Goal: Task Accomplishment & Management: Manage account settings

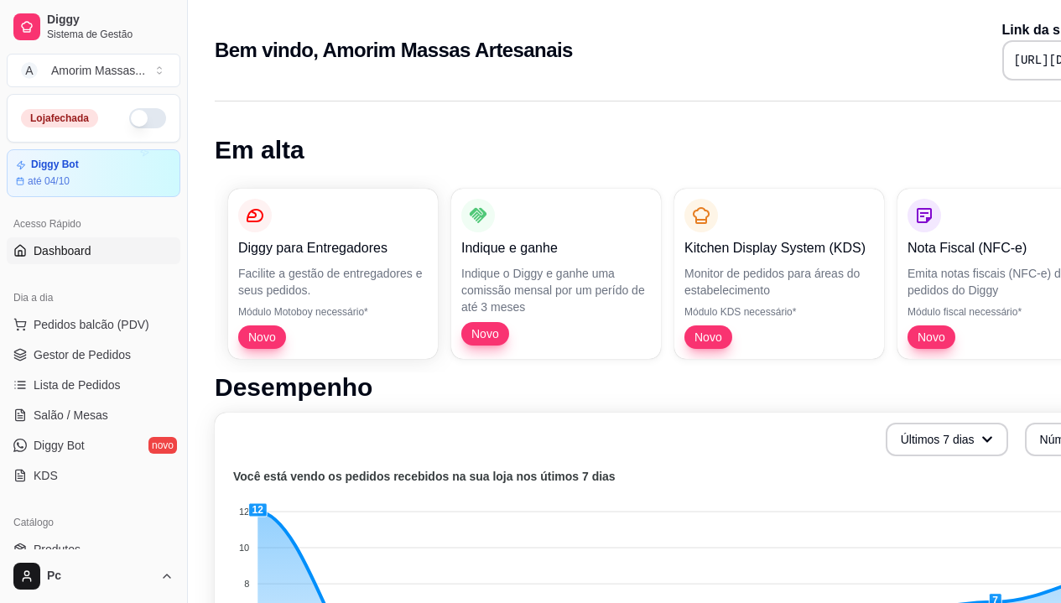
click at [129, 123] on button "button" at bounding box center [147, 118] width 37 height 20
click at [52, 347] on span "Gestor de Pedidos" at bounding box center [82, 355] width 97 height 17
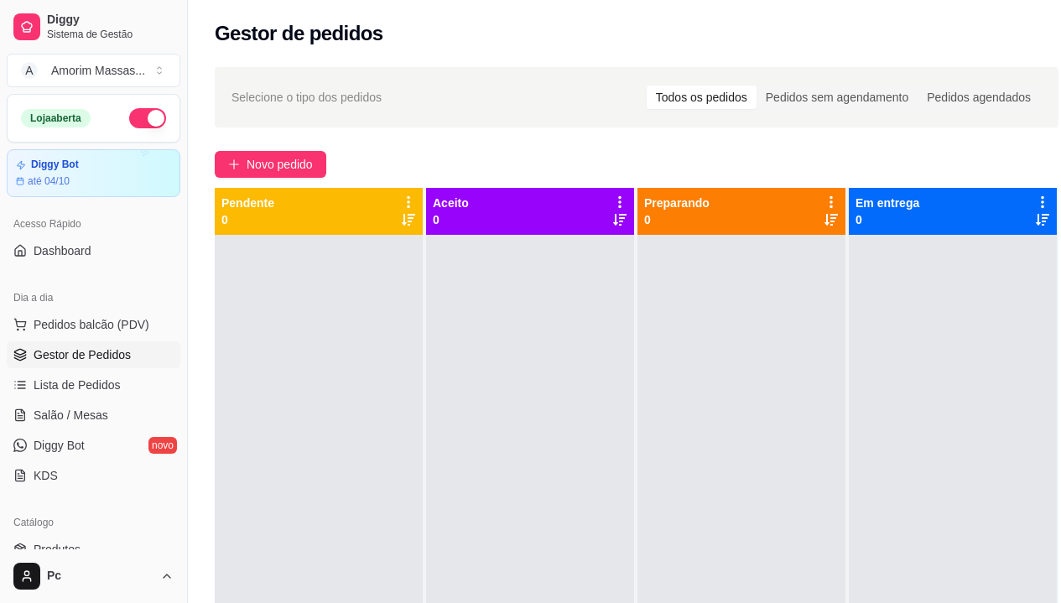
click at [1006, 464] on div at bounding box center [953, 536] width 208 height 603
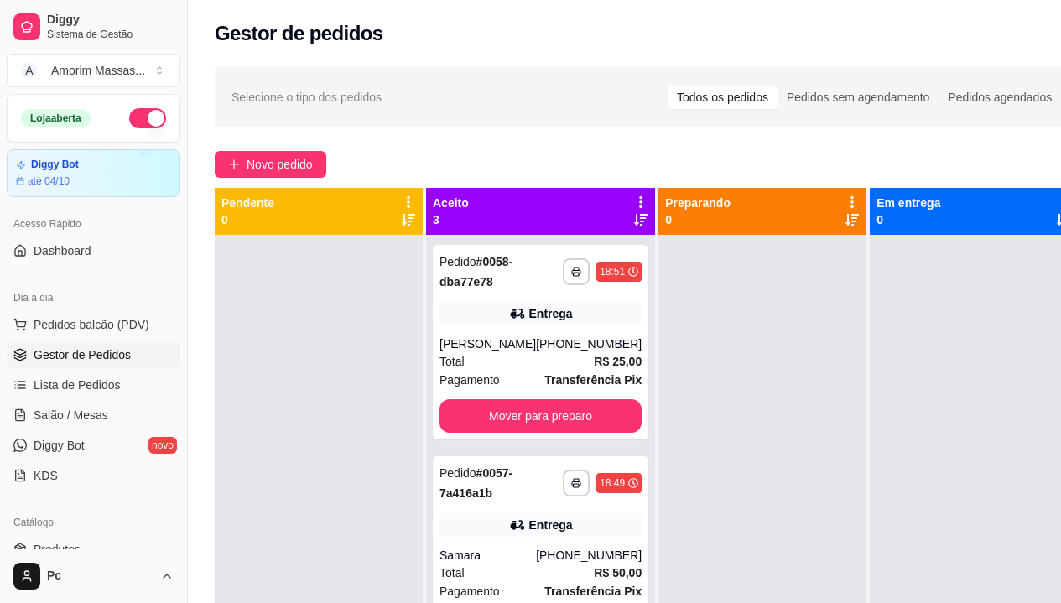
click at [743, 367] on div at bounding box center [763, 536] width 208 height 603
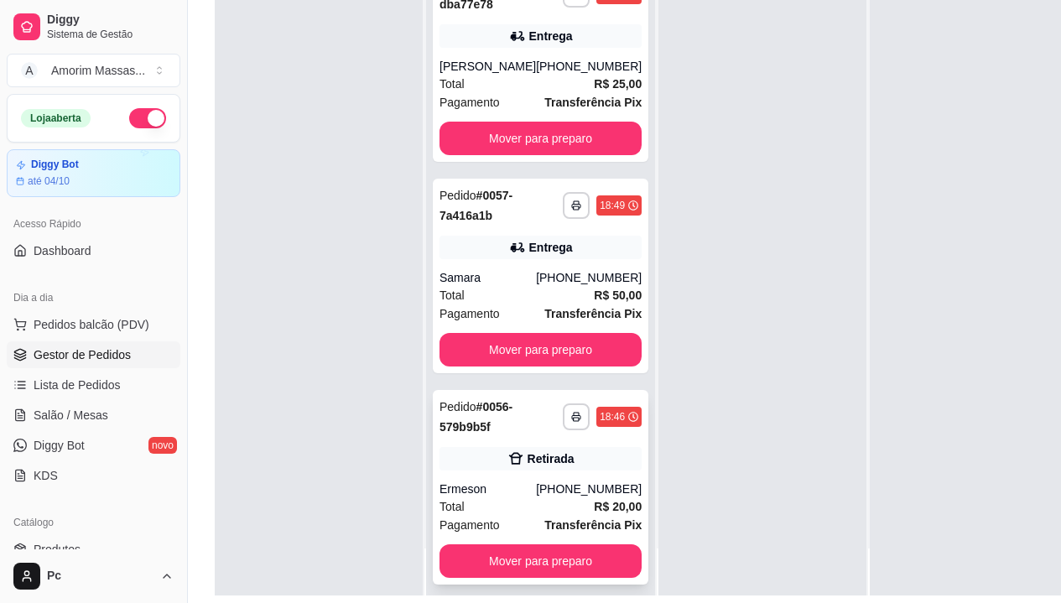
scroll to position [268, 0]
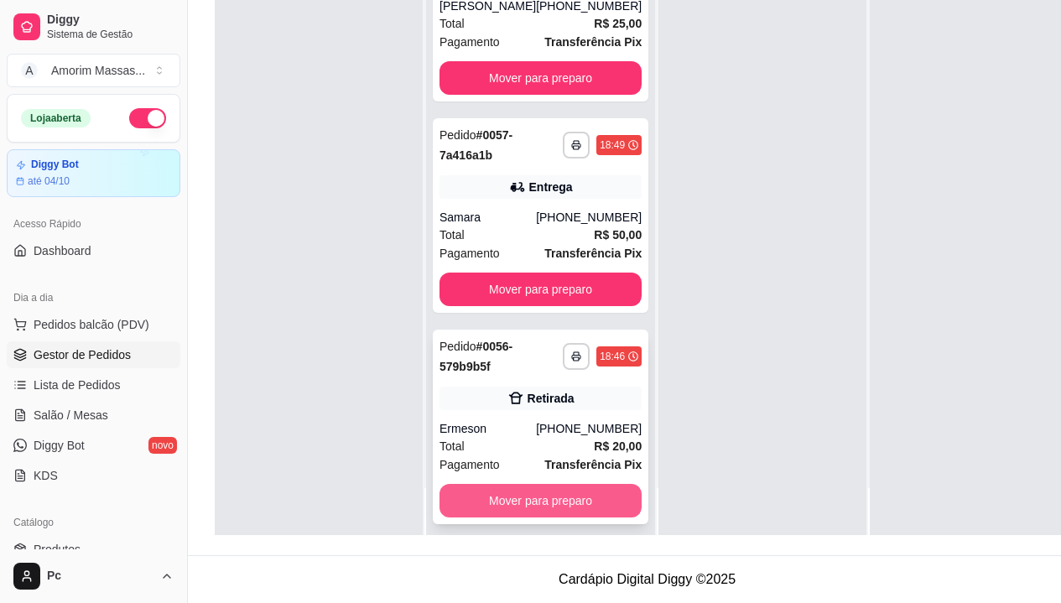
click at [531, 488] on button "Mover para preparo" at bounding box center [541, 501] width 202 height 34
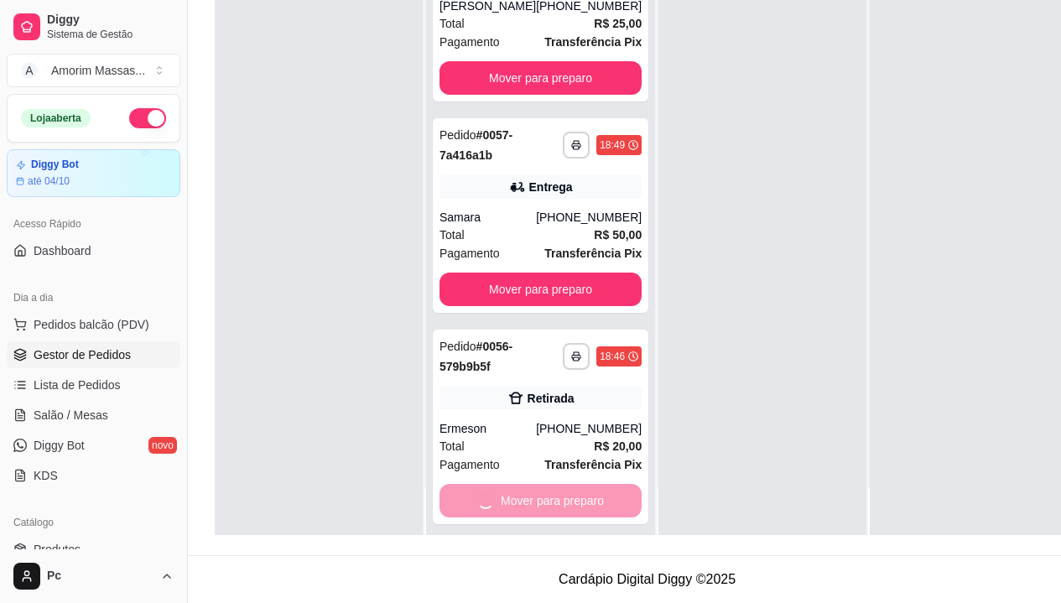
scroll to position [0, 0]
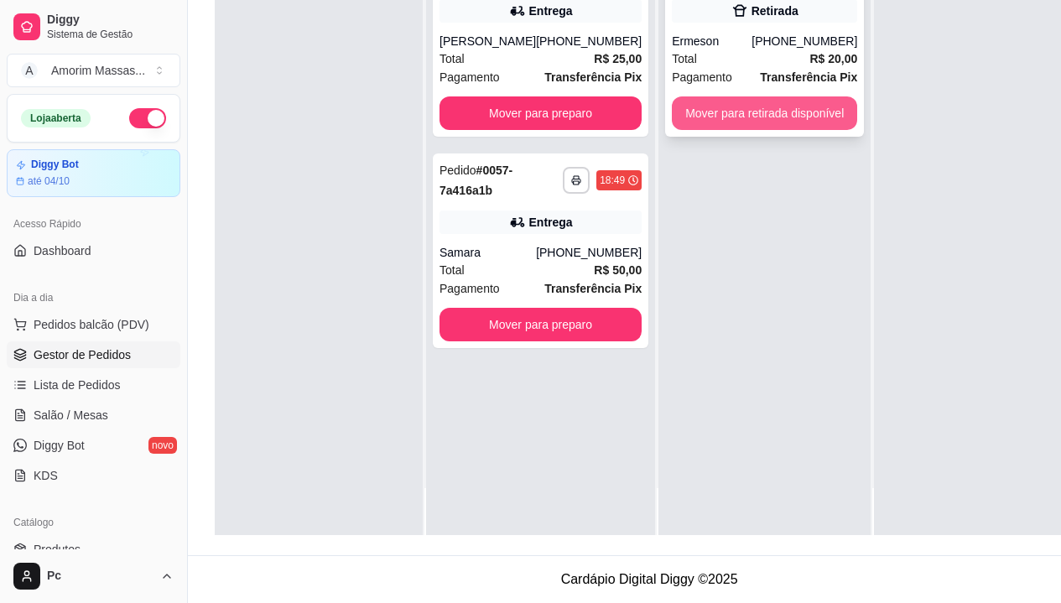
click at [804, 100] on button "Mover para retirada disponível" at bounding box center [764, 113] width 185 height 34
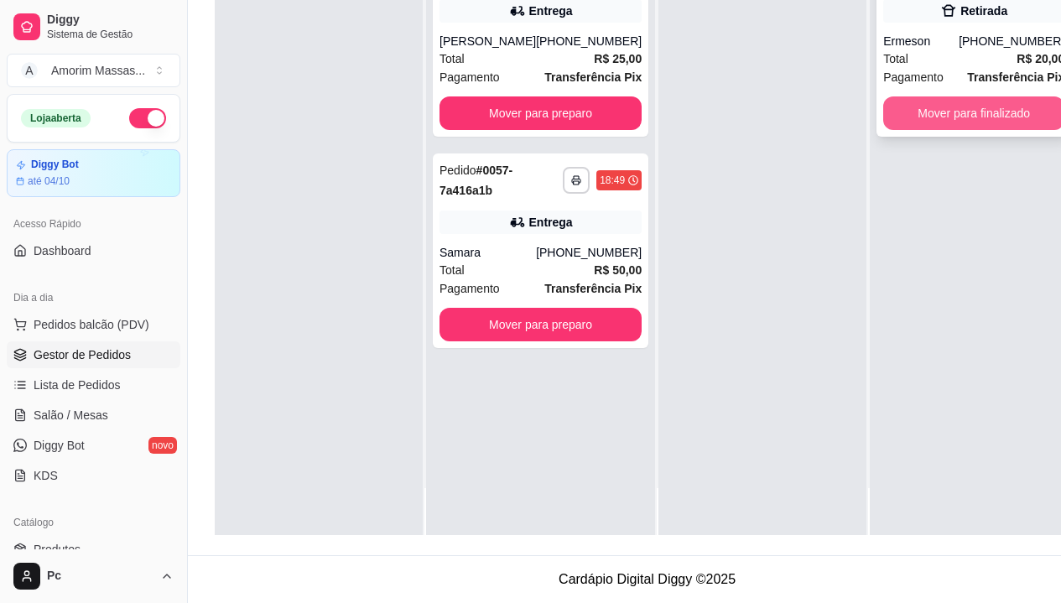
click at [901, 97] on button "Mover para finalizado" at bounding box center [973, 113] width 181 height 34
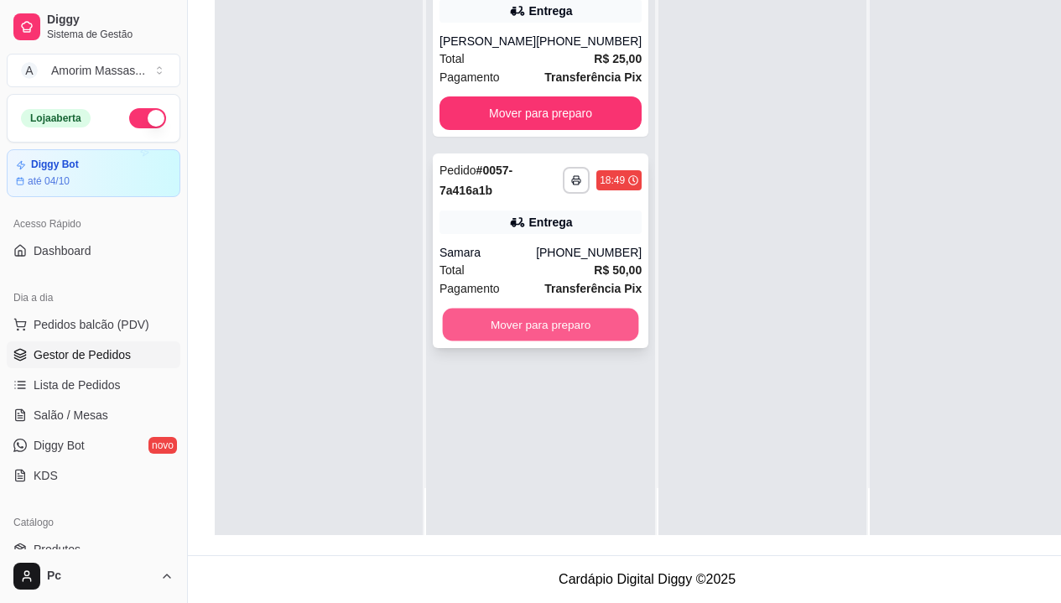
click at [487, 309] on button "Mover para preparo" at bounding box center [541, 325] width 196 height 33
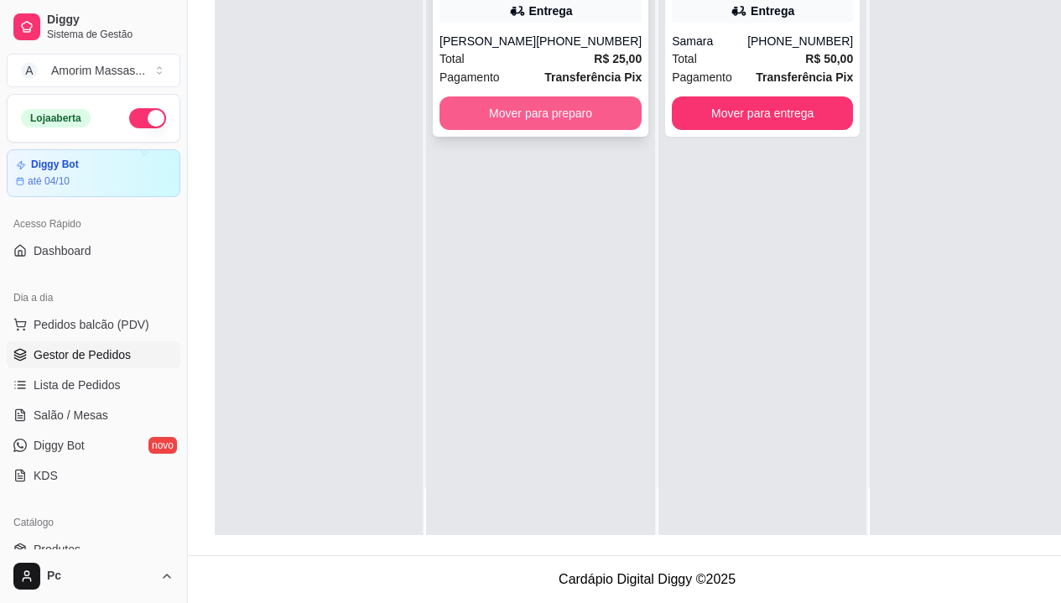
click at [527, 98] on button "Mover para preparo" at bounding box center [541, 113] width 202 height 34
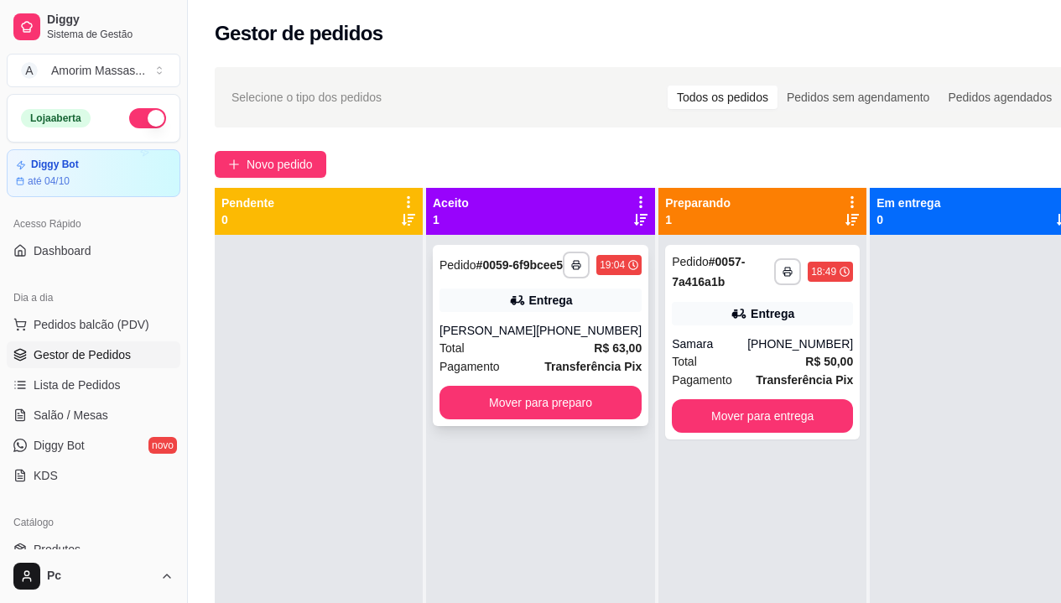
click at [550, 352] on div "Total R$ 63,00" at bounding box center [541, 348] width 202 height 18
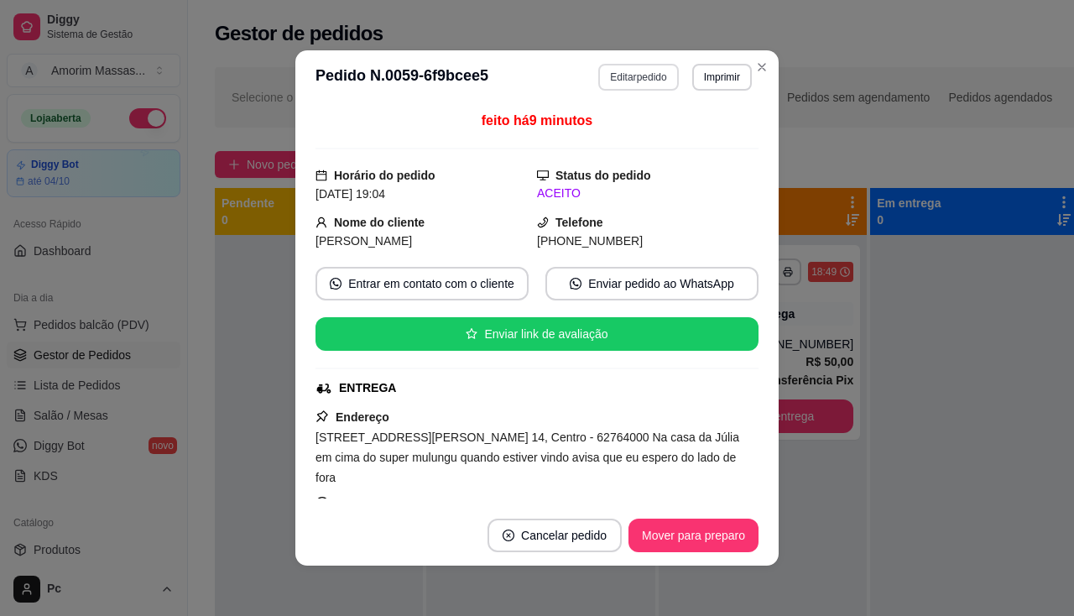
click at [621, 70] on button "Editar pedido" at bounding box center [638, 77] width 80 height 27
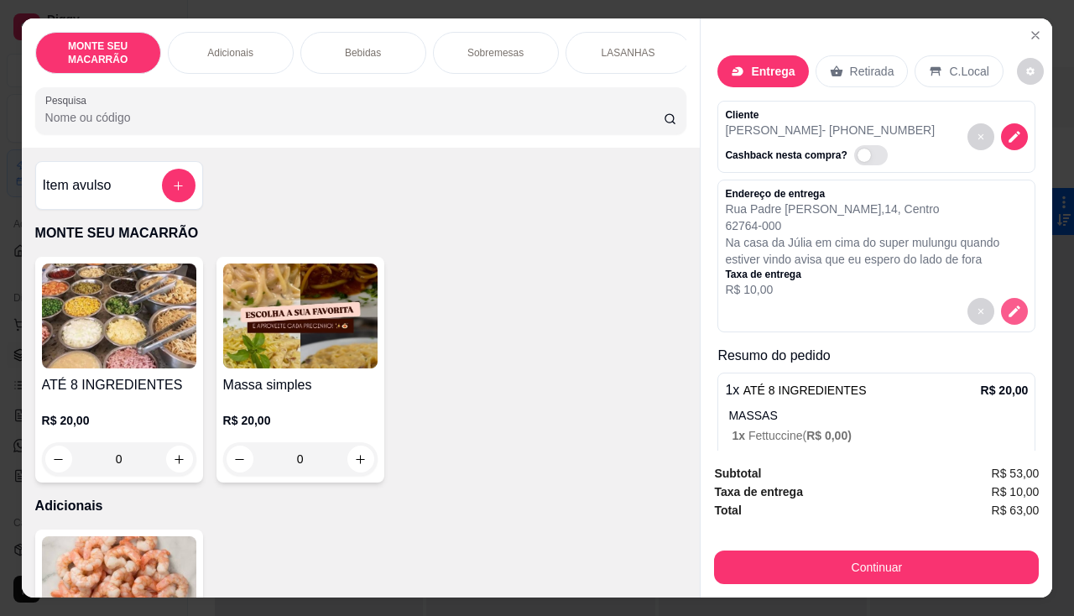
click at [1001, 298] on button "decrease-product-quantity" at bounding box center [1014, 311] width 27 height 27
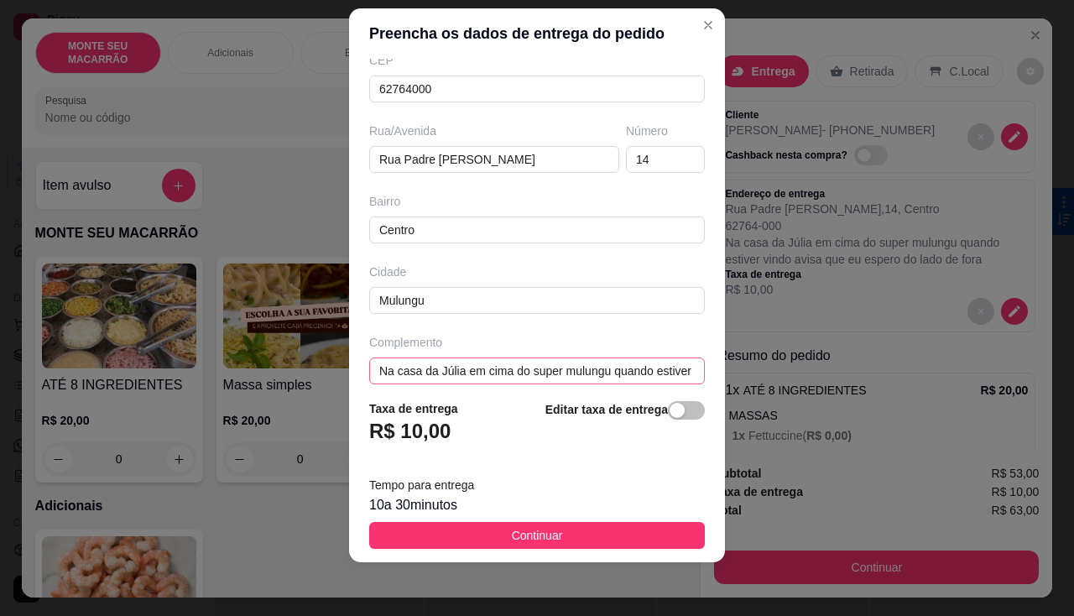
scroll to position [237, 0]
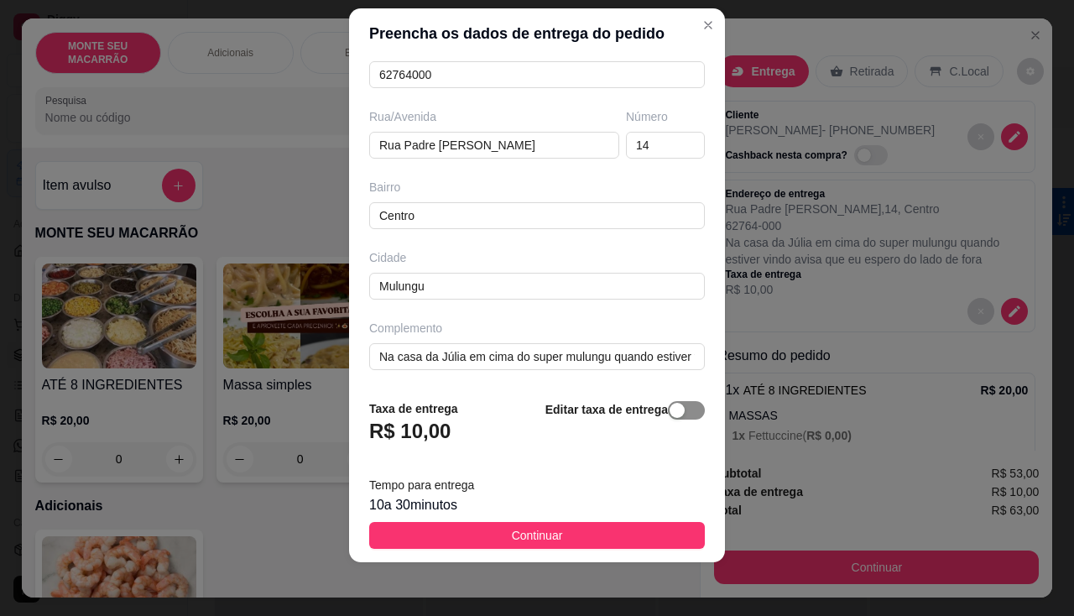
click at [670, 406] on div "button" at bounding box center [677, 410] width 15 height 15
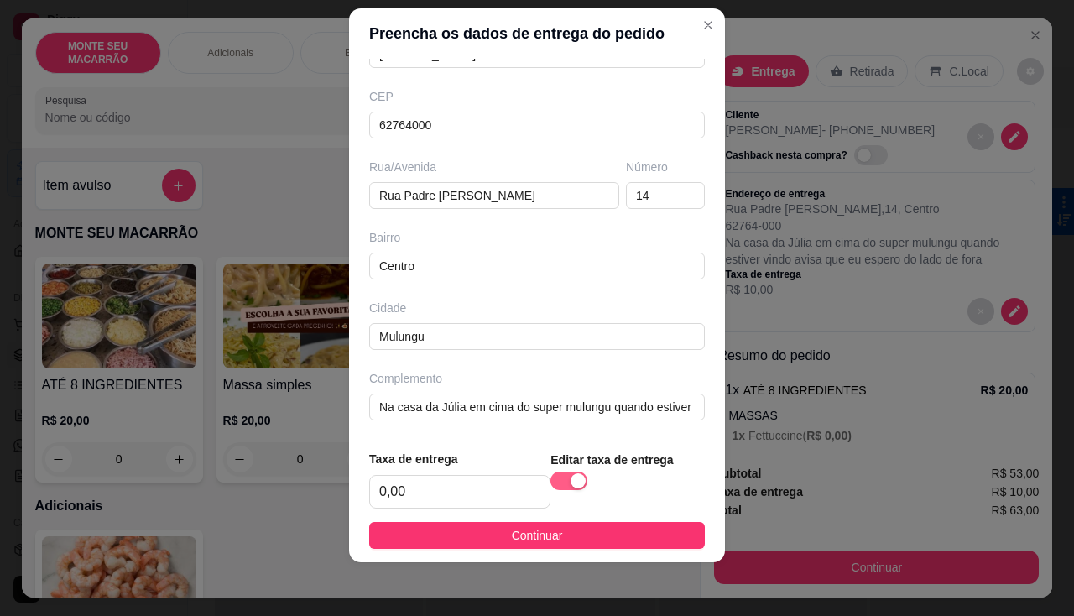
scroll to position [187, 0]
click at [379, 490] on input "0,00" at bounding box center [460, 492] width 180 height 32
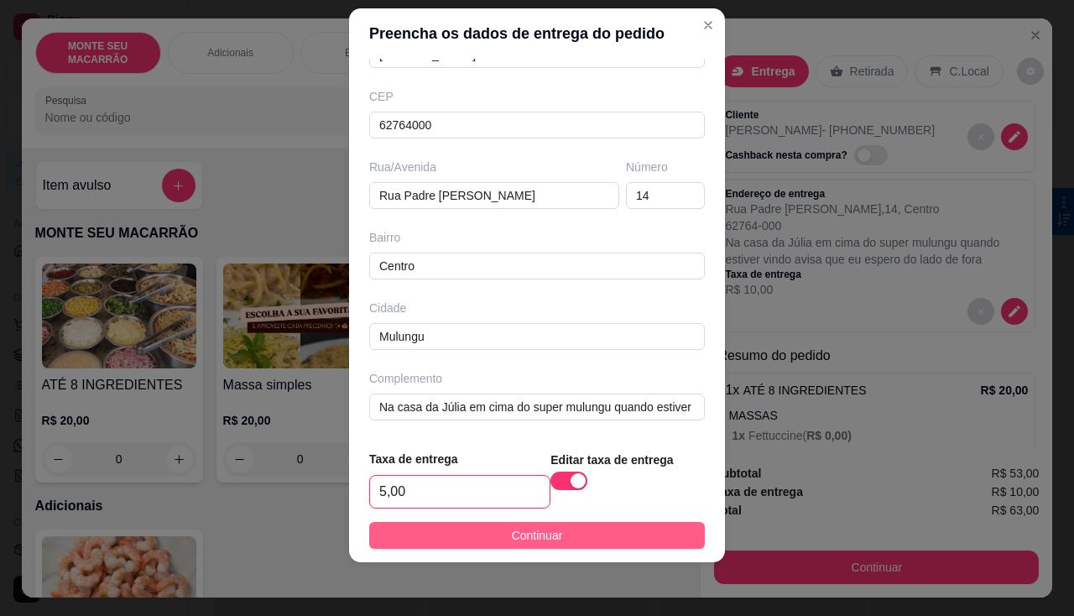
type input "5,00"
click at [465, 539] on button "Continuar" at bounding box center [537, 535] width 336 height 27
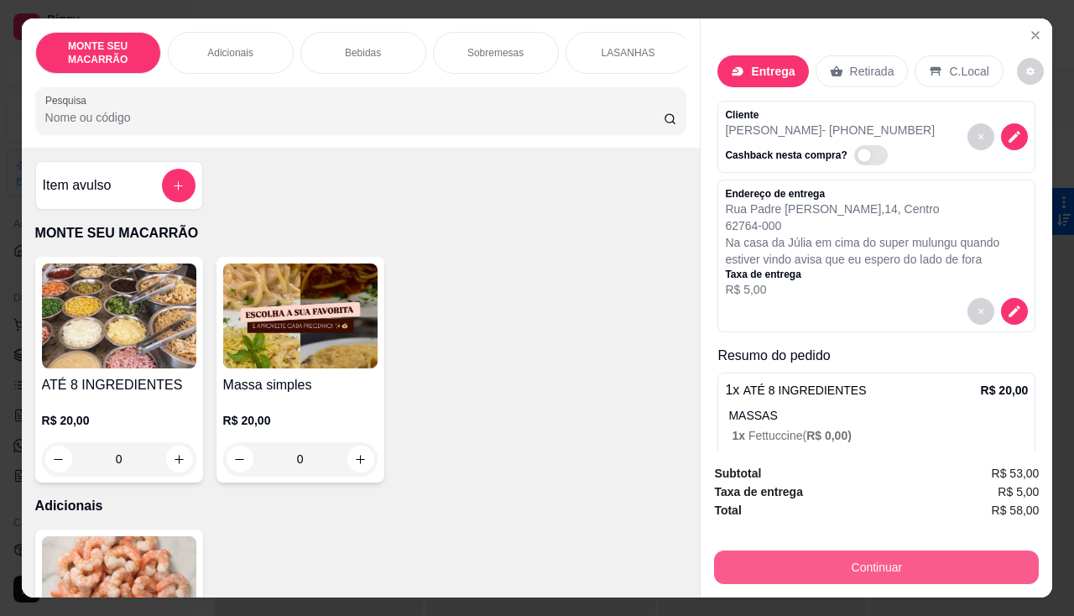
click at [784, 555] on button "Continuar" at bounding box center [876, 567] width 325 height 34
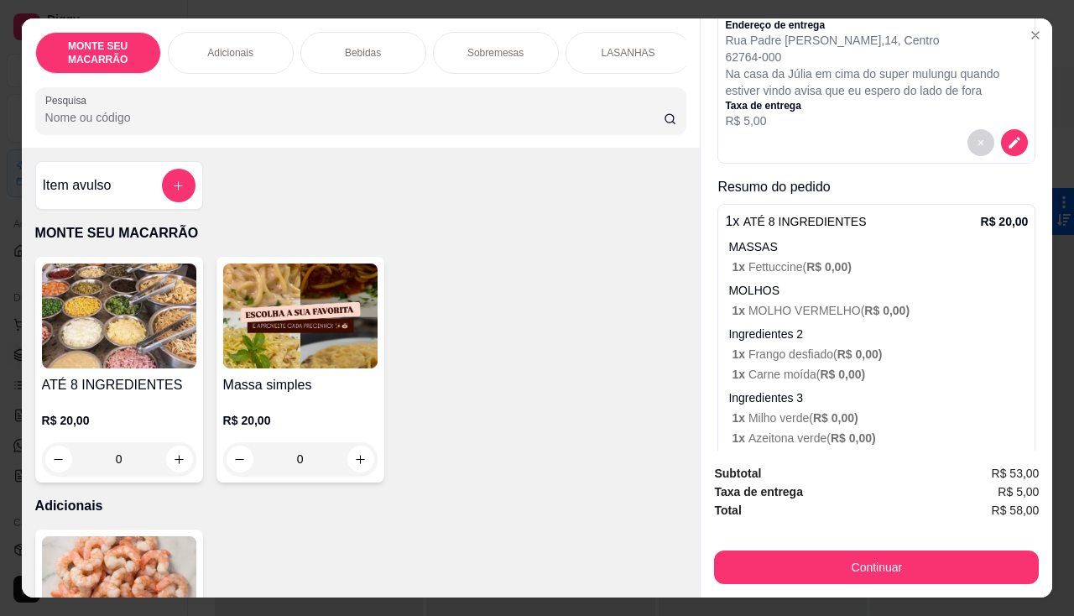
scroll to position [252, 0]
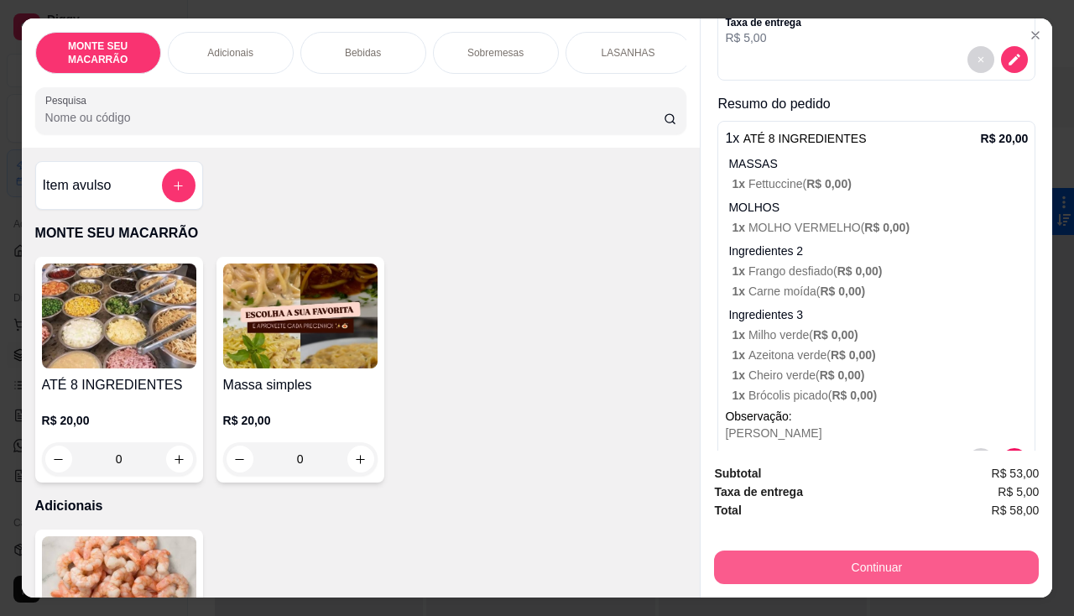
click at [826, 555] on button "Continuar" at bounding box center [876, 567] width 325 height 34
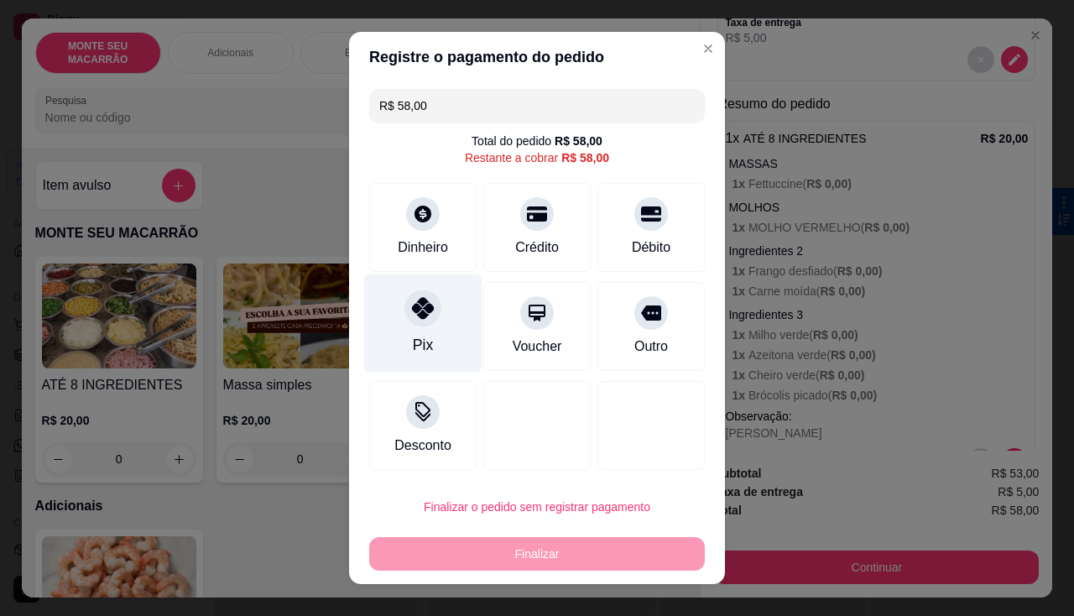
click at [422, 312] on icon at bounding box center [423, 308] width 22 height 22
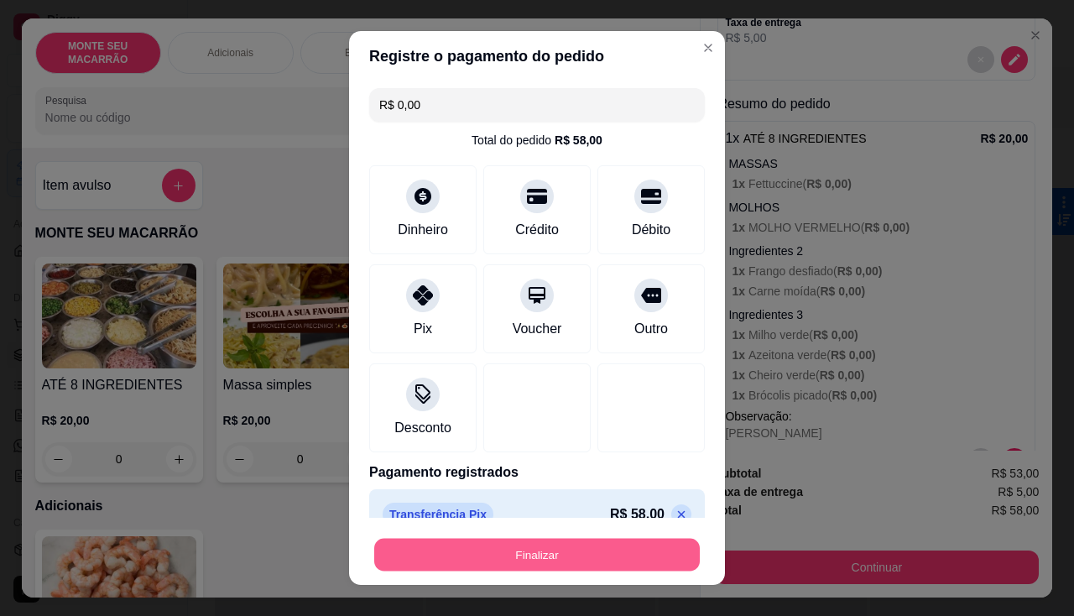
click at [513, 545] on button "Finalizar" at bounding box center [537, 555] width 326 height 33
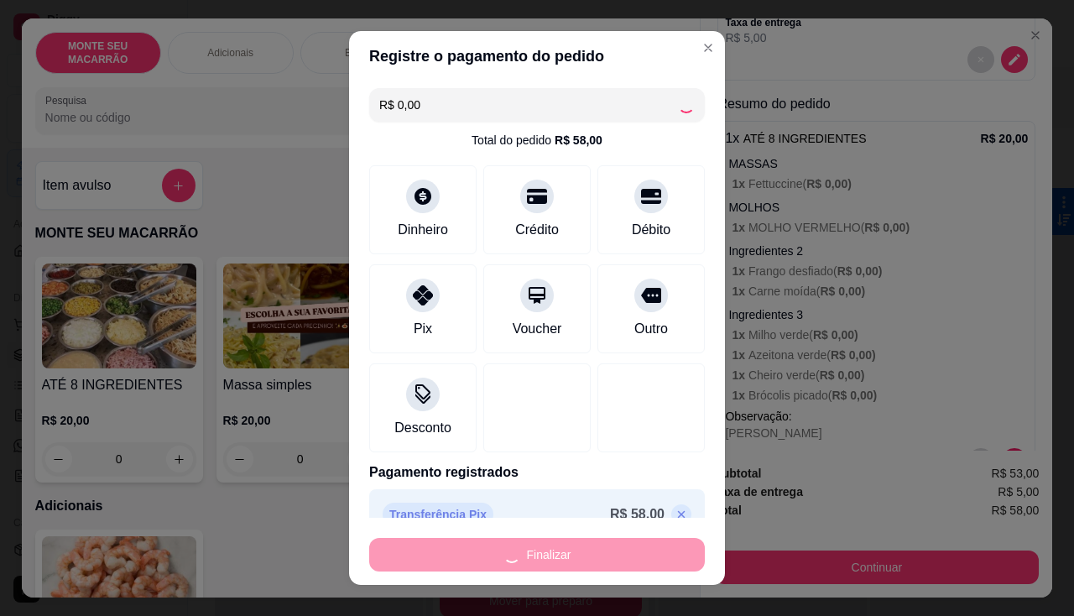
type input "-R$ 58,00"
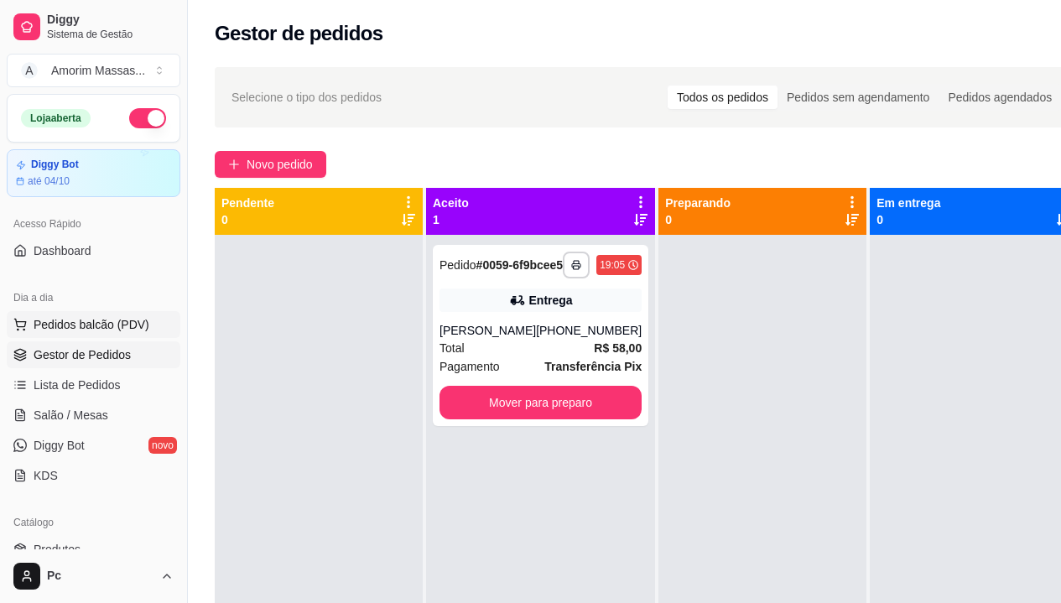
click at [72, 321] on span "Pedidos balcão (PDV)" at bounding box center [92, 324] width 116 height 17
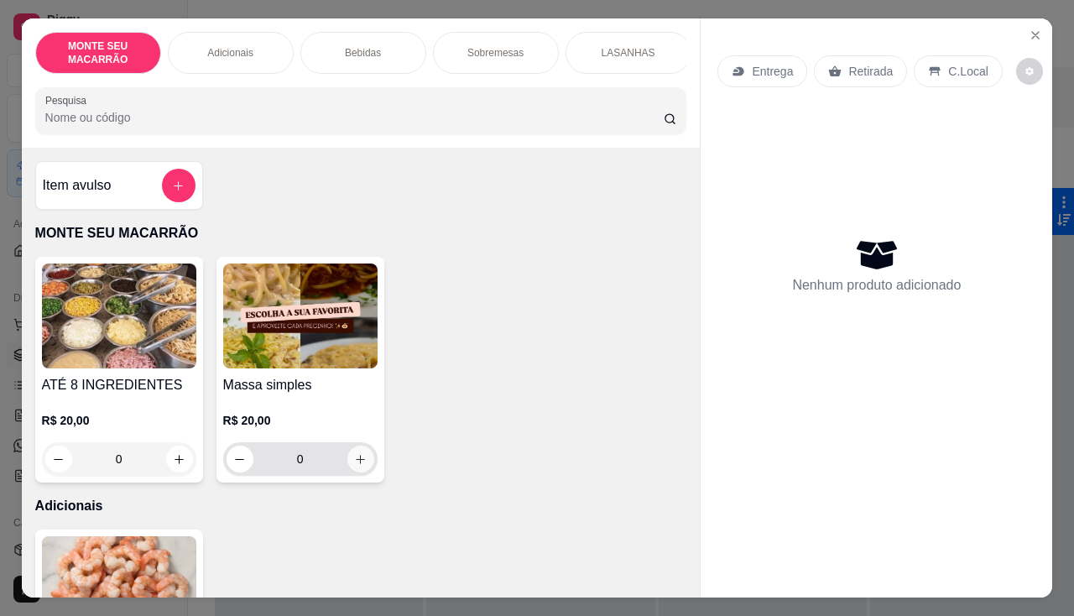
click at [360, 466] on icon "increase-product-quantity" at bounding box center [360, 459] width 13 height 13
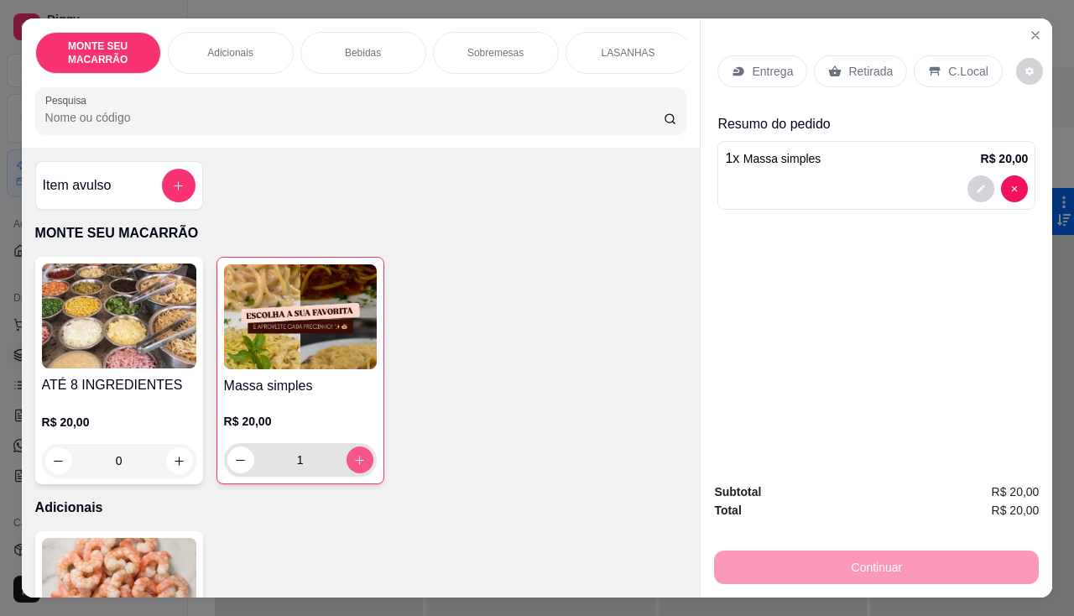
click at [360, 467] on button "increase-product-quantity" at bounding box center [360, 459] width 27 height 27
type input "2"
click at [753, 65] on p "Entrega" at bounding box center [772, 71] width 41 height 17
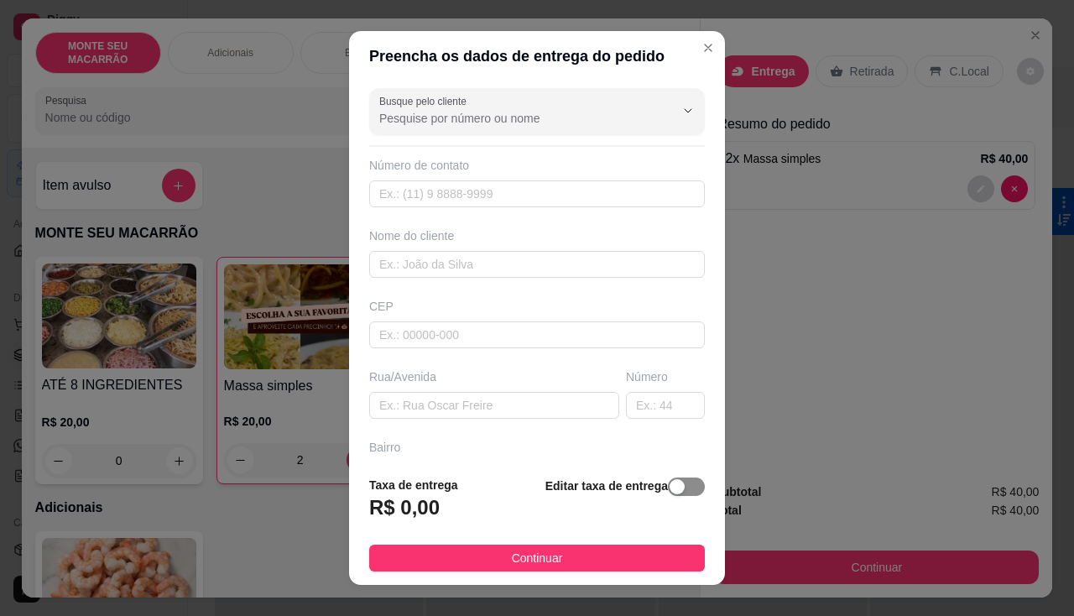
click at [668, 478] on span "button" at bounding box center [686, 486] width 37 height 18
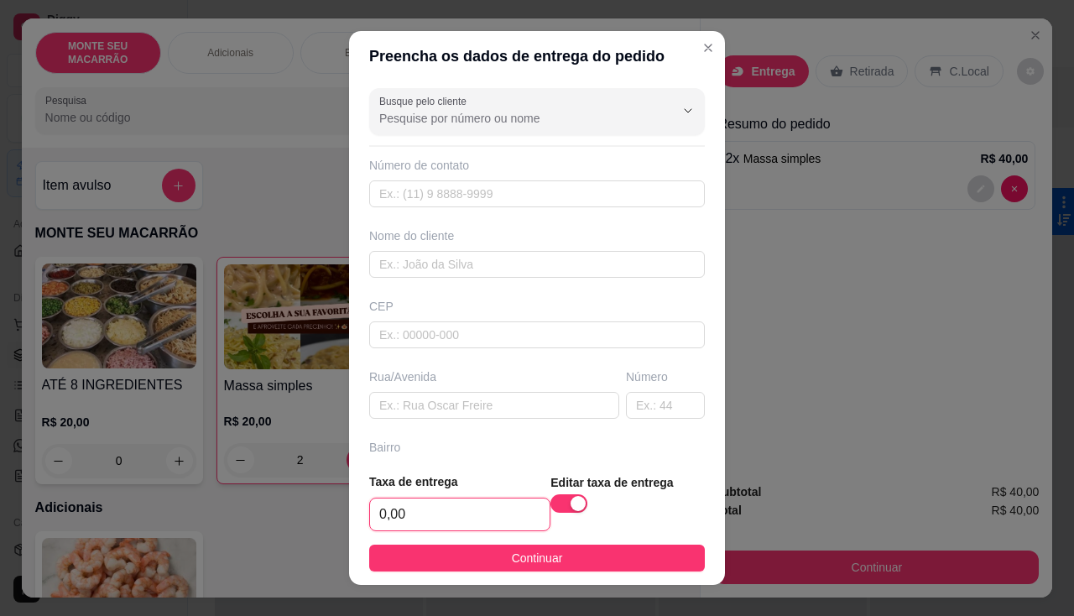
click at [440, 506] on input "0,00" at bounding box center [460, 514] width 180 height 32
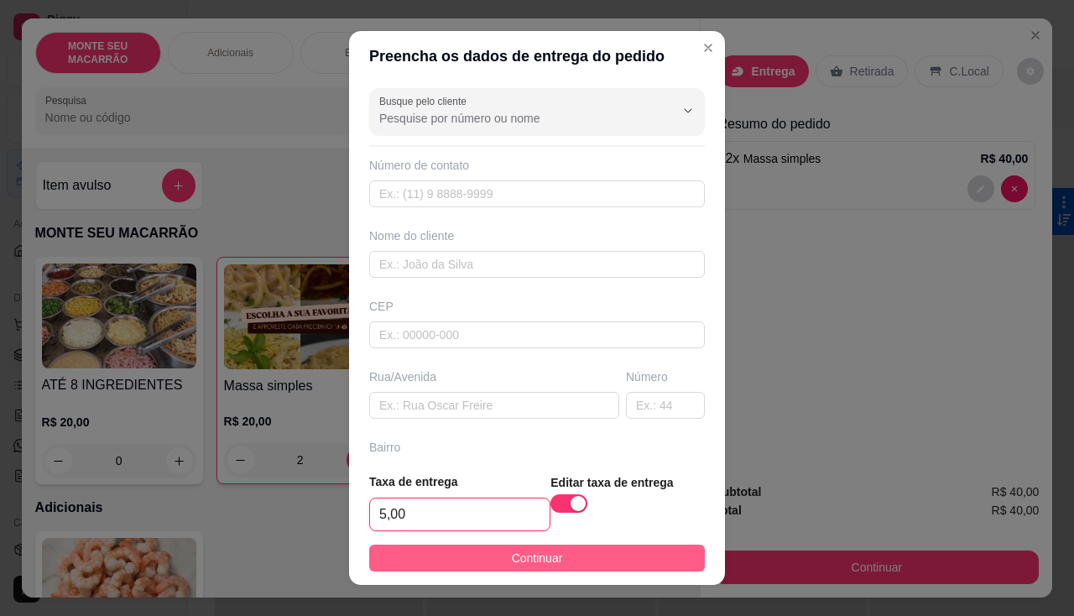
type input "5,00"
click at [529, 560] on span "Continuar" at bounding box center [537, 558] width 51 height 18
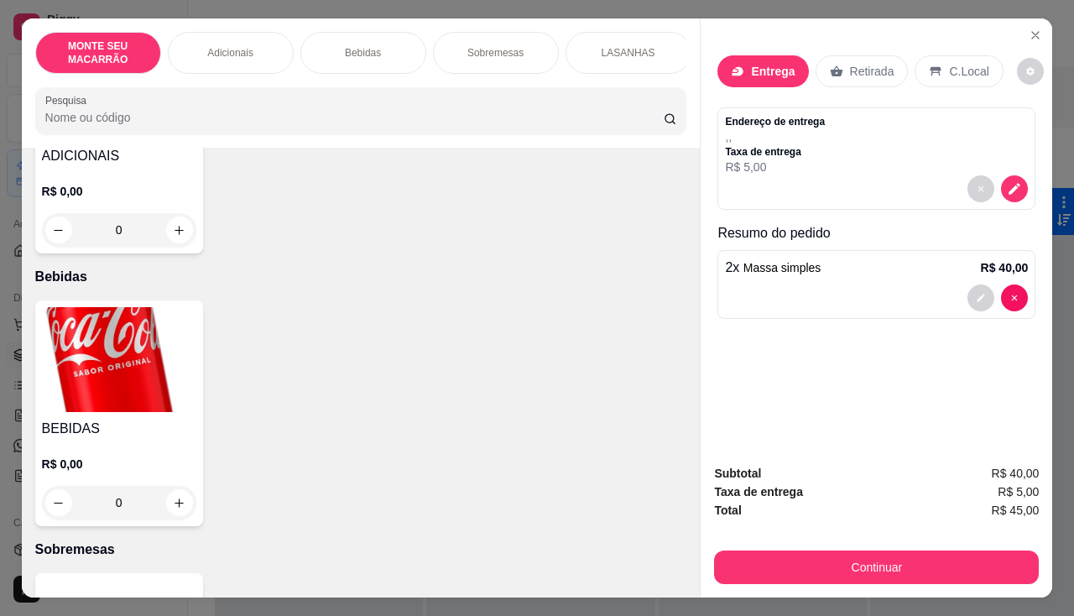
scroll to position [587, 0]
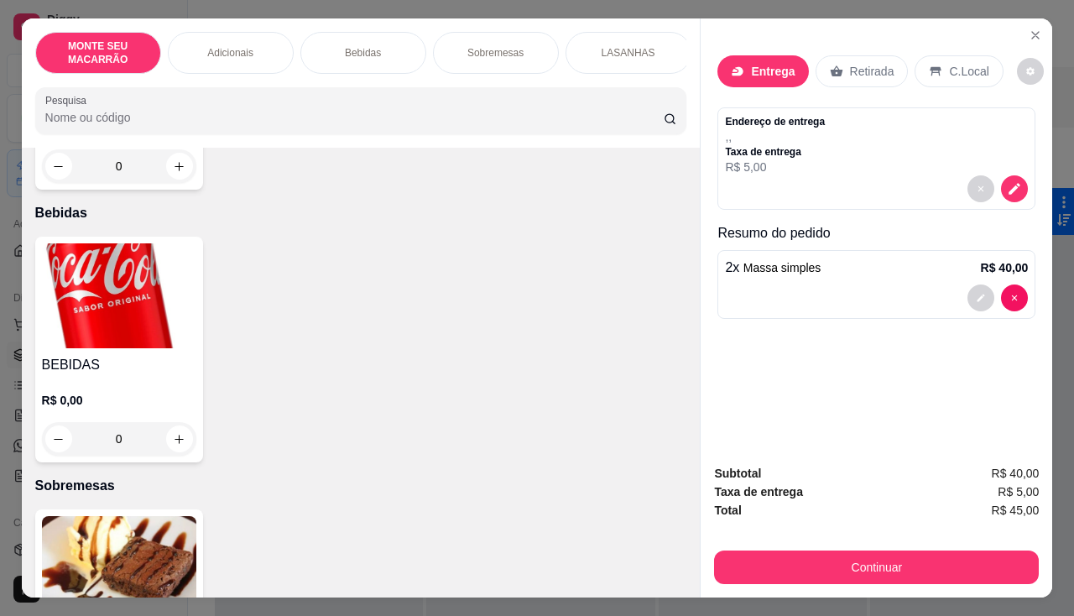
click at [120, 286] on img at bounding box center [119, 295] width 154 height 105
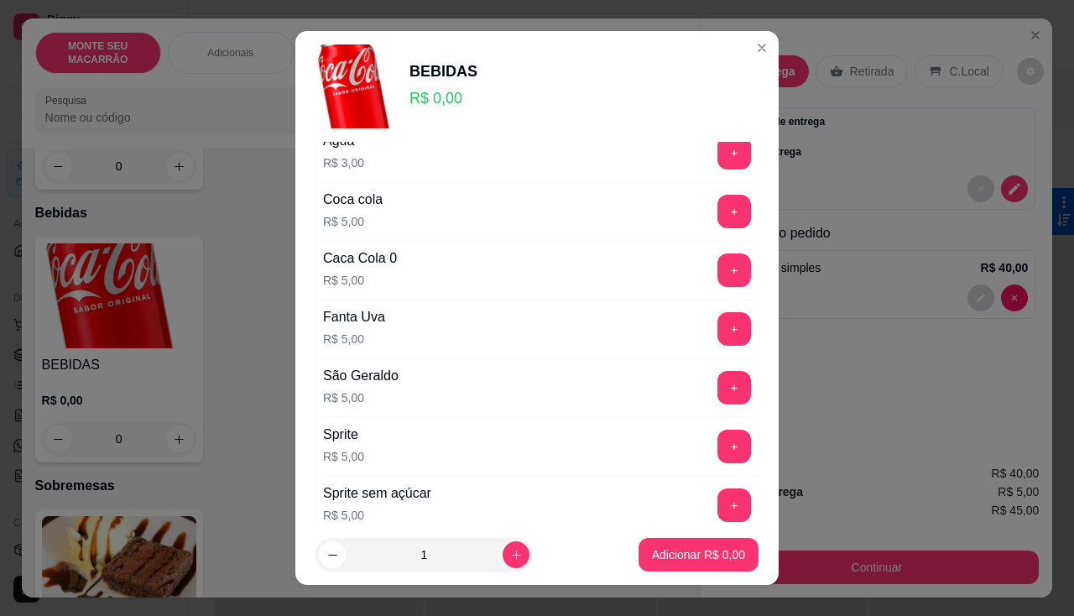
scroll to position [168, 0]
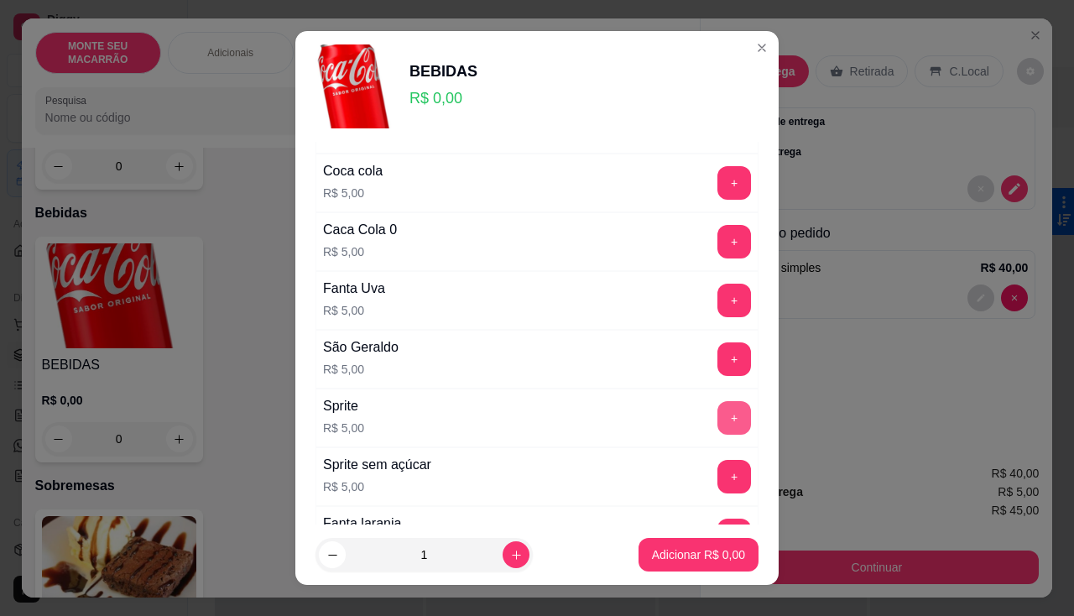
click at [717, 408] on button "+" at bounding box center [734, 418] width 34 height 34
click at [701, 549] on p "Adicionar R$ 5,00" at bounding box center [698, 555] width 91 height 16
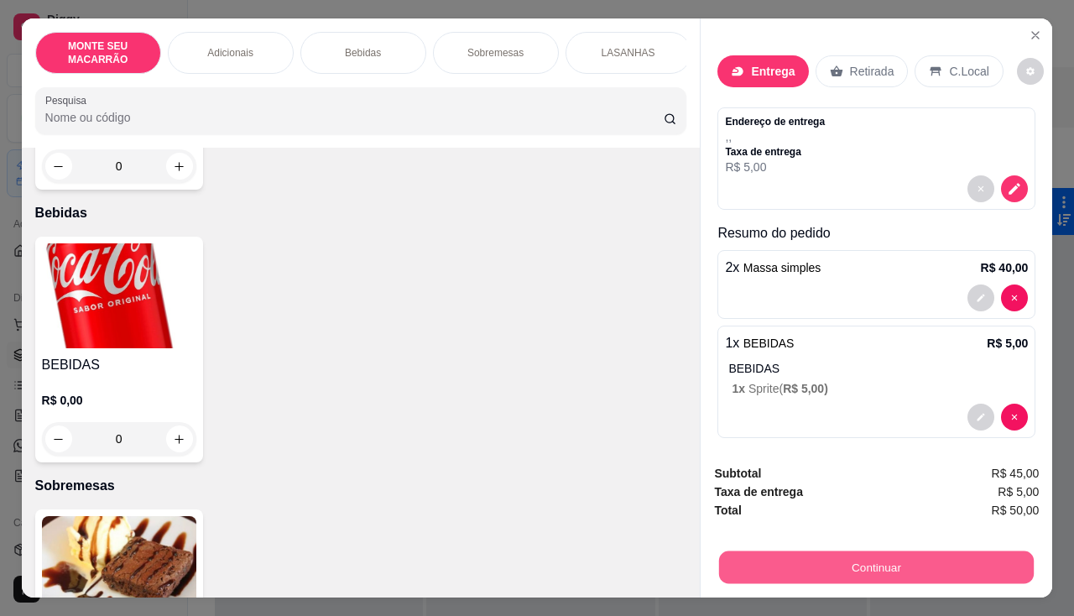
click at [906, 563] on button "Continuar" at bounding box center [876, 567] width 315 height 33
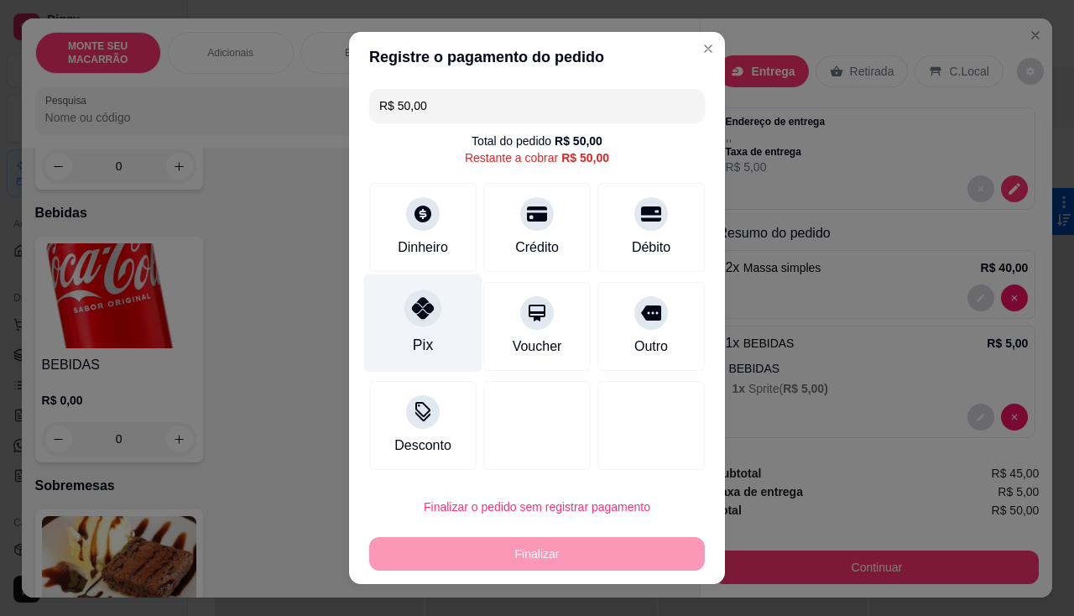
click at [409, 321] on div at bounding box center [422, 307] width 37 height 37
type input "R$ 0,00"
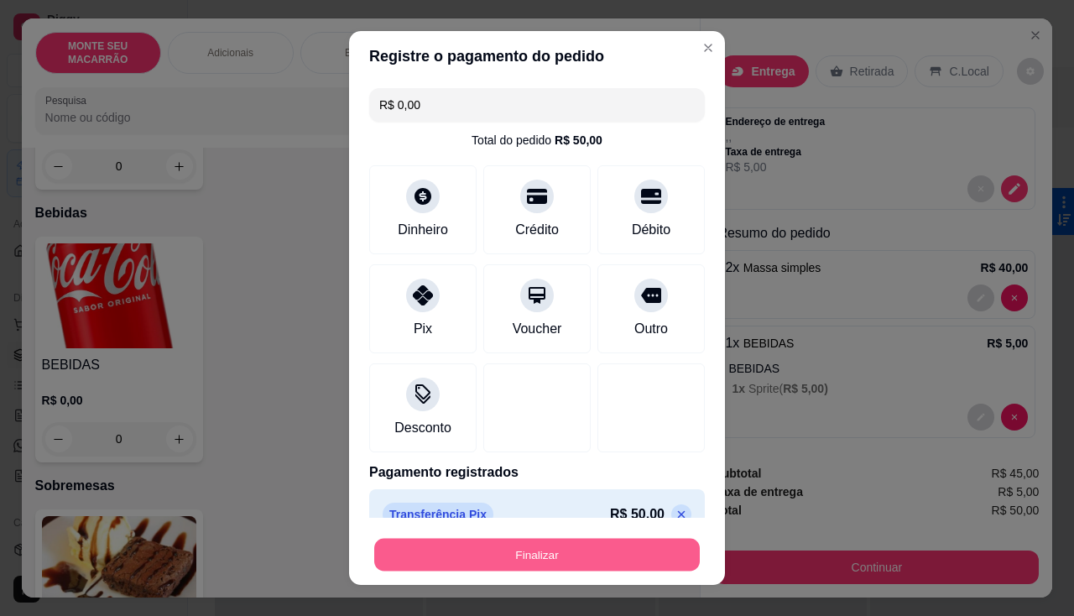
click at [519, 558] on button "Finalizar" at bounding box center [537, 555] width 326 height 33
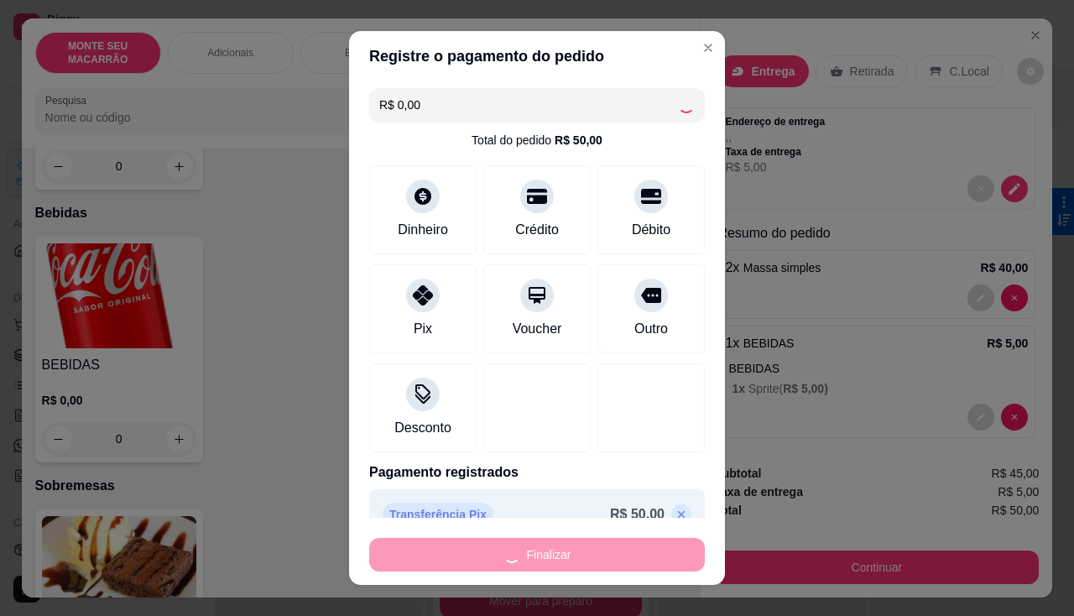
type input "0"
type input "-R$ 50,00"
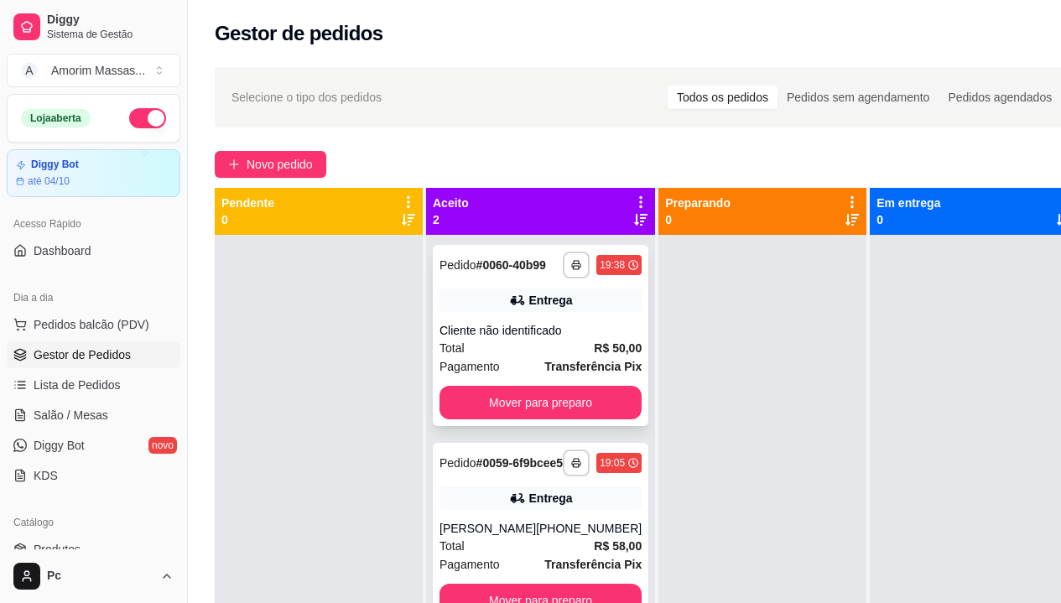
click at [551, 336] on div "Cliente não identificado" at bounding box center [541, 330] width 202 height 17
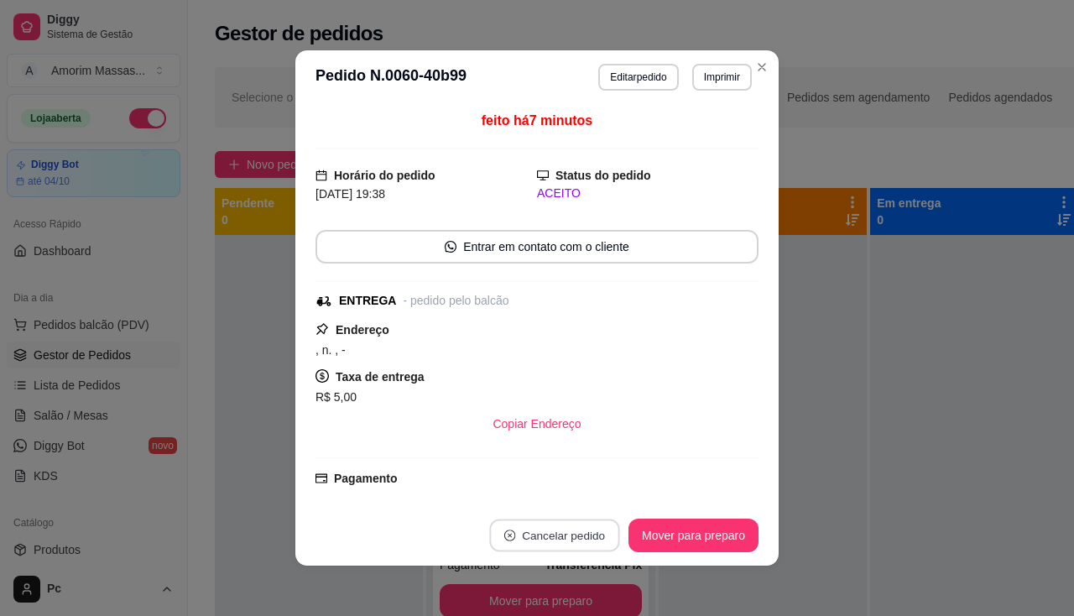
click at [576, 536] on button "Cancelar pedido" at bounding box center [554, 535] width 130 height 33
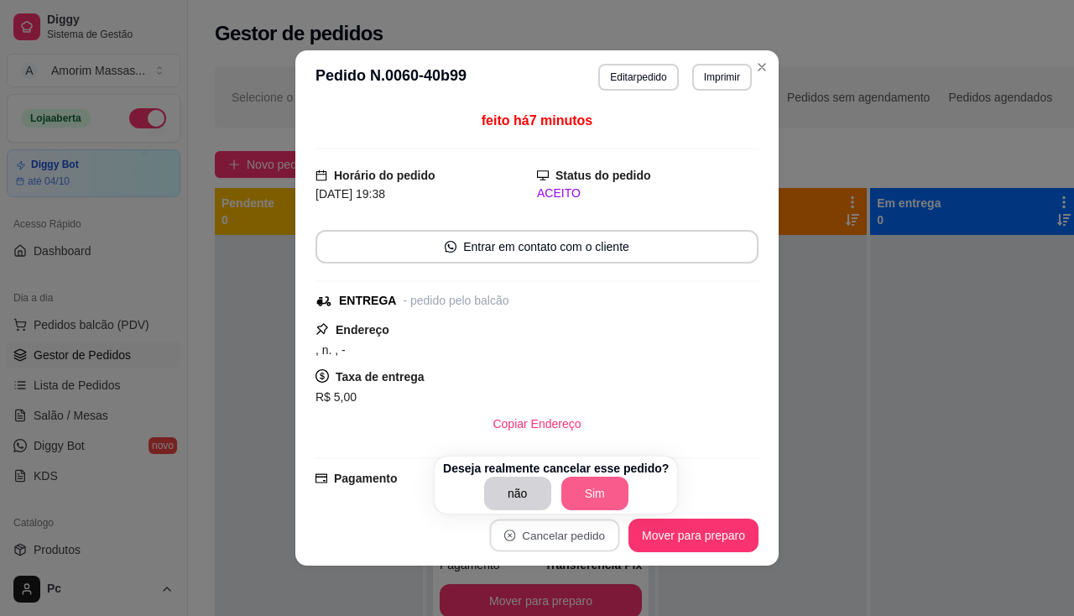
click at [588, 493] on button "Sim" at bounding box center [594, 494] width 67 height 34
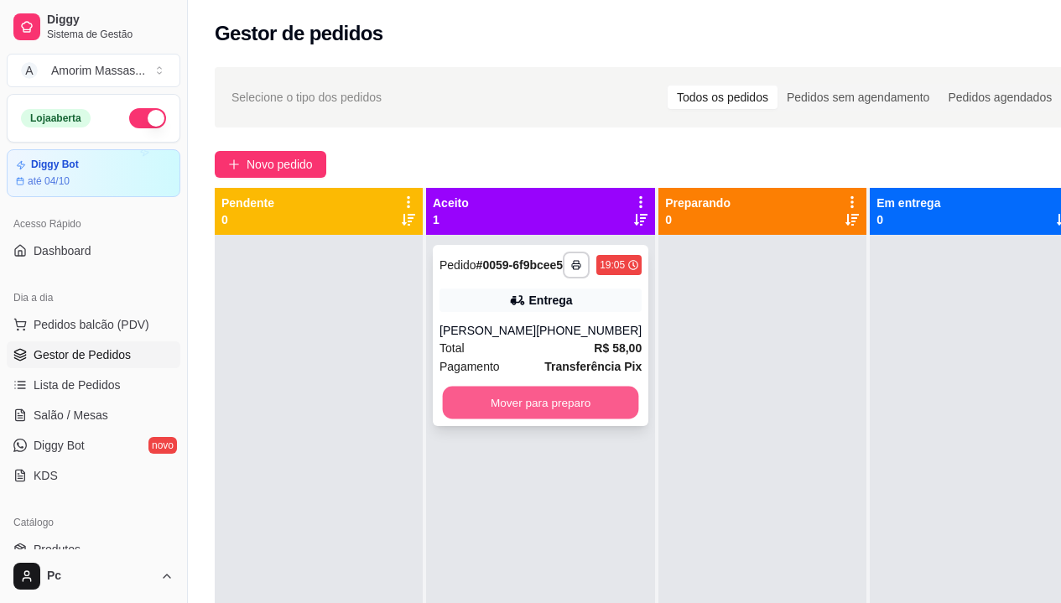
click at [544, 420] on button "Mover para preparo" at bounding box center [541, 403] width 196 height 33
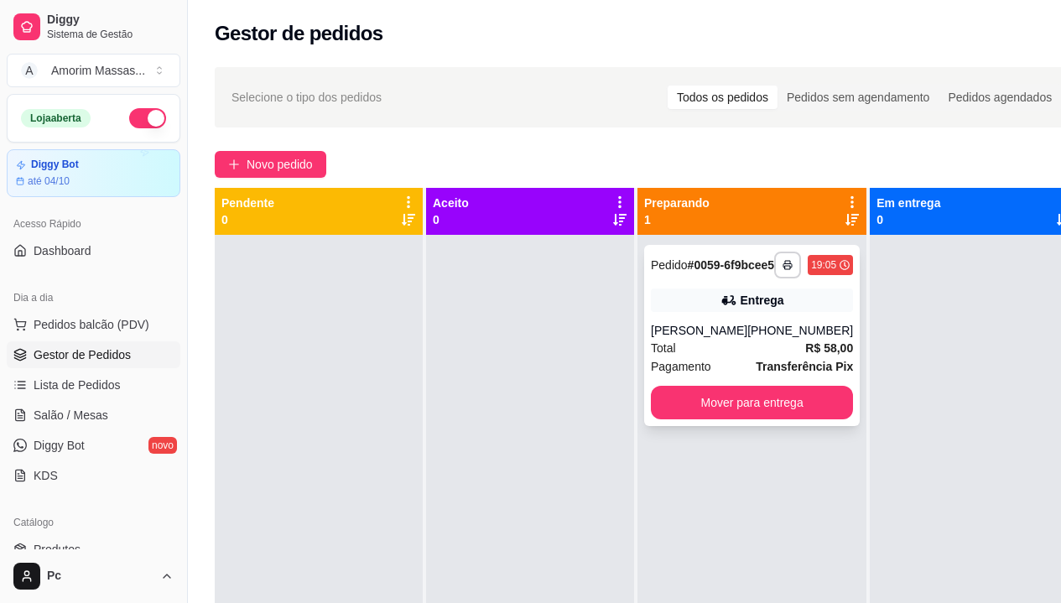
click at [737, 374] on div "Pagamento Transferência Pix" at bounding box center [752, 366] width 202 height 18
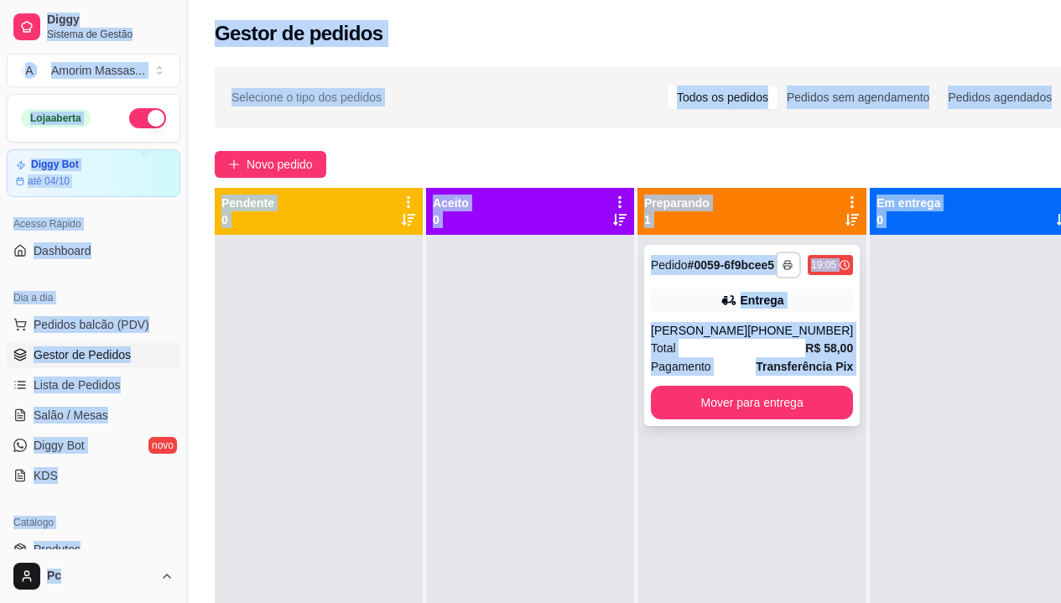
click at [774, 266] on button "button" at bounding box center [787, 265] width 27 height 27
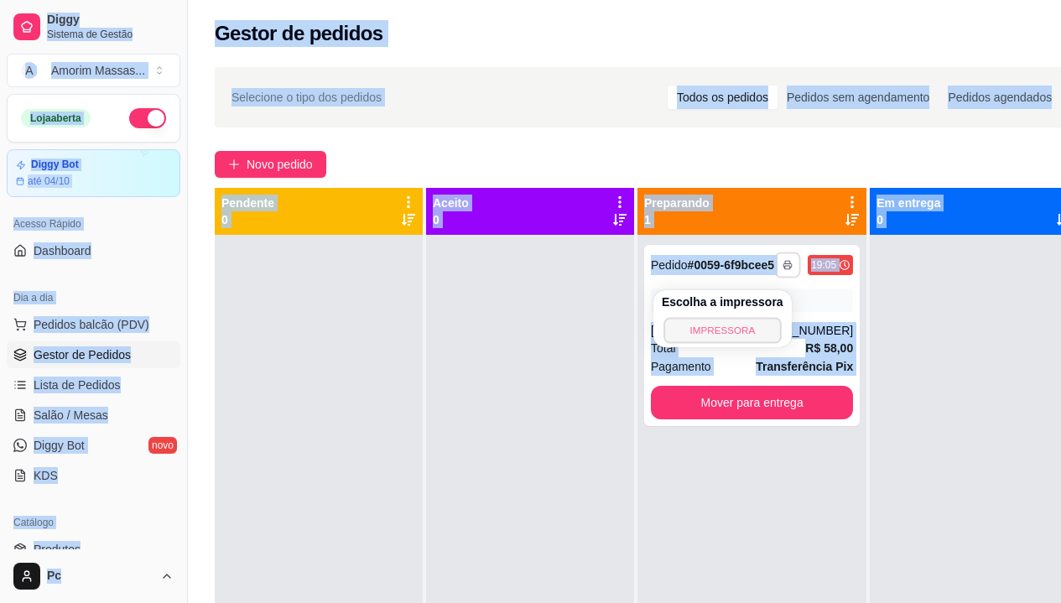
click at [731, 321] on button "IMPRESSORA" at bounding box center [722, 330] width 117 height 26
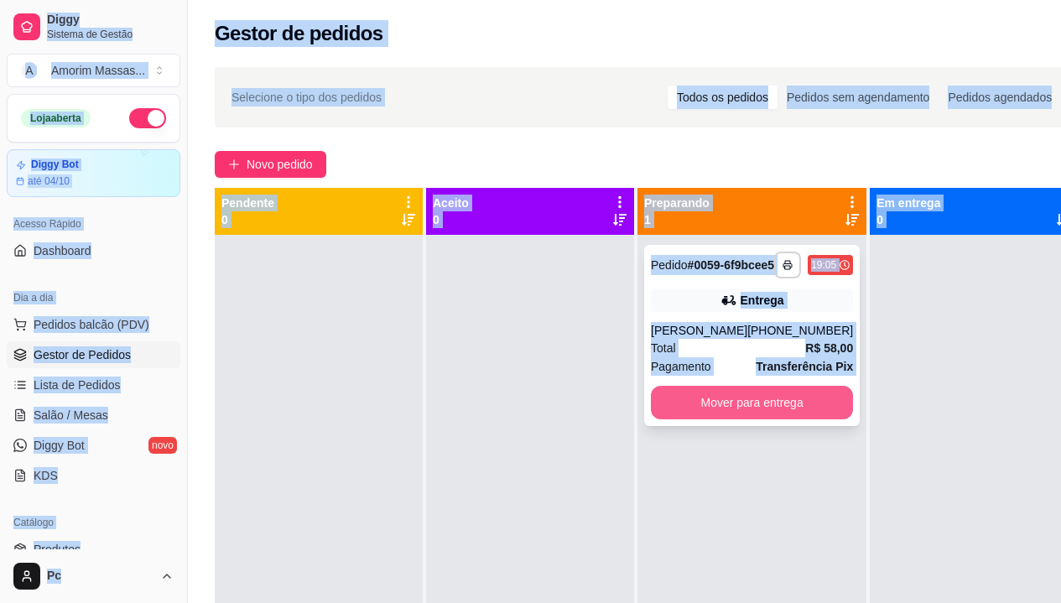
click at [747, 402] on button "Mover para entrega" at bounding box center [752, 403] width 202 height 34
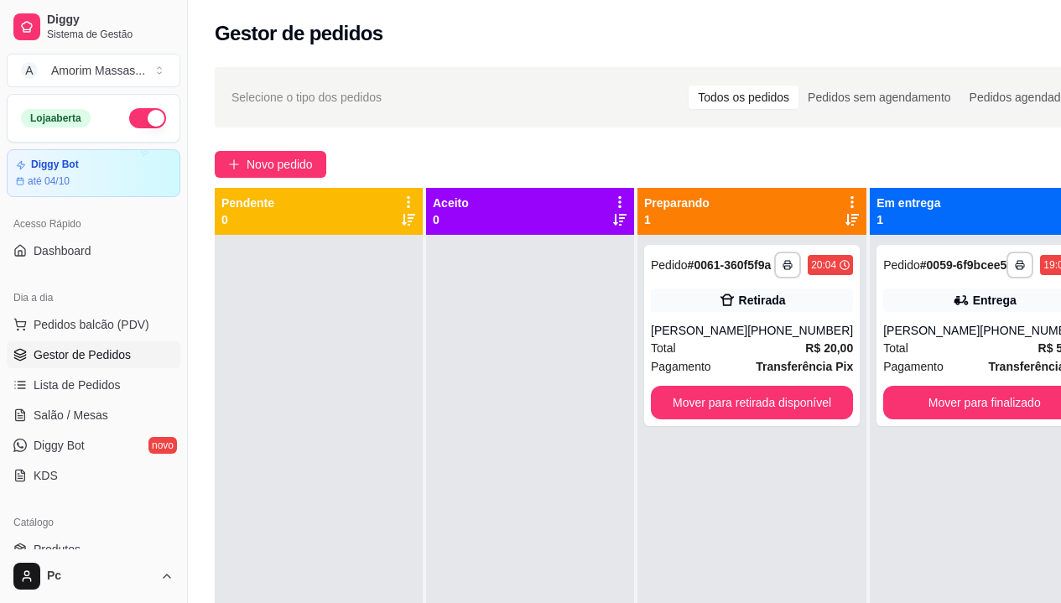
drag, startPoint x: 961, startPoint y: 509, endPoint x: 453, endPoint y: 345, distance: 533.6
click at [453, 345] on div at bounding box center [530, 536] width 208 height 603
click at [77, 418] on span "Salão / Mesas" at bounding box center [71, 415] width 75 height 17
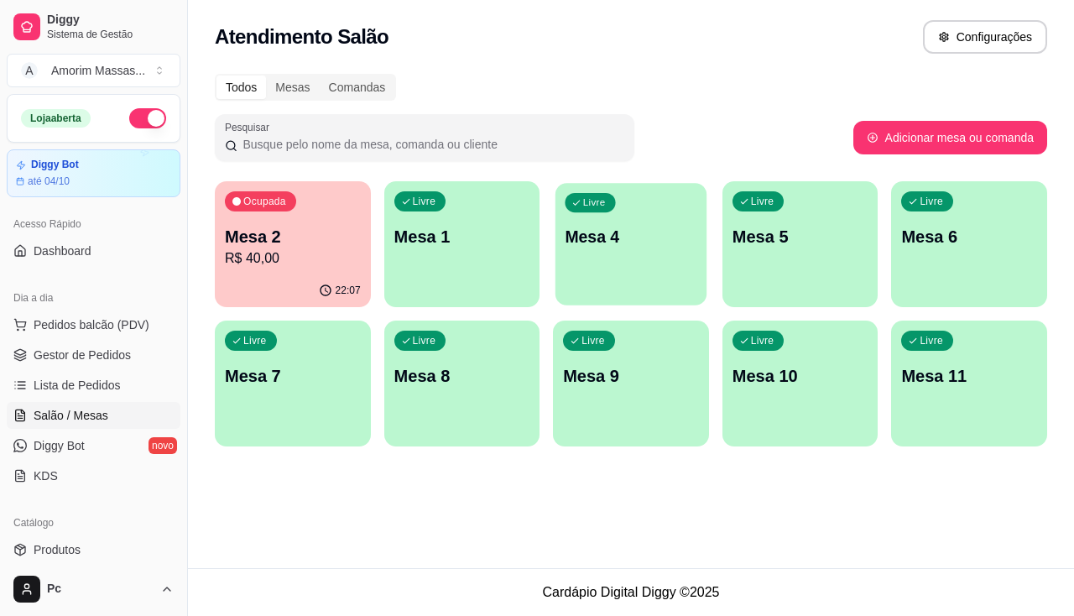
click at [688, 261] on div "Livre Mesa 4" at bounding box center [630, 234] width 151 height 102
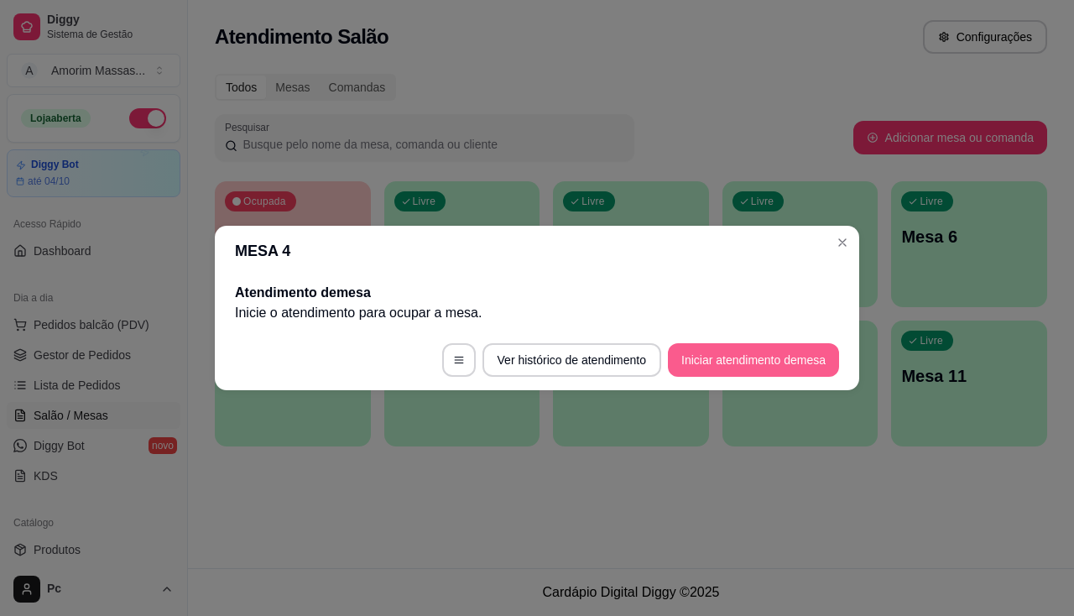
click at [720, 355] on button "Iniciar atendimento de mesa" at bounding box center [753, 360] width 171 height 34
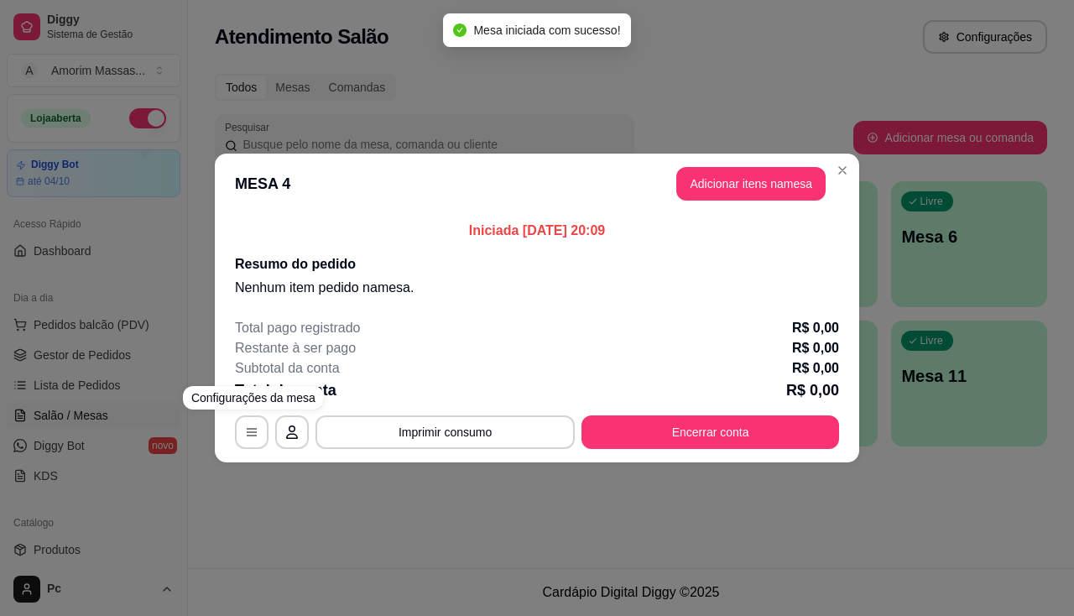
click at [770, 192] on button "Adicionar itens na mesa" at bounding box center [750, 184] width 149 height 34
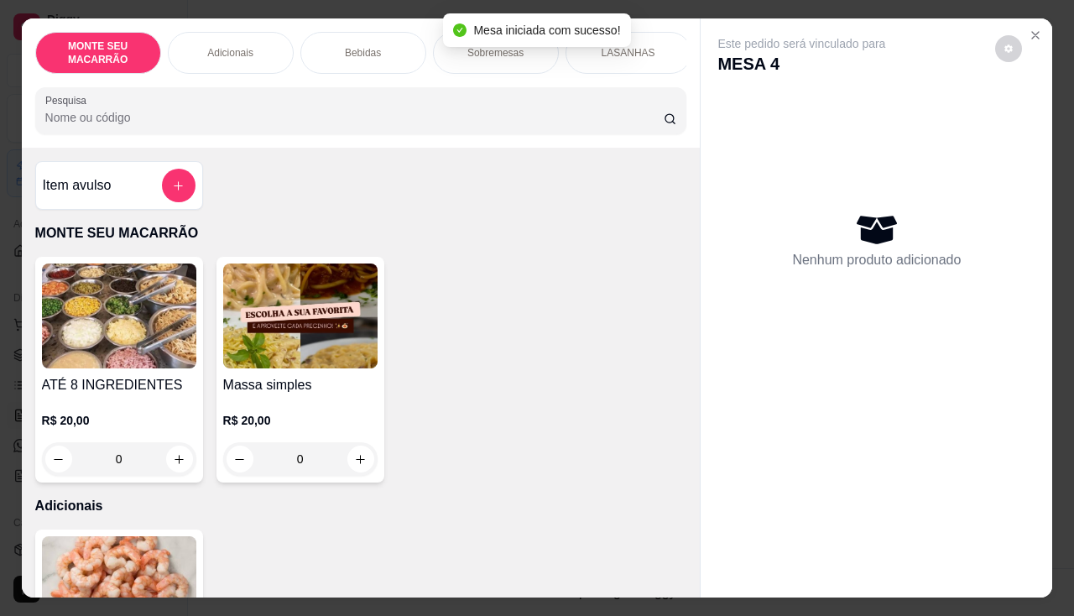
click at [324, 336] on img at bounding box center [300, 315] width 154 height 105
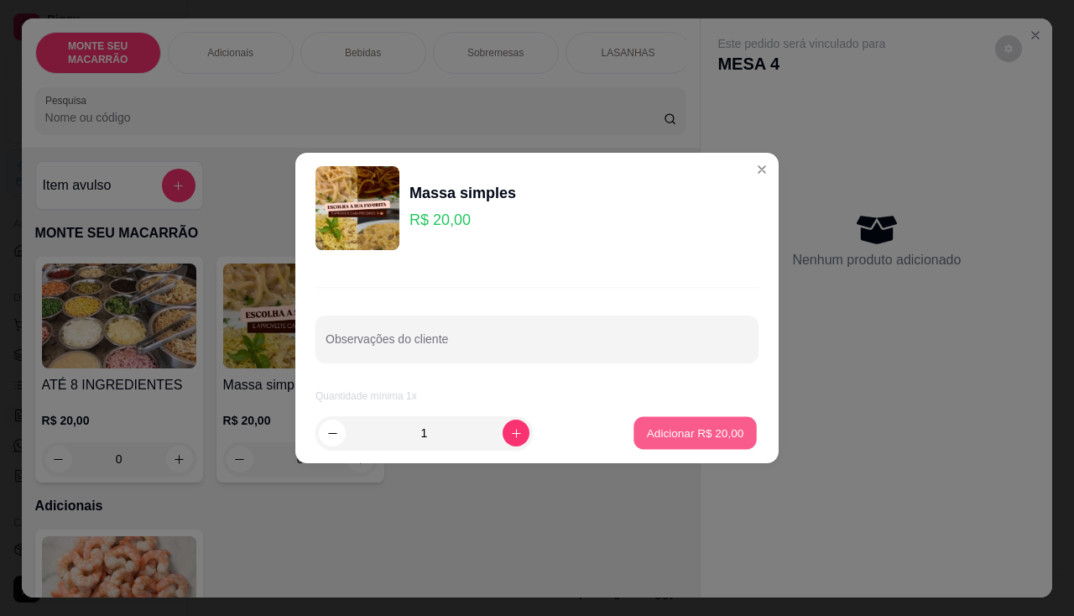
click at [702, 431] on p "Adicionar R$ 20,00" at bounding box center [695, 433] width 97 height 16
type input "1"
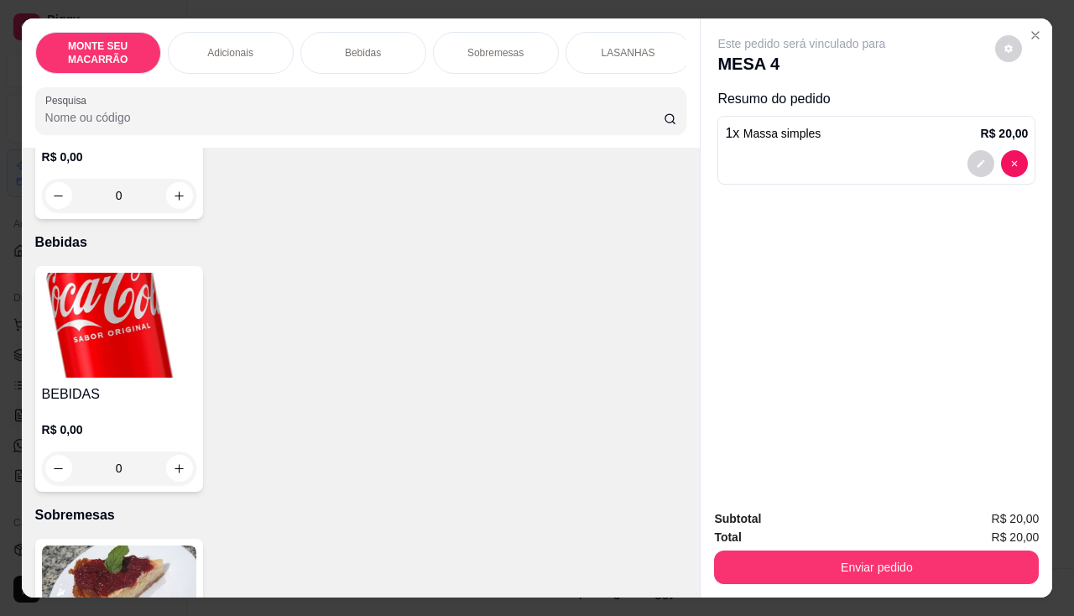
scroll to position [671, 0]
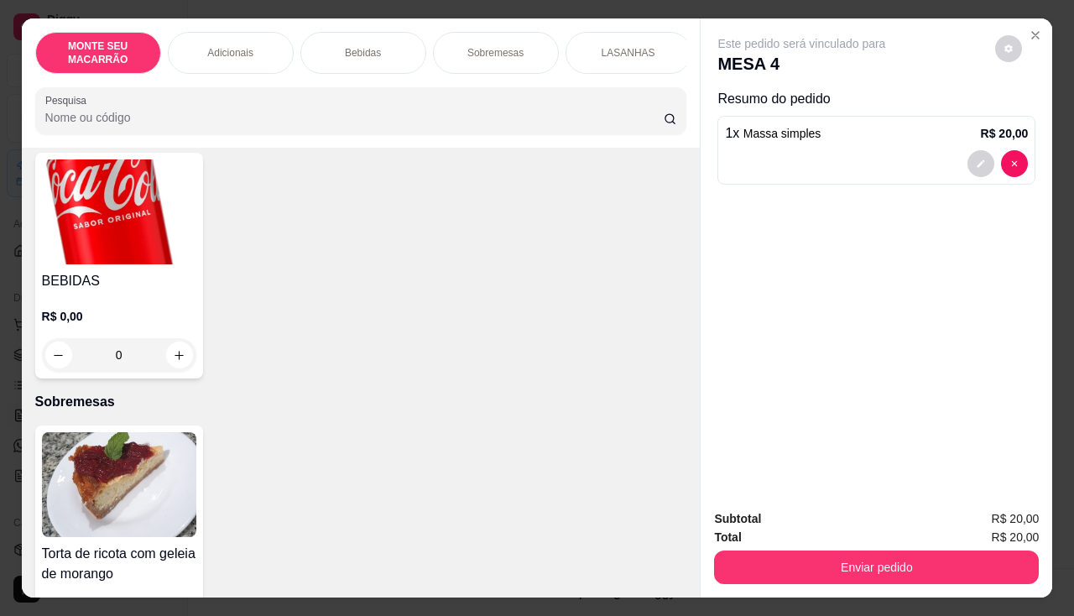
click at [117, 473] on img at bounding box center [119, 484] width 154 height 105
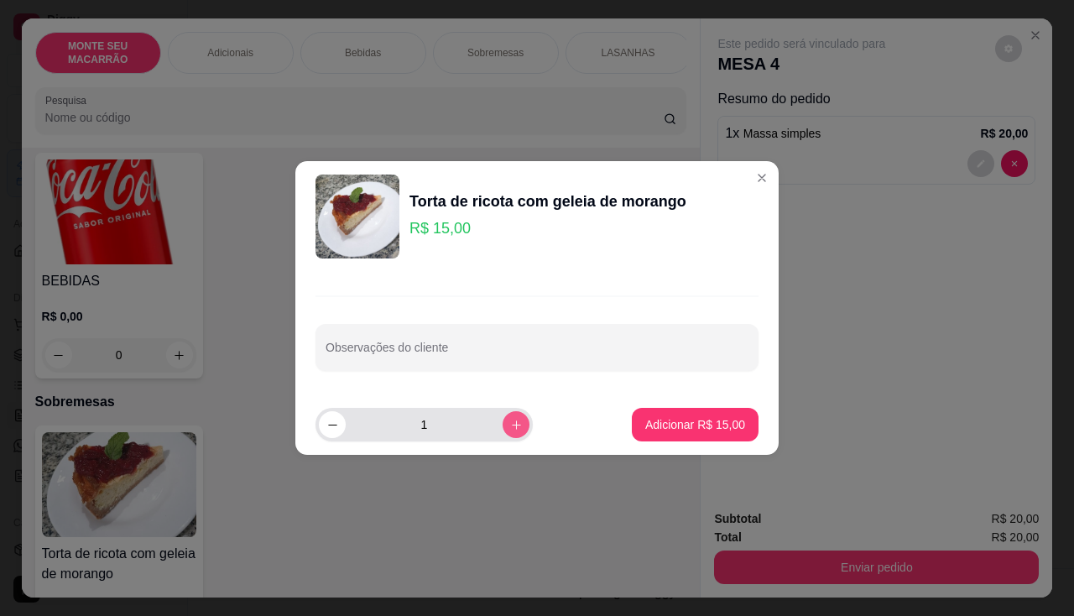
click at [503, 420] on button "increase-product-quantity" at bounding box center [516, 424] width 27 height 27
type input "2"
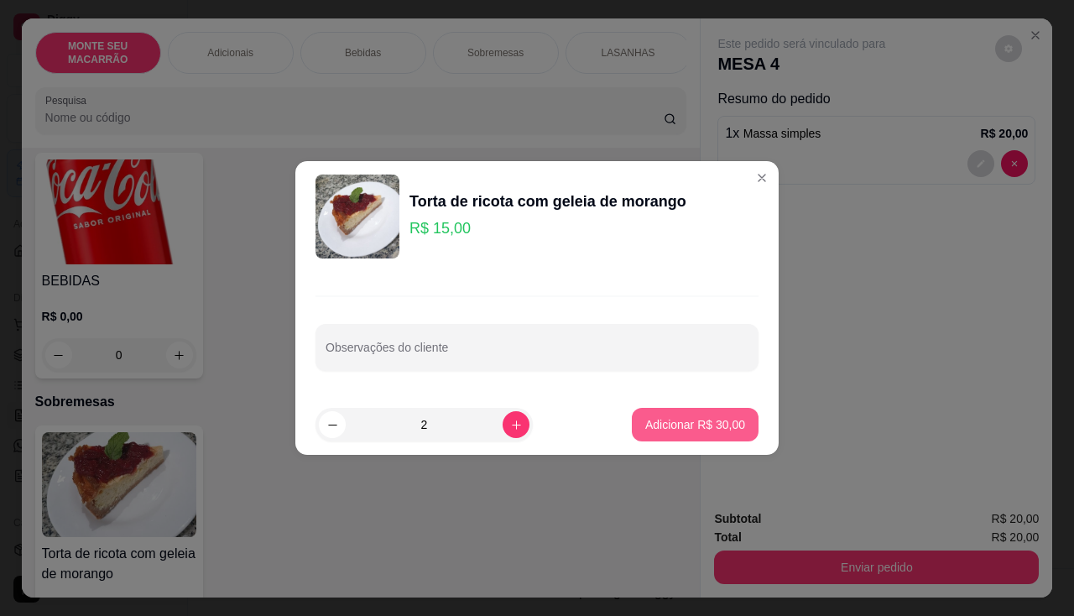
click at [671, 422] on p "Adicionar R$ 30,00" at bounding box center [695, 424] width 100 height 17
type input "2"
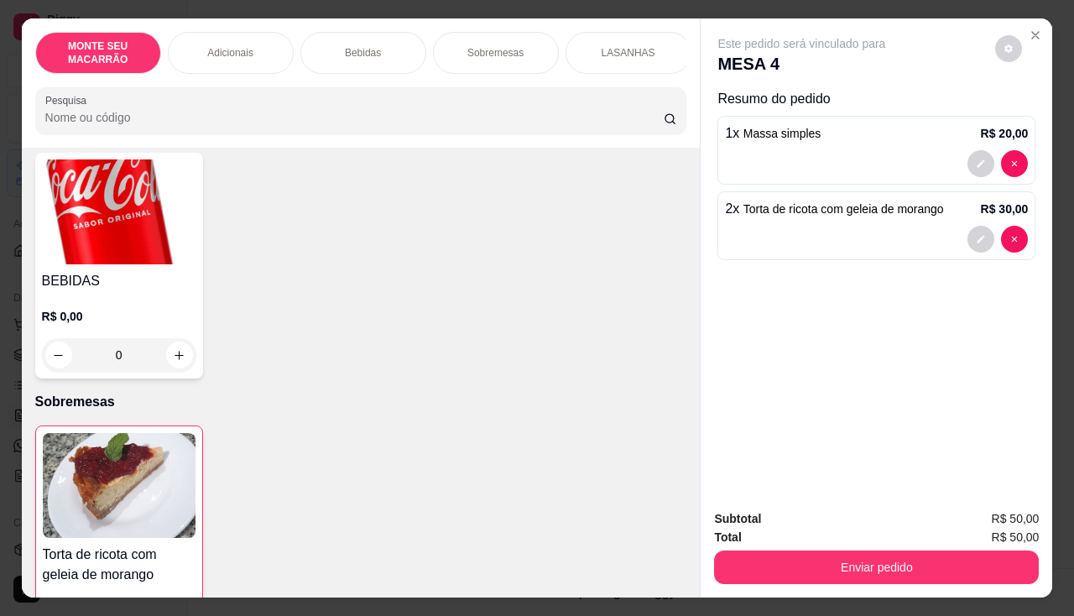
scroll to position [252, 0]
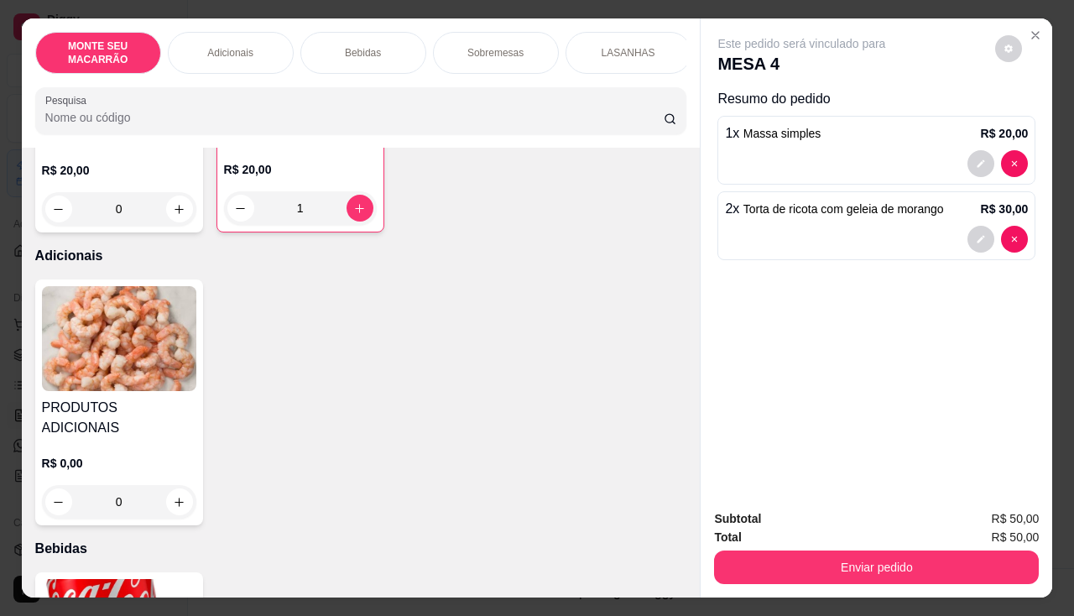
click at [120, 352] on img at bounding box center [119, 338] width 154 height 105
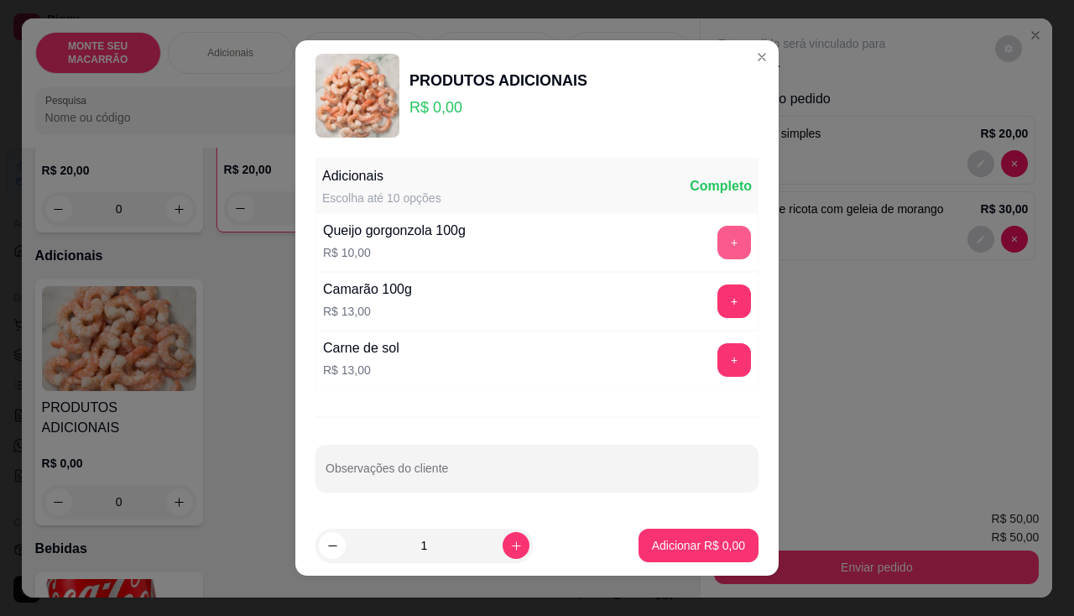
click at [717, 237] on button "+" at bounding box center [734, 243] width 34 height 34
click at [667, 548] on p "Adicionar R$ 10,00" at bounding box center [695, 545] width 100 height 17
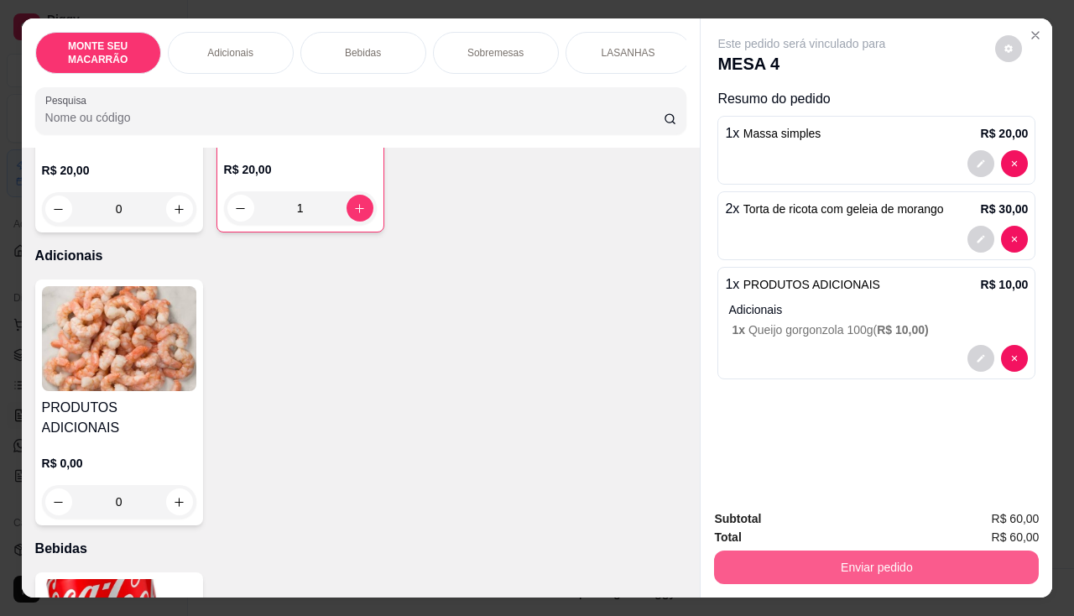
click at [885, 553] on button "Enviar pedido" at bounding box center [876, 567] width 325 height 34
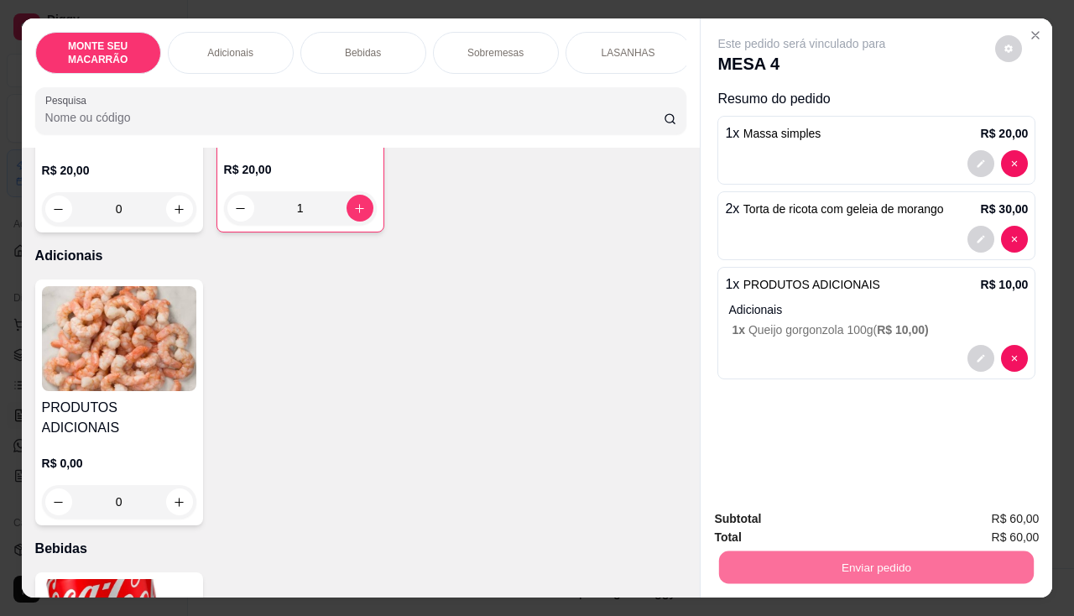
click at [837, 511] on button "Não registrar e enviar pedido" at bounding box center [821, 519] width 175 height 32
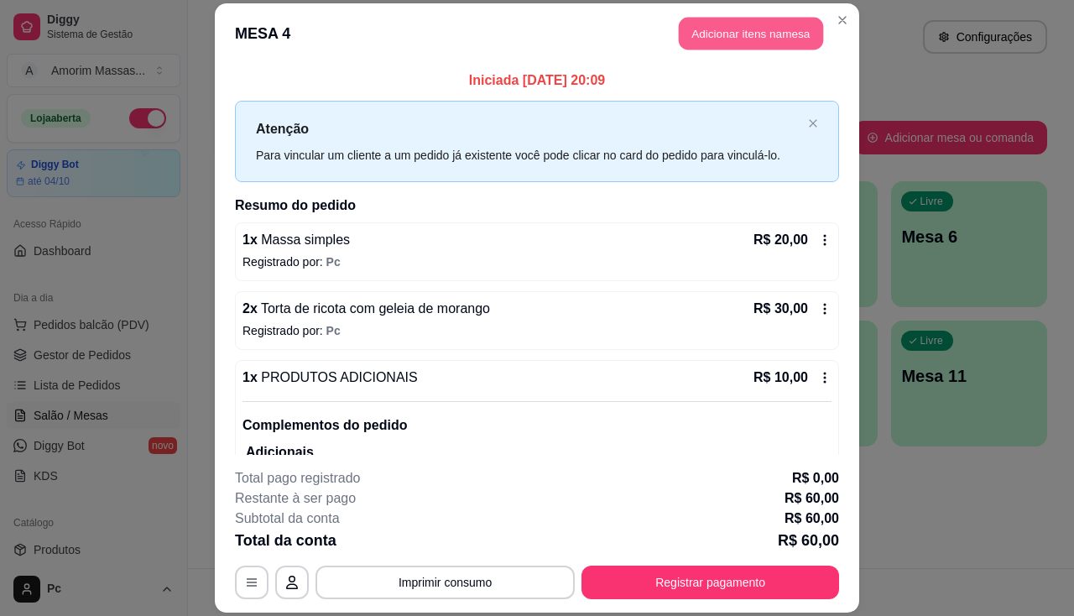
click at [774, 21] on button "Adicionar itens na mesa" at bounding box center [751, 33] width 144 height 33
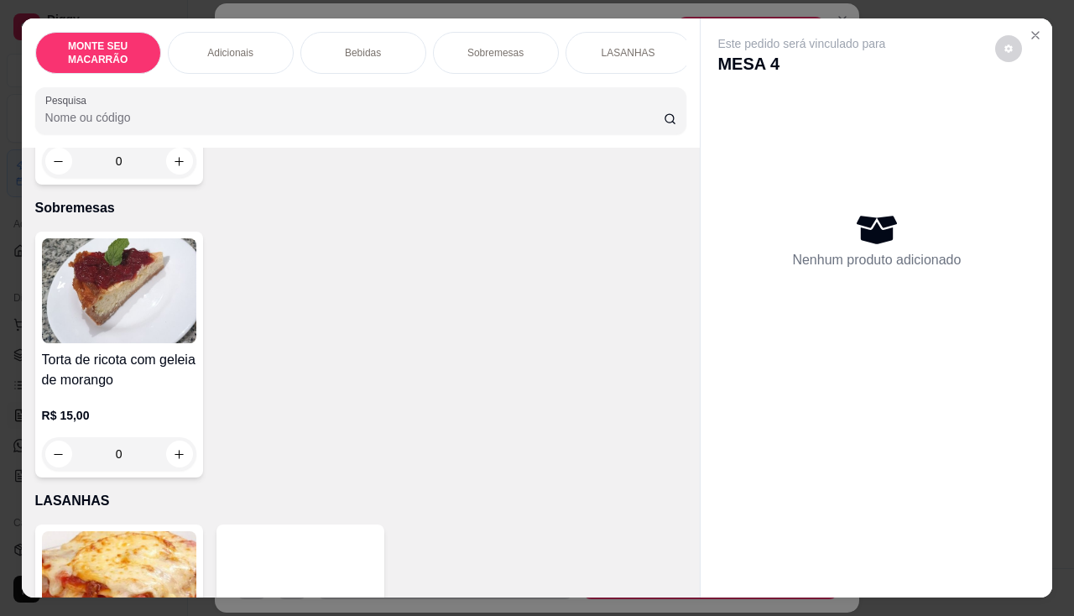
scroll to position [923, 0]
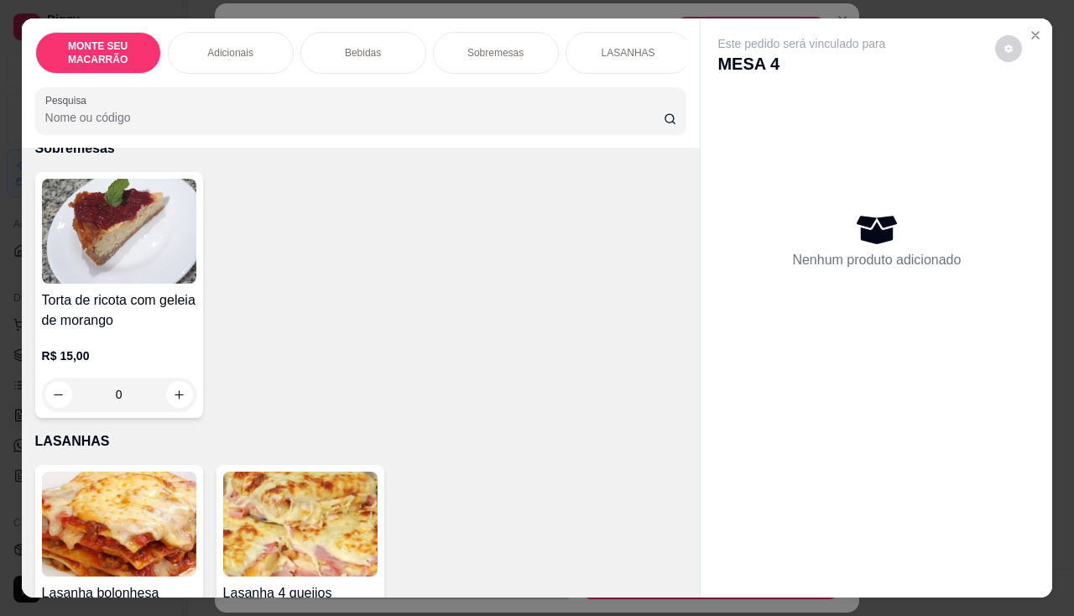
click at [107, 479] on img at bounding box center [119, 524] width 154 height 105
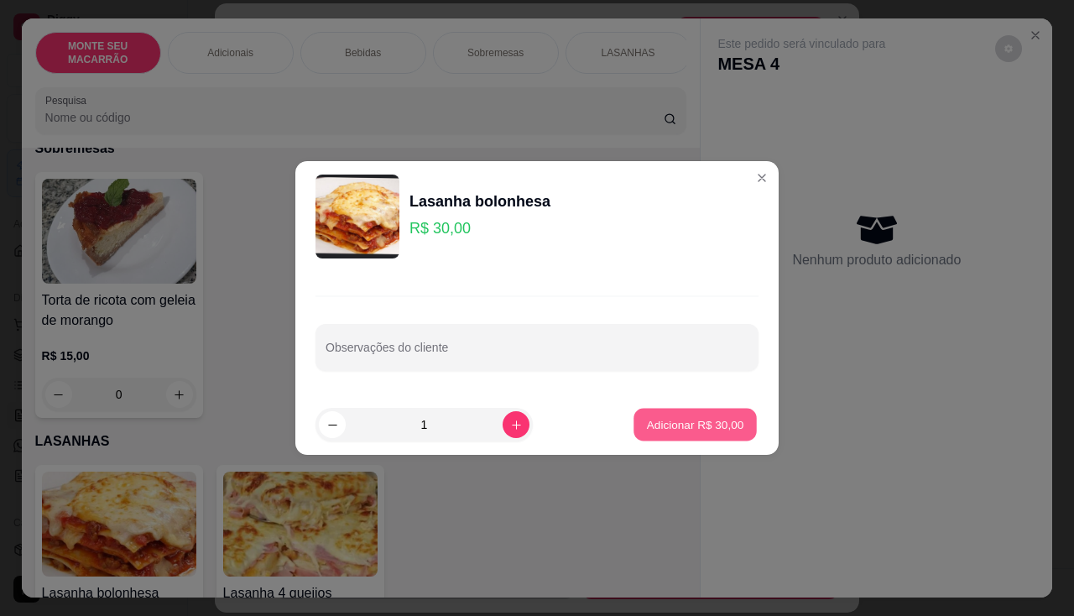
click at [722, 430] on p "Adicionar R$ 30,00" at bounding box center [695, 424] width 97 height 16
type input "1"
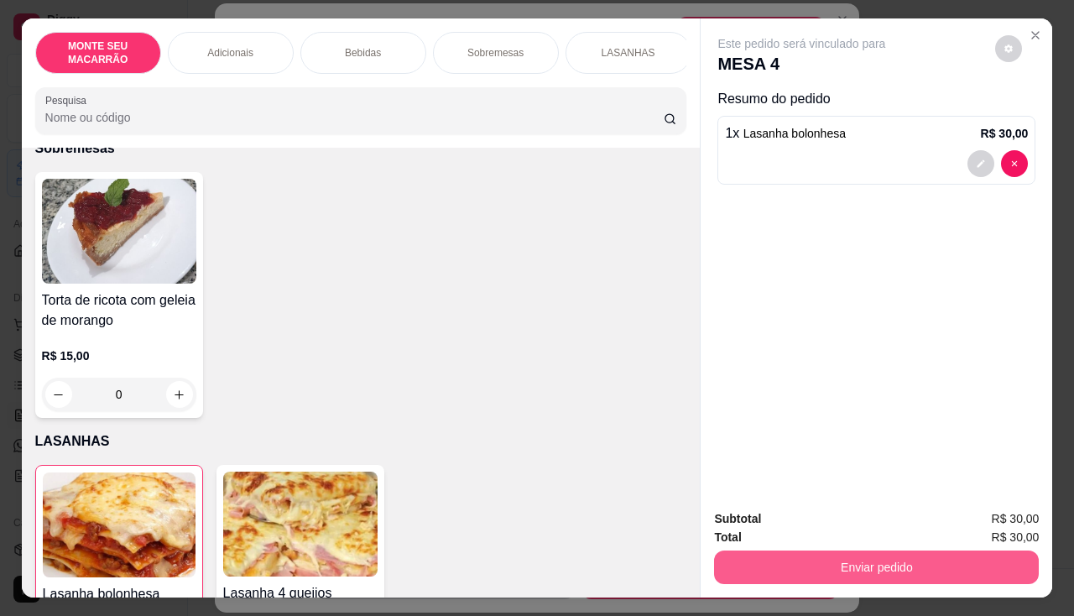
click at [810, 552] on button "Enviar pedido" at bounding box center [876, 567] width 325 height 34
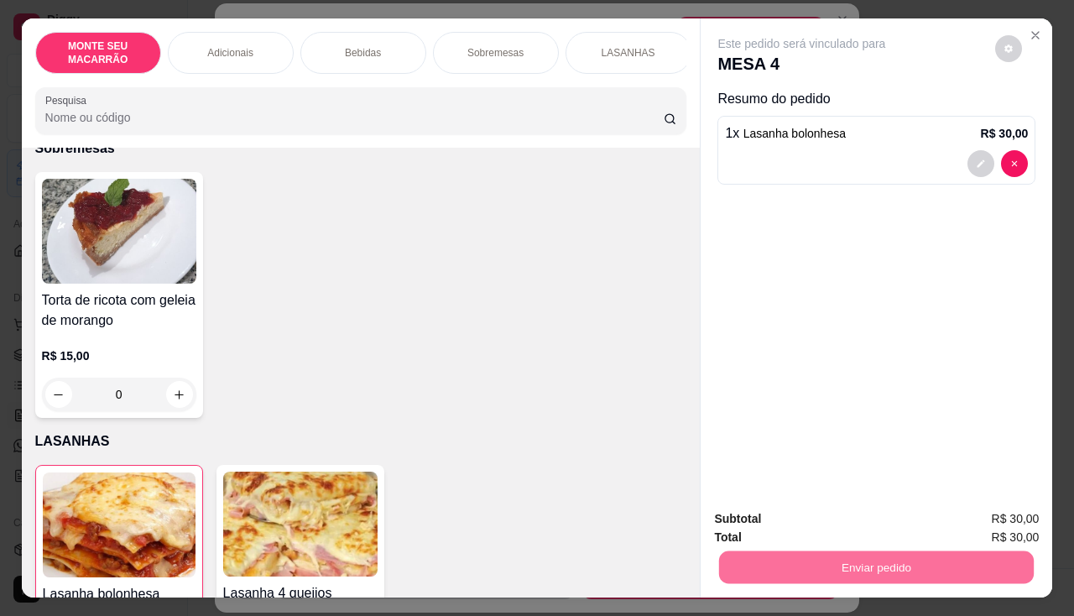
click at [807, 519] on button "Não registrar e enviar pedido" at bounding box center [821, 519] width 175 height 32
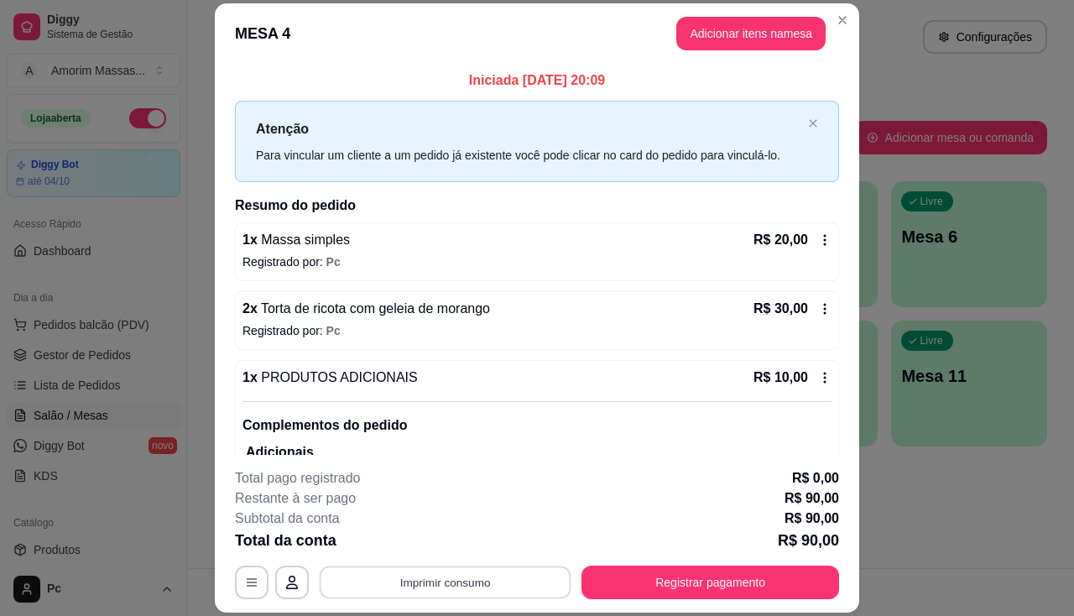
click at [495, 571] on button "Imprimir consumo" at bounding box center [446, 582] width 252 height 33
click at [459, 544] on button "IMPRESSORA" at bounding box center [444, 543] width 122 height 27
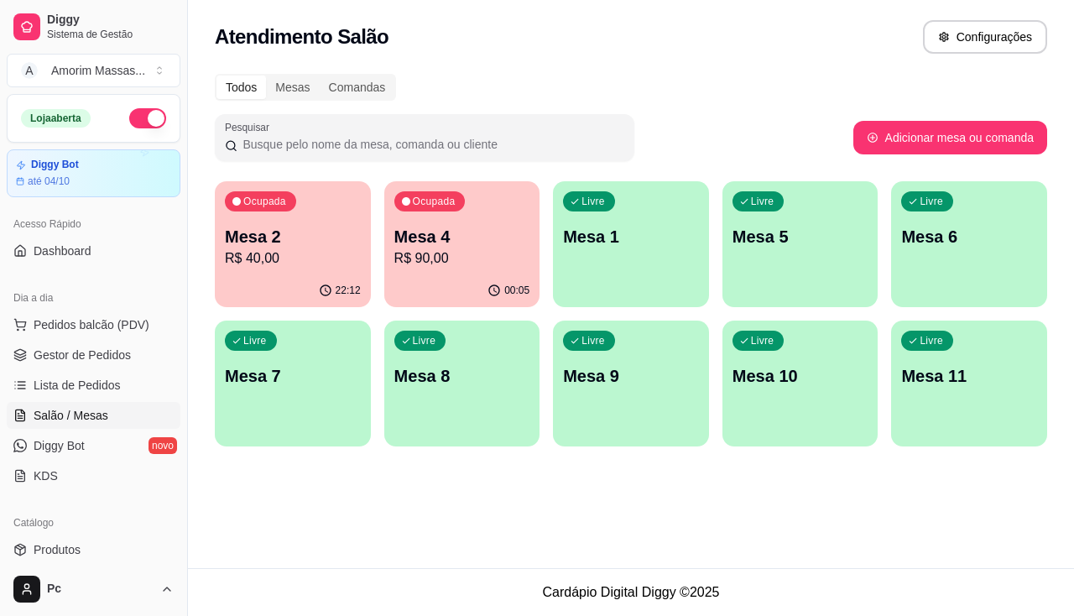
click at [455, 258] on p "R$ 90,00" at bounding box center [462, 258] width 136 height 20
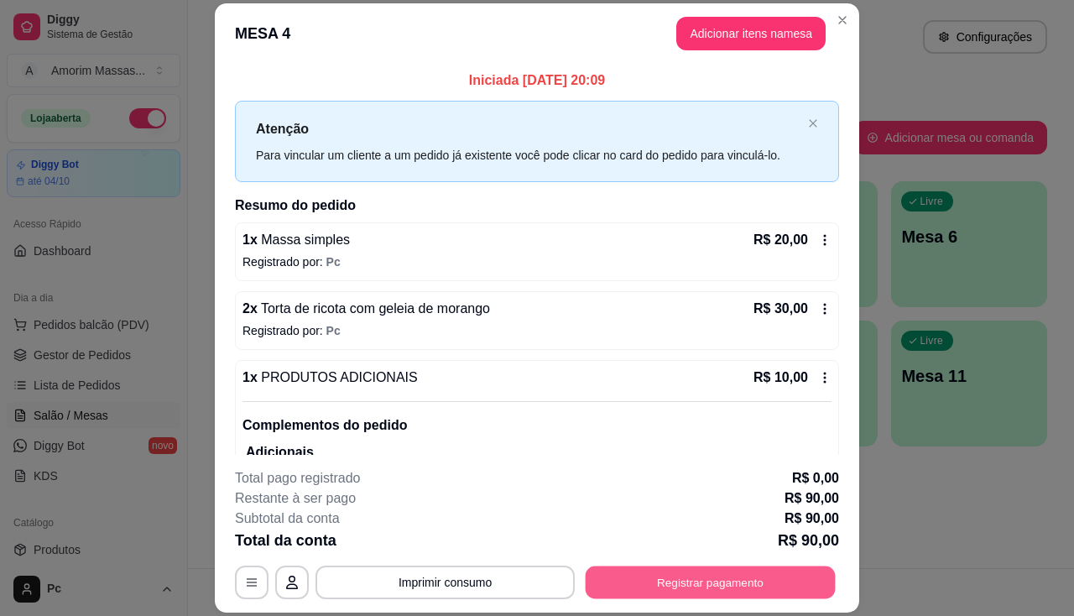
click at [657, 589] on button "Registrar pagamento" at bounding box center [711, 582] width 250 height 33
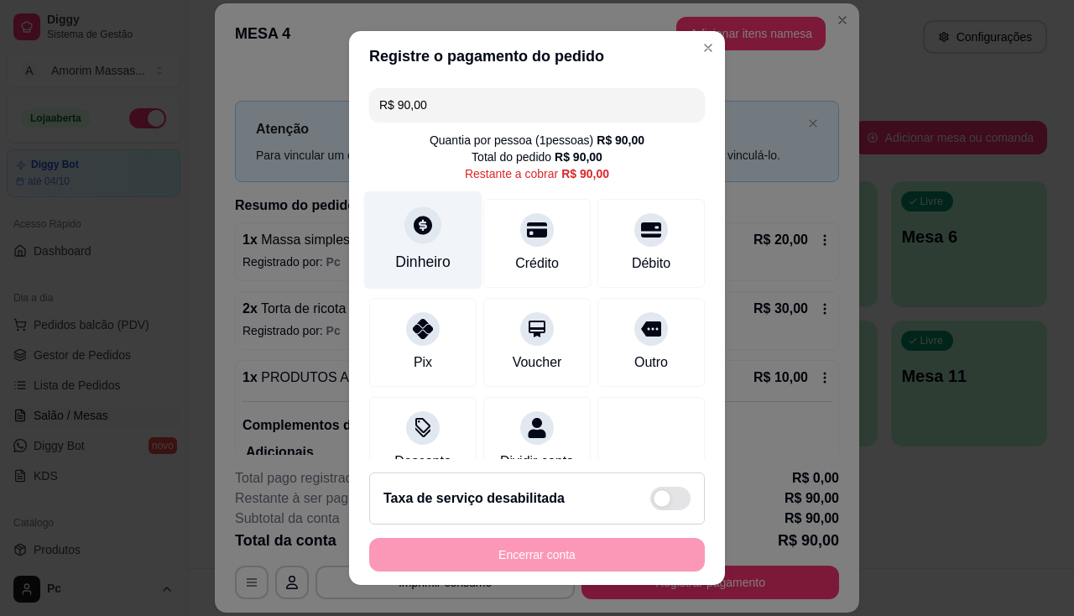
click at [420, 229] on icon at bounding box center [423, 225] width 18 height 18
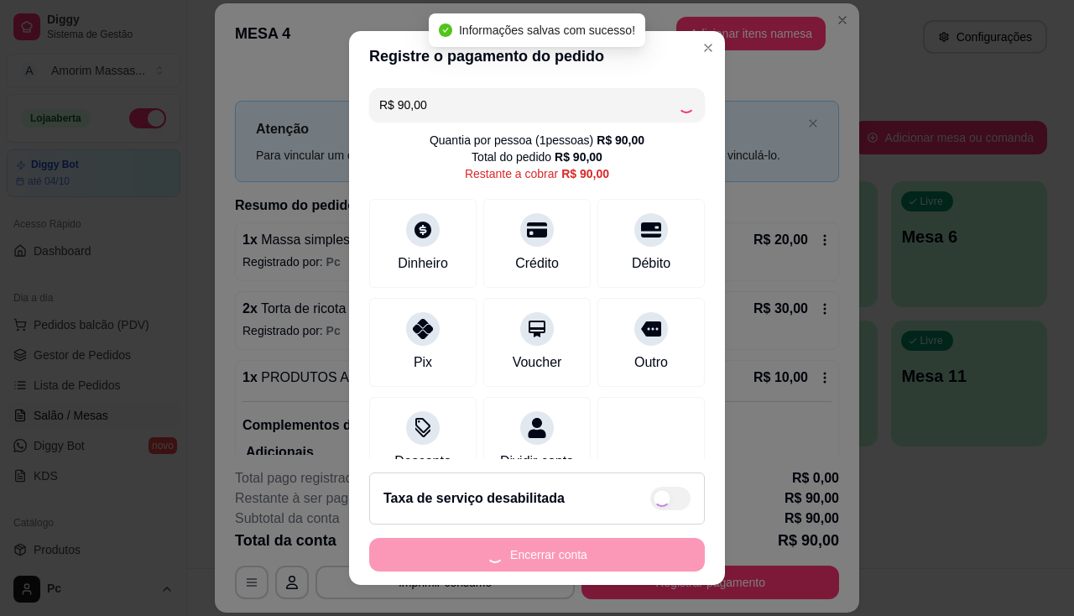
type input "R$ 0,00"
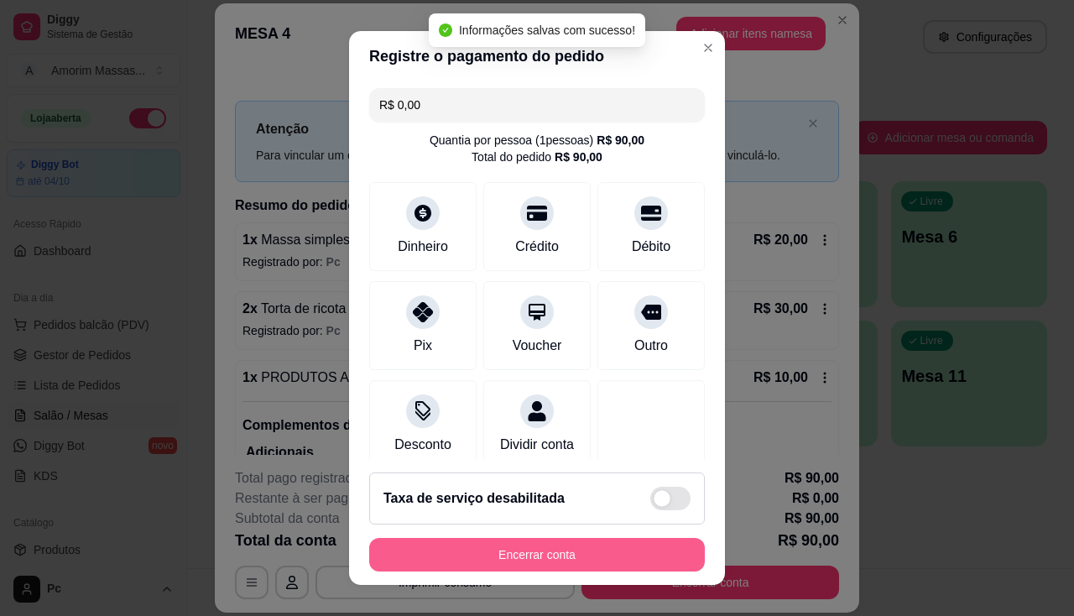
click at [586, 551] on button "Encerrar conta" at bounding box center [537, 555] width 336 height 34
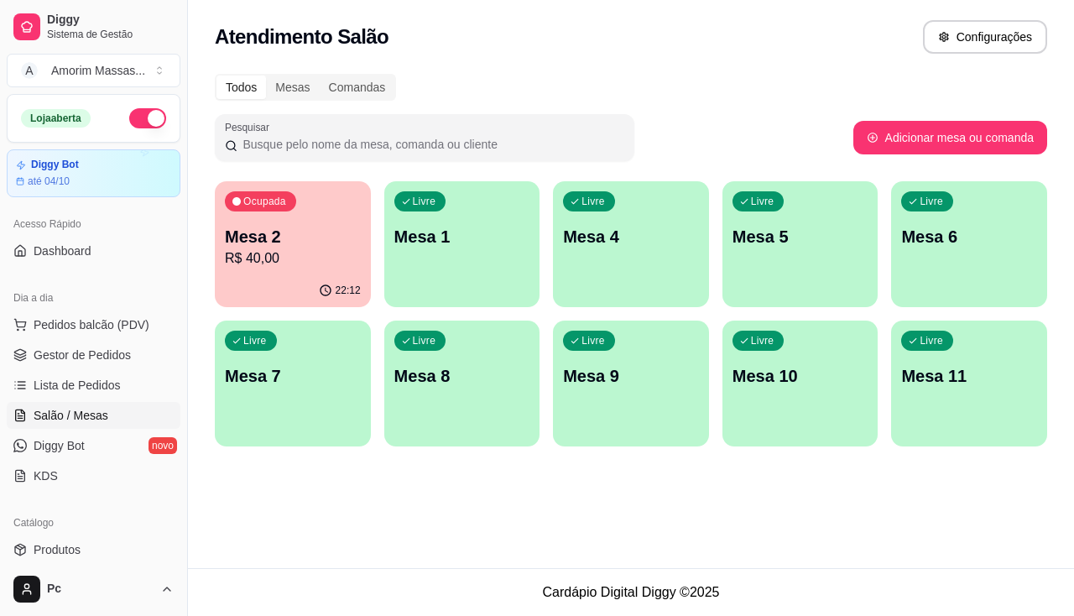
click at [274, 248] on p "R$ 40,00" at bounding box center [293, 258] width 136 height 20
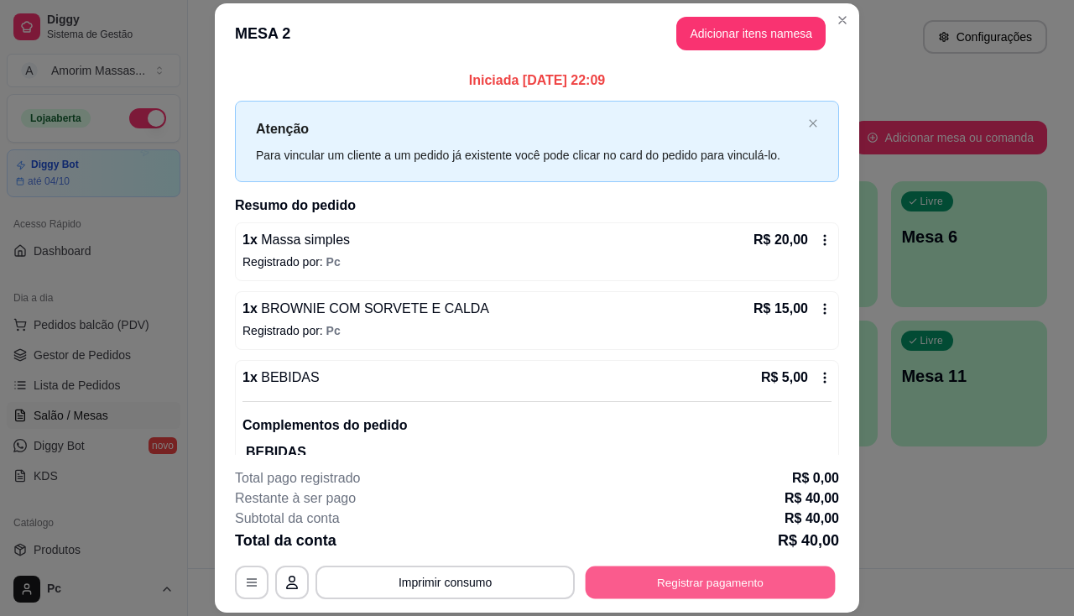
click at [663, 582] on button "Registrar pagamento" at bounding box center [711, 582] width 250 height 33
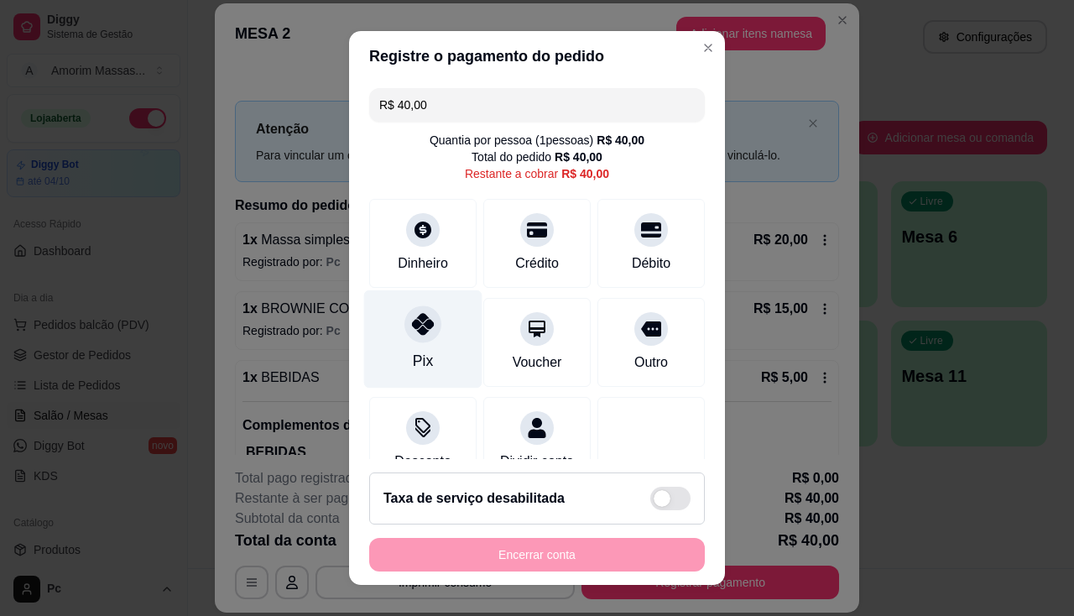
click at [412, 330] on icon at bounding box center [423, 324] width 22 height 22
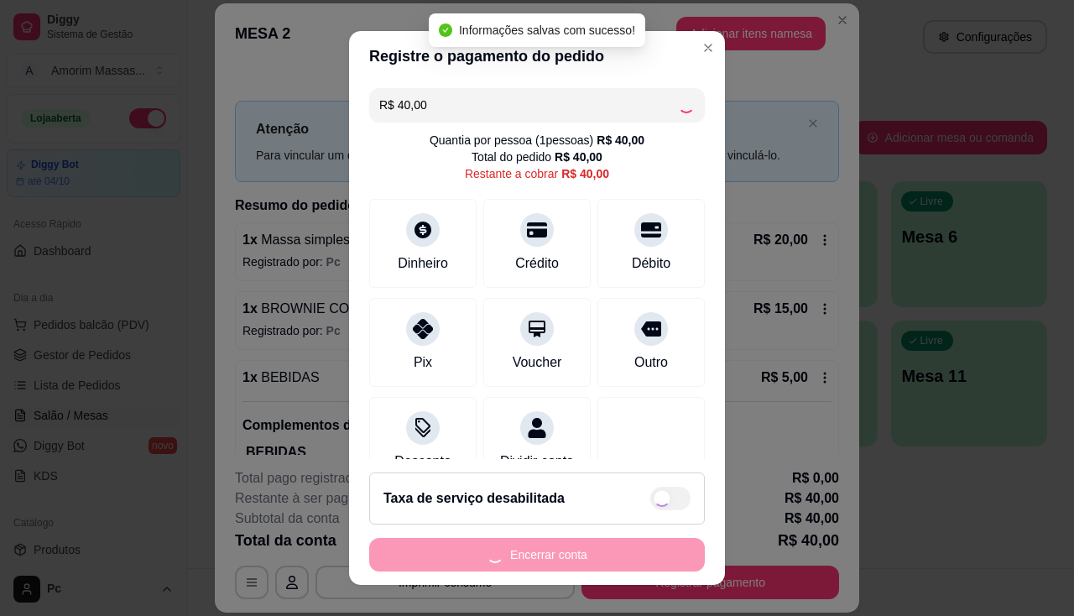
type input "R$ 0,00"
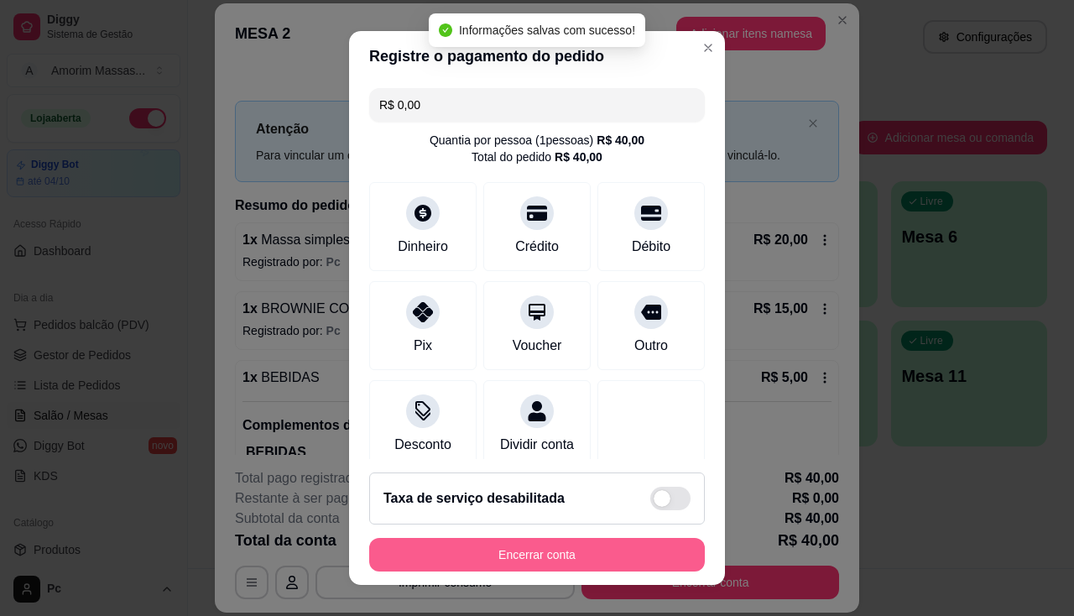
click at [482, 546] on button "Encerrar conta" at bounding box center [537, 555] width 336 height 34
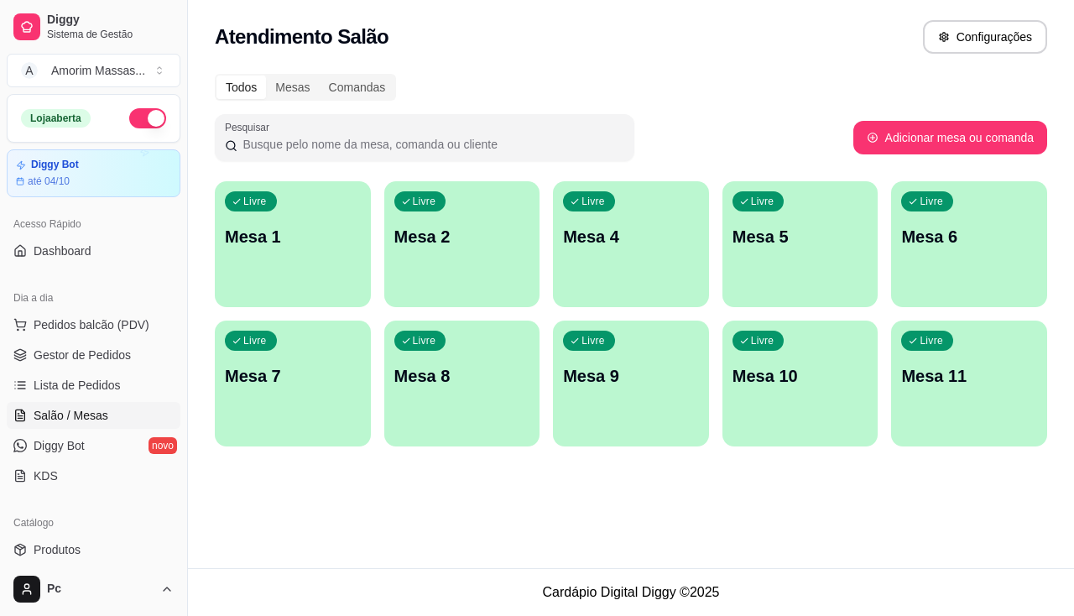
click at [493, 392] on div "Livre Mesa 8" at bounding box center [462, 374] width 156 height 106
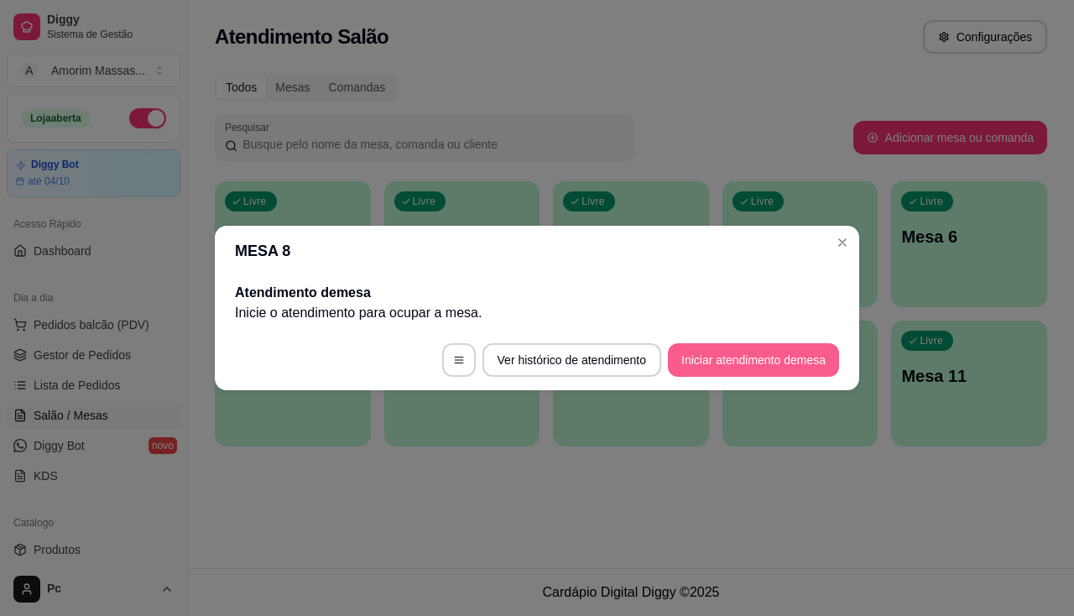
click at [723, 357] on button "Iniciar atendimento de mesa" at bounding box center [753, 360] width 171 height 34
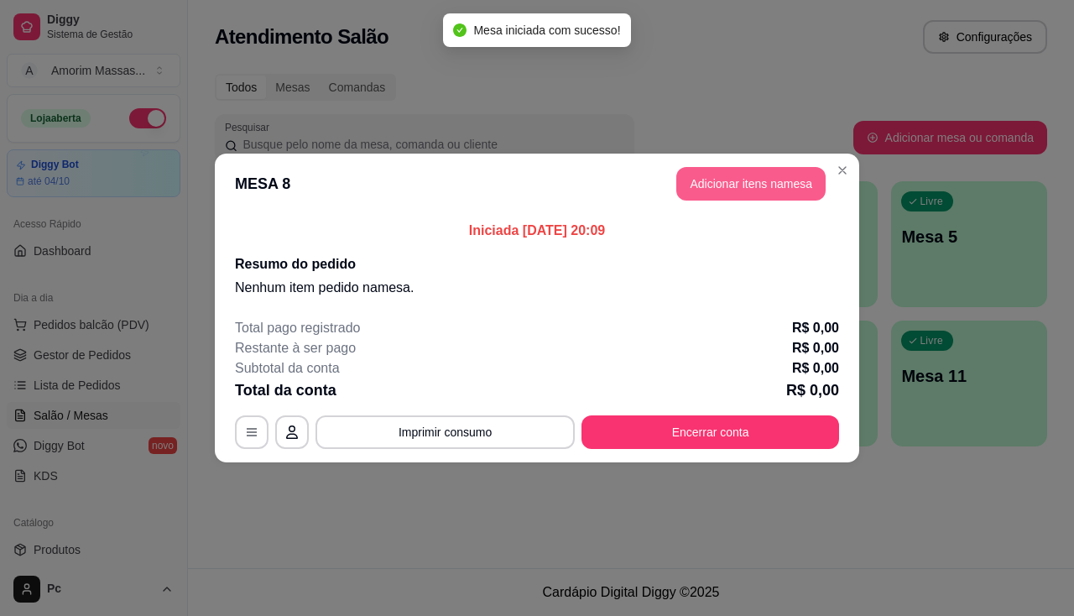
click at [777, 175] on button "Adicionar itens na mesa" at bounding box center [750, 184] width 149 height 34
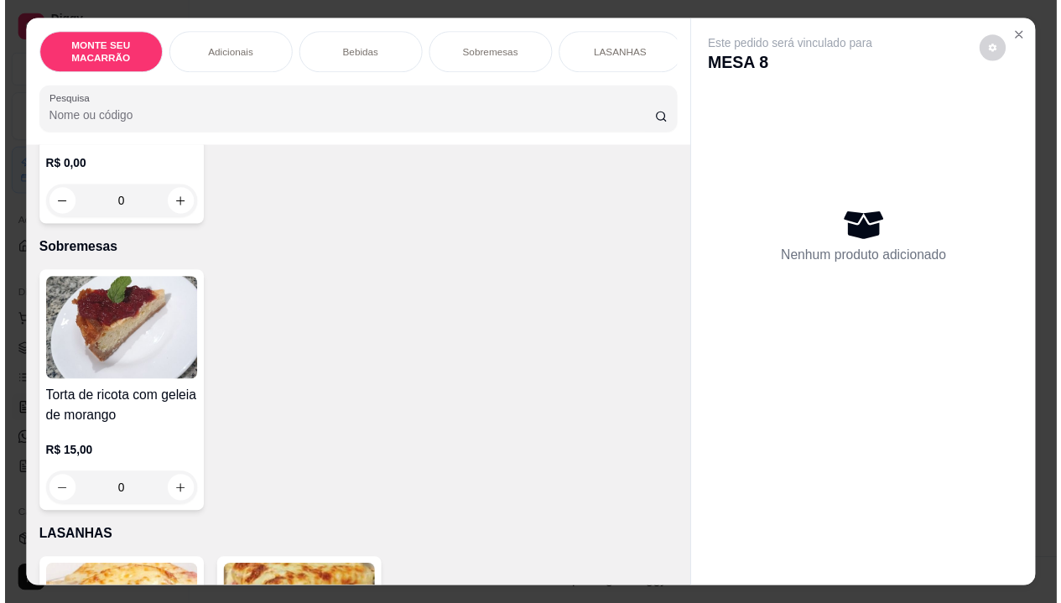
scroll to position [1007, 0]
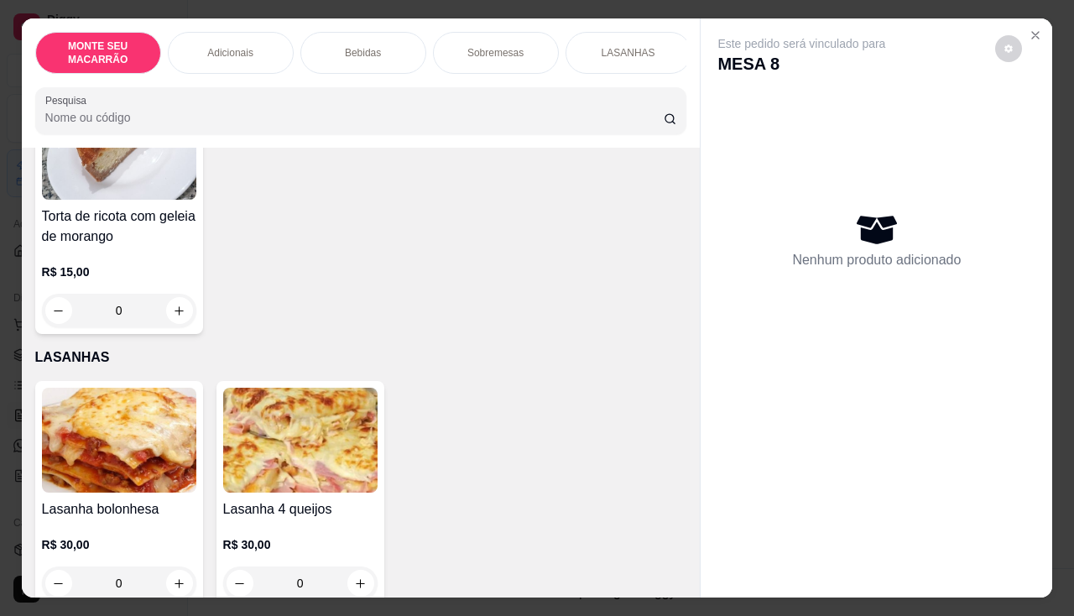
click at [164, 433] on img at bounding box center [119, 440] width 154 height 105
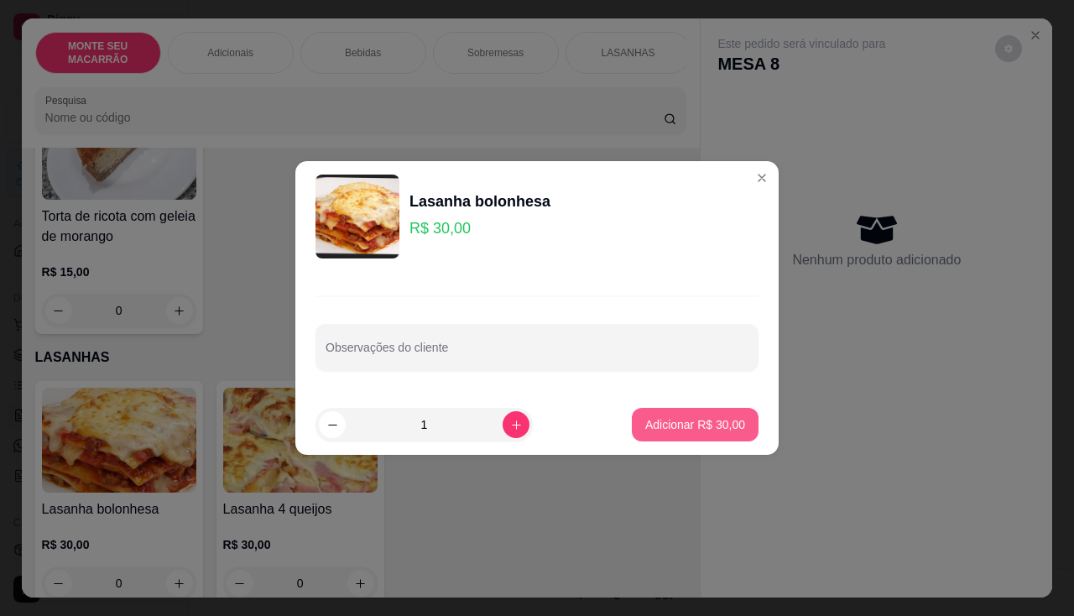
click at [680, 427] on p "Adicionar R$ 30,00" at bounding box center [695, 424] width 100 height 17
type input "1"
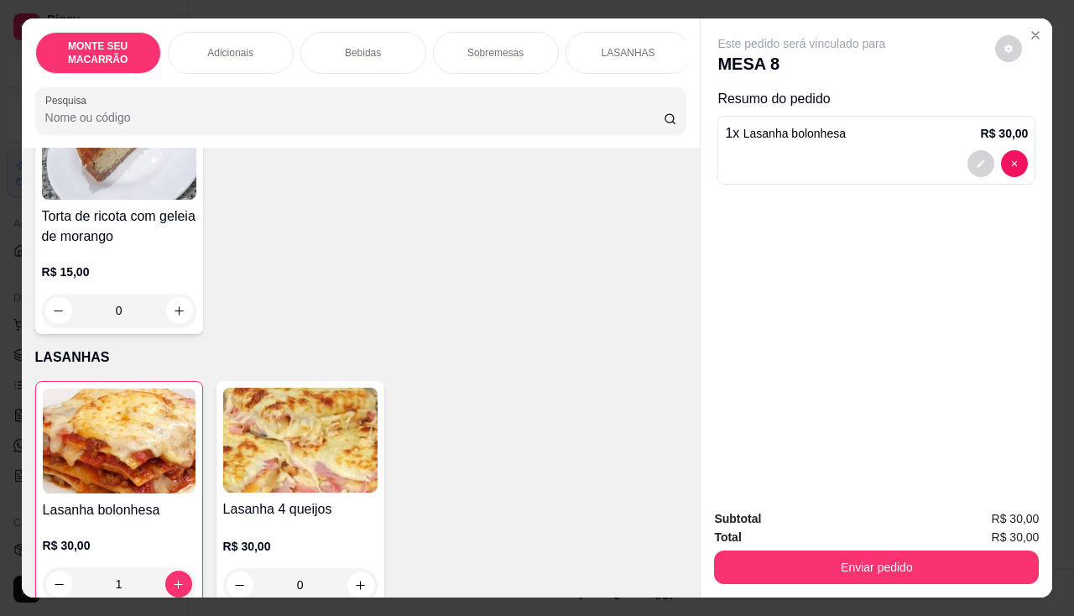
click at [299, 426] on img at bounding box center [300, 440] width 154 height 105
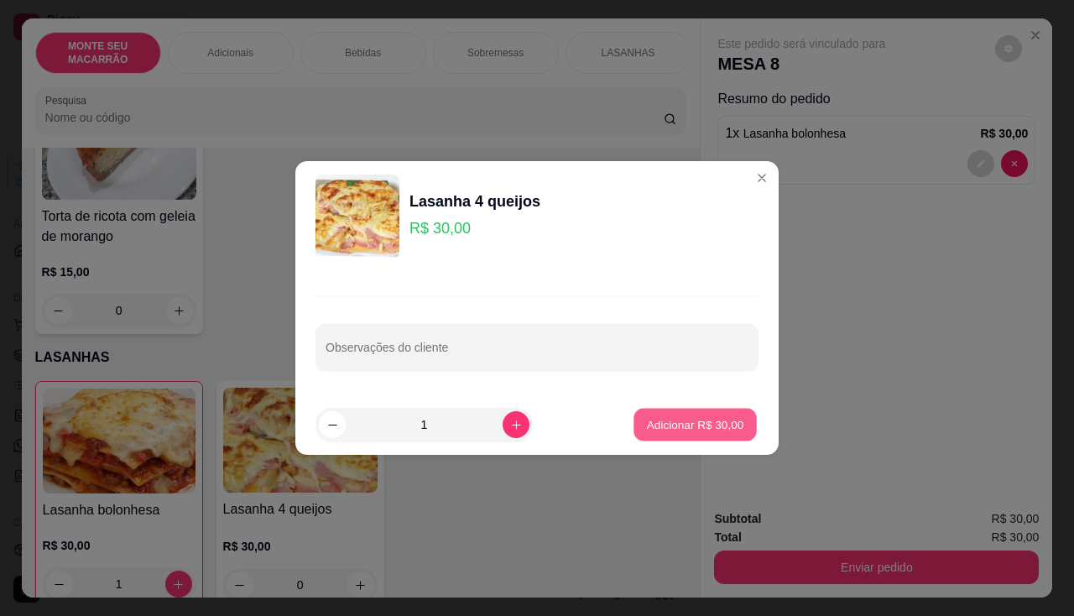
click at [655, 430] on p "Adicionar R$ 30,00" at bounding box center [695, 424] width 97 height 16
type input "1"
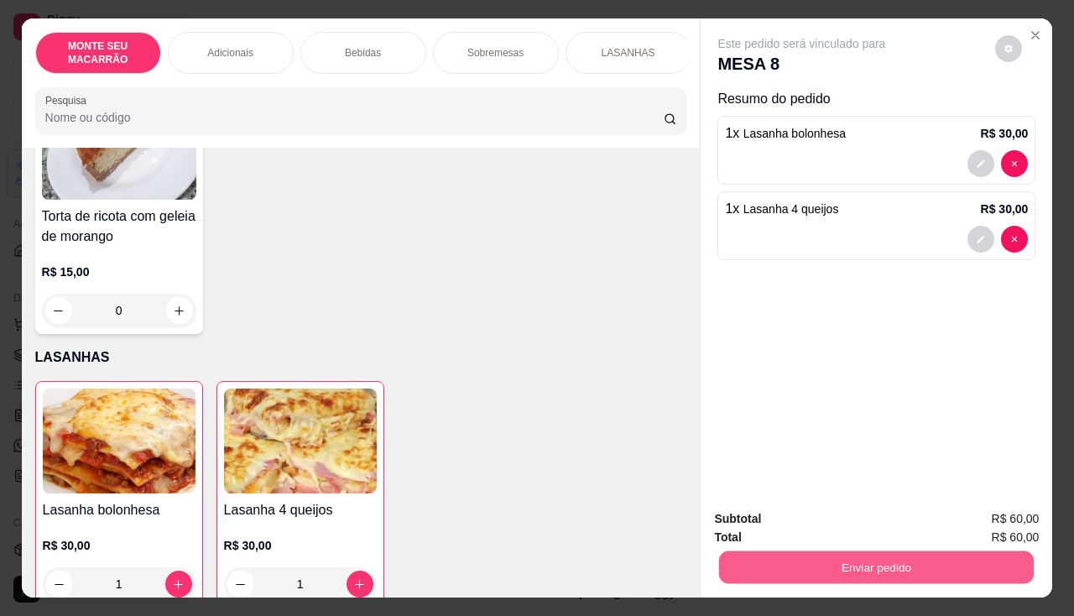
click at [961, 558] on button "Enviar pedido" at bounding box center [876, 567] width 315 height 33
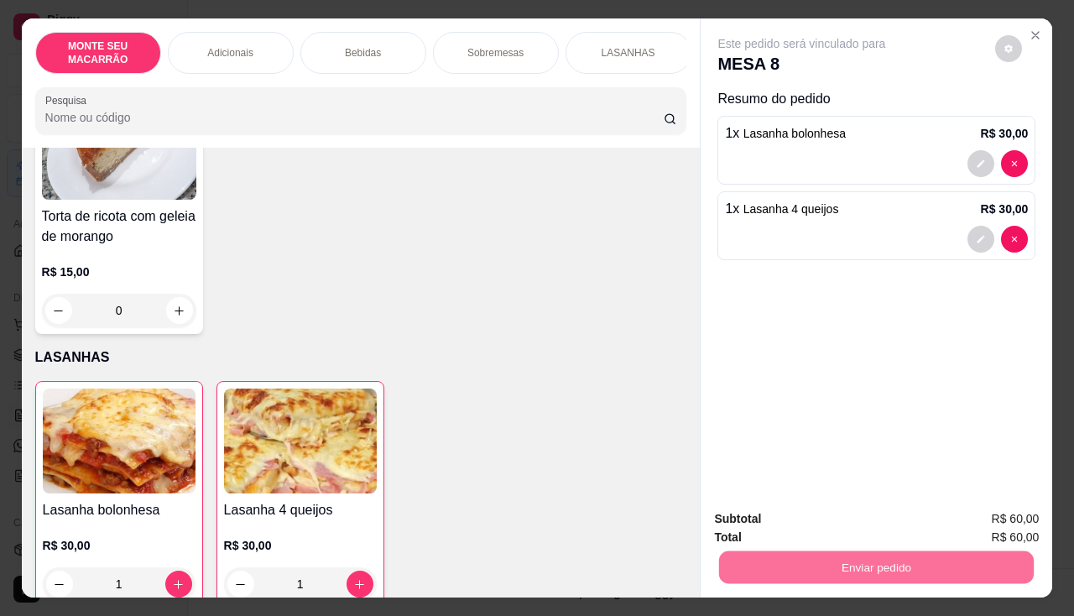
click at [824, 525] on button "Não registrar e enviar pedido" at bounding box center [821, 519] width 175 height 32
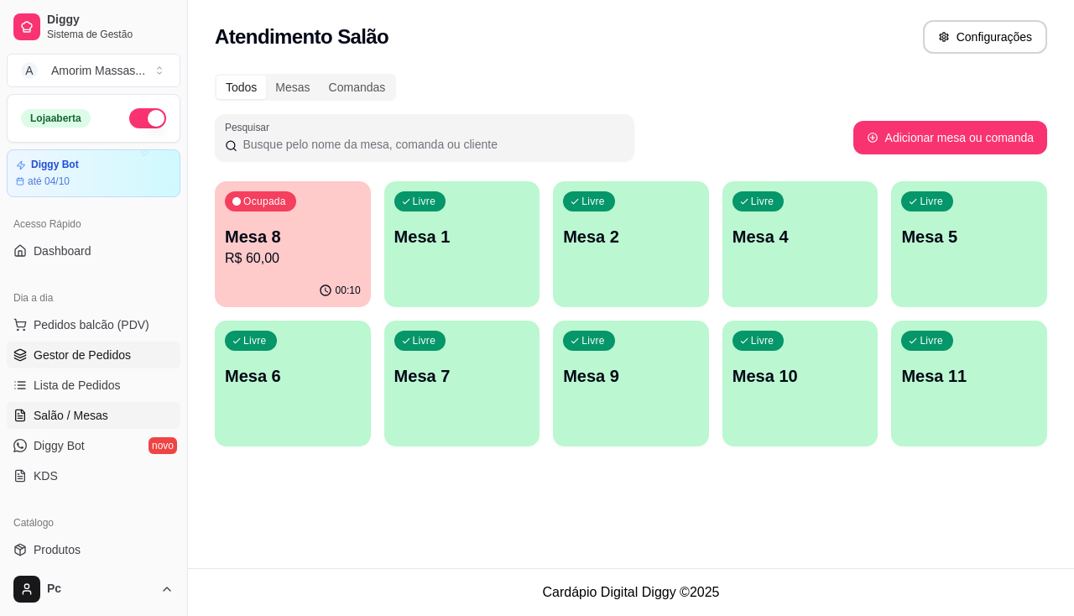
click at [101, 354] on span "Gestor de Pedidos" at bounding box center [82, 355] width 97 height 17
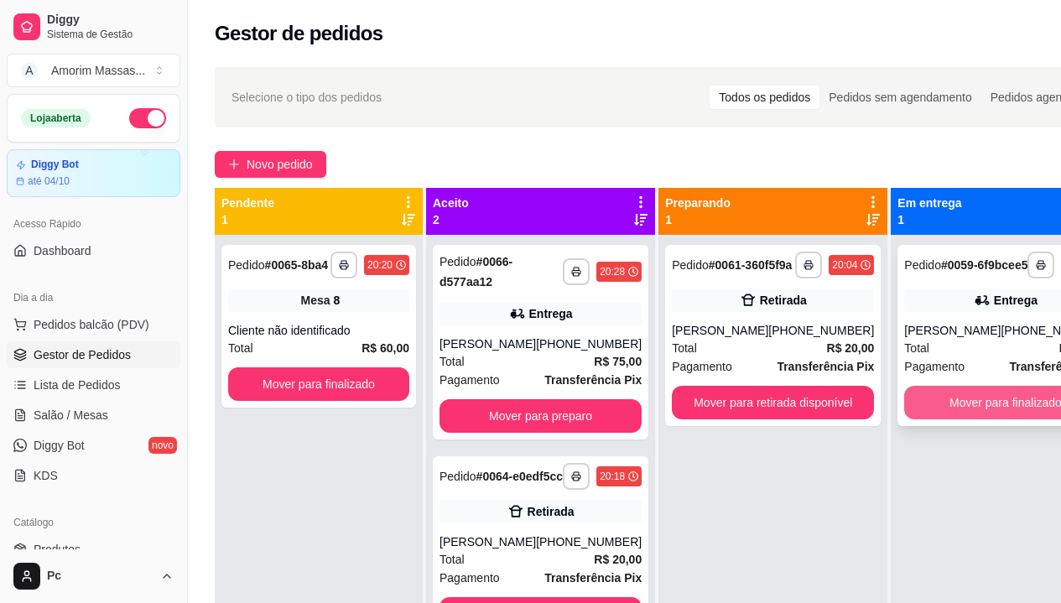
click at [967, 415] on button "Mover para finalizado" at bounding box center [1005, 403] width 202 height 34
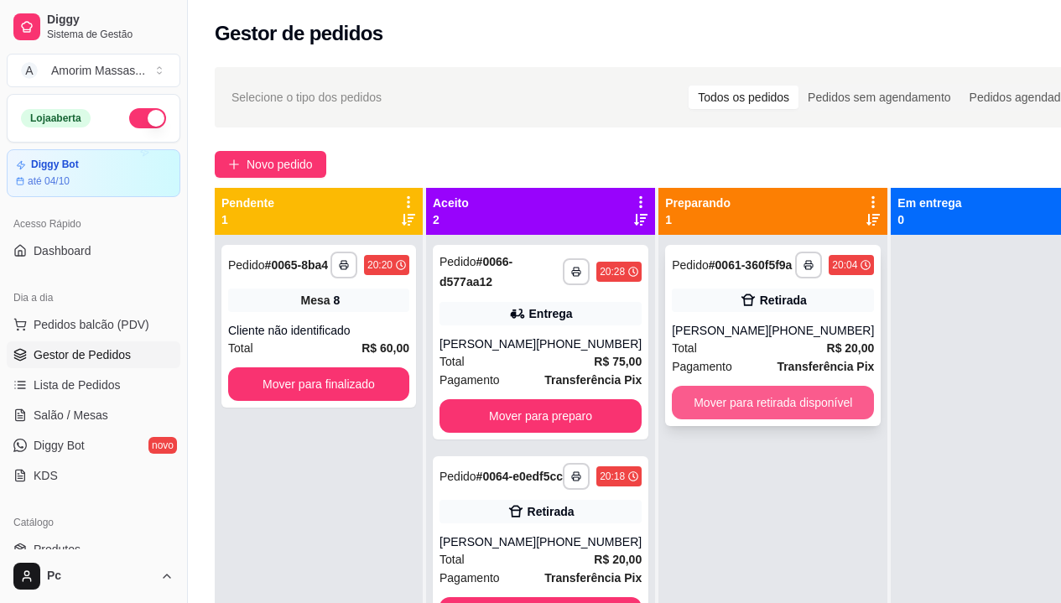
click at [743, 406] on button "Mover para retirada disponível" at bounding box center [773, 403] width 202 height 34
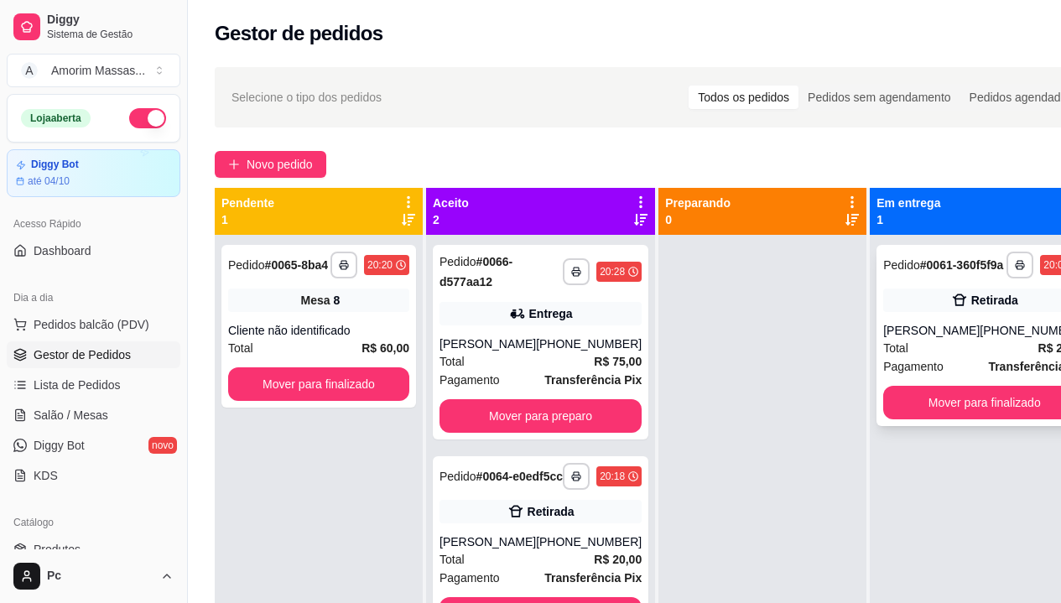
click at [953, 339] on div "Ana Leticia" at bounding box center [931, 330] width 96 height 17
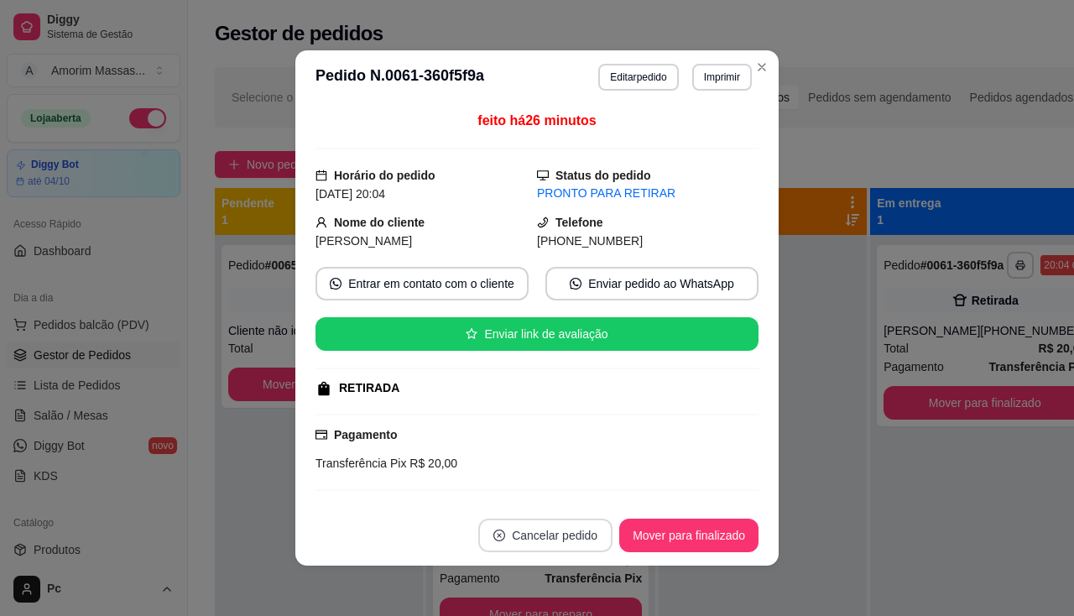
click at [567, 531] on button "Cancelar pedido" at bounding box center [545, 536] width 134 height 34
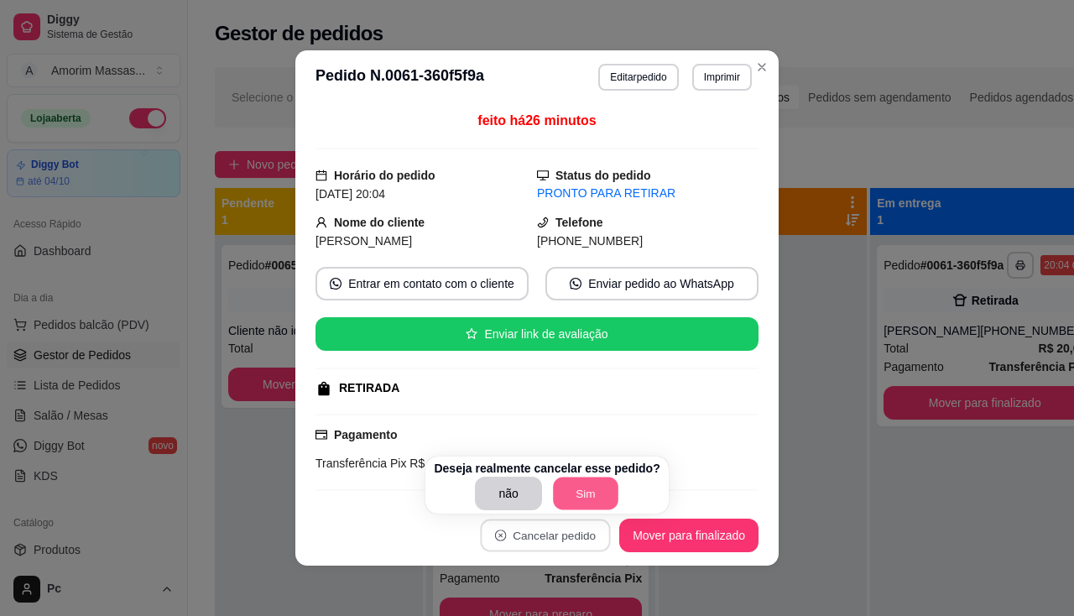
click at [585, 487] on button "Sim" at bounding box center [585, 493] width 65 height 33
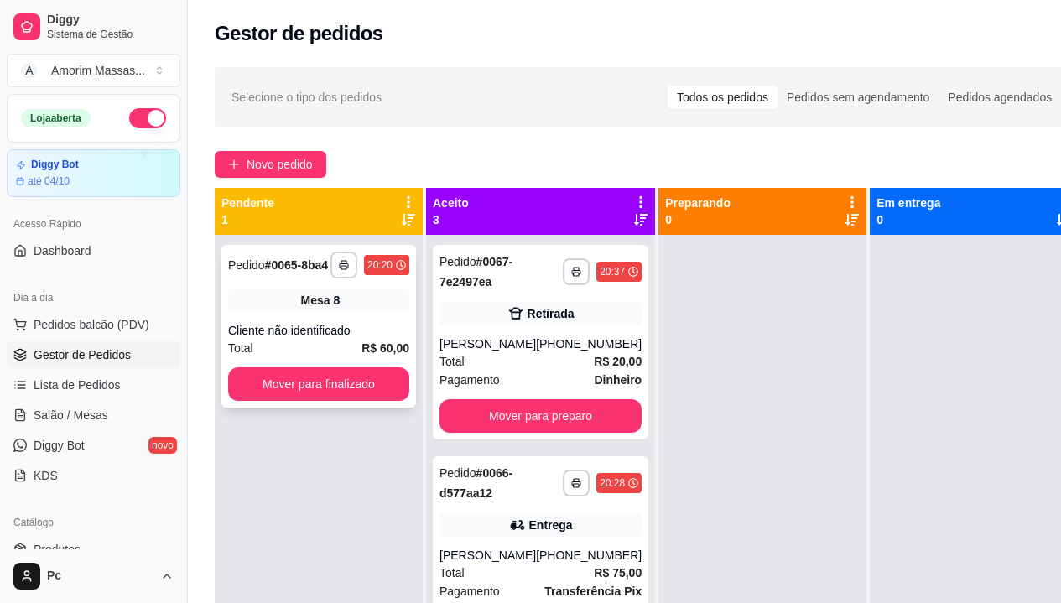
click at [356, 315] on div "**********" at bounding box center [319, 326] width 195 height 163
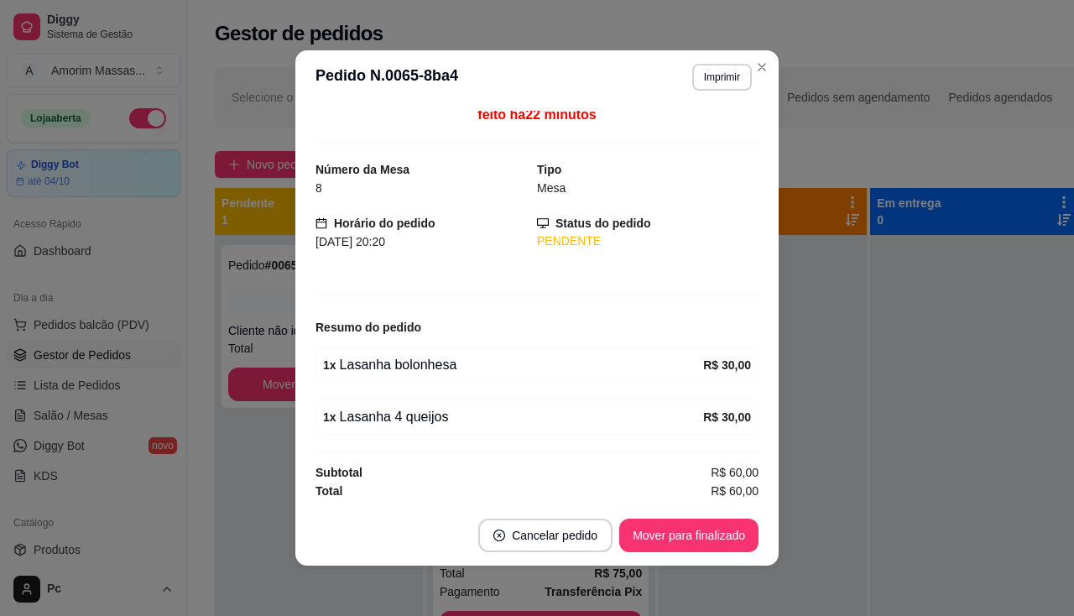
scroll to position [8, 0]
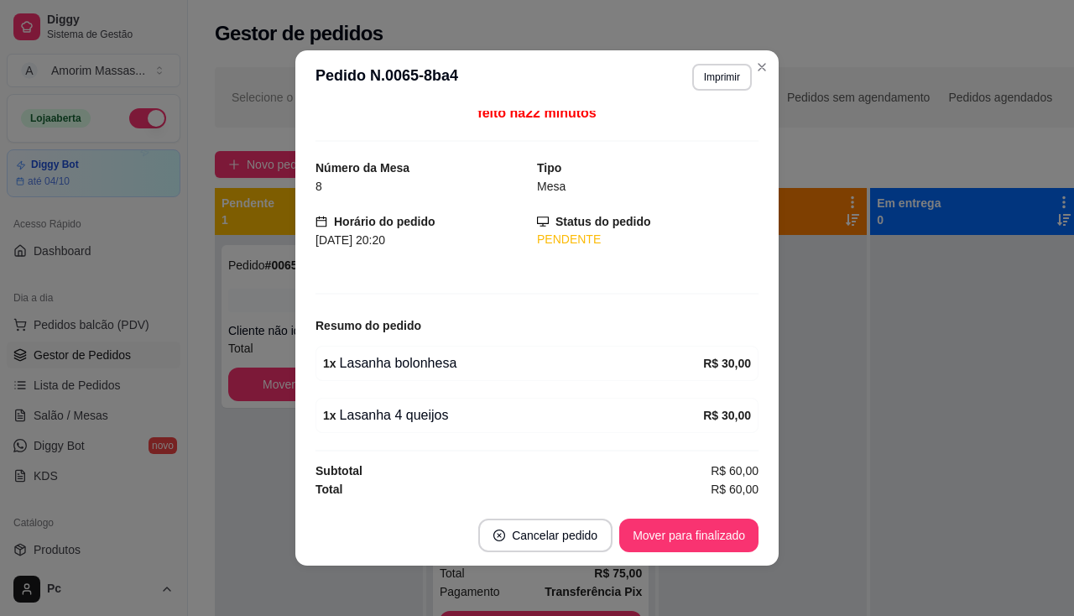
click at [654, 269] on div "feito há 22 minutos Número da Mesa 8 Tipo Mesa Horário do pedido 21/09/2025 20:…" at bounding box center [536, 305] width 443 height 388
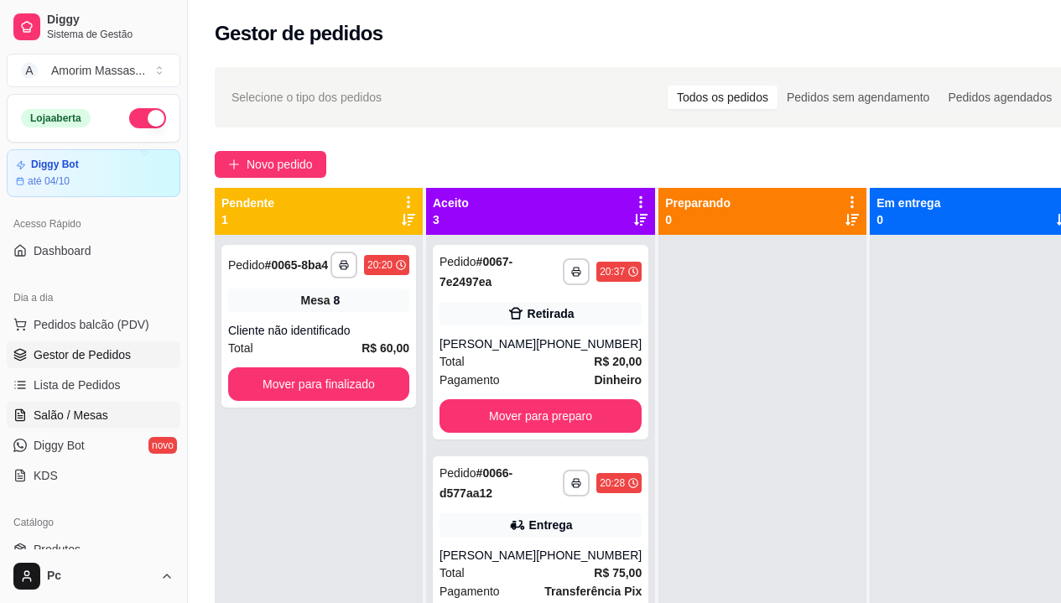
click at [88, 414] on span "Salão / Mesas" at bounding box center [71, 415] width 75 height 17
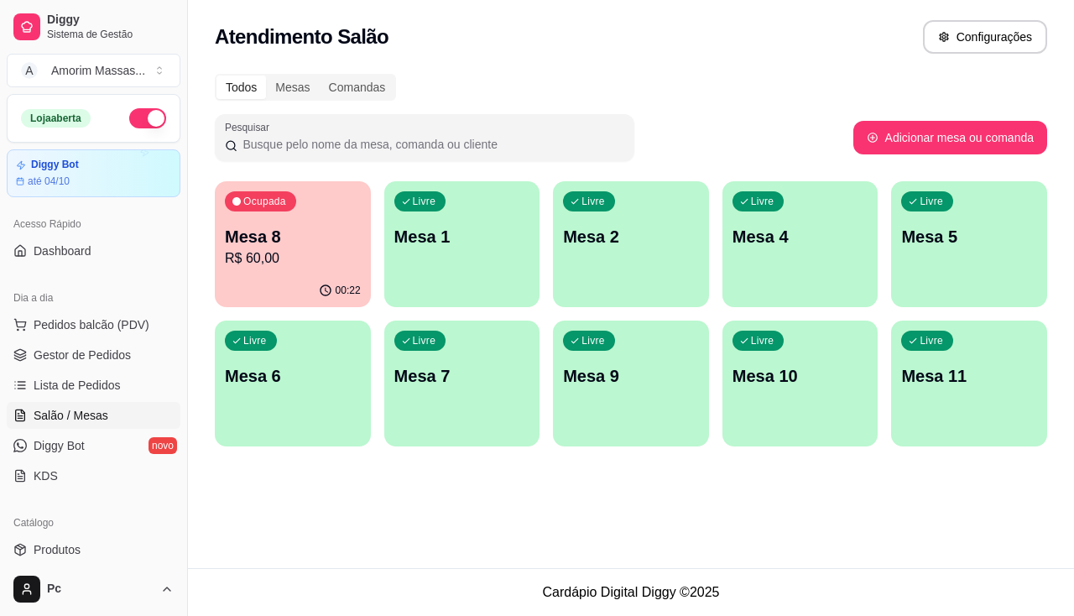
click at [332, 263] on p "R$ 60,00" at bounding box center [293, 258] width 136 height 20
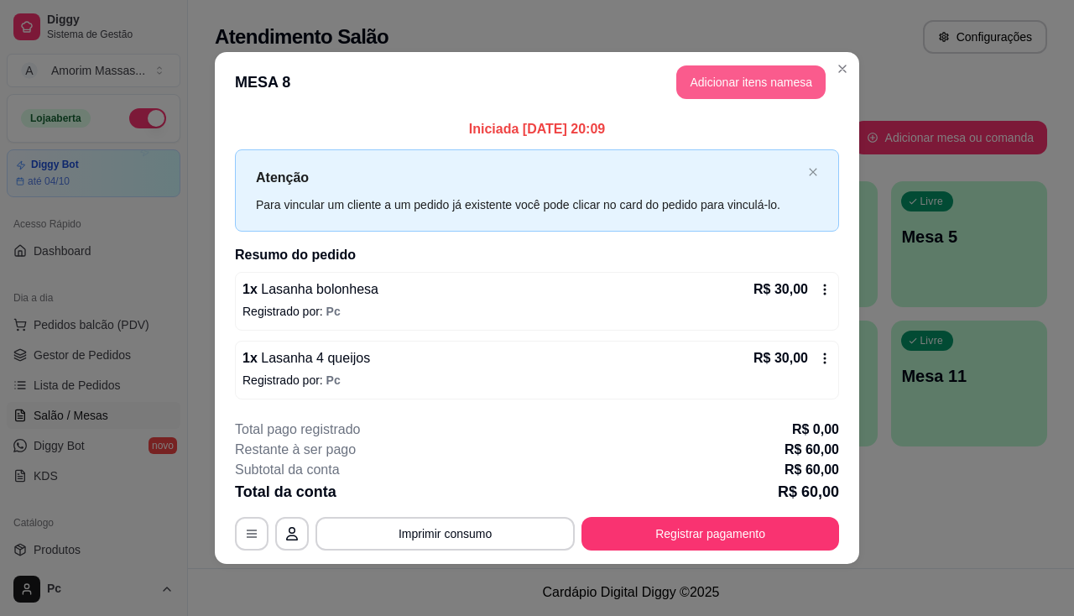
click at [777, 73] on button "Adicionar itens na mesa" at bounding box center [750, 82] width 149 height 34
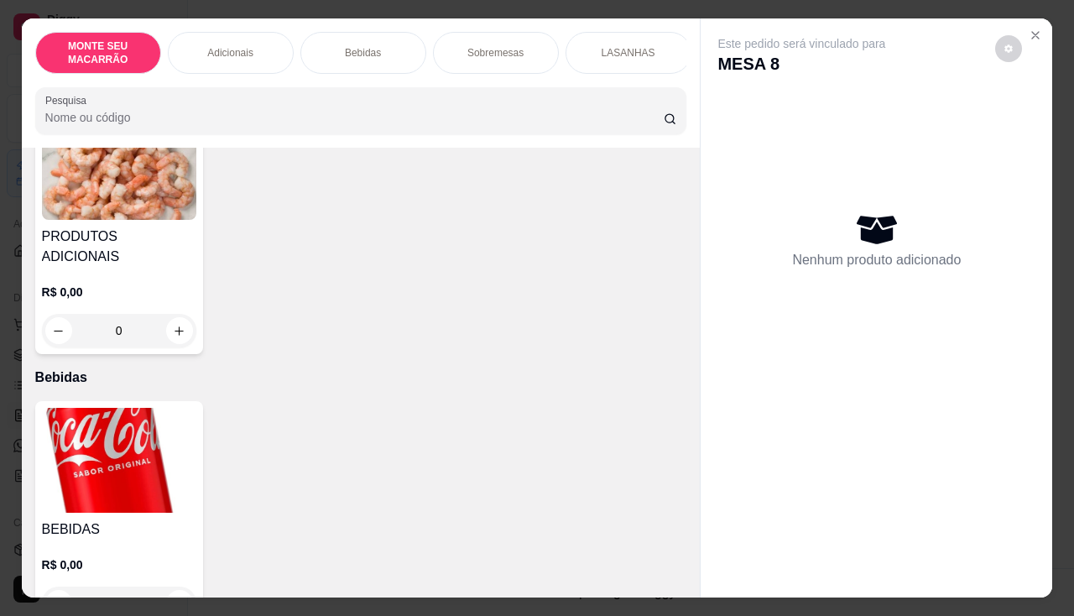
scroll to position [503, 0]
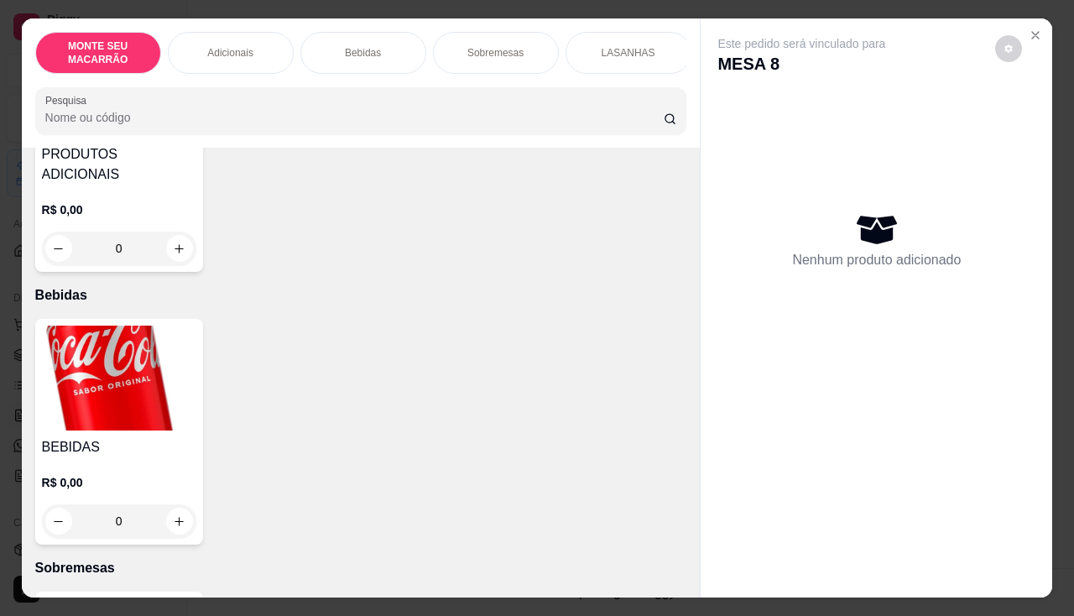
click at [176, 377] on img at bounding box center [119, 378] width 154 height 105
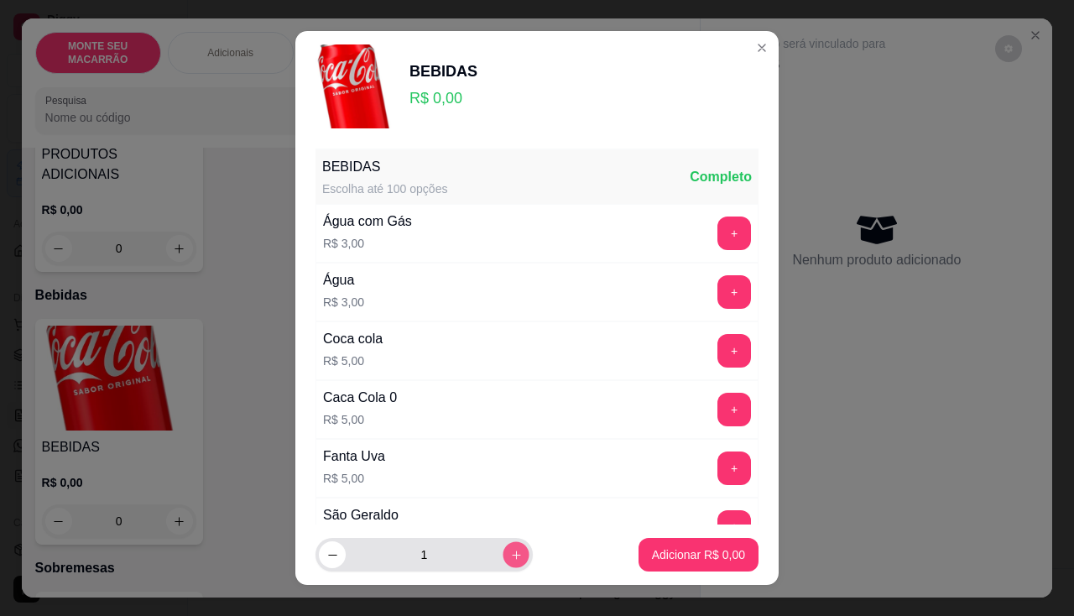
click at [510, 554] on icon "increase-product-quantity" at bounding box center [516, 555] width 13 height 13
type input "2"
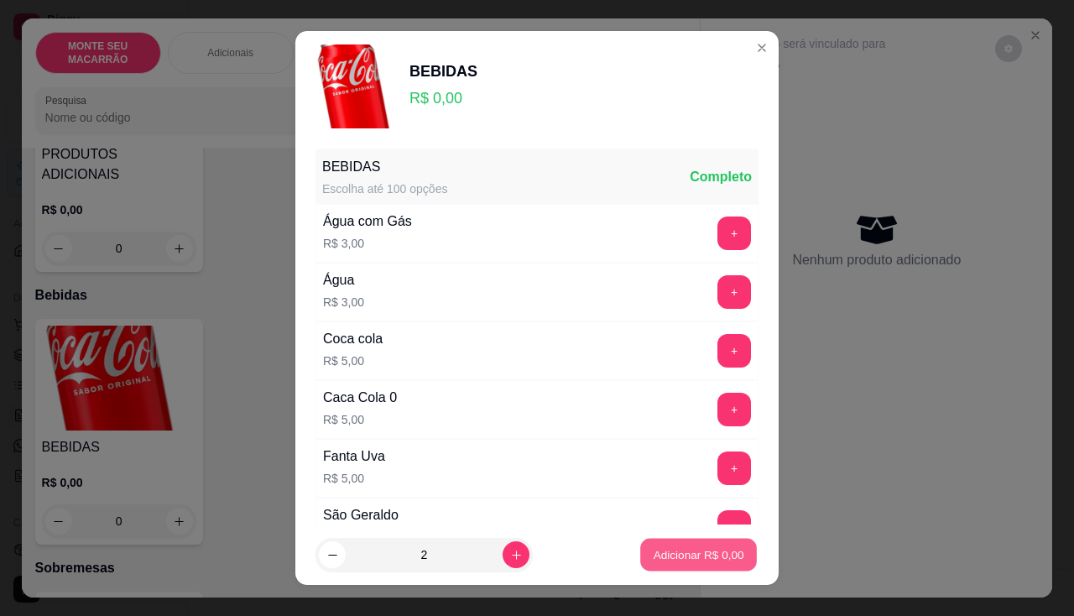
click at [696, 556] on p "Adicionar R$ 0,00" at bounding box center [698, 555] width 91 height 16
type input "2"
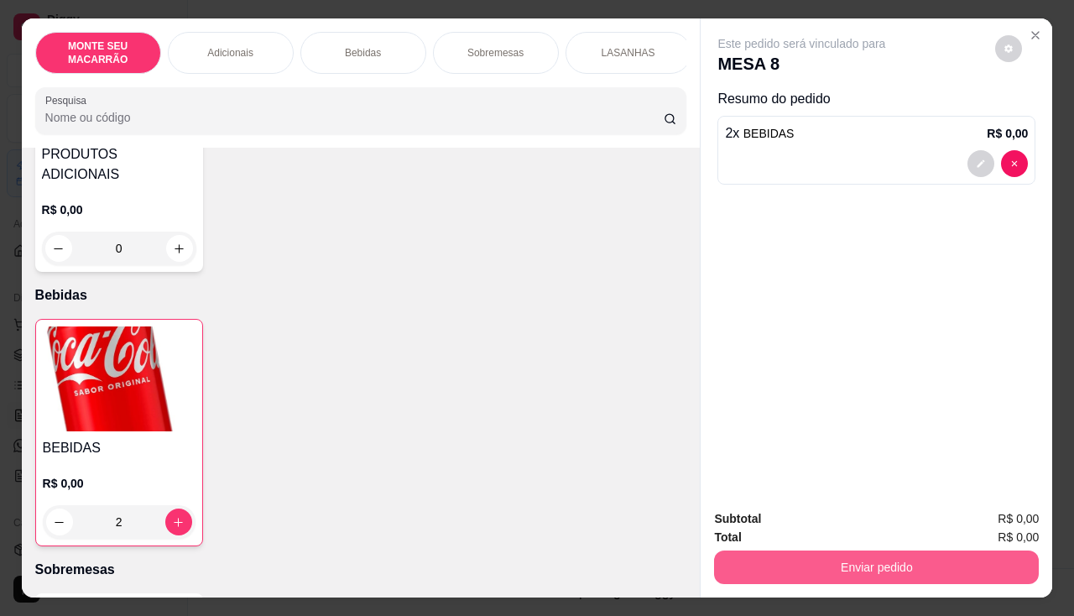
click at [795, 550] on button "Enviar pedido" at bounding box center [876, 567] width 325 height 34
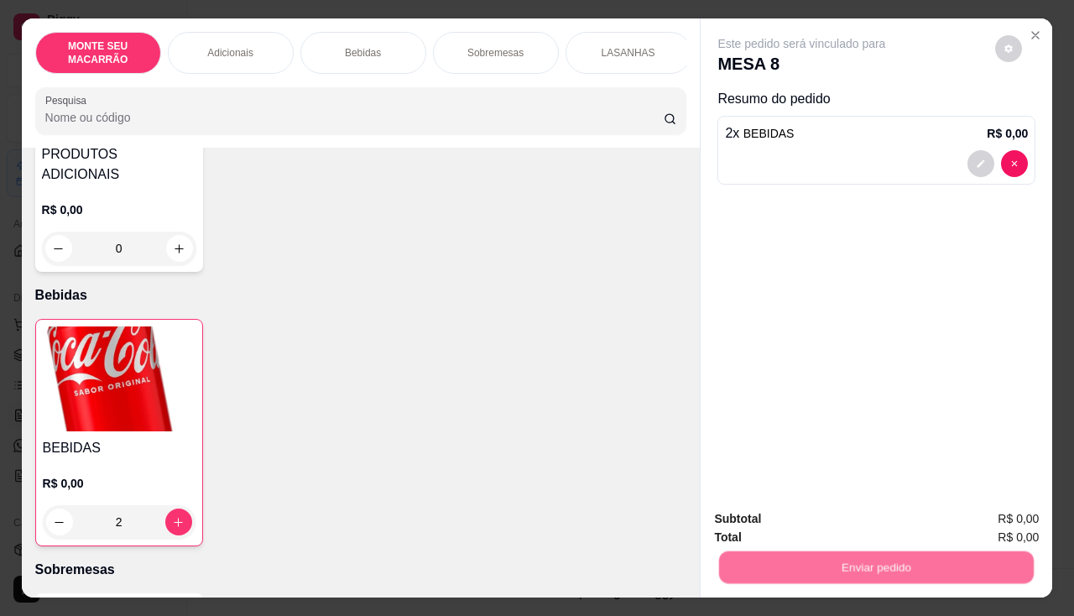
click at [798, 514] on button "Não registrar e enviar pedido" at bounding box center [821, 519] width 175 height 32
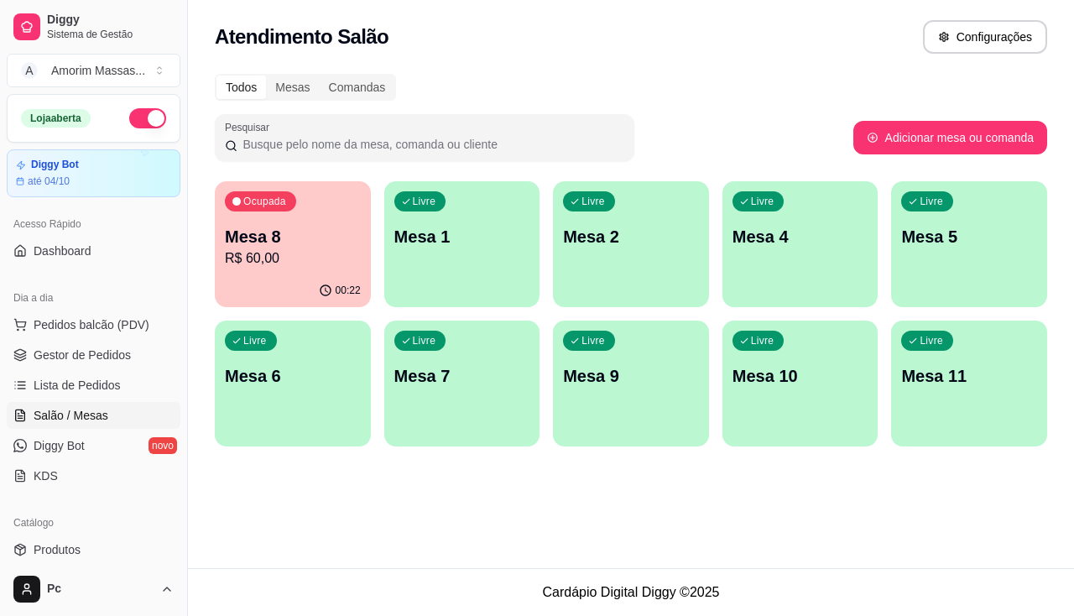
drag, startPoint x: 841, startPoint y: 44, endPoint x: 860, endPoint y: 216, distance: 173.9
click at [840, 88] on div "Atendimento Salão Configurações Todos Mesas Comandas Pesquisar Adicionar mesa o…" at bounding box center [631, 284] width 886 height 568
drag, startPoint x: 860, startPoint y: 216, endPoint x: 623, endPoint y: 300, distance: 251.8
click at [623, 300] on div "Todos Mesas Comandas Pesquisar Adicionar mesa ou comanda Ocupada Mesa 8 R$ 60,0…" at bounding box center [631, 265] width 886 height 403
click at [628, 237] on p "Mesa 2" at bounding box center [631, 237] width 132 height 23
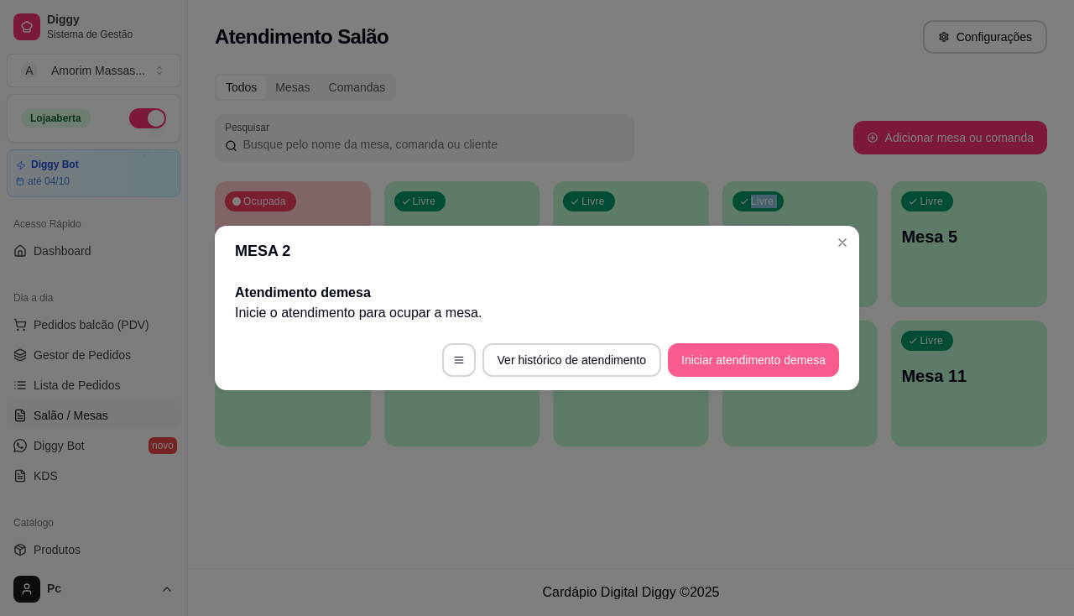
click at [787, 358] on button "Iniciar atendimento de mesa" at bounding box center [753, 360] width 171 height 34
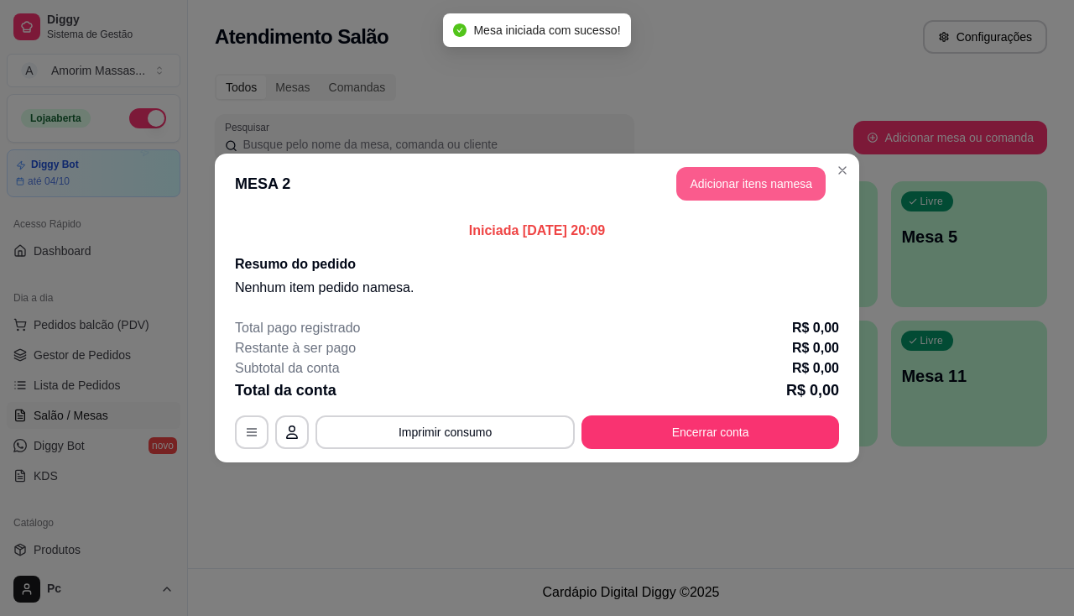
click at [717, 182] on button "Adicionar itens na mesa" at bounding box center [750, 184] width 149 height 34
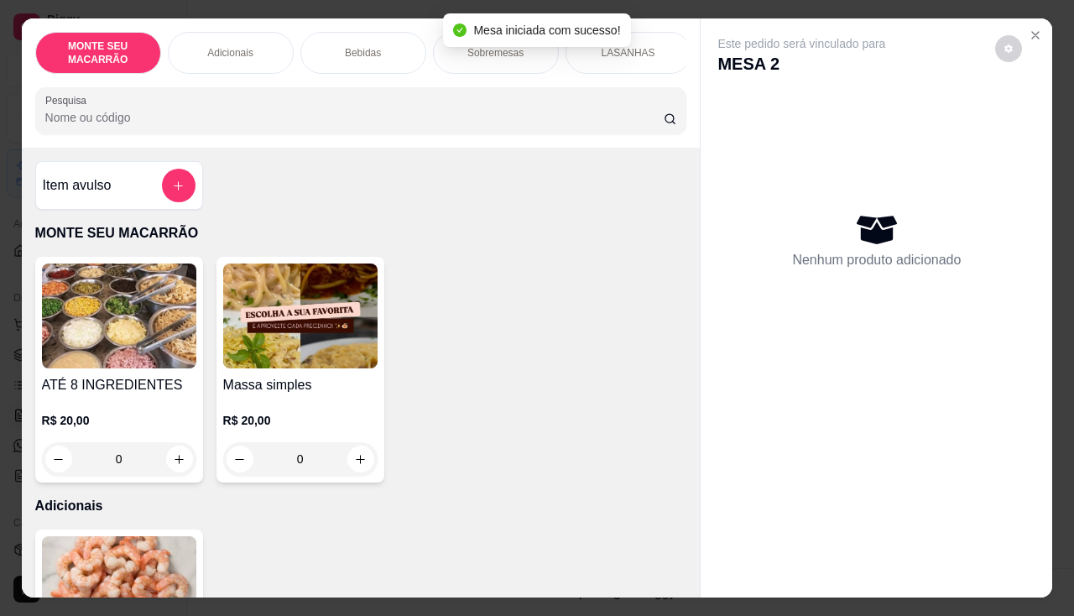
click at [320, 358] on img at bounding box center [300, 315] width 154 height 105
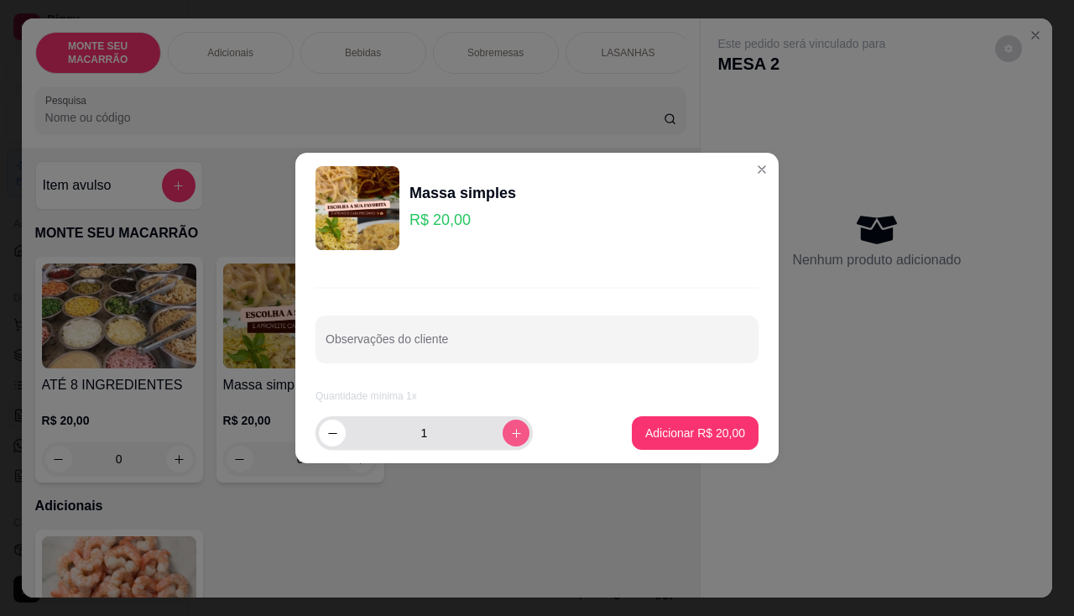
click at [510, 430] on icon "increase-product-quantity" at bounding box center [516, 433] width 13 height 13
type input "2"
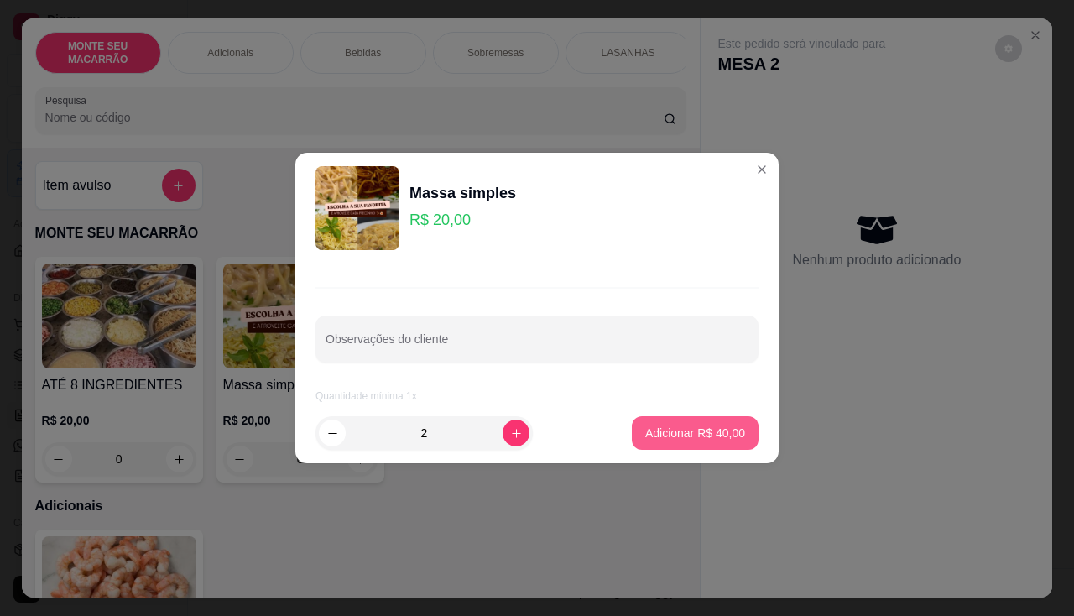
click at [719, 430] on p "Adicionar R$ 40,00" at bounding box center [695, 433] width 100 height 17
type input "2"
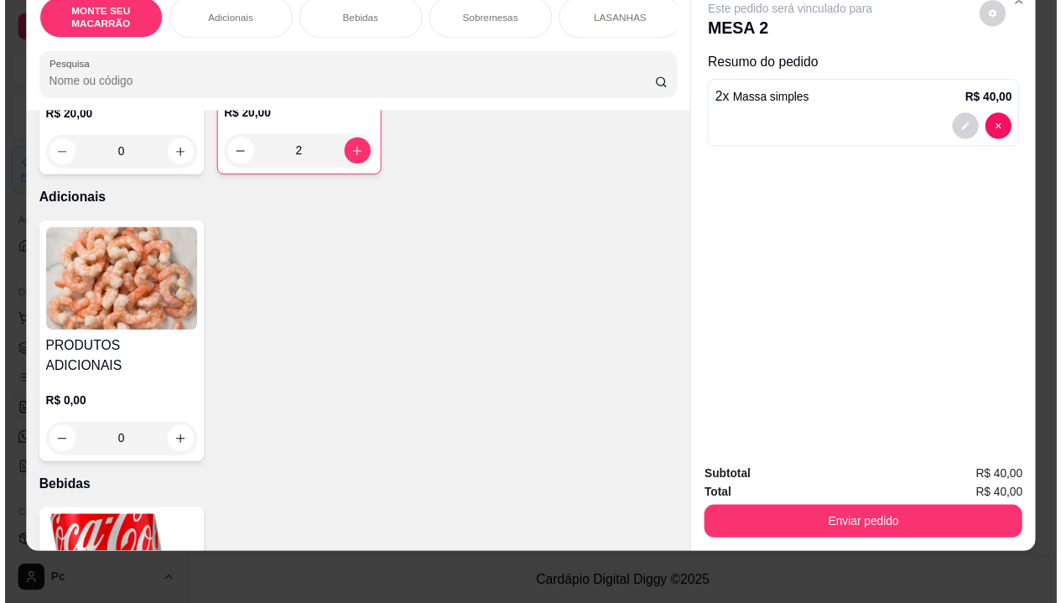
scroll to position [420, 0]
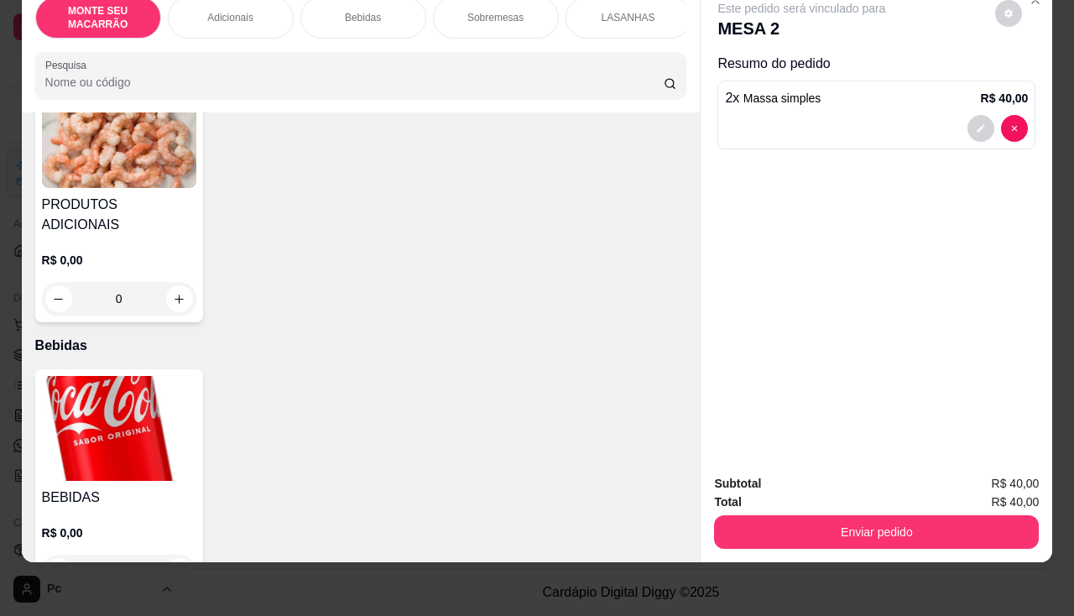
click at [74, 379] on img at bounding box center [119, 428] width 154 height 105
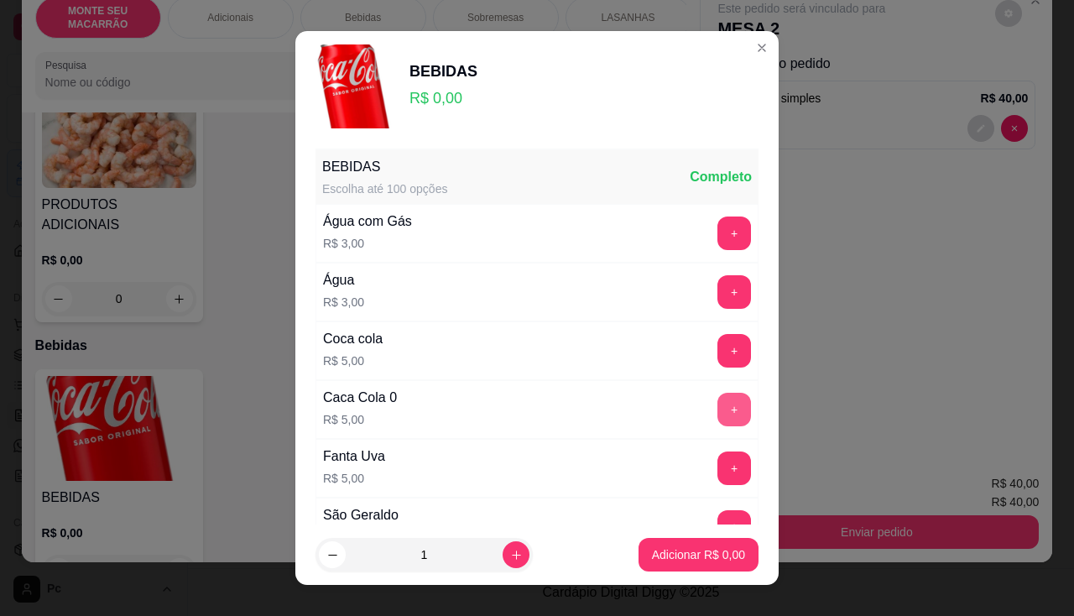
click at [717, 400] on button "+" at bounding box center [734, 410] width 34 height 34
click at [685, 555] on p "Adicionar R$ 5,00" at bounding box center [698, 554] width 93 height 17
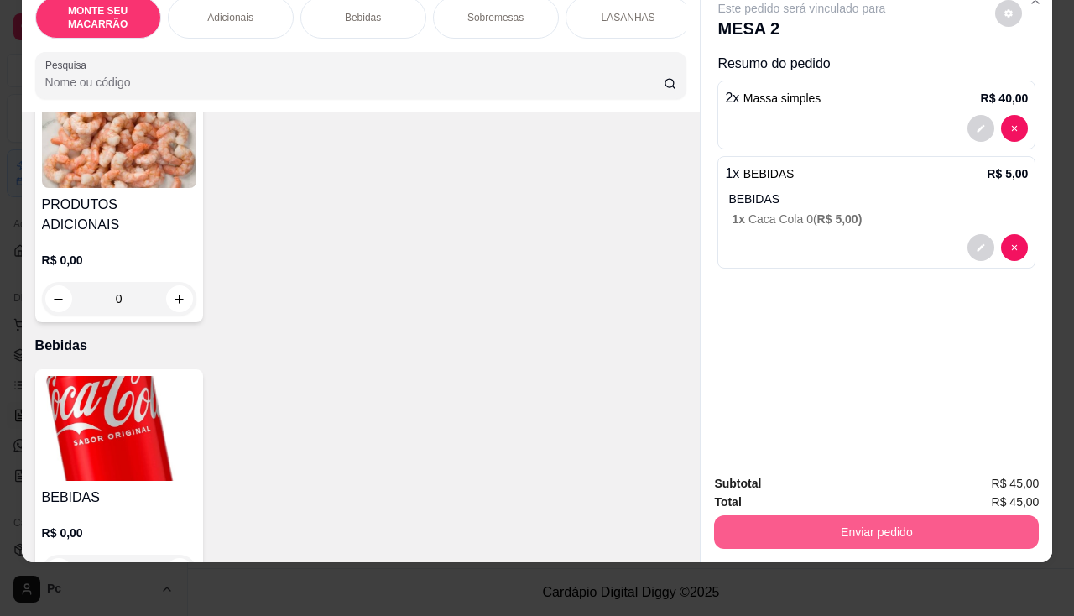
click at [920, 527] on button "Enviar pedido" at bounding box center [876, 532] width 325 height 34
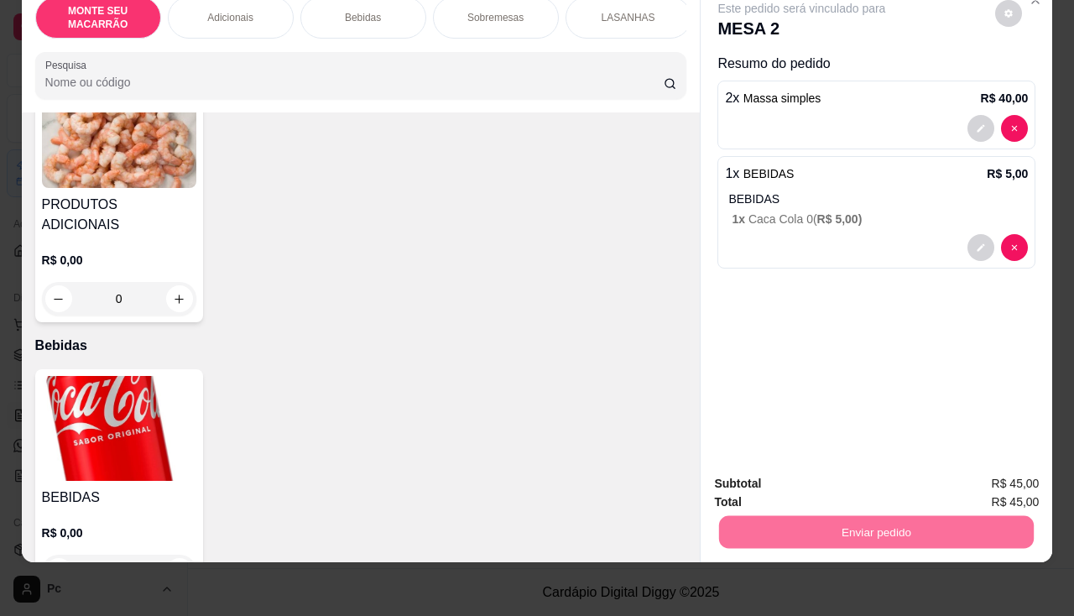
click at [837, 470] on button "Não registrar e enviar pedido" at bounding box center [821, 478] width 175 height 32
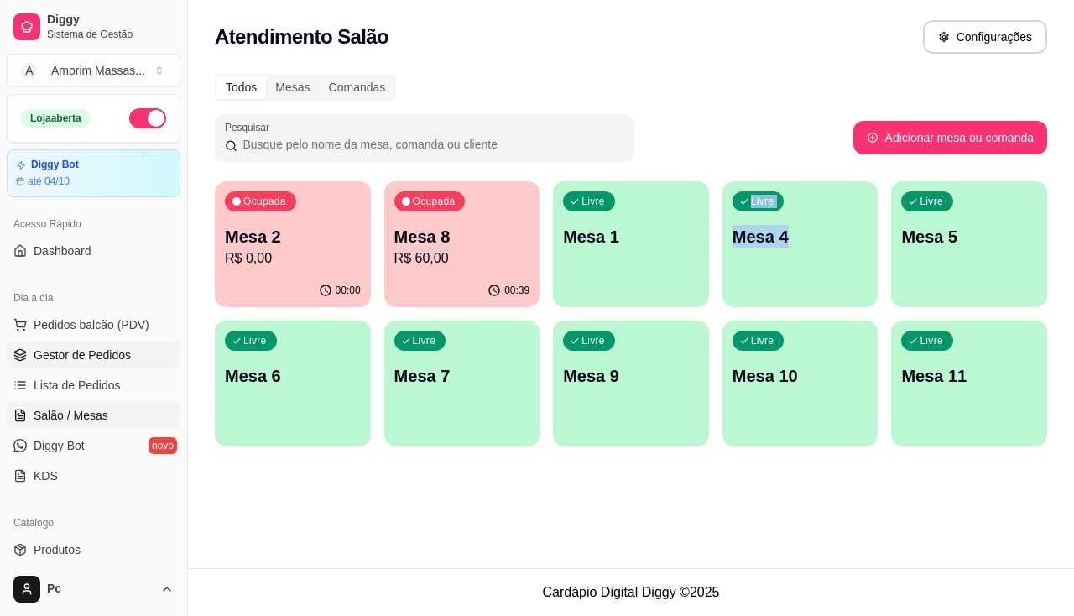
click at [69, 355] on span "Gestor de Pedidos" at bounding box center [82, 355] width 97 height 17
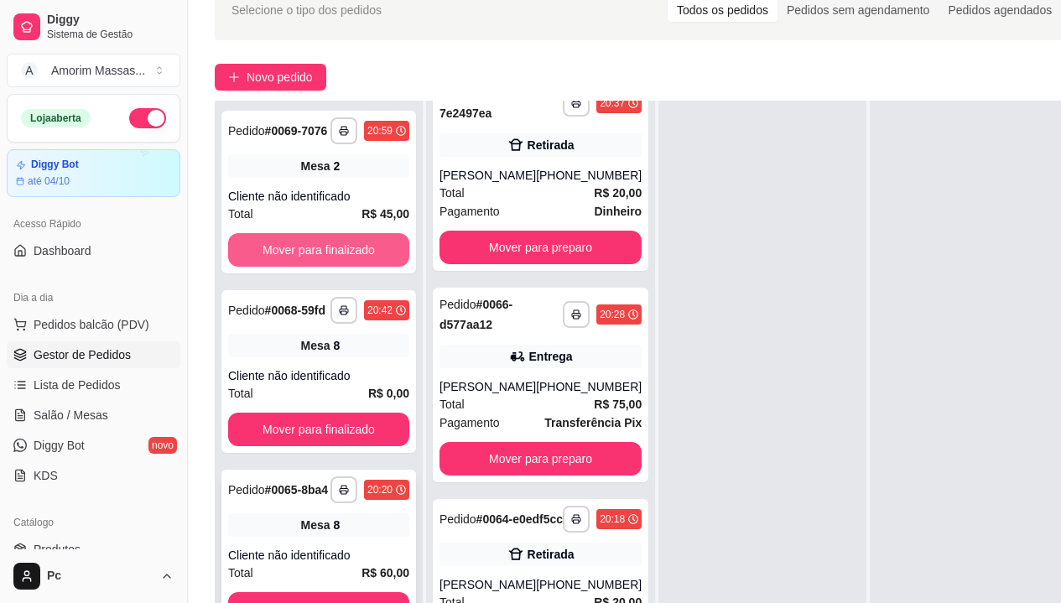
scroll to position [168, 0]
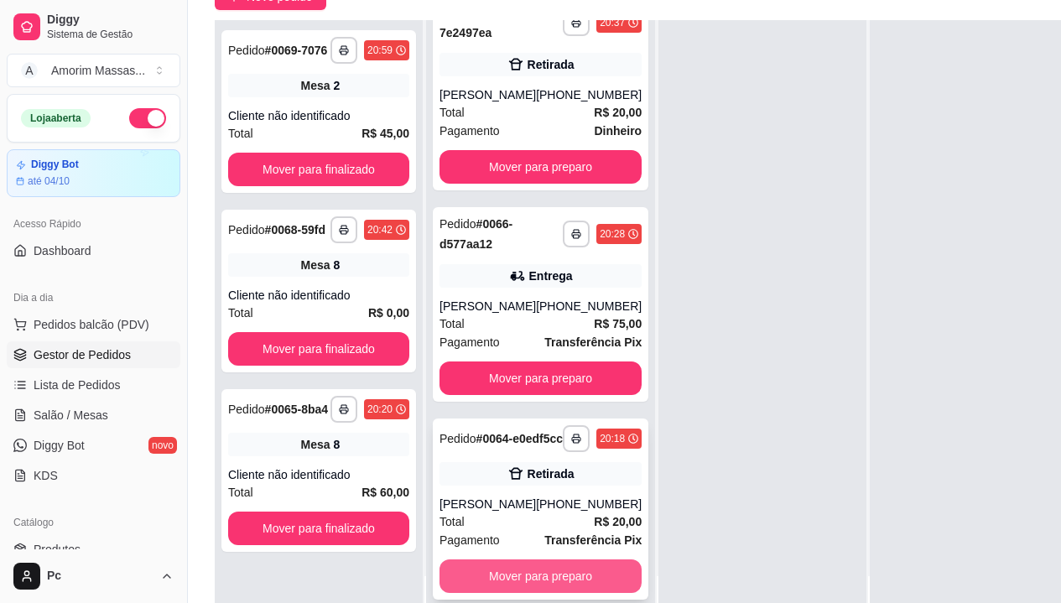
click at [550, 566] on button "Mover para preparo" at bounding box center [541, 577] width 202 height 34
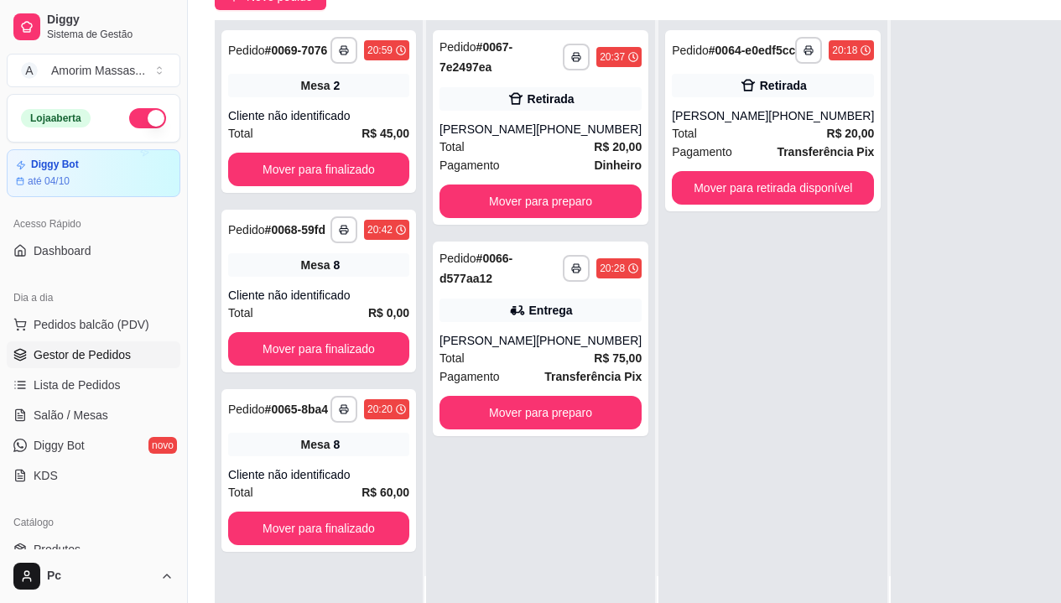
scroll to position [0, 0]
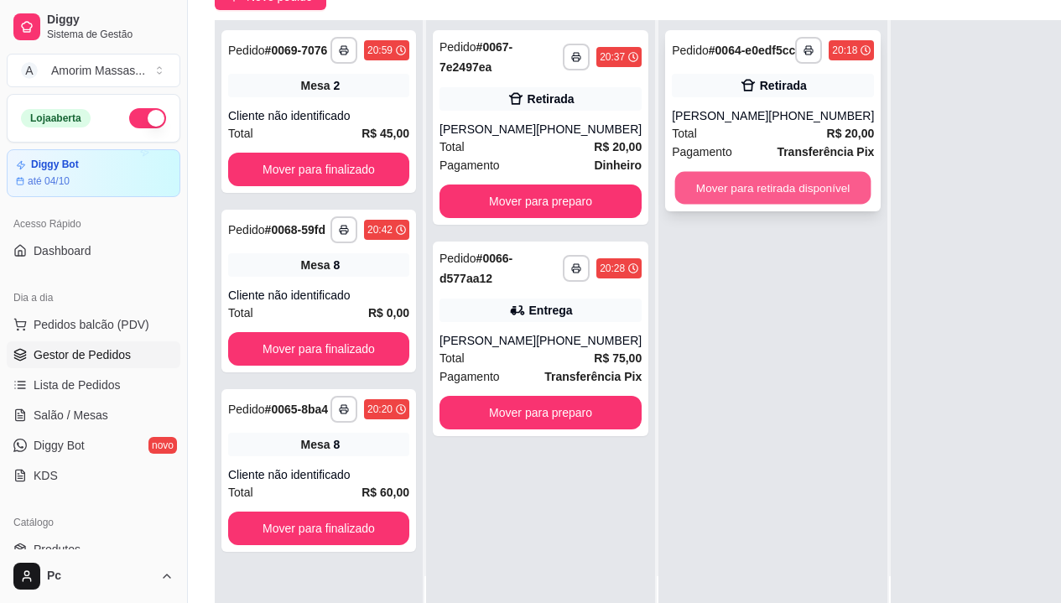
click at [758, 205] on button "Mover para retirada disponível" at bounding box center [773, 188] width 196 height 33
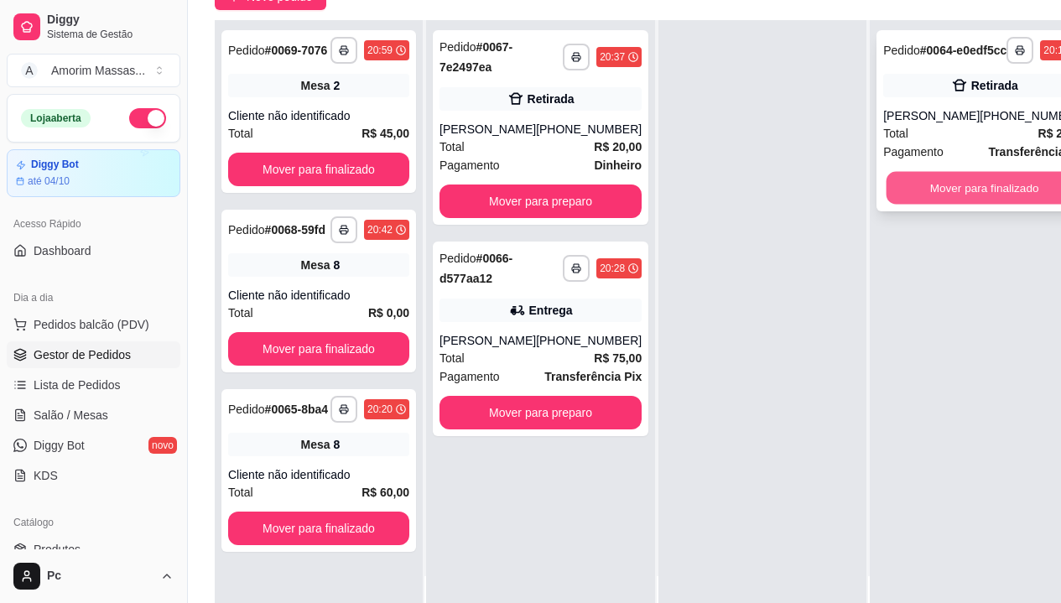
click at [888, 193] on button "Mover para finalizado" at bounding box center [985, 188] width 196 height 33
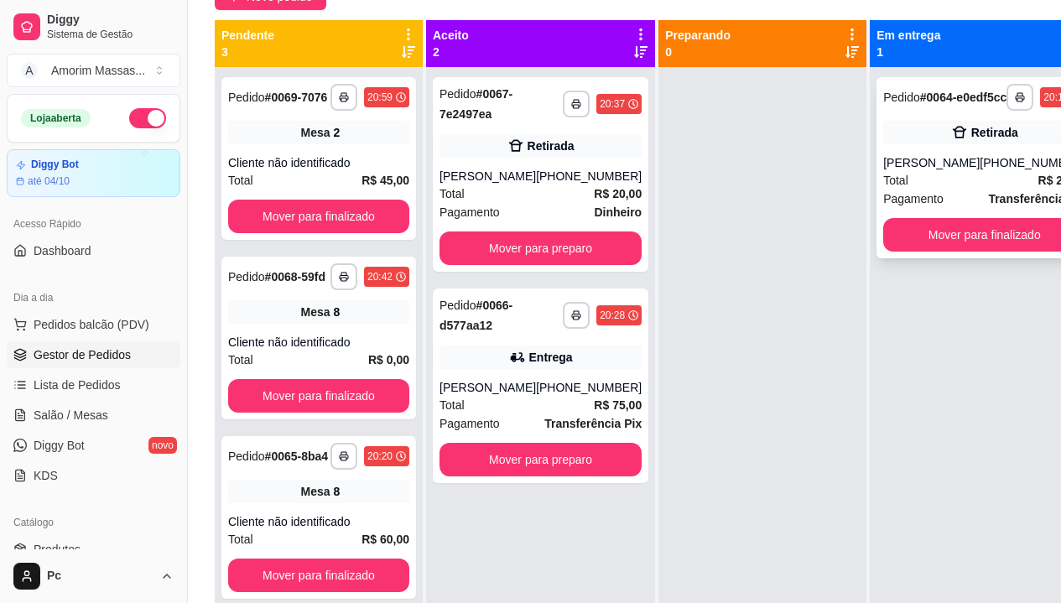
click at [982, 90] on div "**********" at bounding box center [984, 97] width 202 height 27
click at [934, 249] on button "Mover para finalizado" at bounding box center [985, 235] width 196 height 33
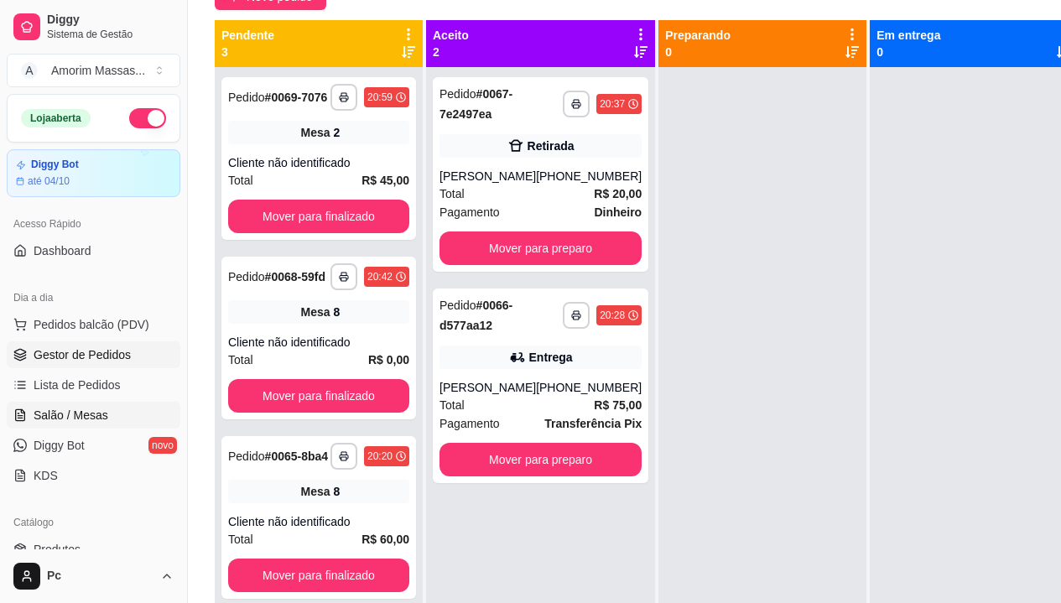
click at [70, 414] on span "Salão / Mesas" at bounding box center [71, 415] width 75 height 17
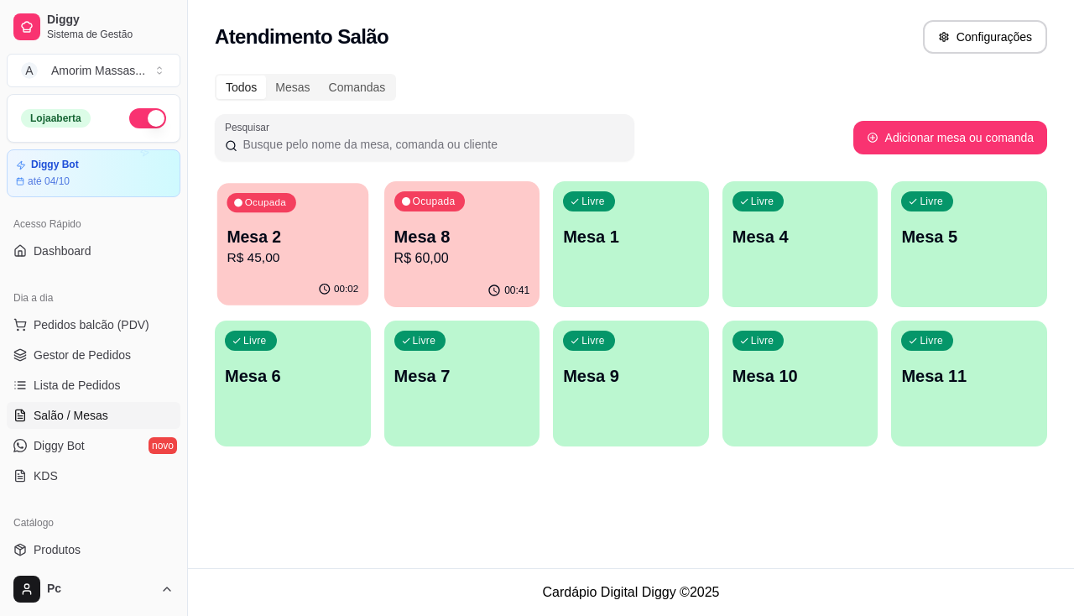
click at [308, 254] on p "R$ 45,00" at bounding box center [293, 257] width 132 height 19
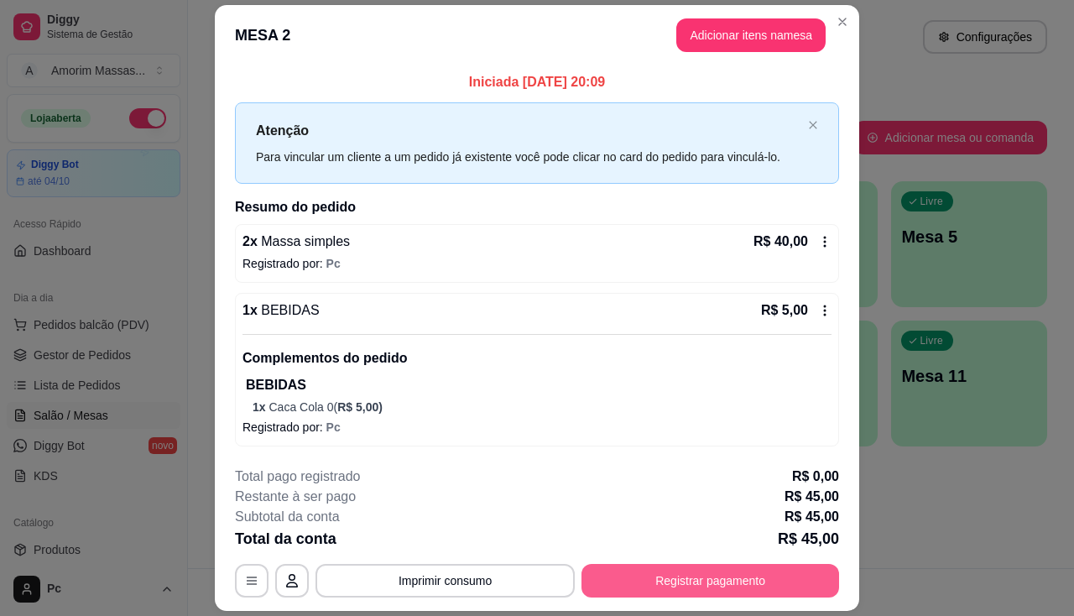
click at [674, 567] on button "Registrar pagamento" at bounding box center [710, 581] width 258 height 34
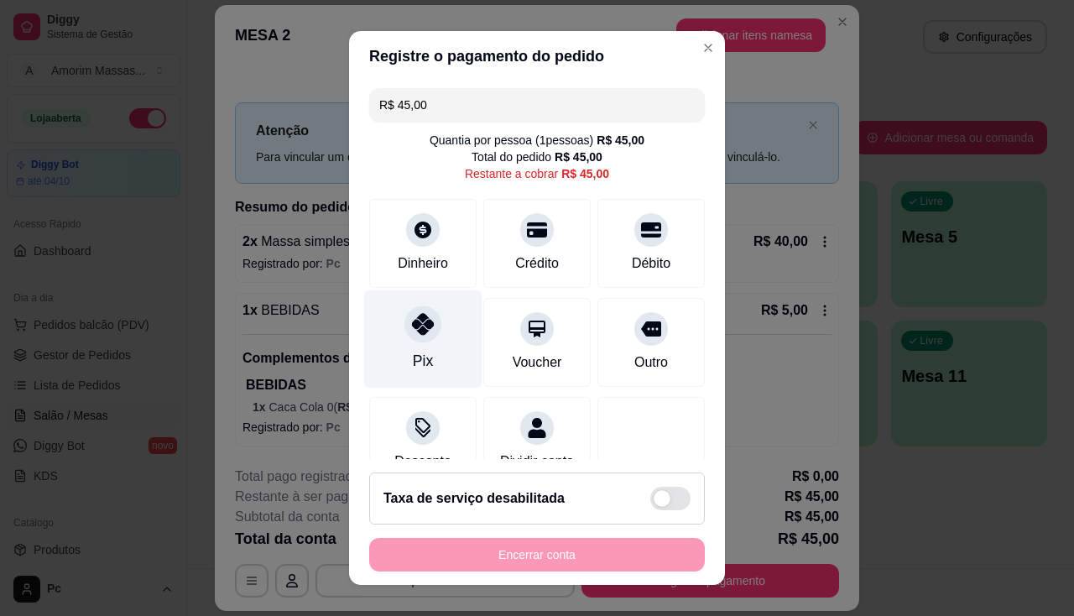
click at [412, 322] on icon at bounding box center [423, 324] width 22 height 22
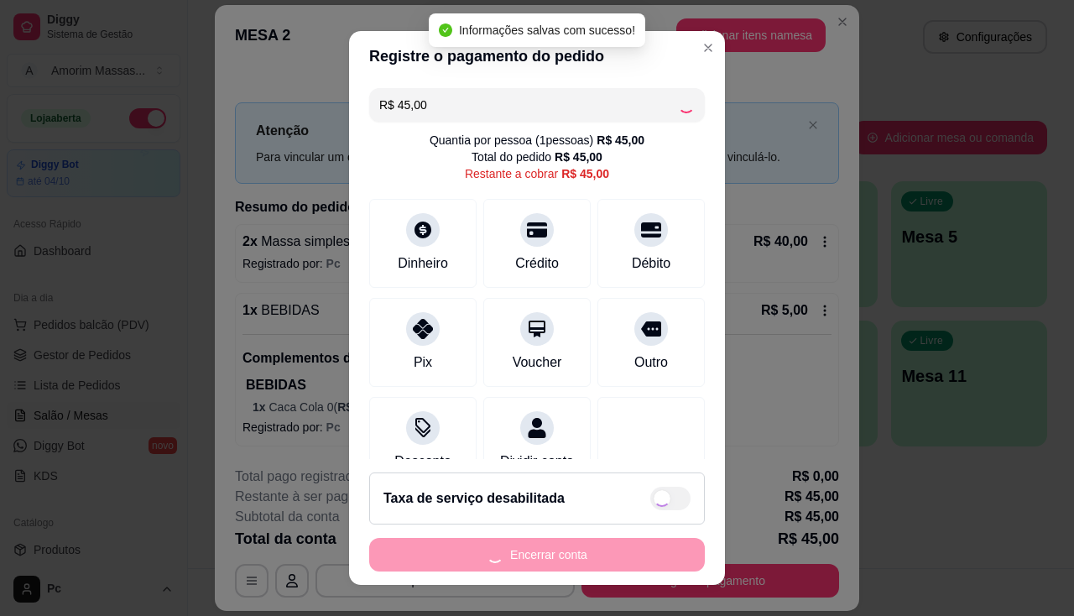
type input "R$ 0,00"
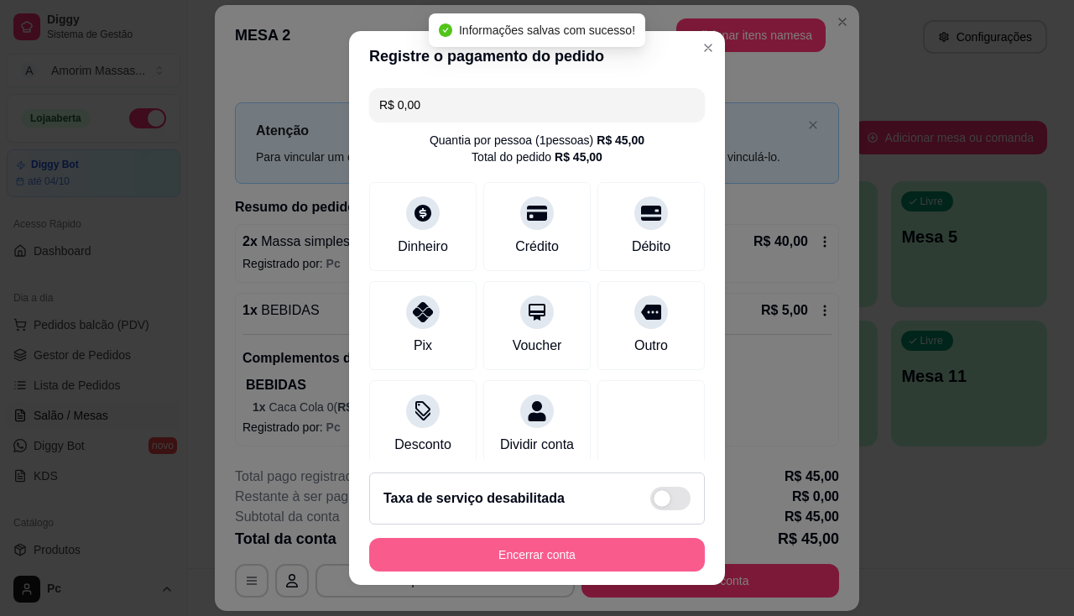
click at [602, 554] on button "Encerrar conta" at bounding box center [537, 555] width 336 height 34
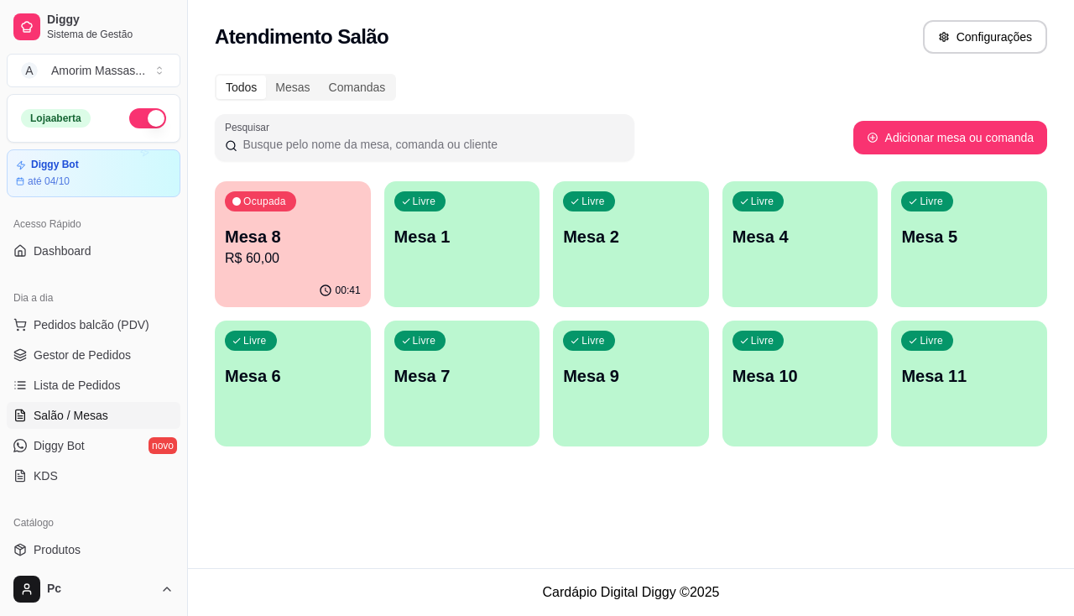
click at [310, 267] on p "R$ 60,00" at bounding box center [293, 258] width 136 height 20
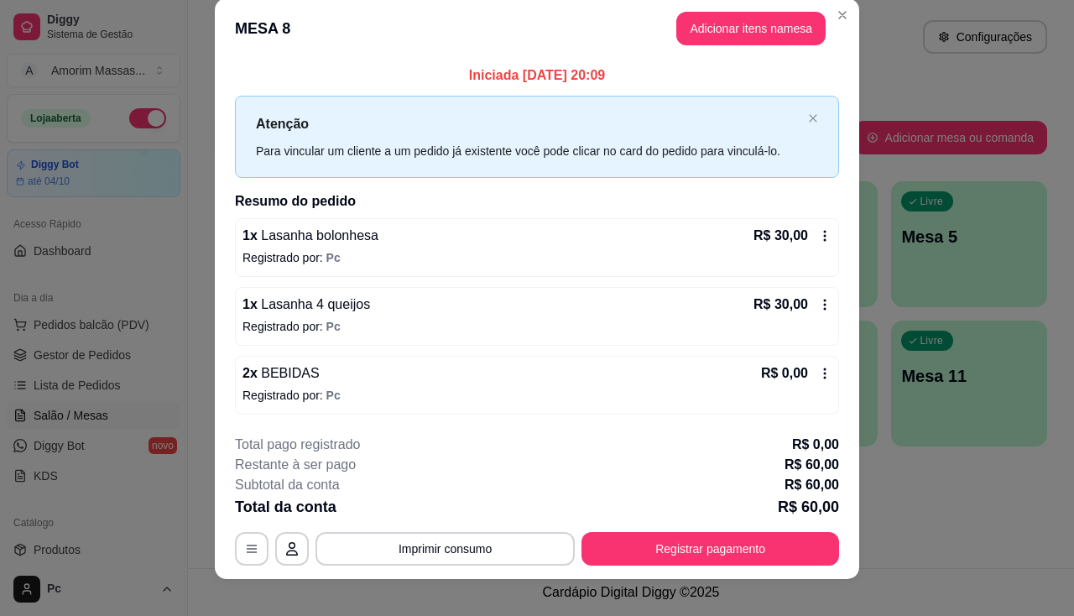
scroll to position [36, 0]
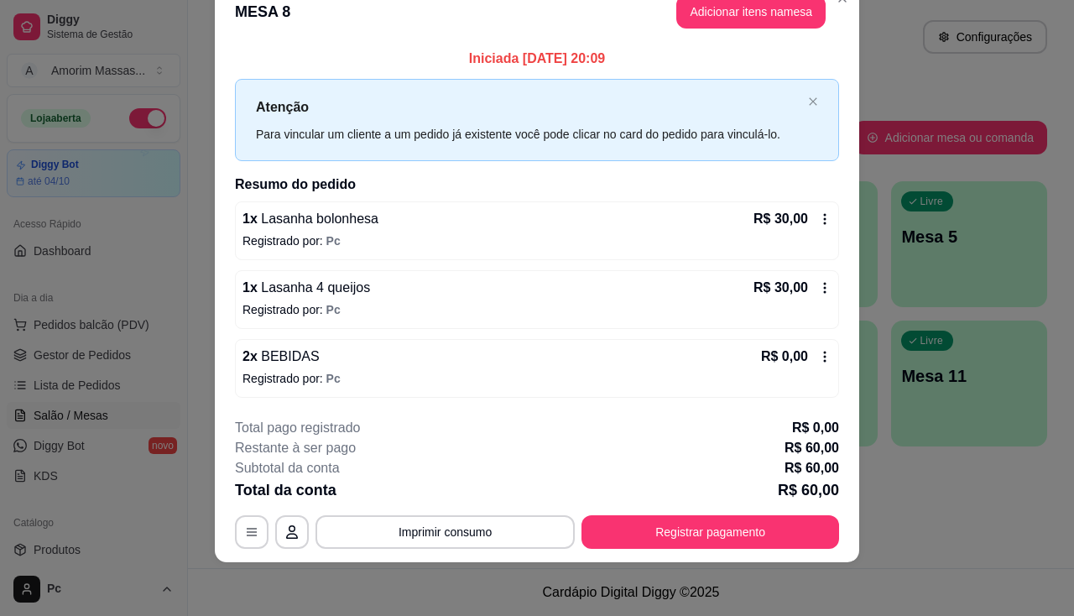
click at [396, 362] on div "2 x BEBIDAS R$ 0,00" at bounding box center [536, 357] width 589 height 20
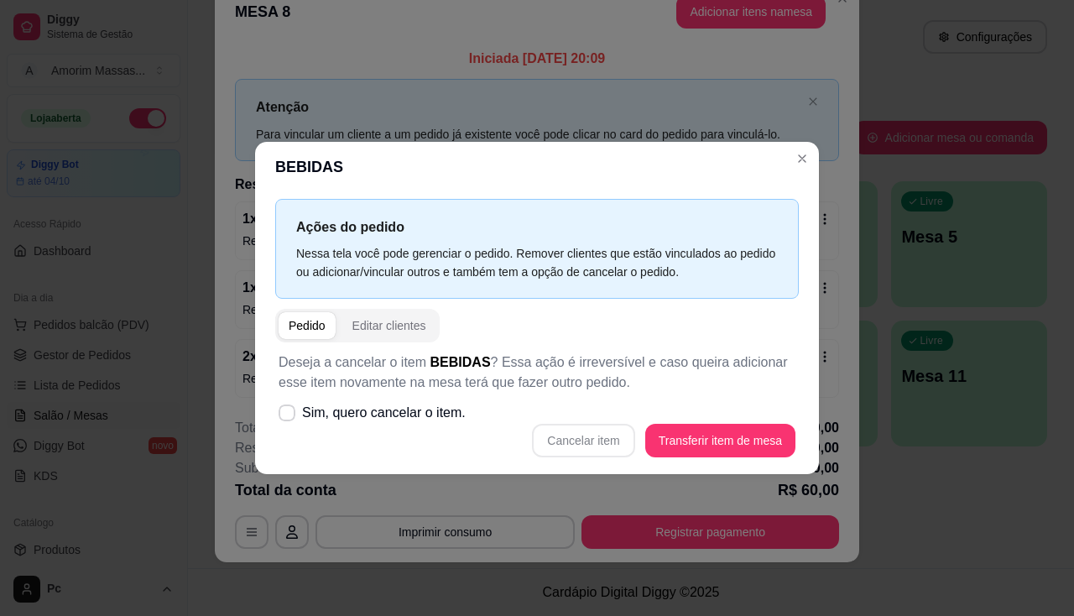
click at [603, 440] on div "Cancelar item Transferir item de mesa" at bounding box center [537, 441] width 517 height 34
click at [595, 439] on div "Cancelar item Transferir item de mesa" at bounding box center [537, 441] width 517 height 34
click at [302, 406] on span "Sim, quero cancelar o item." at bounding box center [384, 413] width 164 height 20
click at [289, 416] on input "Sim, quero cancelar o item." at bounding box center [283, 421] width 11 height 11
click at [290, 412] on icon at bounding box center [286, 413] width 13 height 10
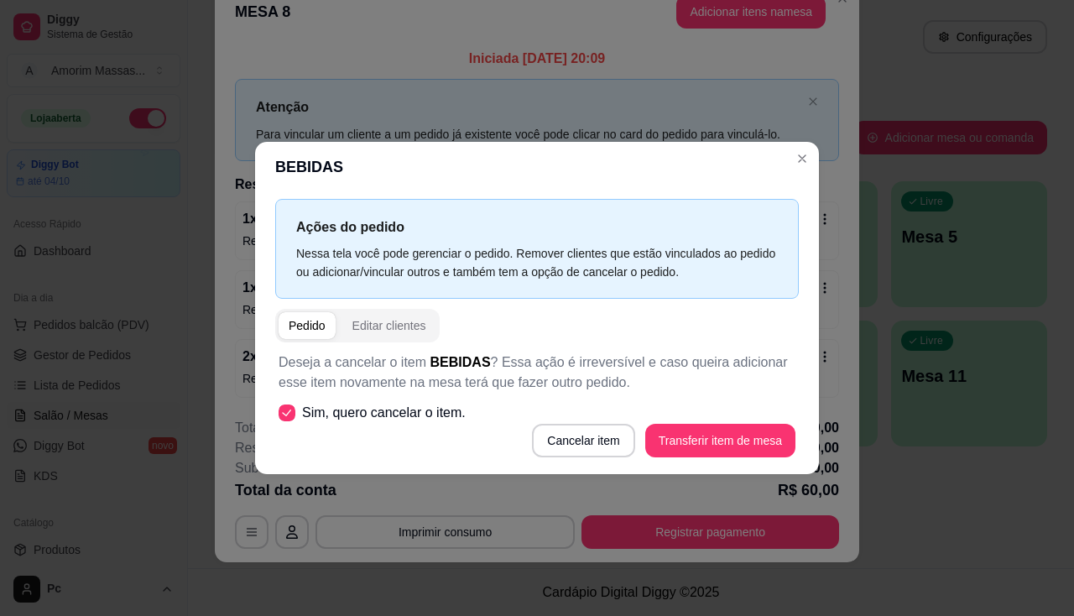
click at [289, 416] on input "Sim, quero cancelar o item." at bounding box center [283, 421] width 11 height 11
click at [290, 412] on icon at bounding box center [286, 412] width 13 height 9
click at [289, 416] on input "Sim, quero cancelar o item." at bounding box center [283, 421] width 11 height 11
checkbox input "true"
click at [588, 434] on button "Cancelar item" at bounding box center [584, 441] width 100 height 33
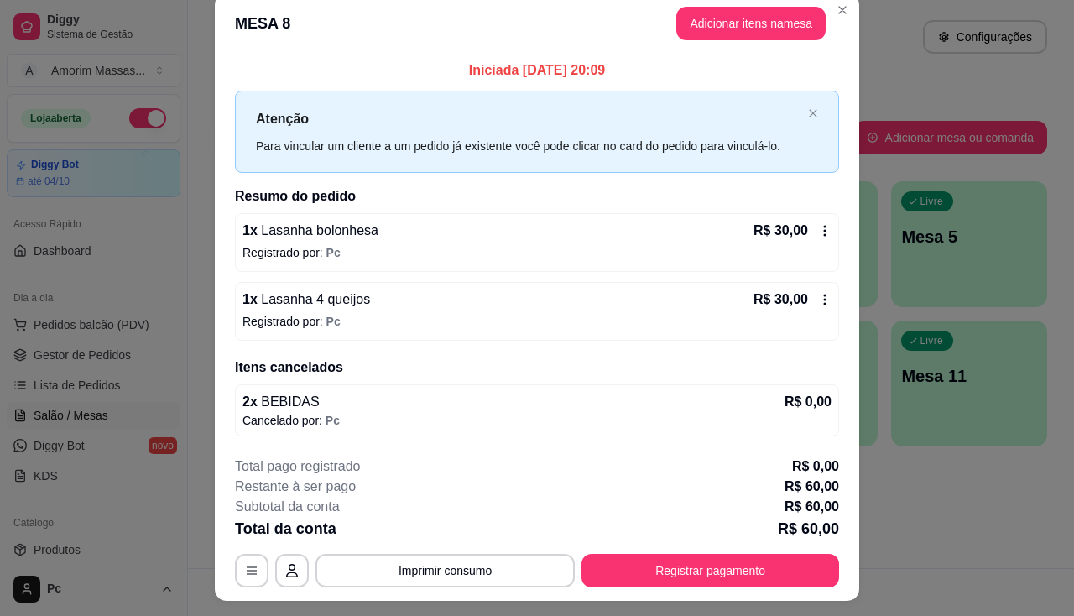
scroll to position [0, 0]
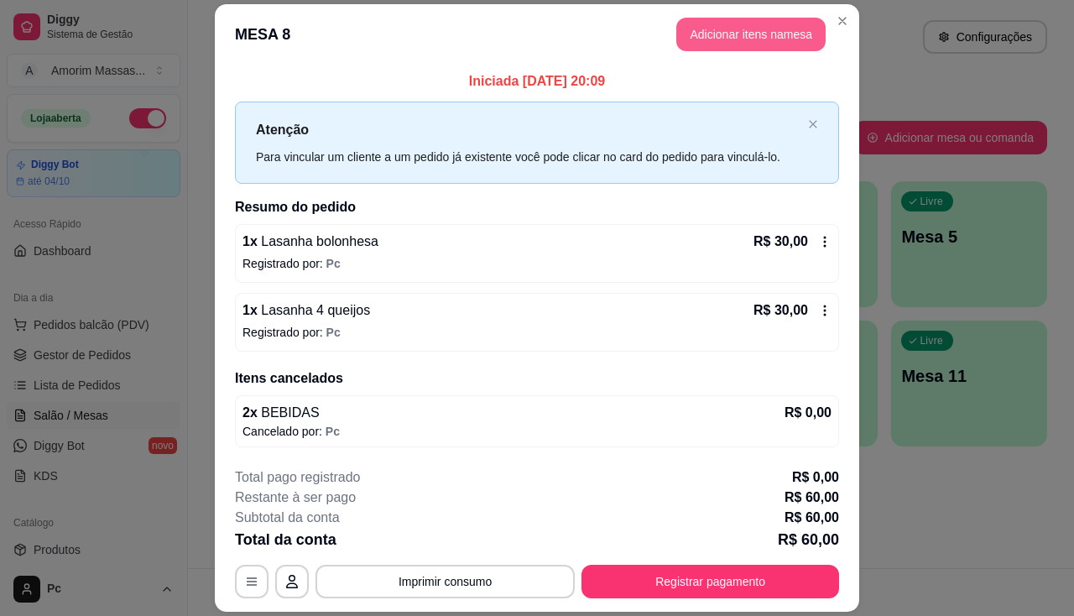
click at [711, 38] on button "Adicionar itens na mesa" at bounding box center [750, 35] width 149 height 34
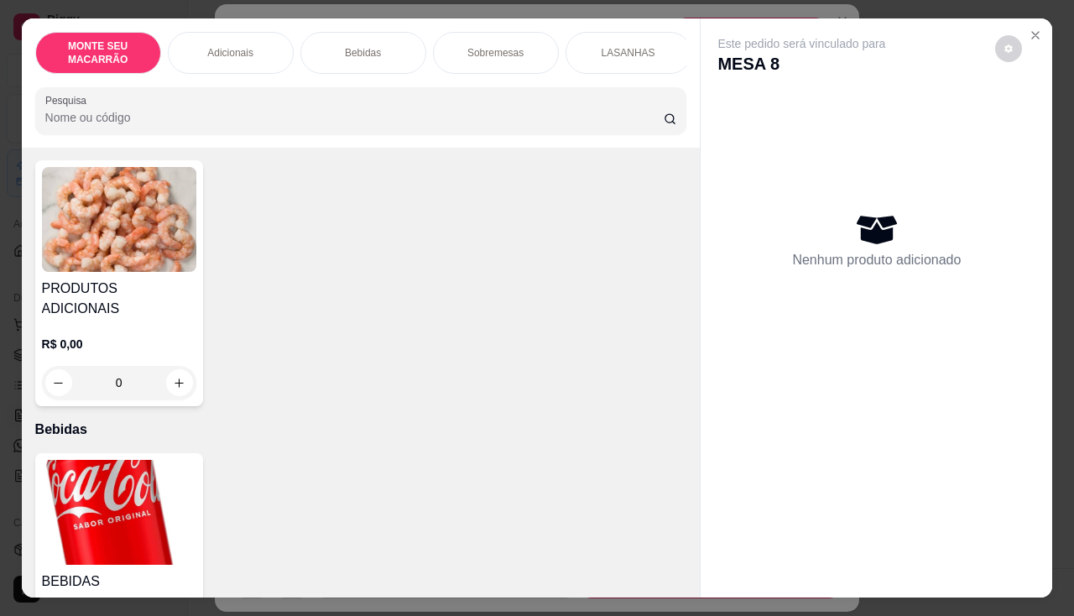
scroll to position [420, 0]
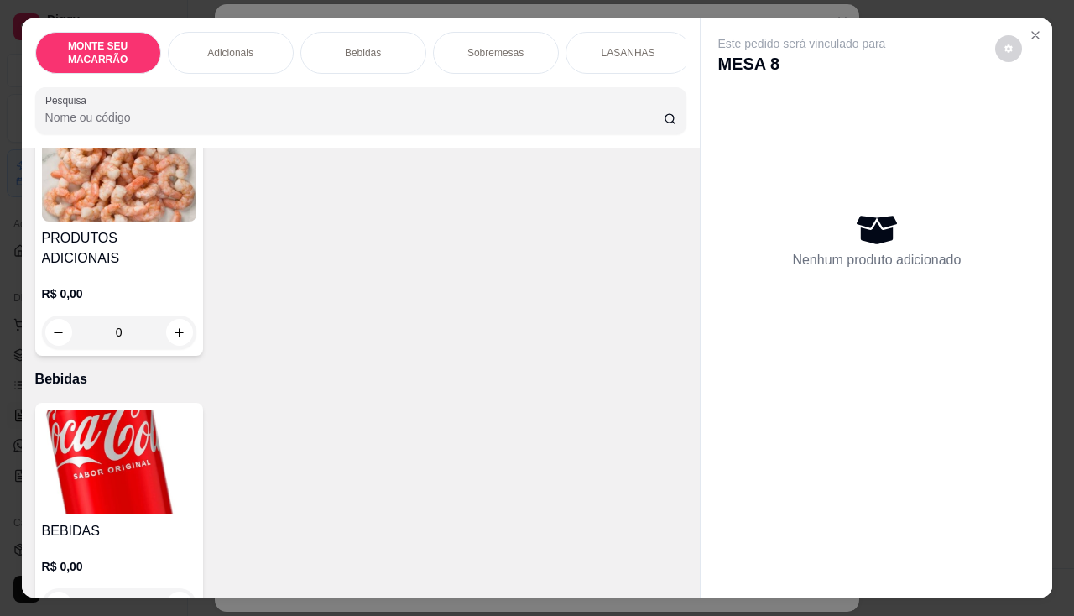
click at [97, 441] on img at bounding box center [119, 461] width 154 height 105
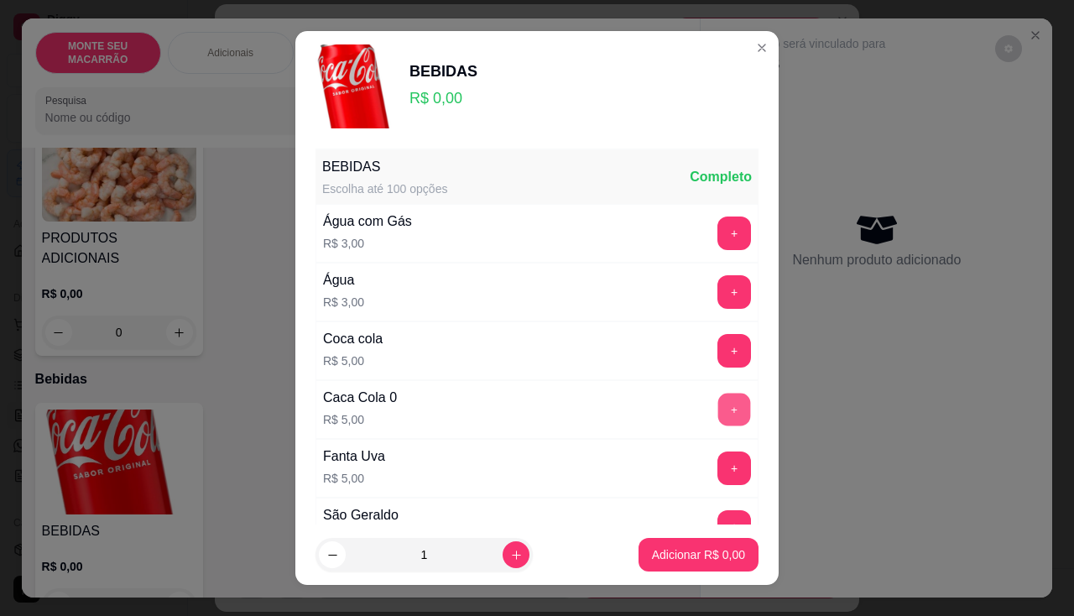
click at [718, 409] on button "+" at bounding box center [734, 409] width 33 height 33
click at [674, 559] on p "Adicionar R$ 5,00" at bounding box center [698, 555] width 91 height 16
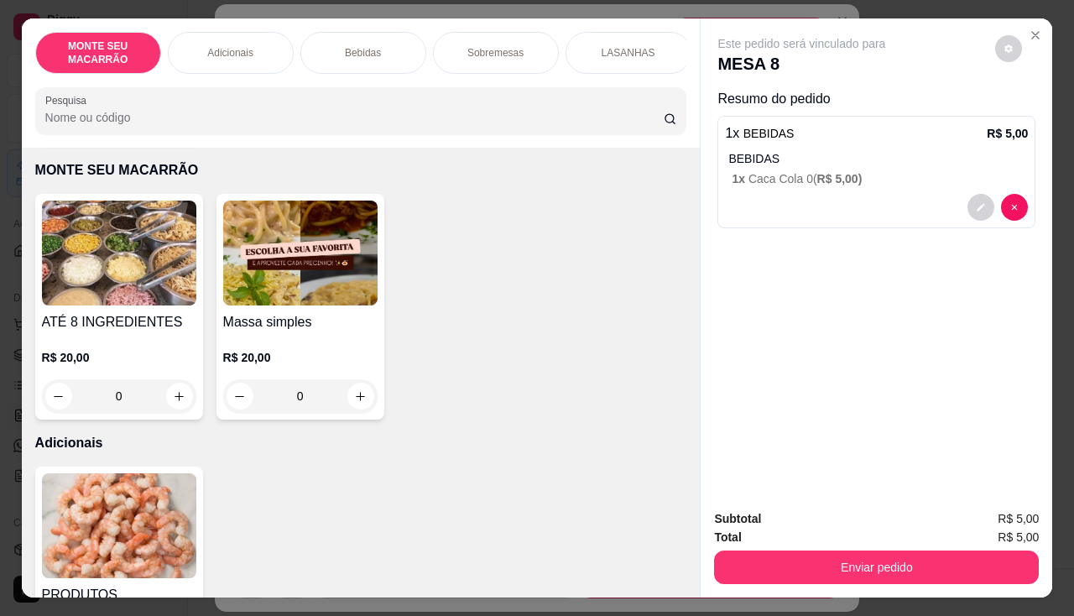
scroll to position [0, 0]
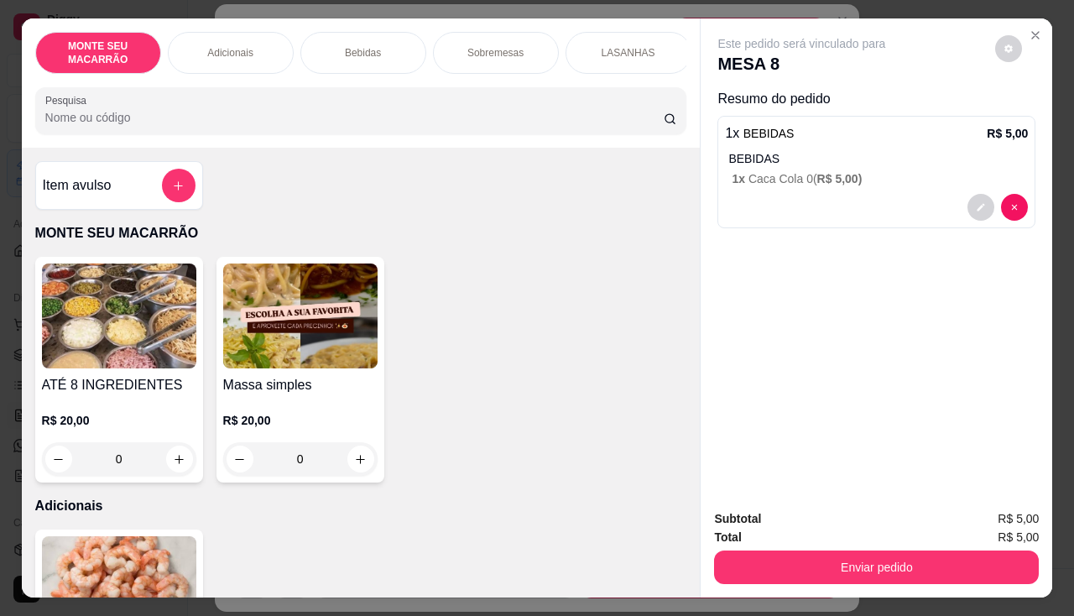
click at [290, 352] on img at bounding box center [300, 315] width 154 height 105
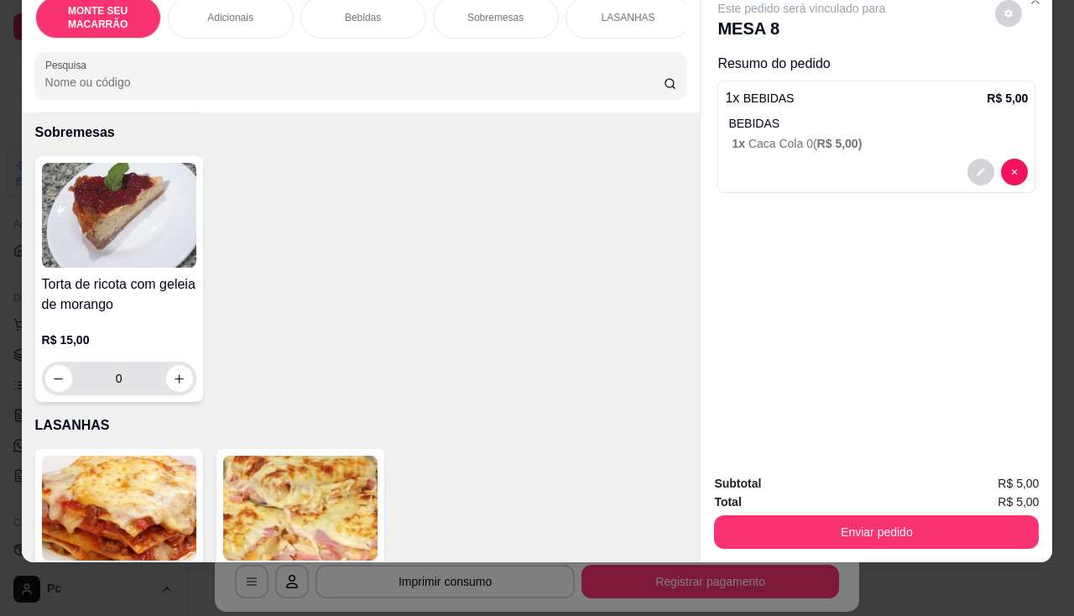
scroll to position [923, 0]
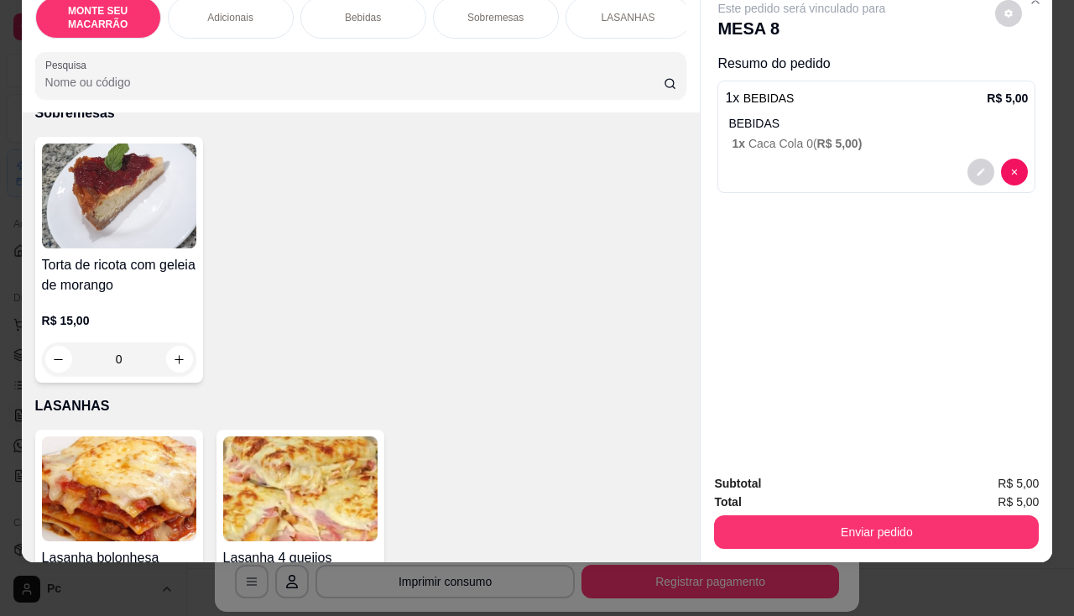
click at [109, 166] on img at bounding box center [119, 195] width 154 height 105
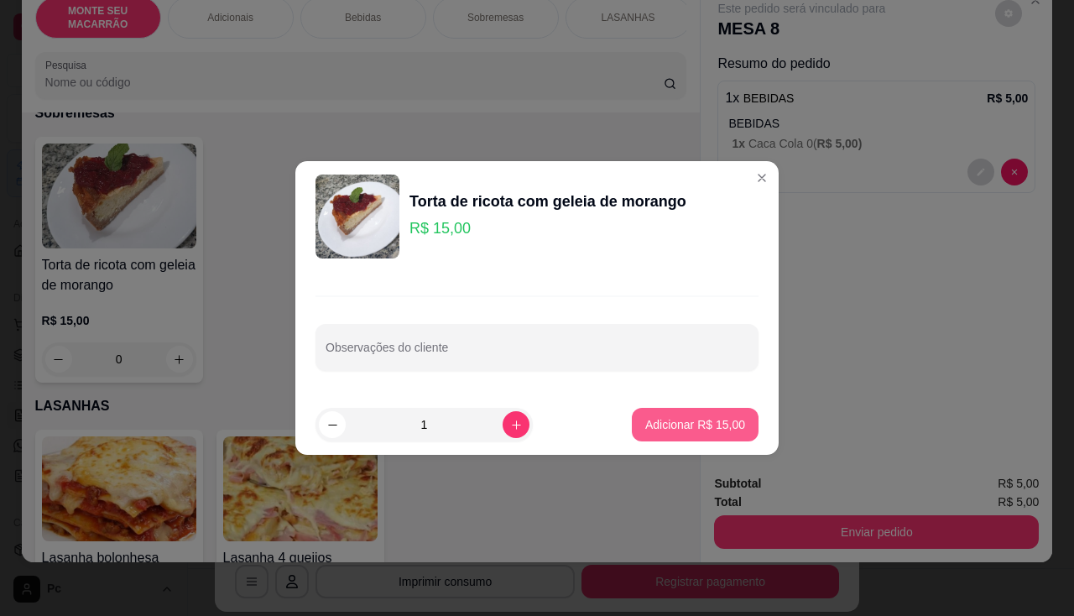
click at [678, 426] on p "Adicionar R$ 15,00" at bounding box center [695, 424] width 100 height 17
type input "1"
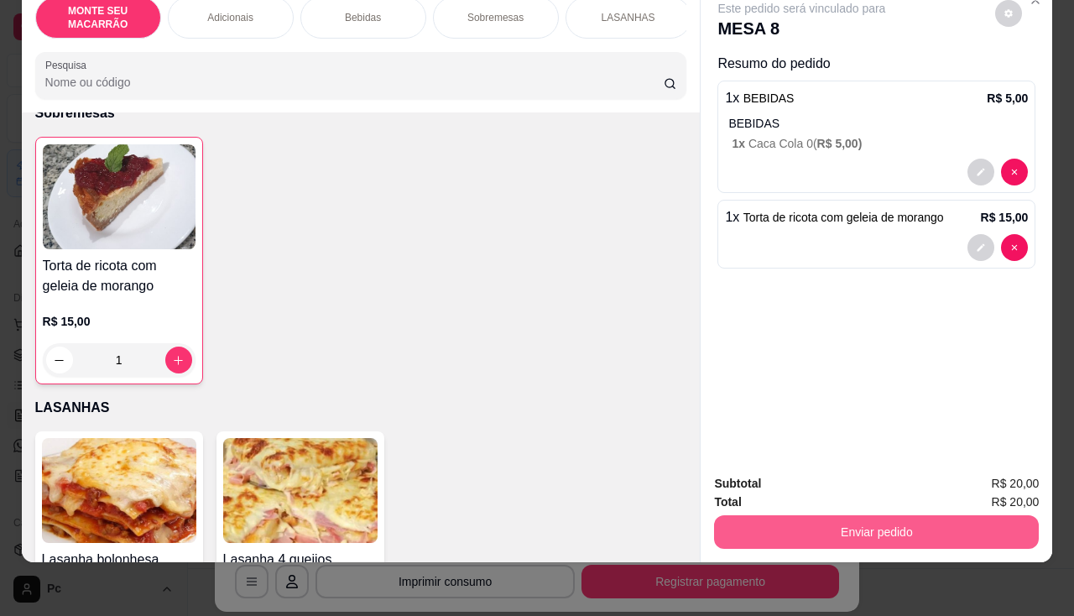
click at [805, 528] on button "Enviar pedido" at bounding box center [876, 532] width 325 height 34
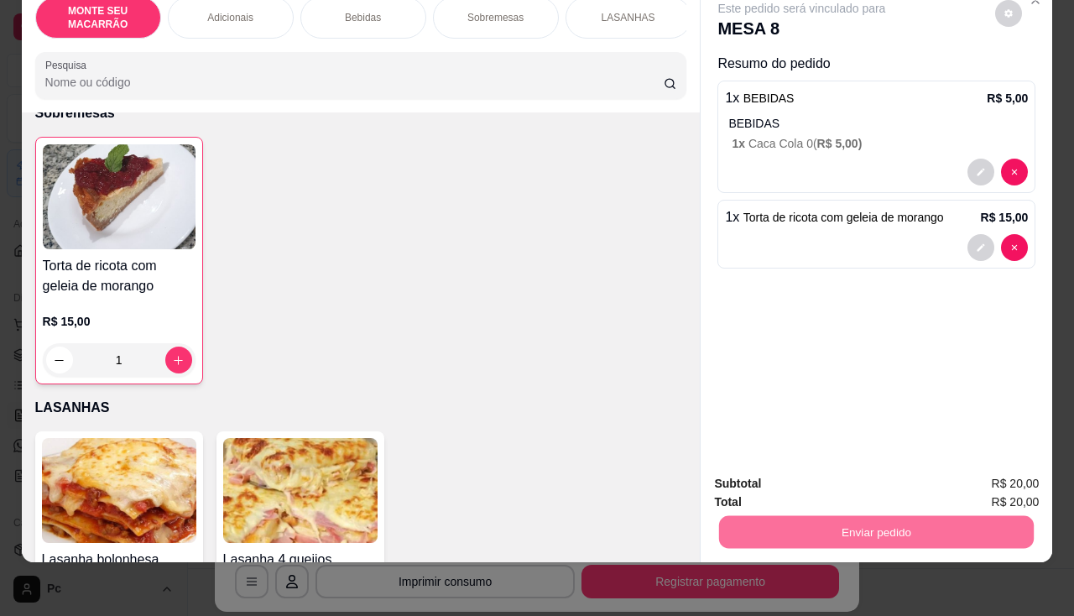
click at [774, 473] on button "Não registrar e enviar pedido" at bounding box center [821, 478] width 175 height 32
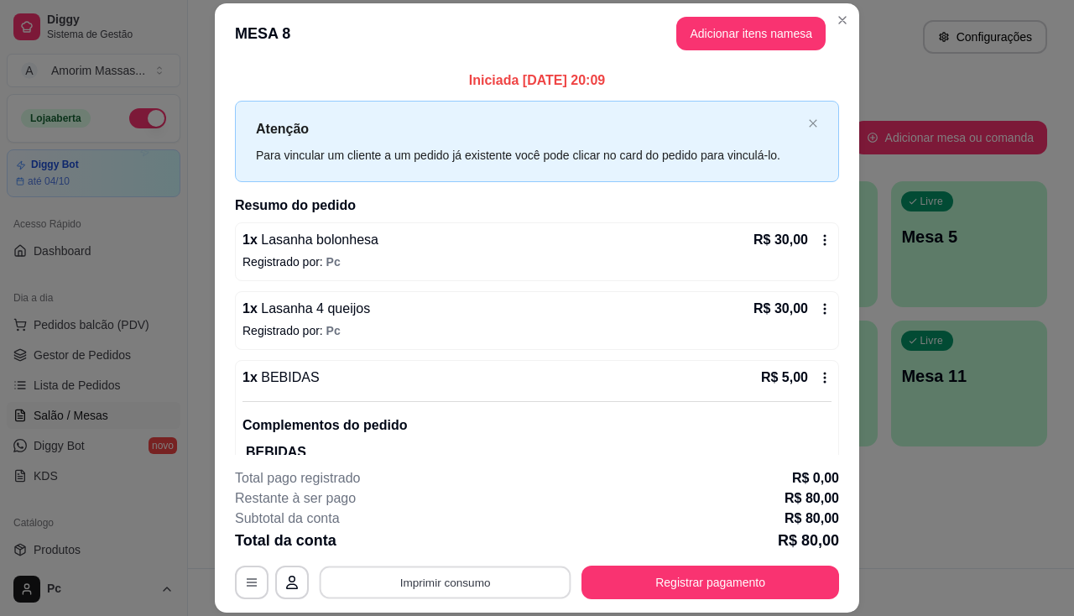
click at [480, 581] on button "Imprimir consumo" at bounding box center [446, 582] width 252 height 33
click at [448, 540] on button "IMPRESSORA" at bounding box center [444, 543] width 122 height 27
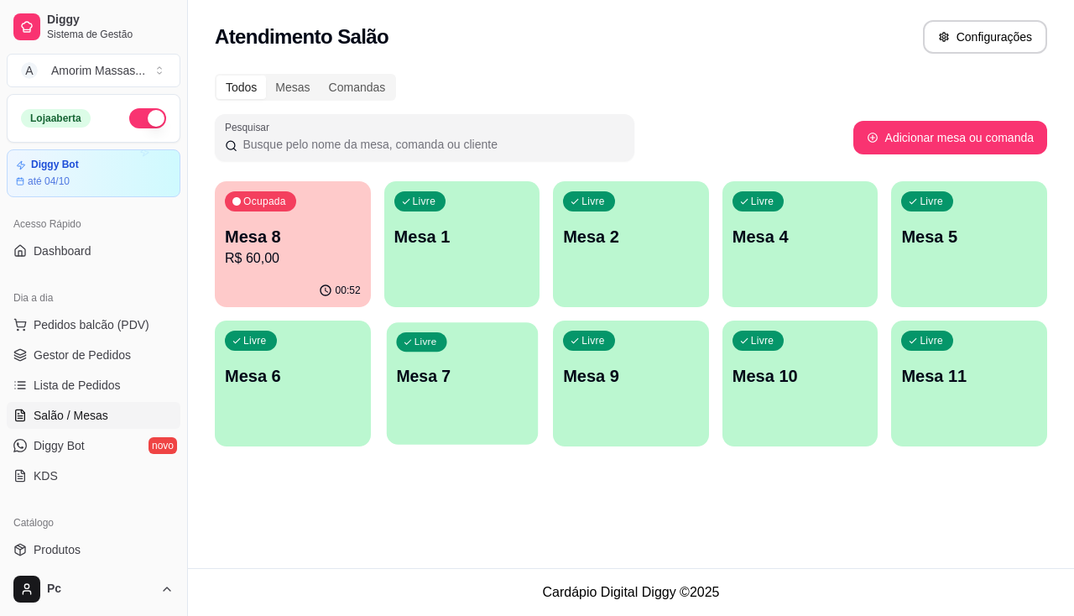
click at [417, 390] on div "Livre Mesa 7" at bounding box center [461, 373] width 151 height 102
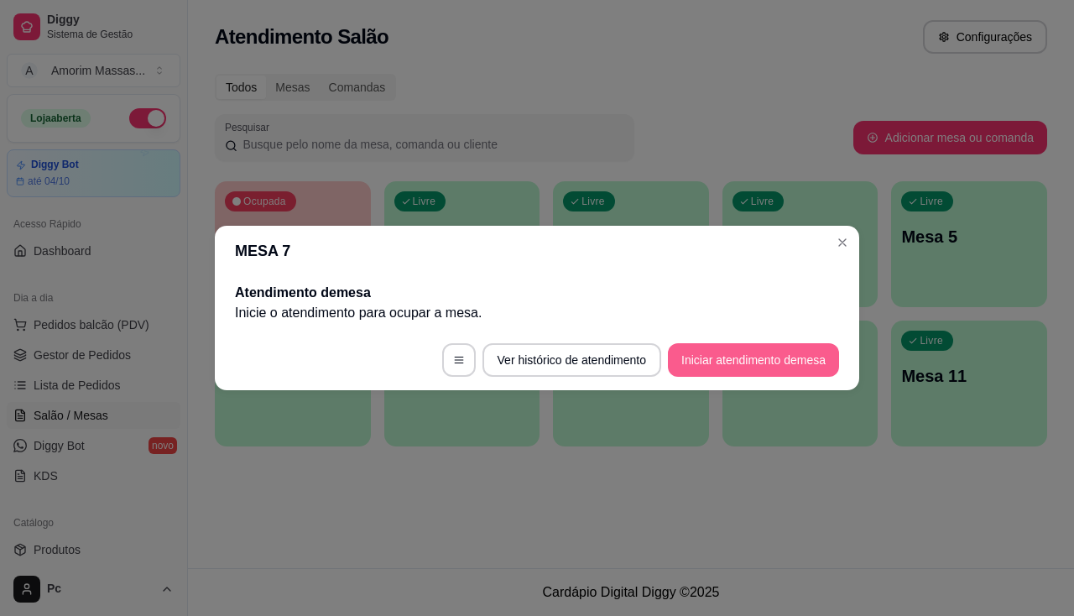
click at [773, 363] on button "Iniciar atendimento de mesa" at bounding box center [753, 360] width 171 height 34
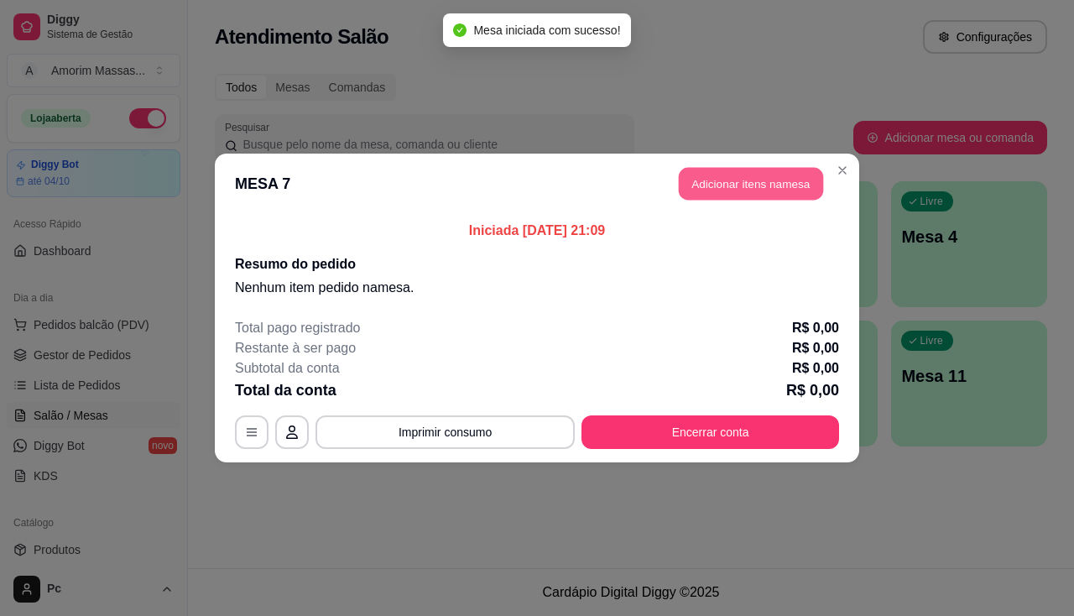
click at [778, 190] on button "Adicionar itens na mesa" at bounding box center [751, 184] width 144 height 33
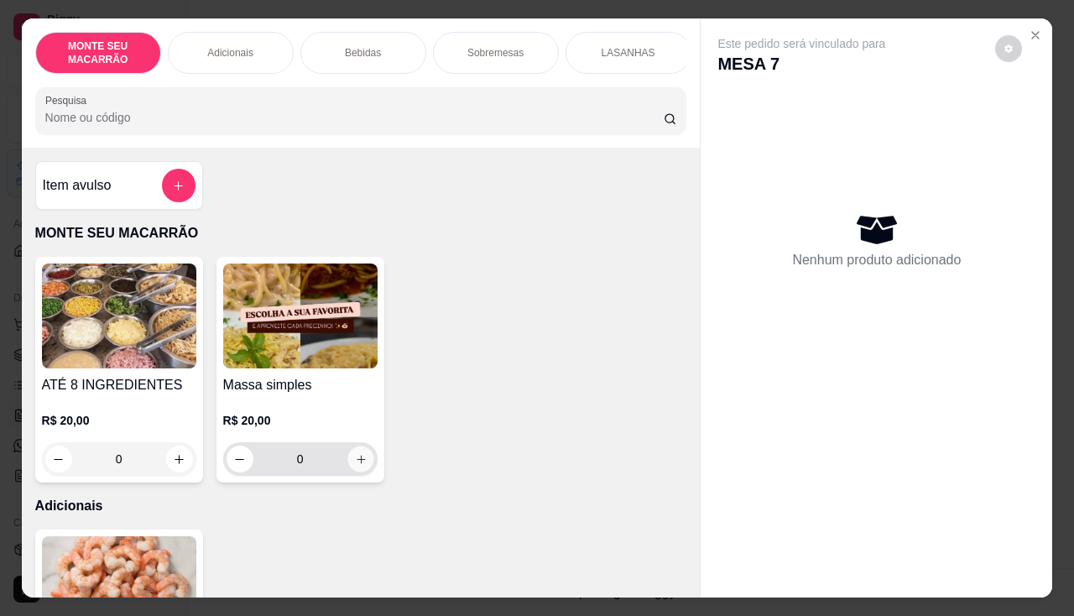
click at [357, 472] on button "increase-product-quantity" at bounding box center [360, 459] width 26 height 26
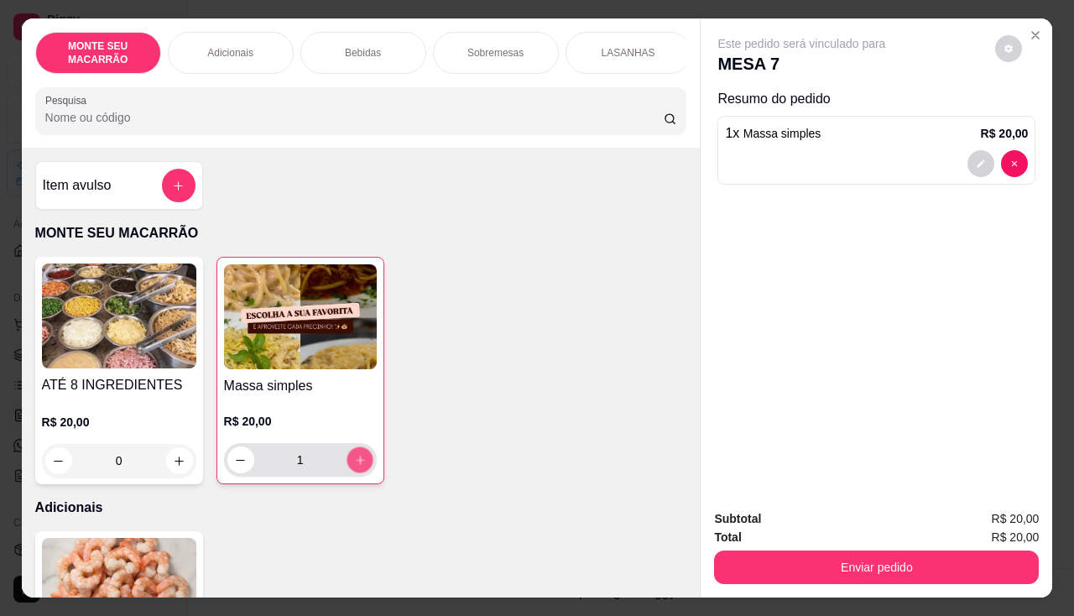
click at [360, 471] on button "increase-product-quantity" at bounding box center [360, 460] width 26 height 26
click at [360, 471] on button "increase-product-quantity" at bounding box center [360, 459] width 27 height 27
type input "3"
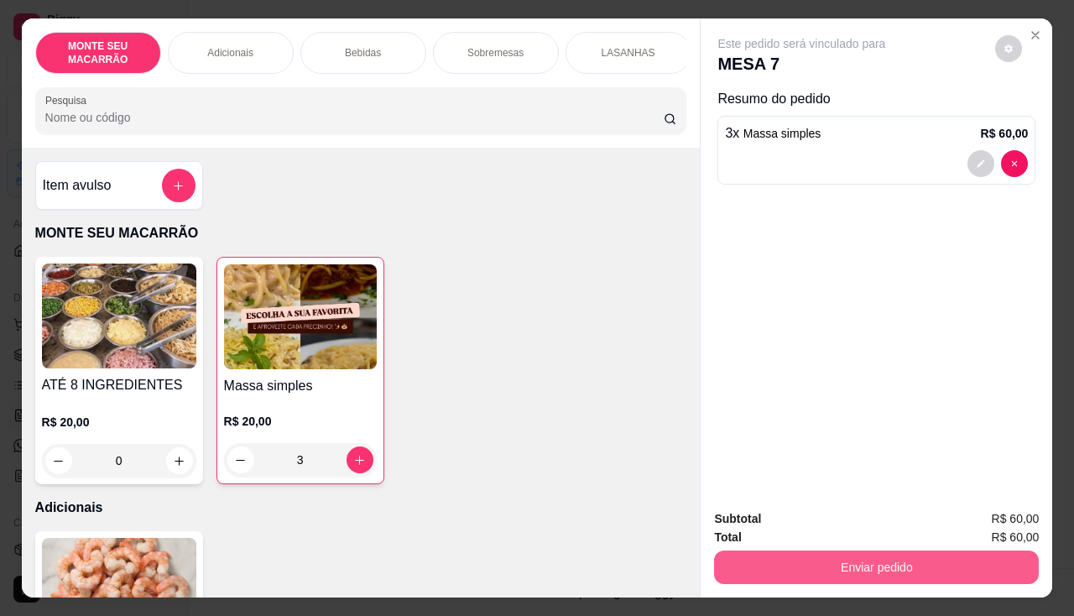
click at [833, 555] on button "Enviar pedido" at bounding box center [876, 567] width 325 height 34
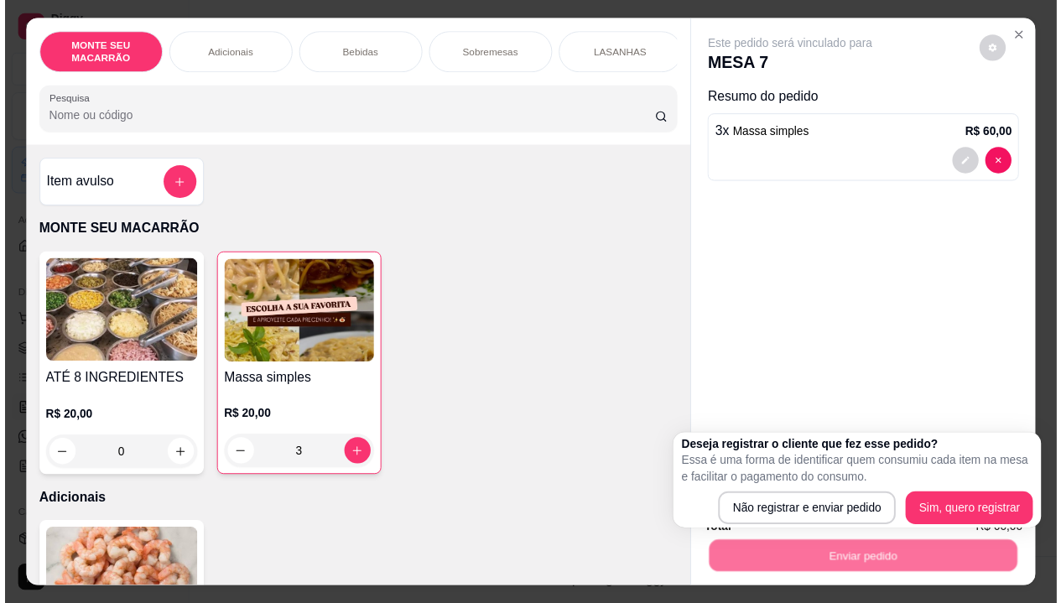
scroll to position [336, 0]
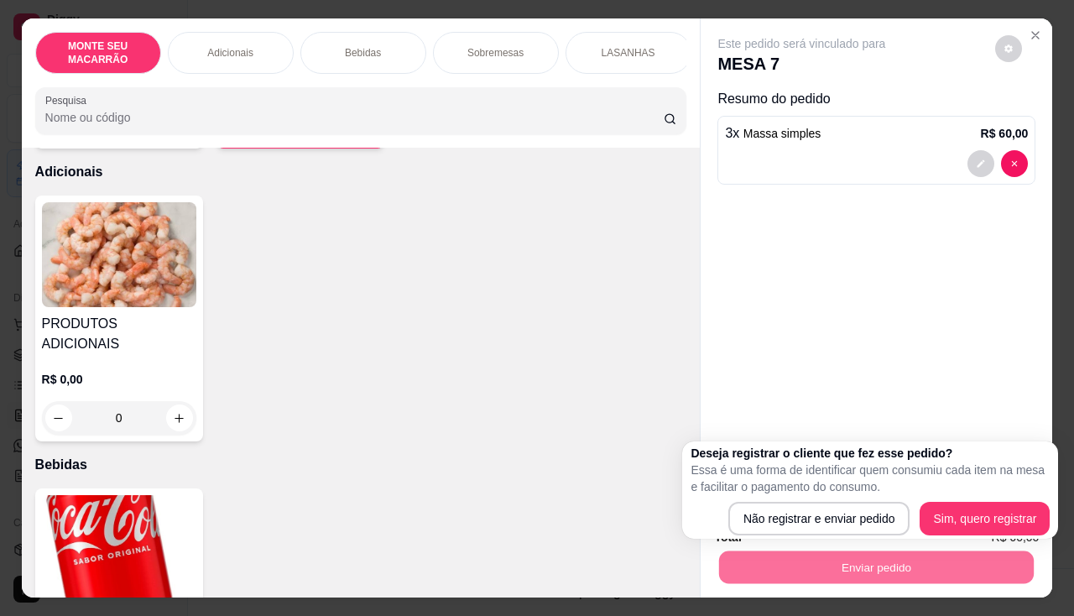
click at [112, 495] on img at bounding box center [119, 547] width 154 height 105
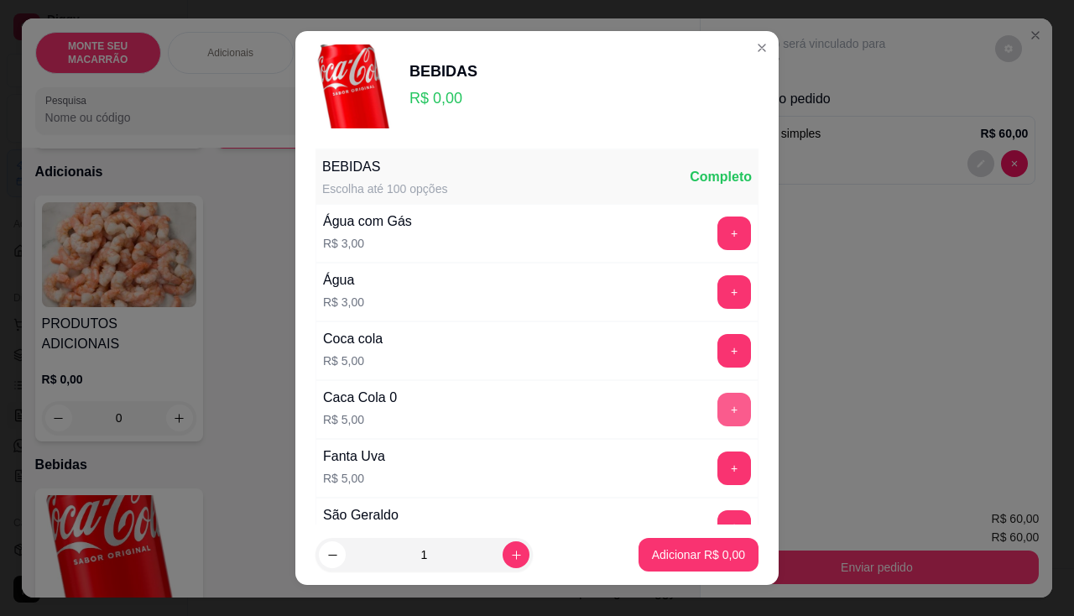
click at [717, 408] on button "+" at bounding box center [734, 410] width 34 height 34
click at [675, 557] on p "Adicionar R$ 10,00" at bounding box center [695, 554] width 100 height 17
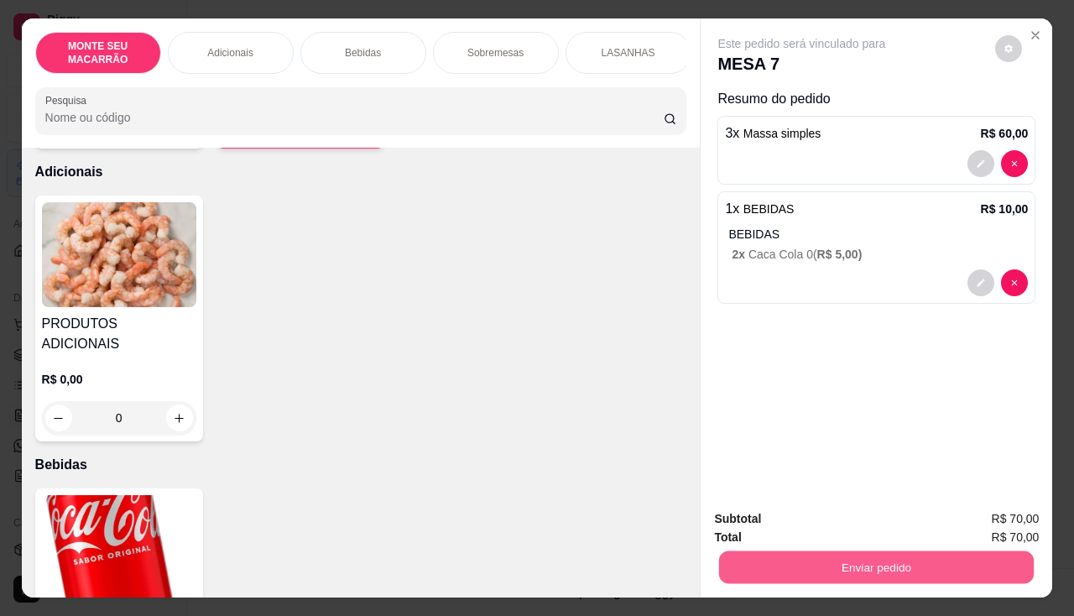
click at [779, 559] on button "Enviar pedido" at bounding box center [876, 567] width 315 height 33
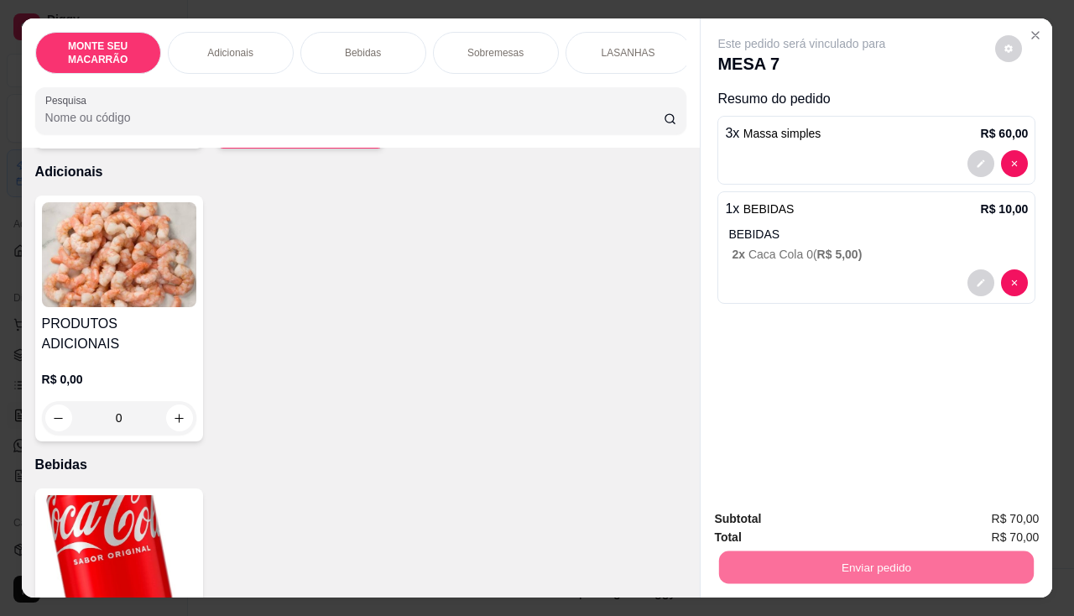
click at [788, 517] on button "Não registrar e enviar pedido" at bounding box center [821, 519] width 175 height 32
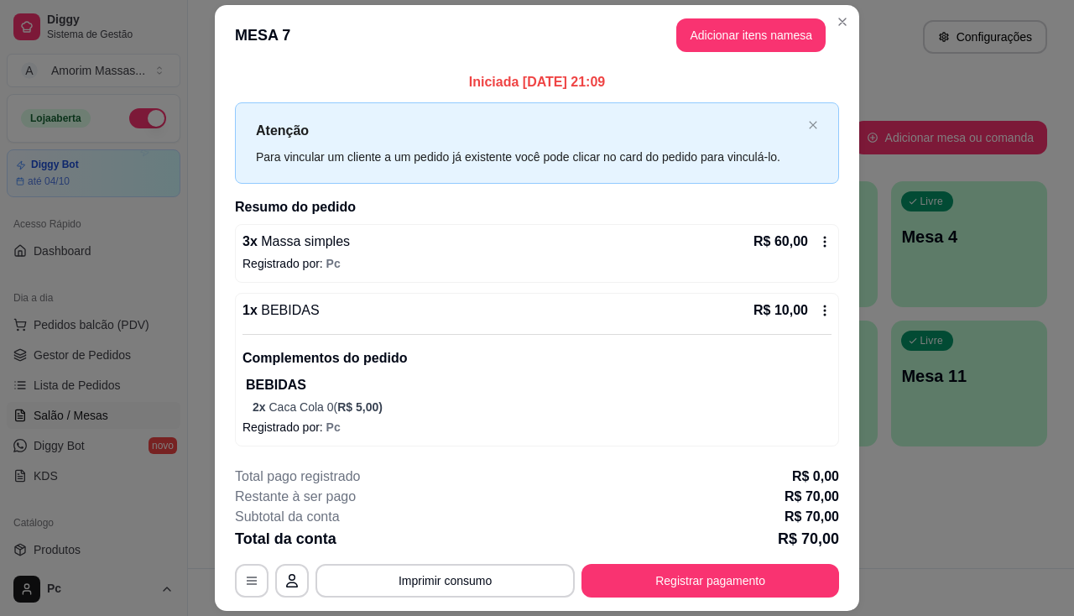
click at [548, 463] on footer "**********" at bounding box center [537, 532] width 644 height 158
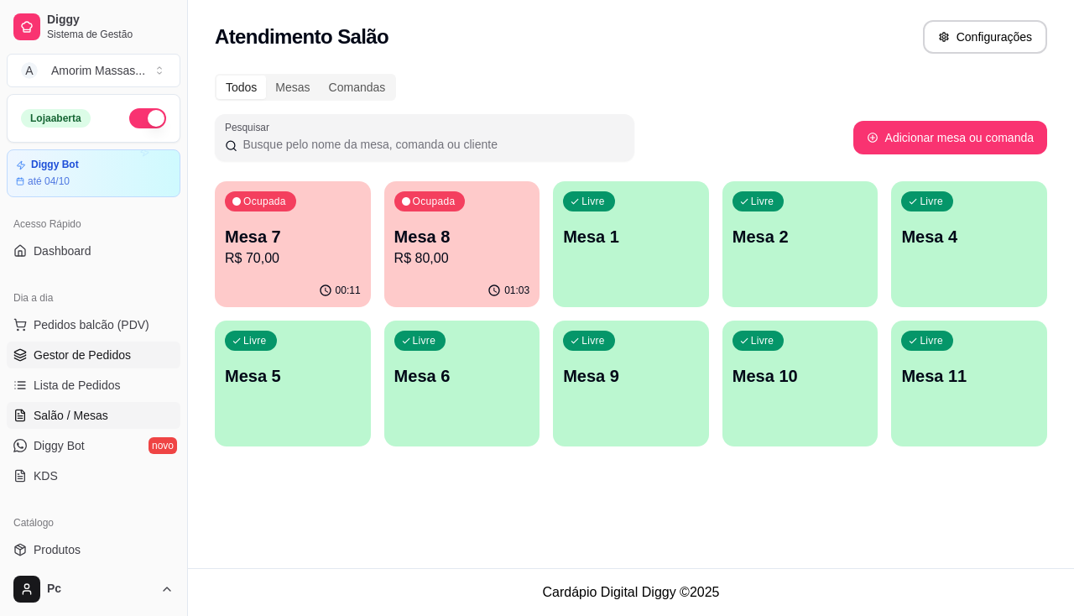
click at [103, 347] on span "Gestor de Pedidos" at bounding box center [82, 355] width 97 height 17
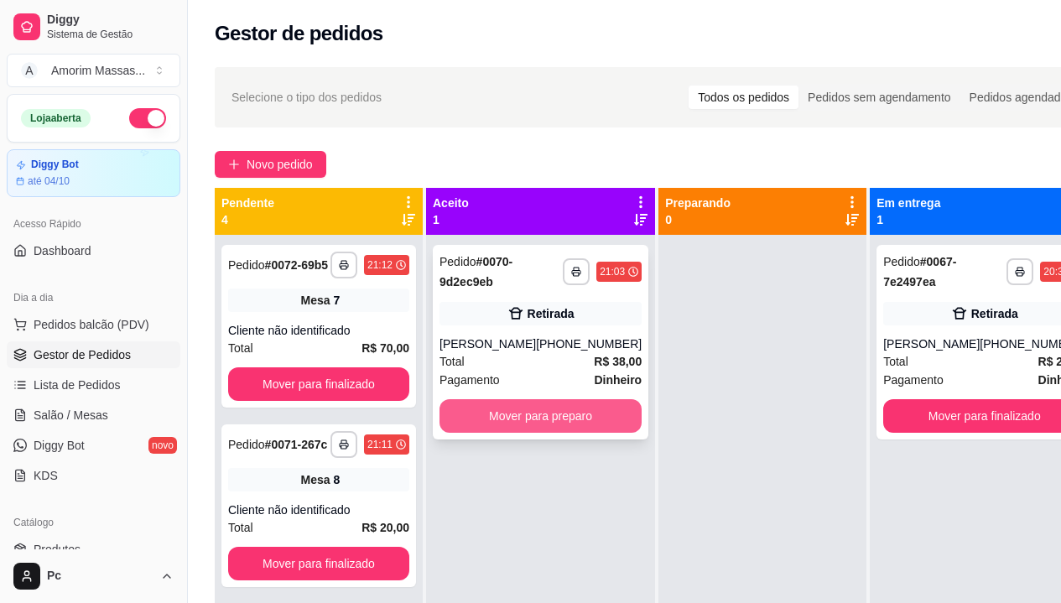
click at [539, 409] on button "Mover para preparo" at bounding box center [541, 416] width 202 height 34
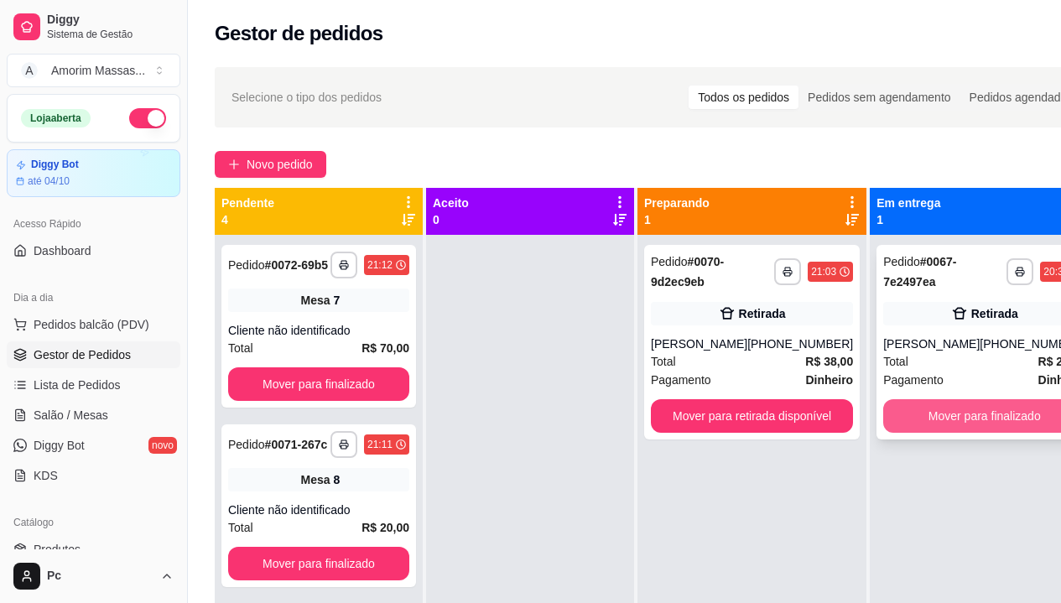
click at [955, 426] on button "Mover para finalizado" at bounding box center [984, 416] width 202 height 34
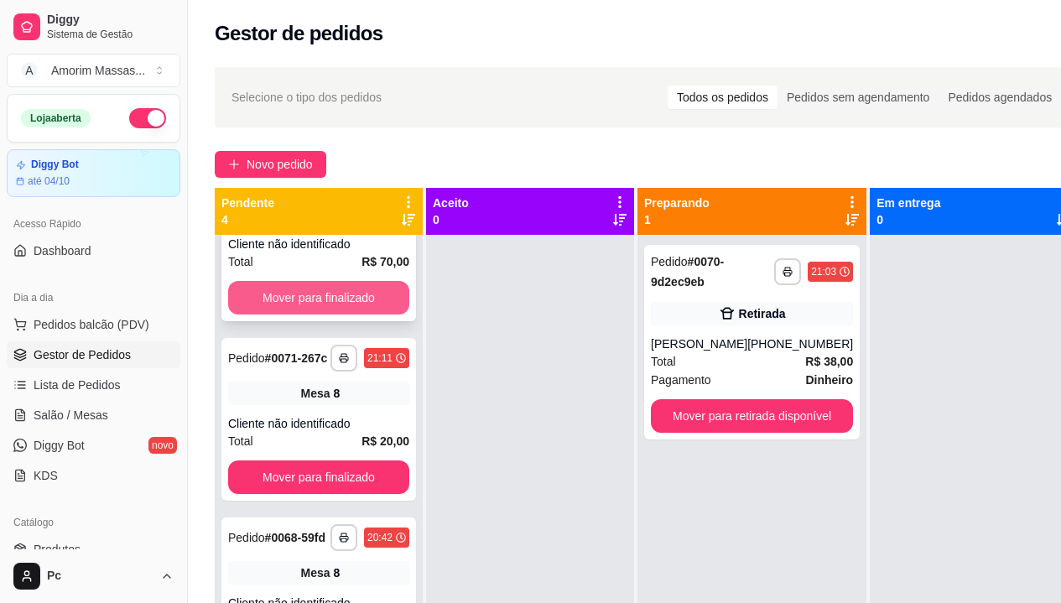
scroll to position [5, 0]
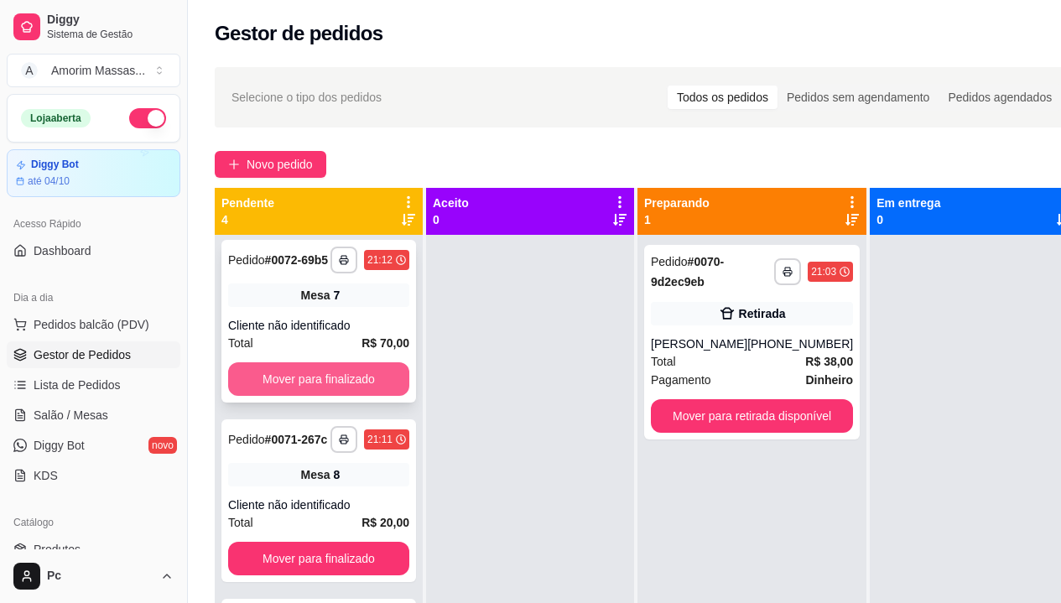
click at [289, 383] on button "Mover para finalizado" at bounding box center [318, 379] width 181 height 34
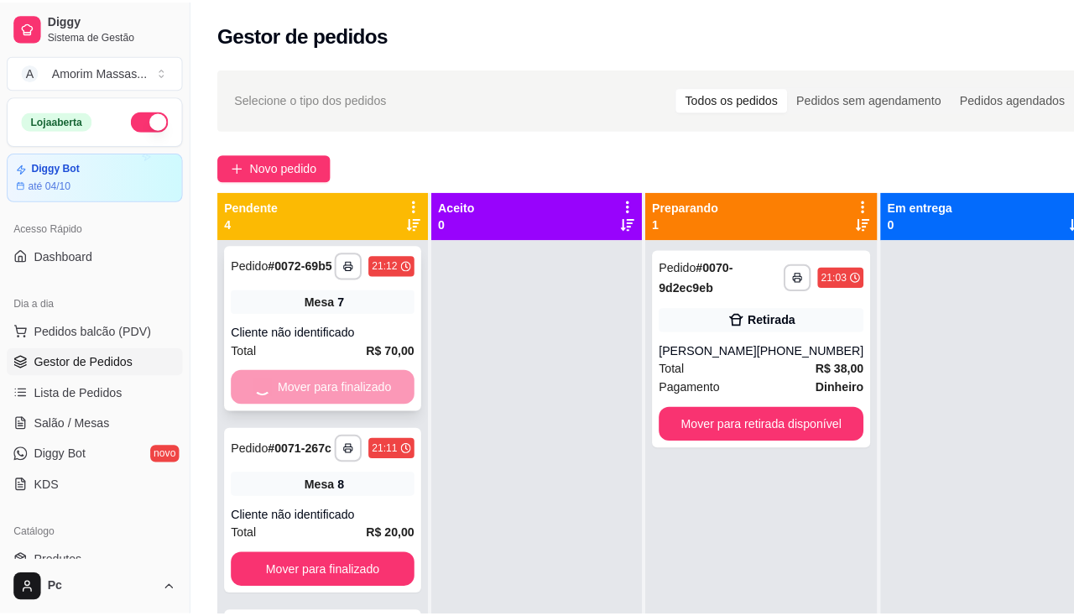
scroll to position [0, 0]
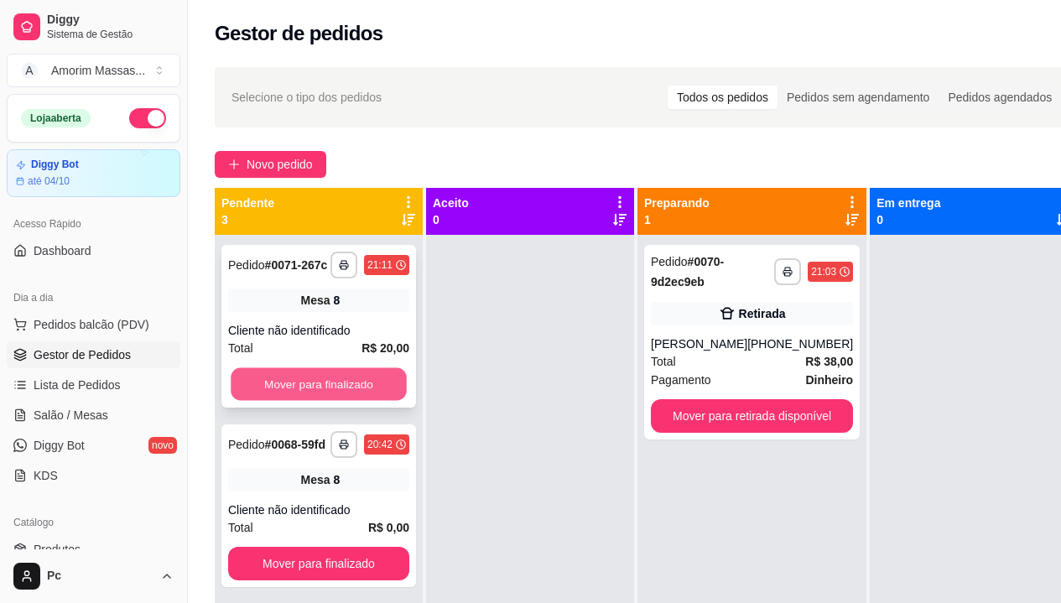
click at [296, 387] on button "Mover para finalizado" at bounding box center [319, 384] width 176 height 33
click at [296, 387] on button "Mover para finalizado" at bounding box center [318, 384] width 181 height 34
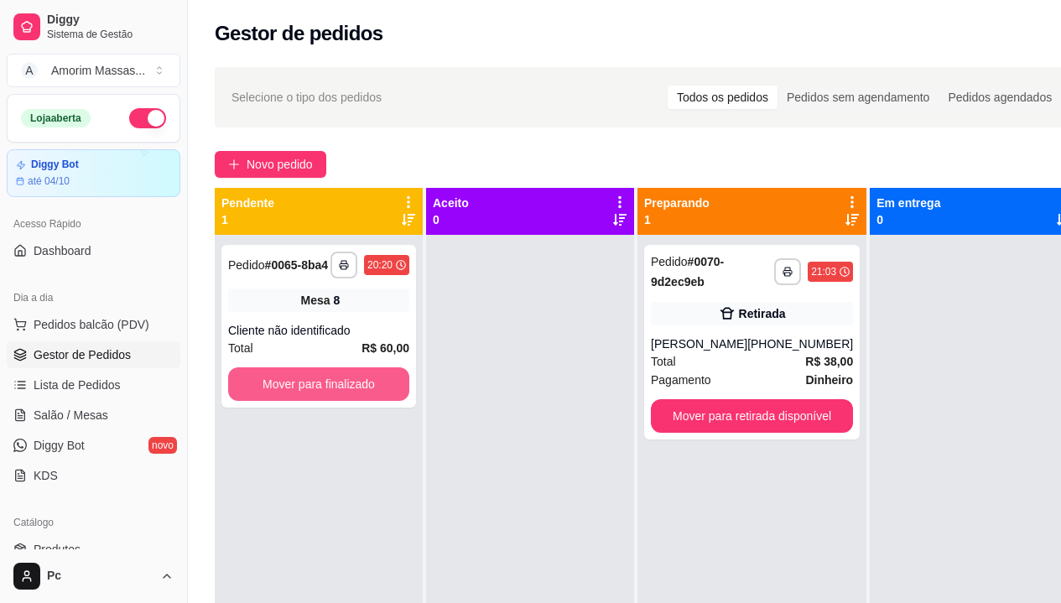
click at [296, 387] on button "Mover para finalizado" at bounding box center [318, 384] width 181 height 34
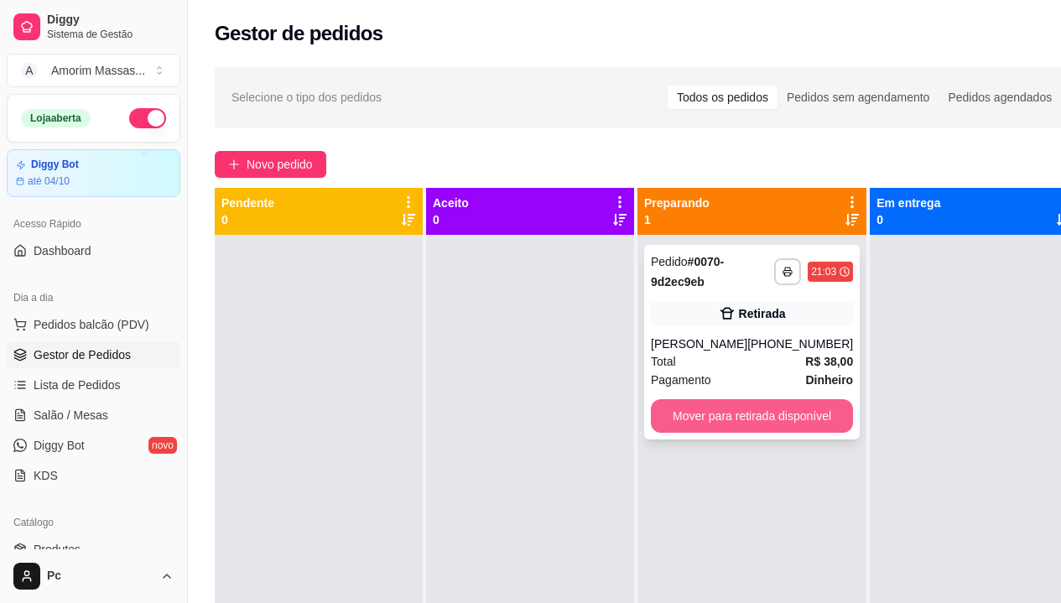
click at [729, 415] on button "Mover para retirada disponível" at bounding box center [752, 416] width 202 height 34
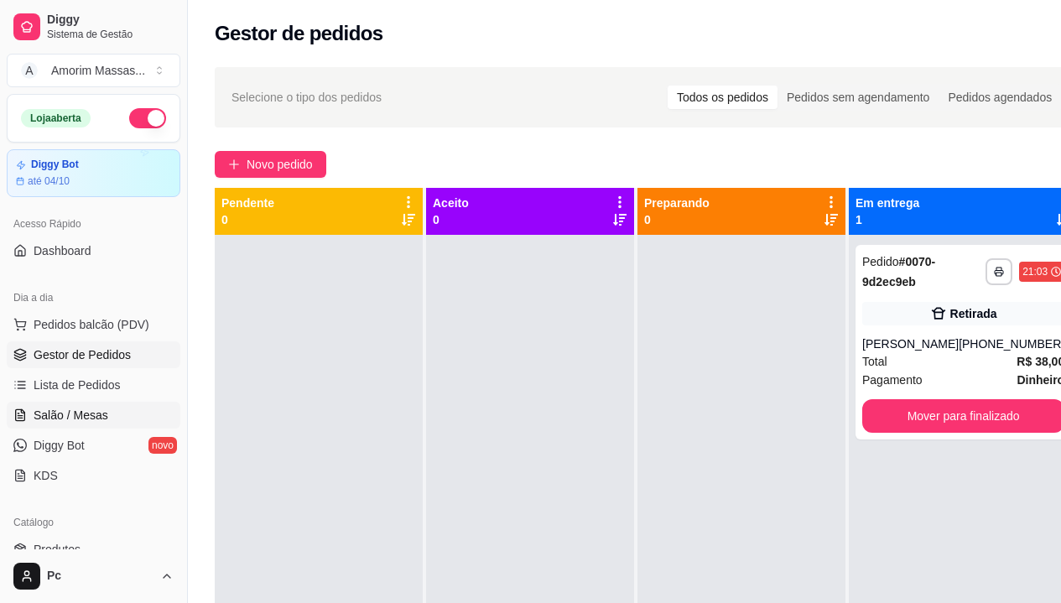
click at [84, 417] on span "Salão / Mesas" at bounding box center [71, 415] width 75 height 17
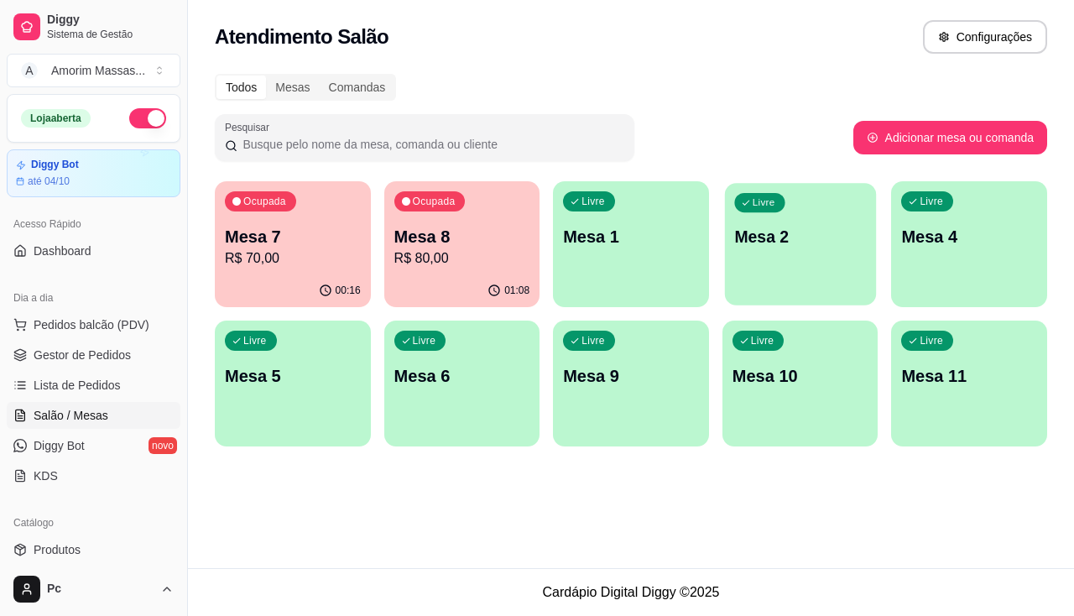
click at [821, 260] on div "Livre Mesa 2" at bounding box center [800, 234] width 151 height 102
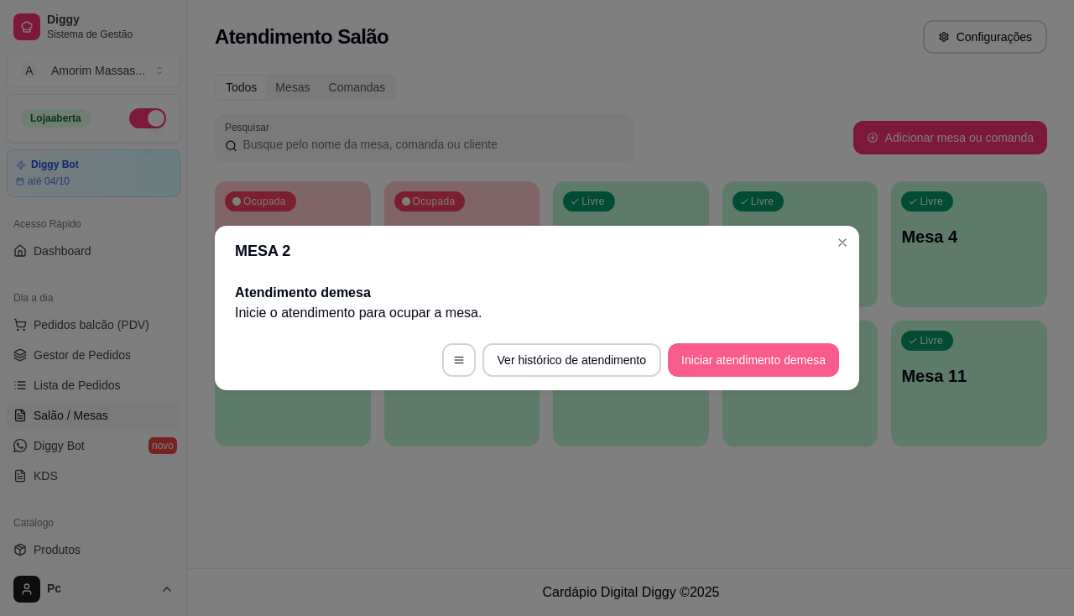
click at [719, 354] on button "Iniciar atendimento de mesa" at bounding box center [753, 360] width 171 height 34
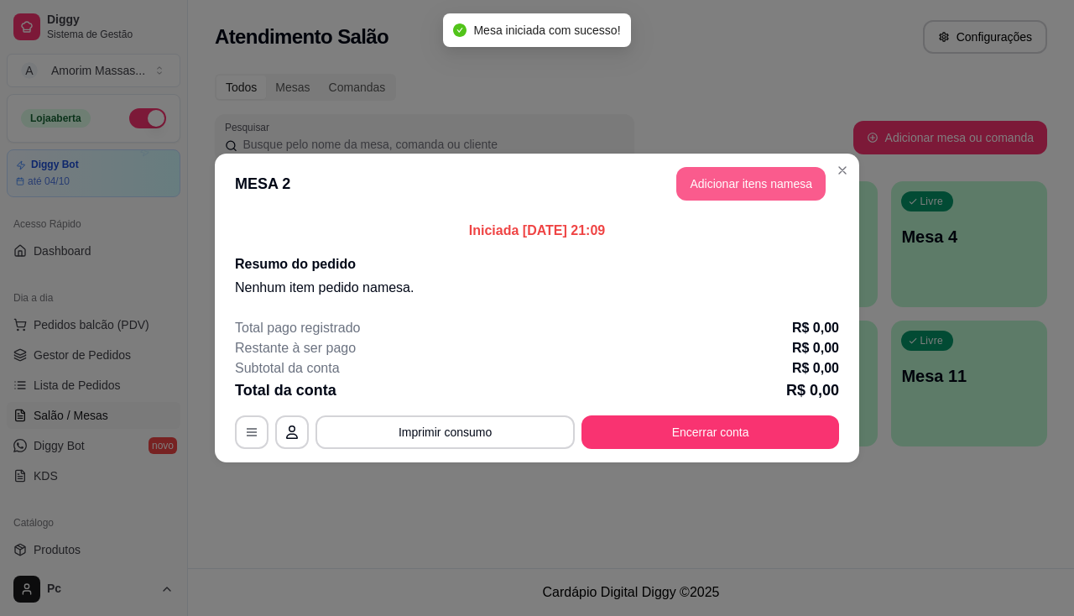
click at [744, 184] on button "Adicionar itens na mesa" at bounding box center [750, 184] width 149 height 34
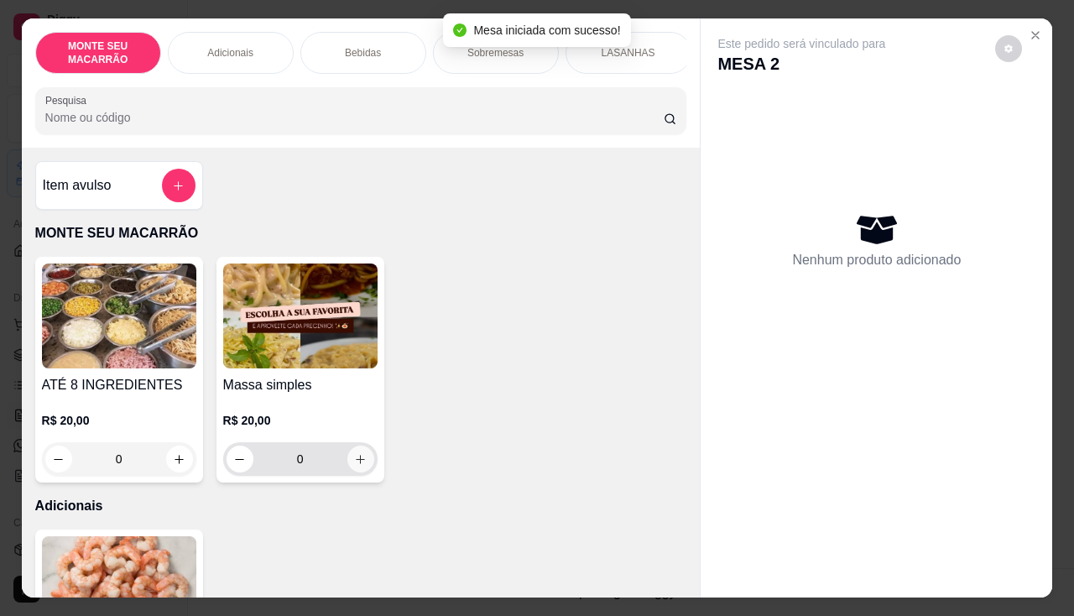
click at [356, 463] on icon "increase-product-quantity" at bounding box center [360, 459] width 13 height 13
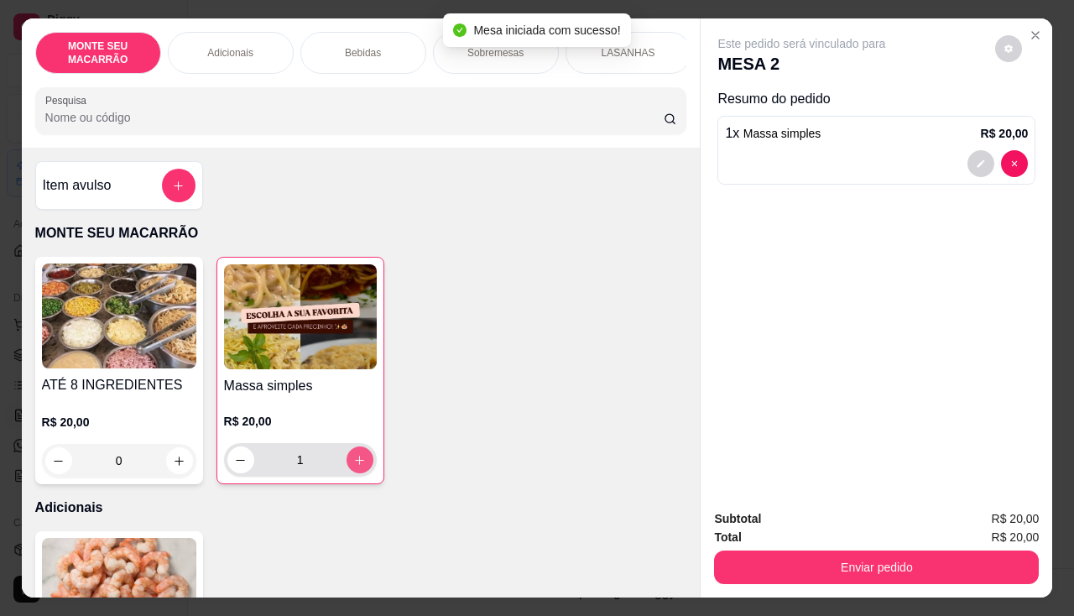
click at [356, 463] on icon "increase-product-quantity" at bounding box center [359, 460] width 13 height 13
type input "2"
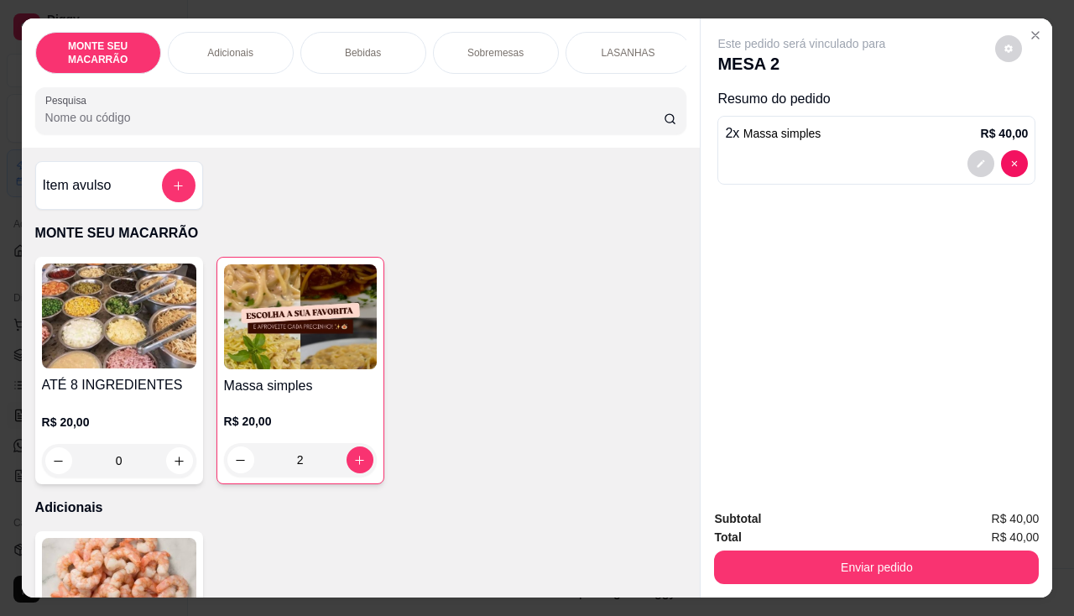
scroll to position [336, 0]
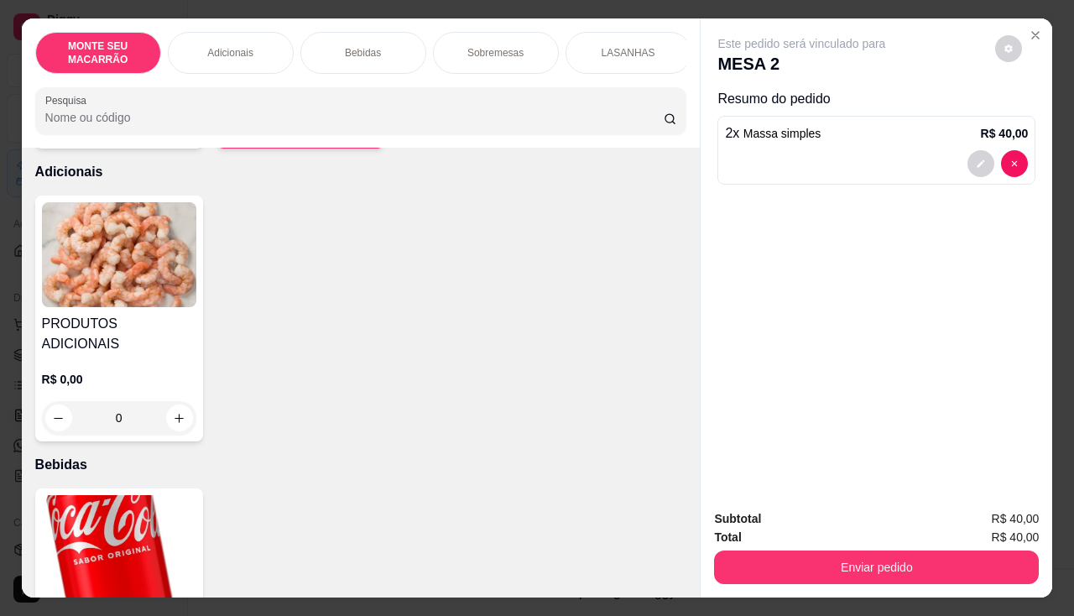
click at [117, 512] on img at bounding box center [119, 547] width 154 height 105
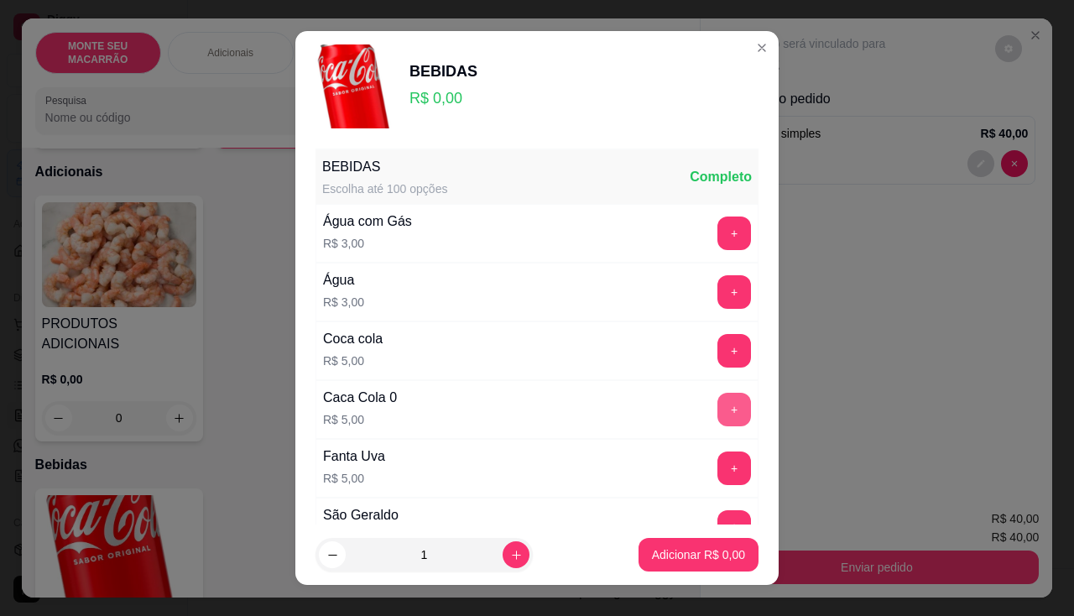
click at [717, 409] on button "+" at bounding box center [734, 410] width 34 height 34
click at [673, 557] on p "Adicionar R$ 5,00" at bounding box center [698, 555] width 91 height 16
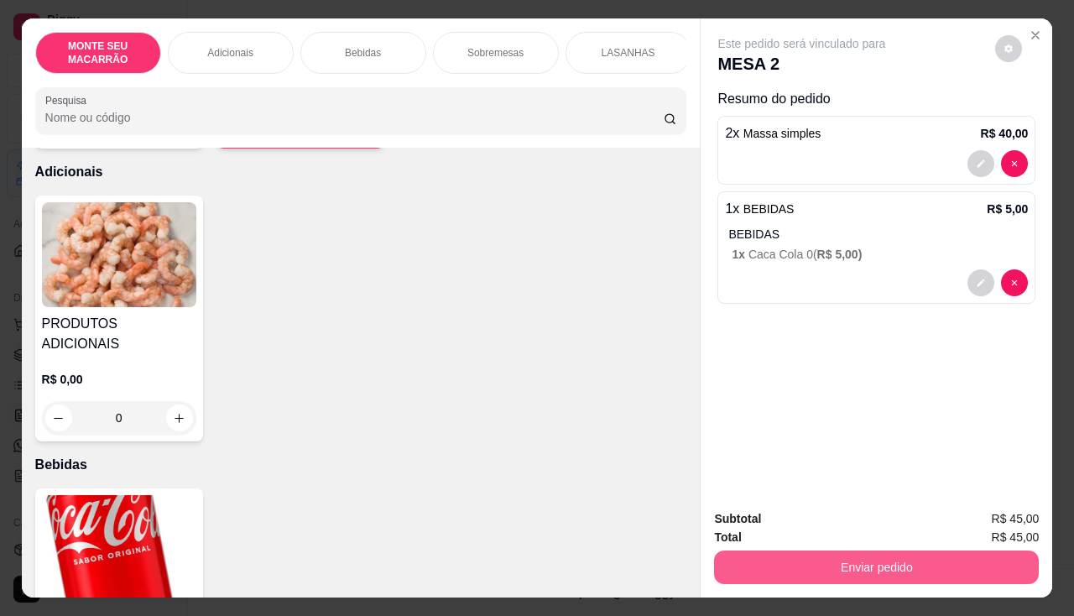
click at [783, 558] on button "Enviar pedido" at bounding box center [876, 567] width 325 height 34
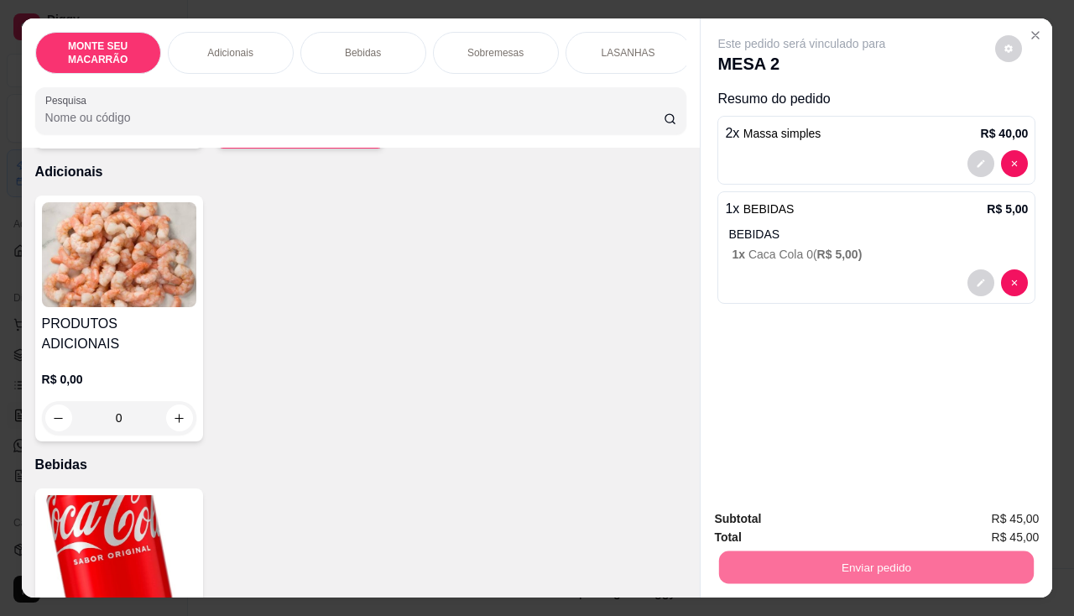
click at [803, 527] on button "Não registrar e enviar pedido" at bounding box center [821, 519] width 175 height 32
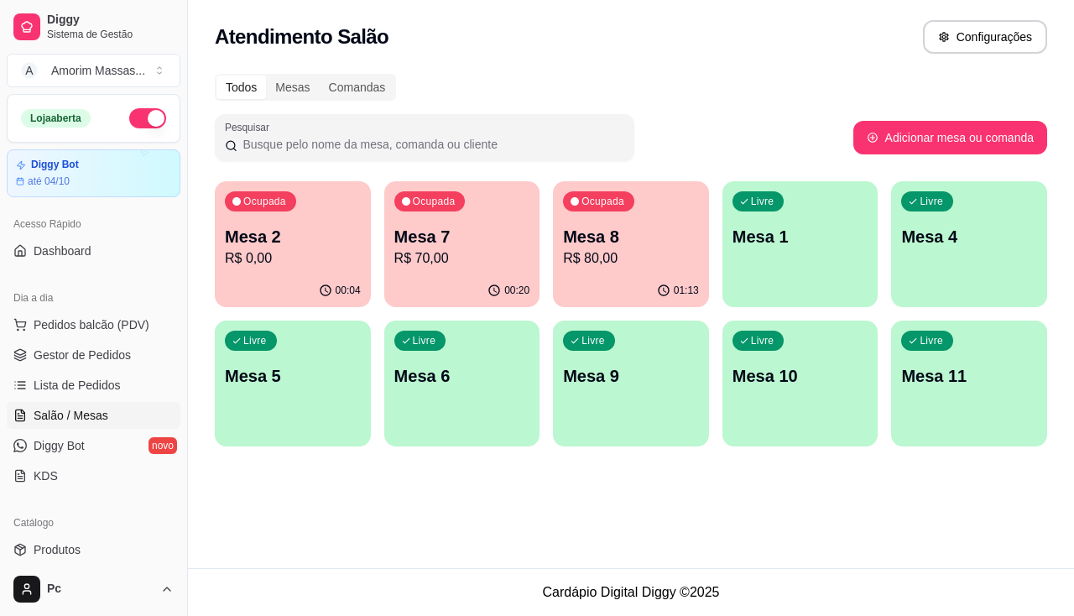
click at [472, 259] on p "R$ 70,00" at bounding box center [462, 258] width 136 height 20
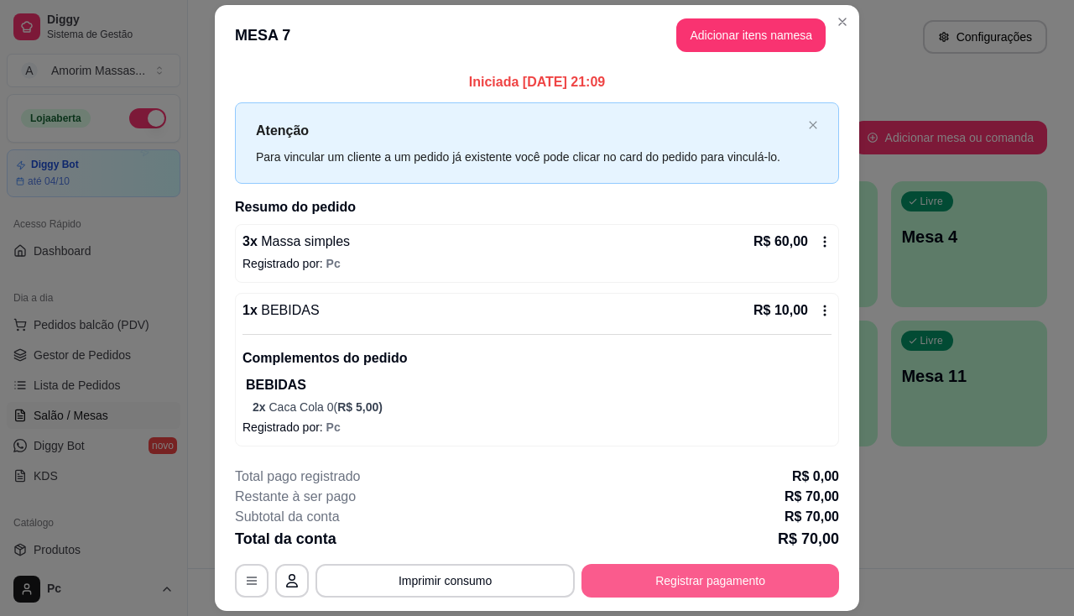
click at [635, 566] on button "Registrar pagamento" at bounding box center [710, 581] width 258 height 34
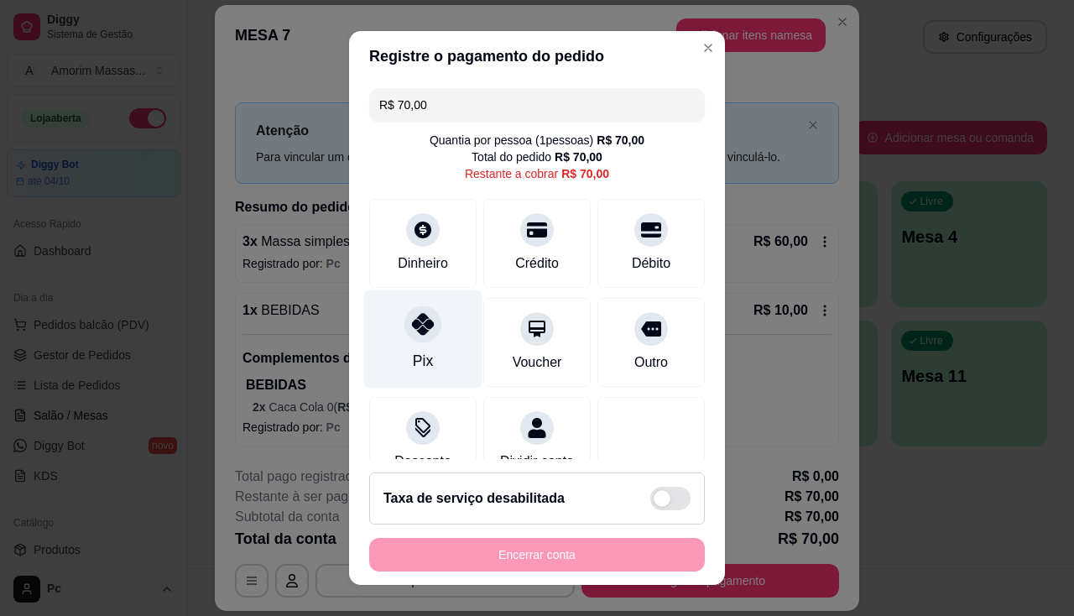
click at [417, 330] on icon at bounding box center [423, 324] width 22 height 22
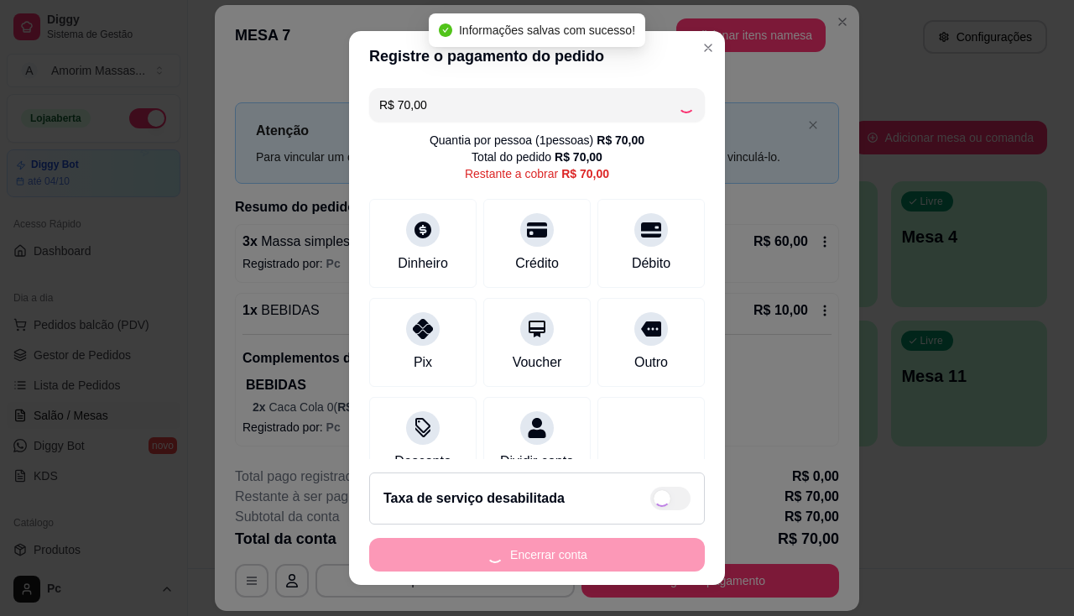
type input "R$ 0,00"
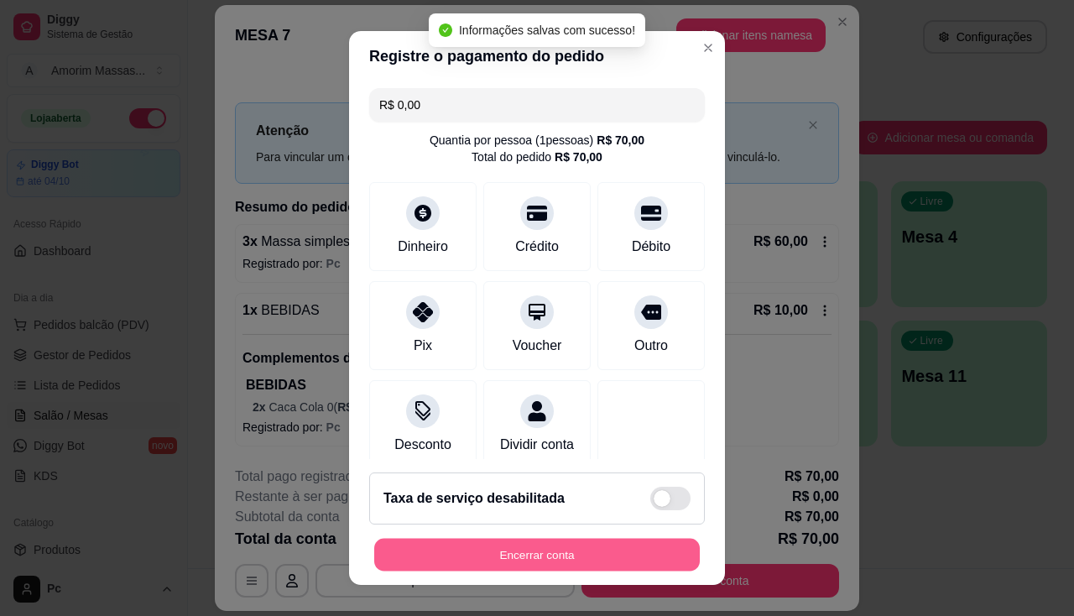
click at [465, 552] on button "Encerrar conta" at bounding box center [537, 555] width 326 height 33
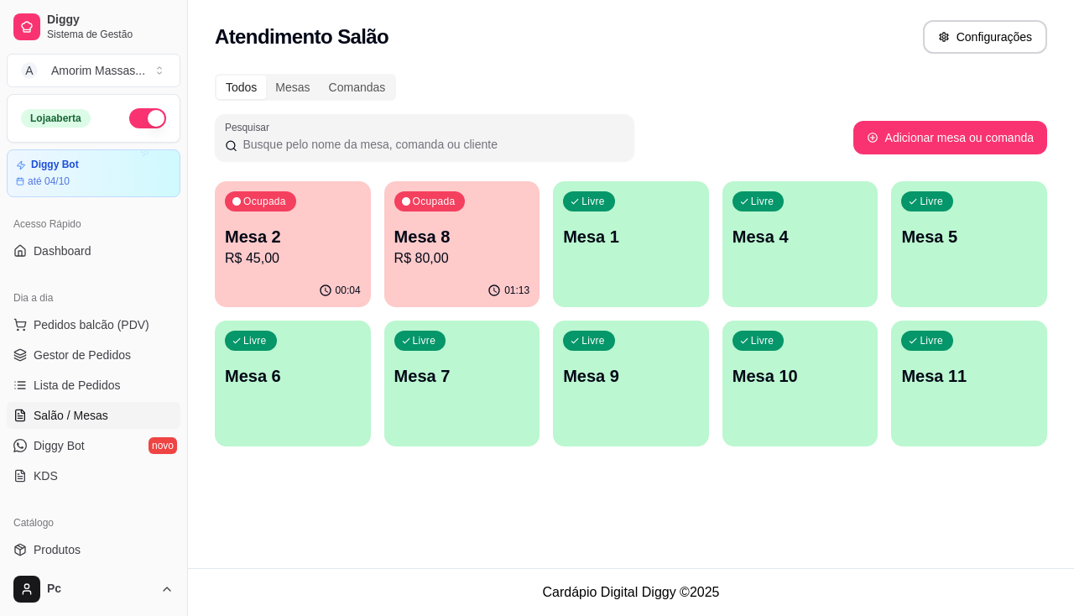
click at [463, 254] on p "R$ 80,00" at bounding box center [462, 258] width 136 height 20
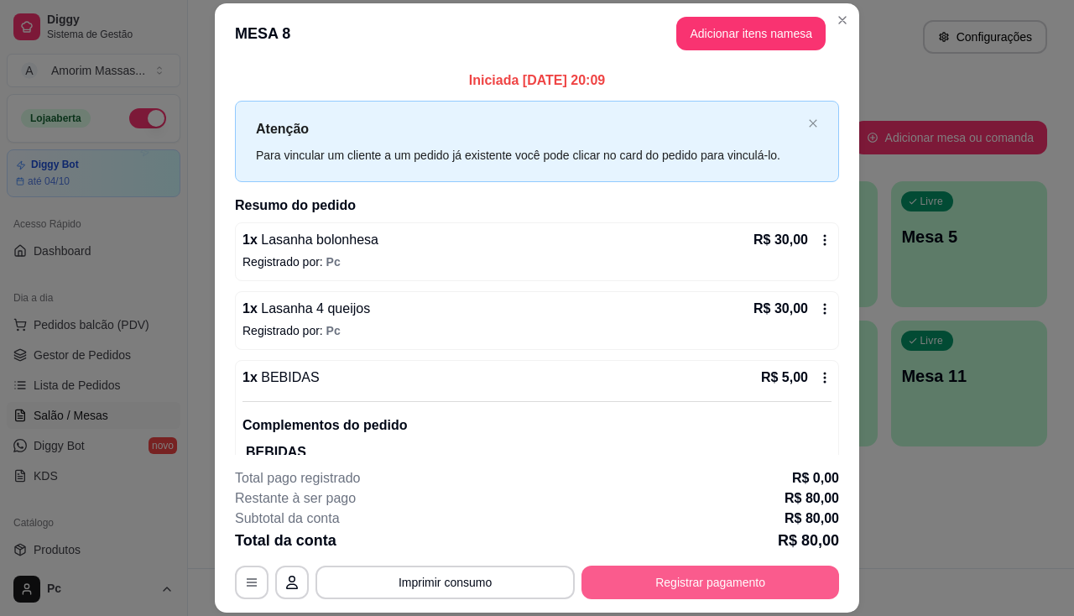
click at [646, 571] on button "Registrar pagamento" at bounding box center [710, 582] width 258 height 34
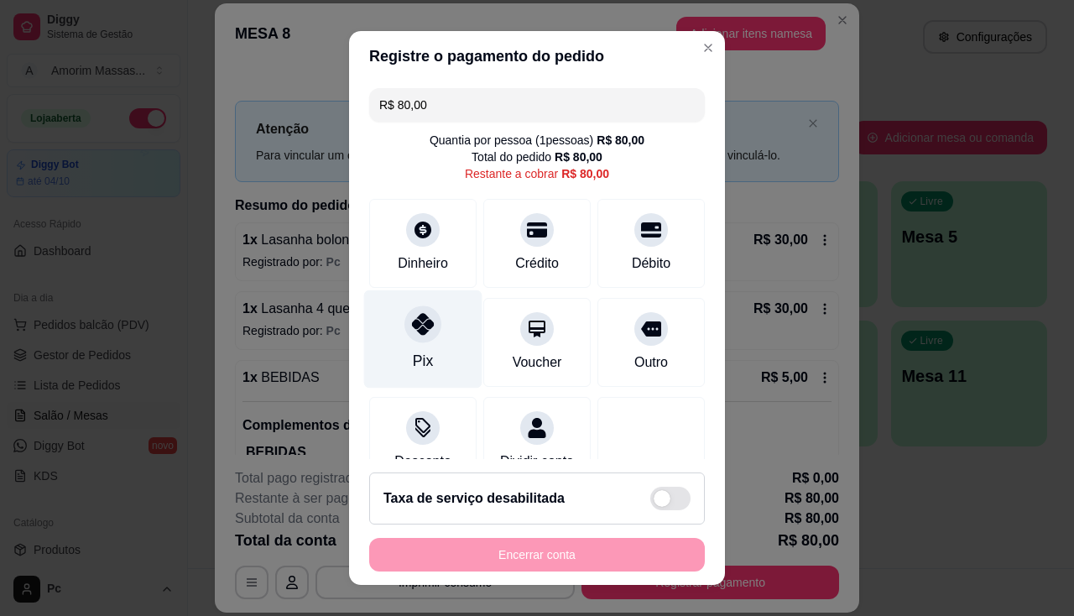
click at [417, 335] on icon at bounding box center [423, 324] width 22 height 22
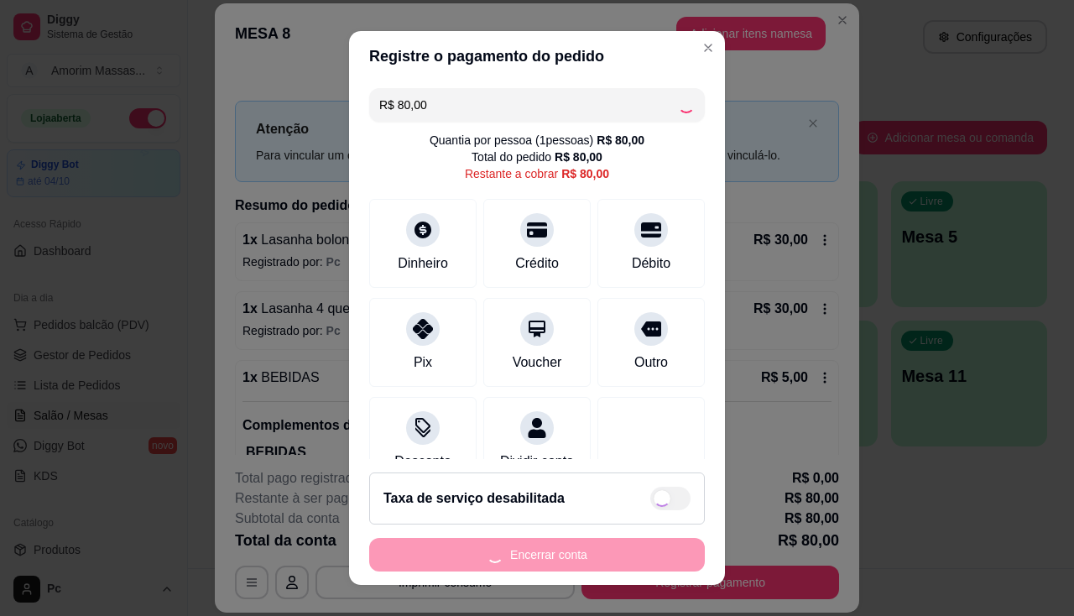
type input "R$ 0,00"
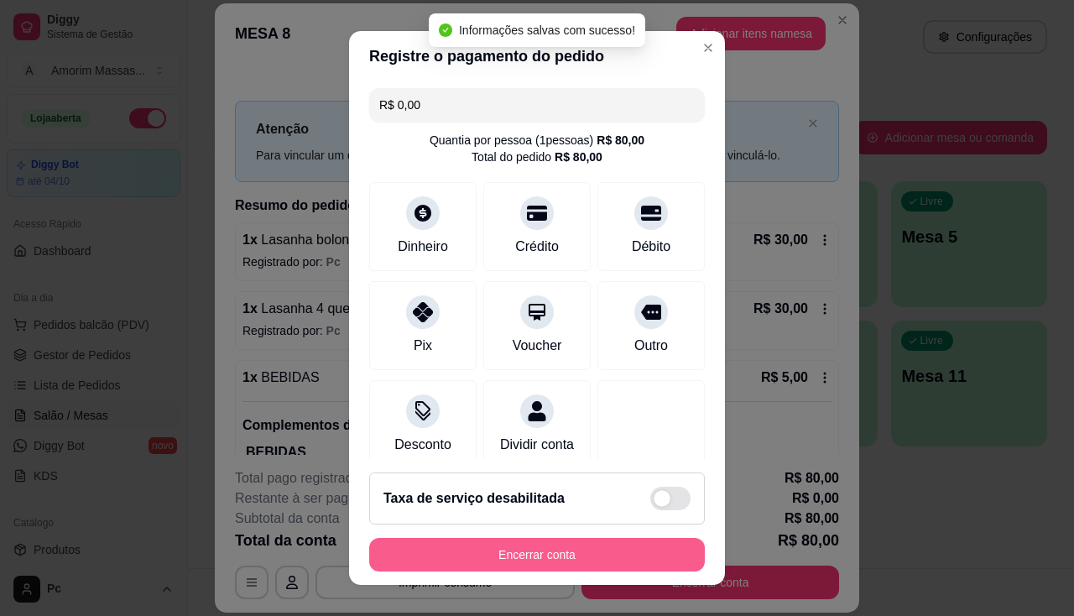
click at [492, 549] on button "Encerrar conta" at bounding box center [537, 555] width 336 height 34
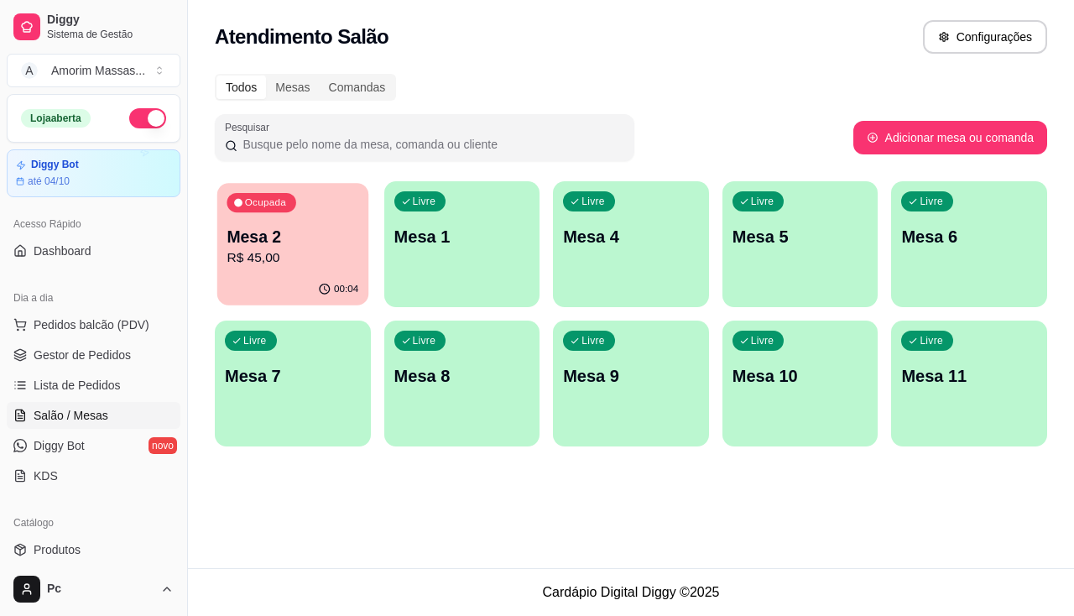
click at [285, 263] on p "R$ 45,00" at bounding box center [293, 257] width 132 height 19
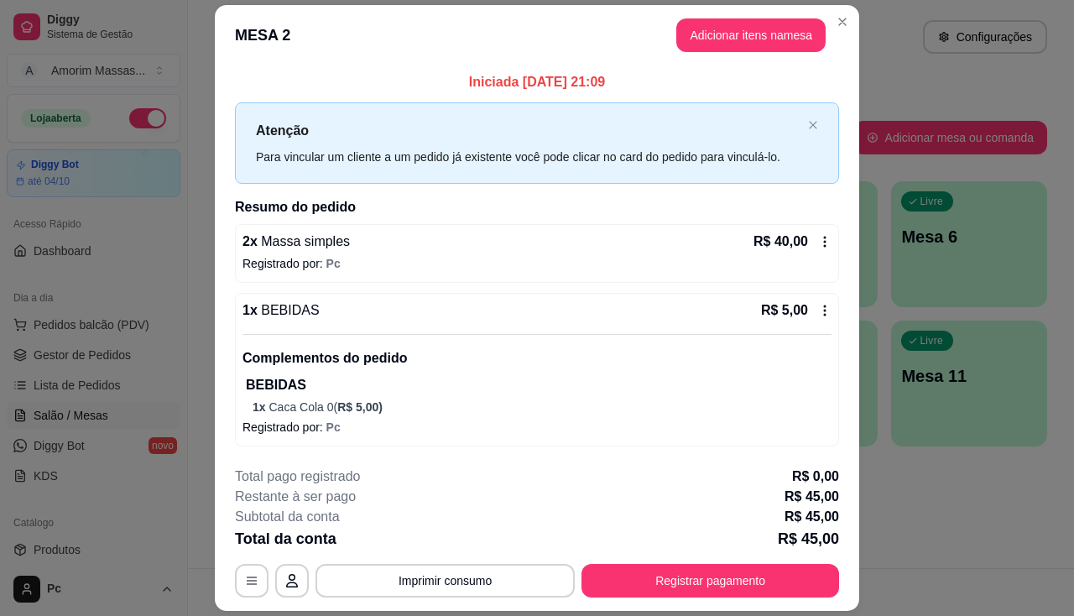
click at [711, 604] on footer "**********" at bounding box center [537, 532] width 644 height 158
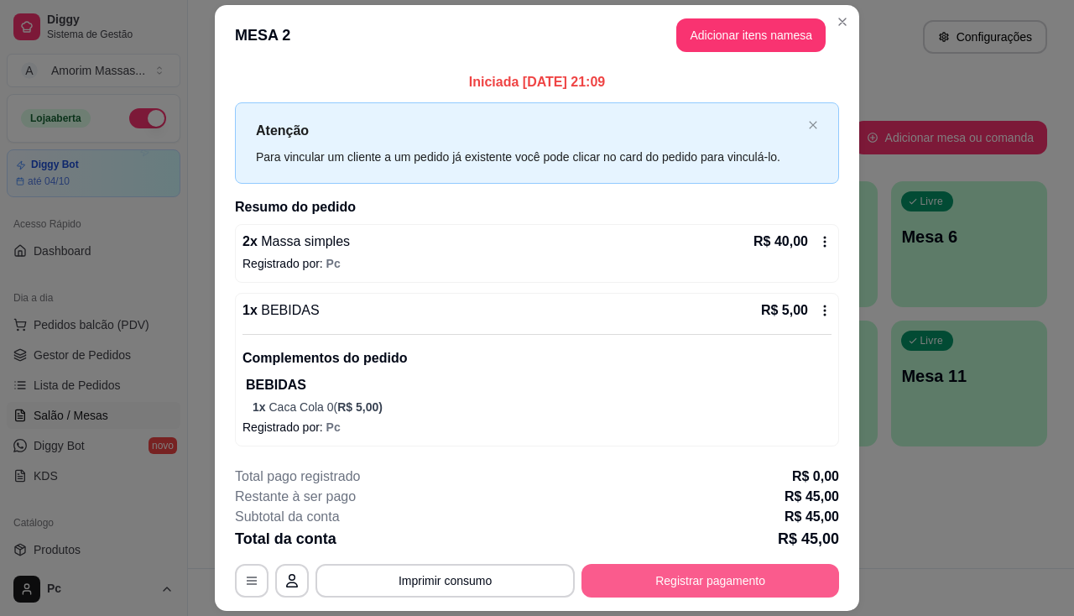
click at [712, 578] on button "Registrar pagamento" at bounding box center [710, 581] width 258 height 34
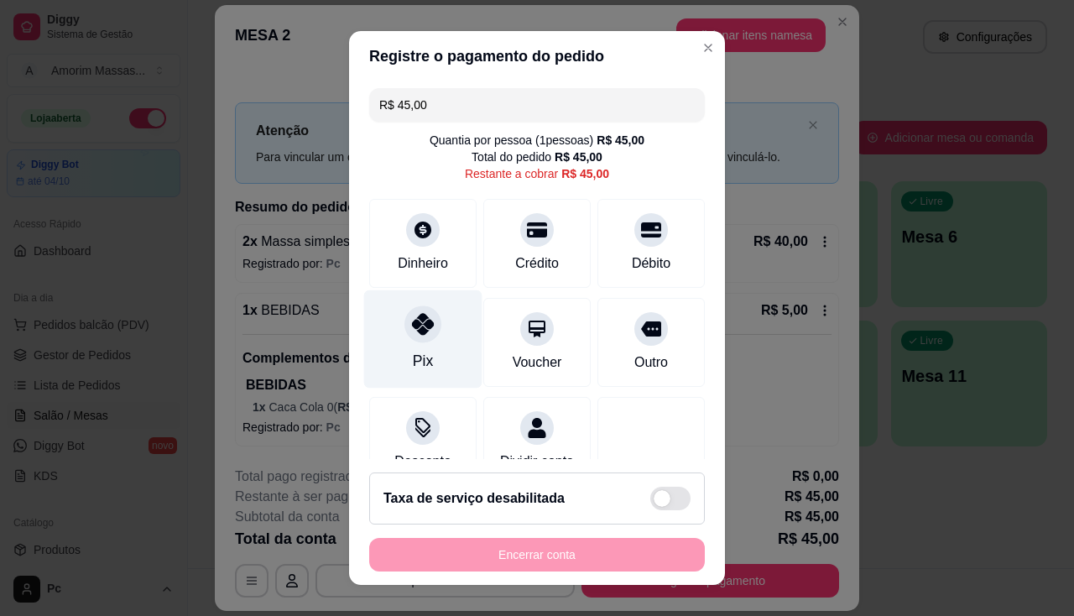
click at [406, 340] on div at bounding box center [422, 323] width 37 height 37
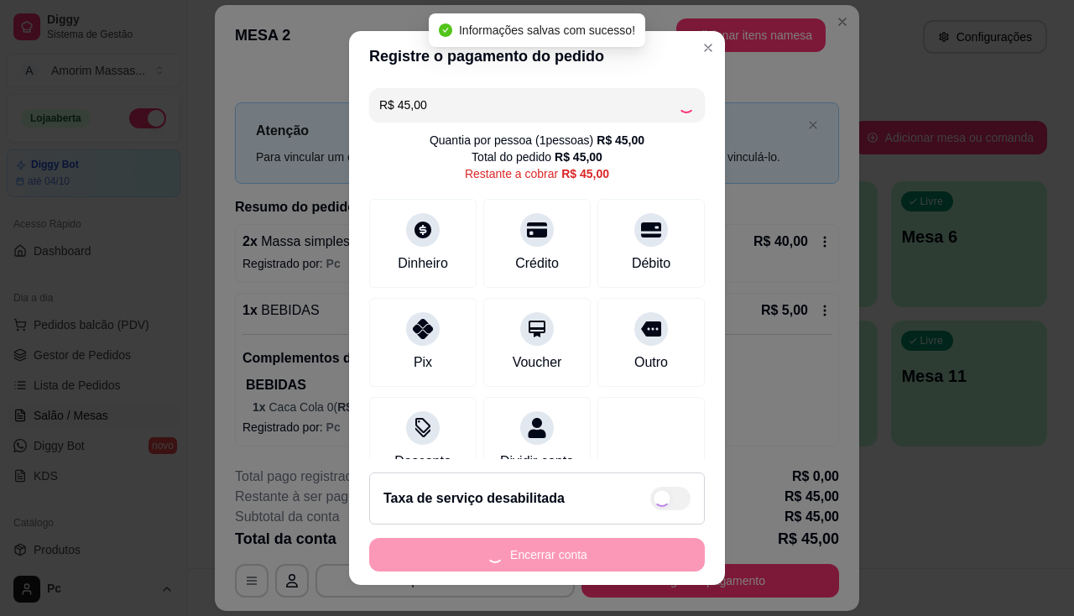
type input "R$ 0,00"
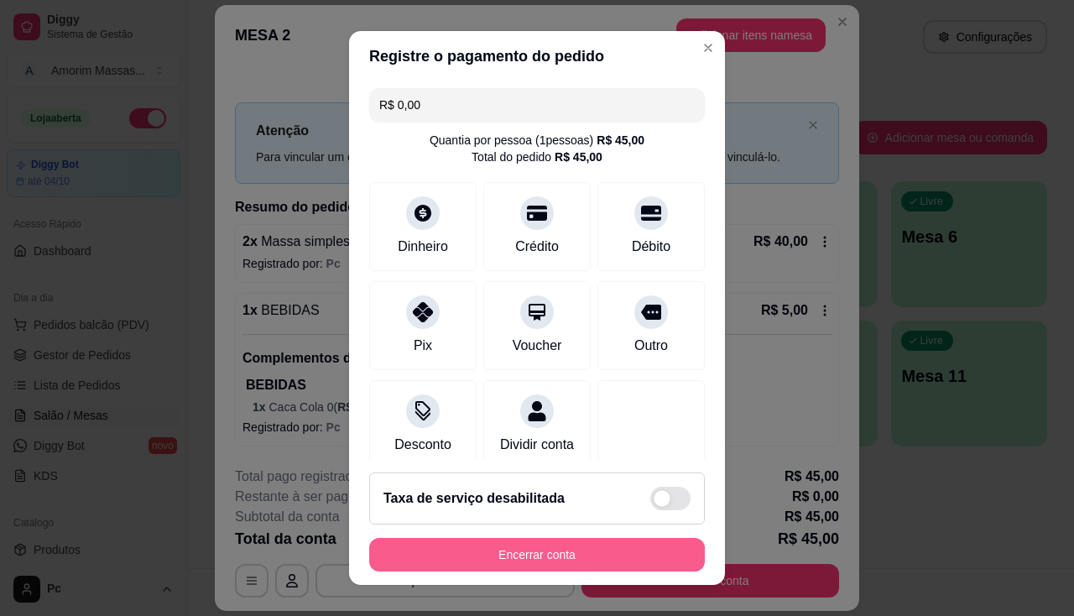
click at [532, 543] on button "Encerrar conta" at bounding box center [537, 555] width 336 height 34
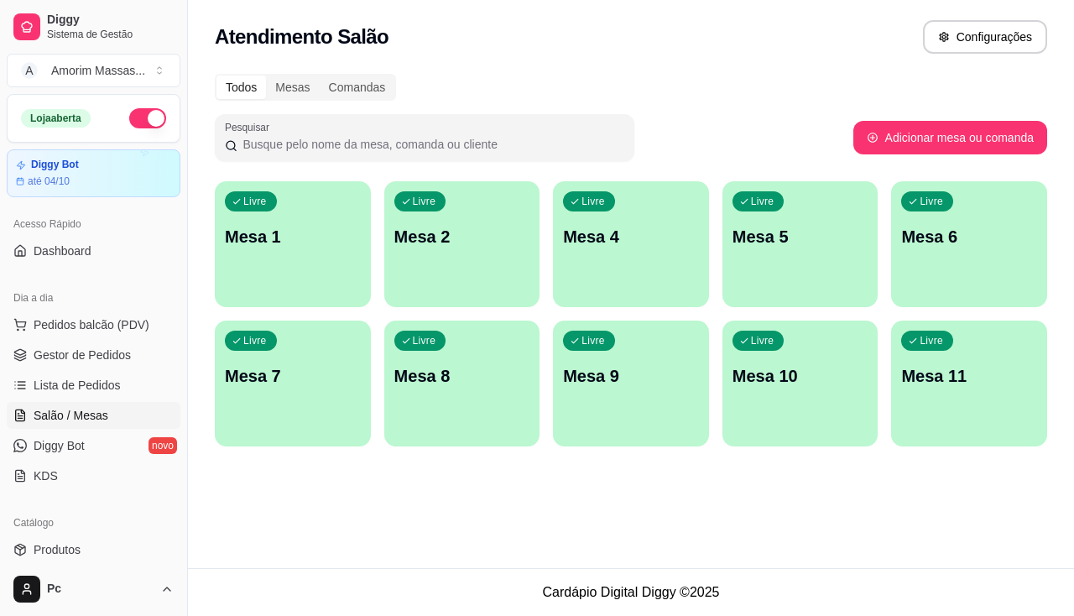
click at [823, 263] on div "Livre Mesa 5" at bounding box center [800, 234] width 156 height 106
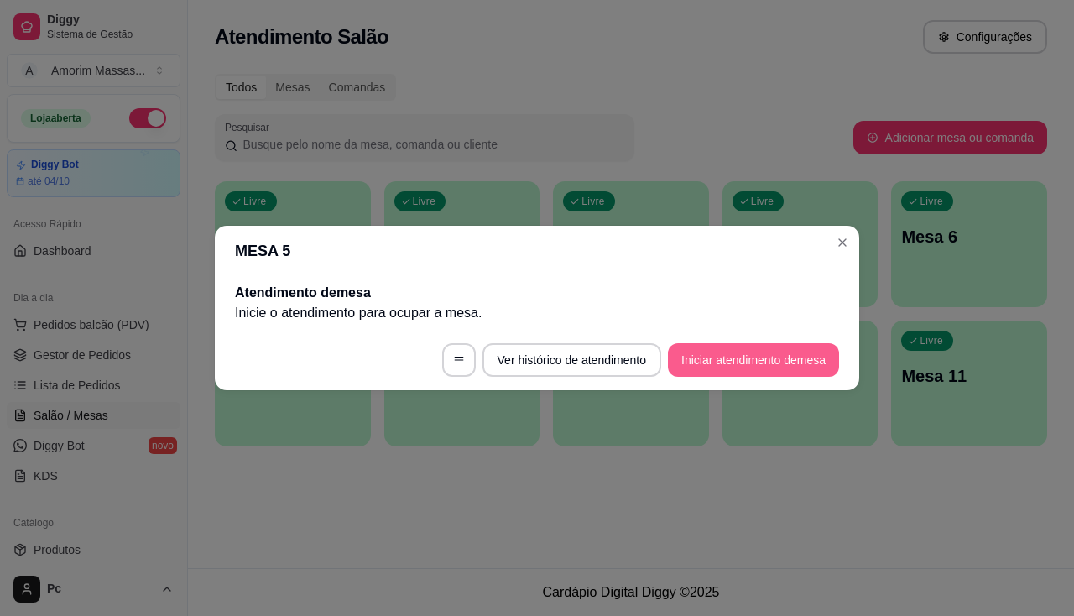
click at [774, 353] on button "Iniciar atendimento de mesa" at bounding box center [753, 360] width 171 height 34
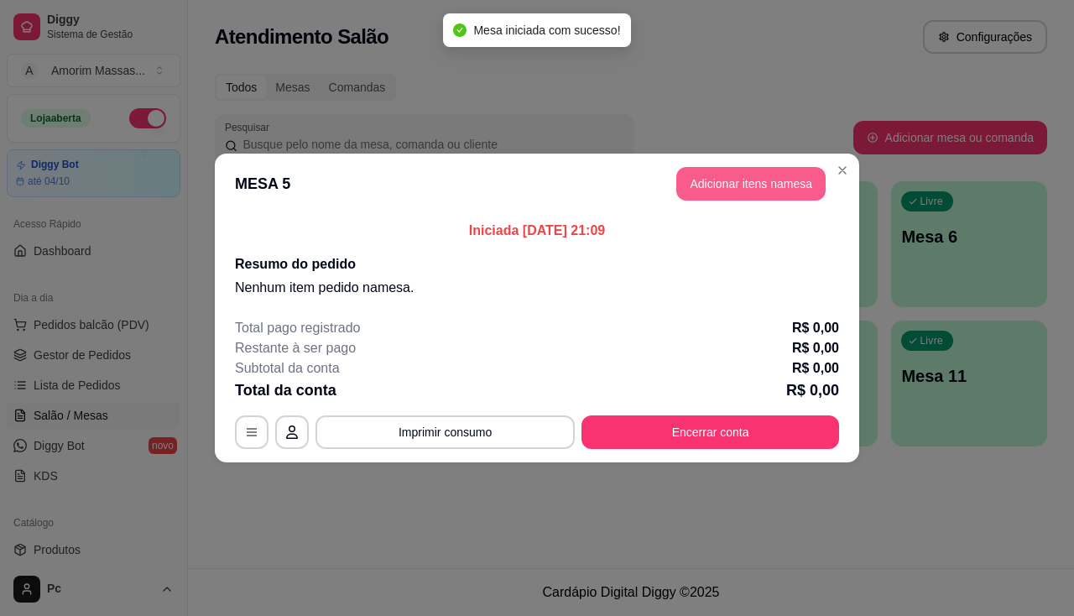
click at [772, 175] on button "Adicionar itens na mesa" at bounding box center [750, 184] width 149 height 34
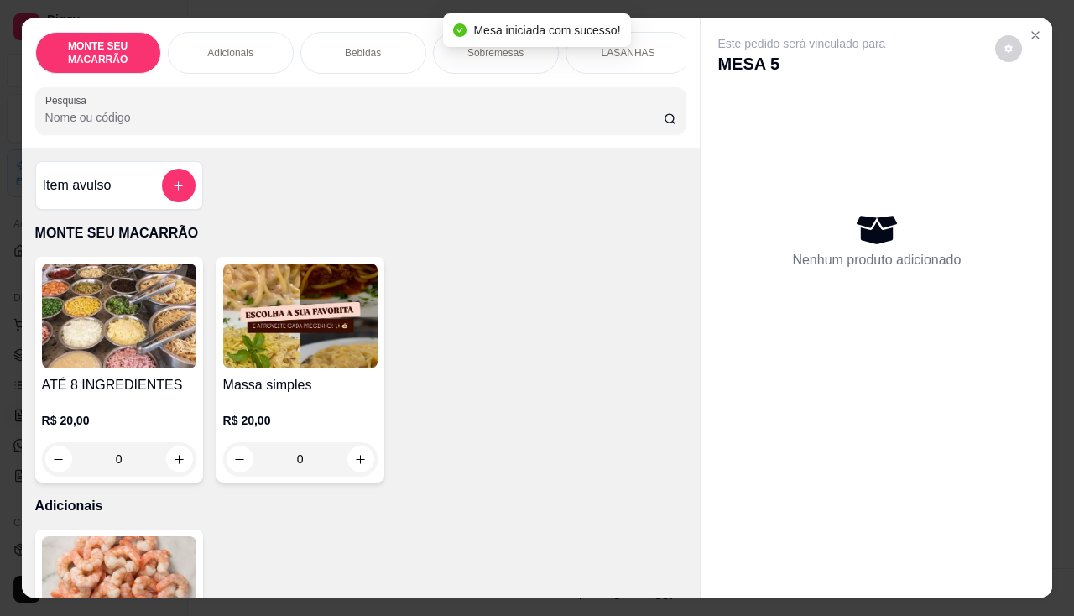
click at [306, 337] on img at bounding box center [300, 315] width 154 height 105
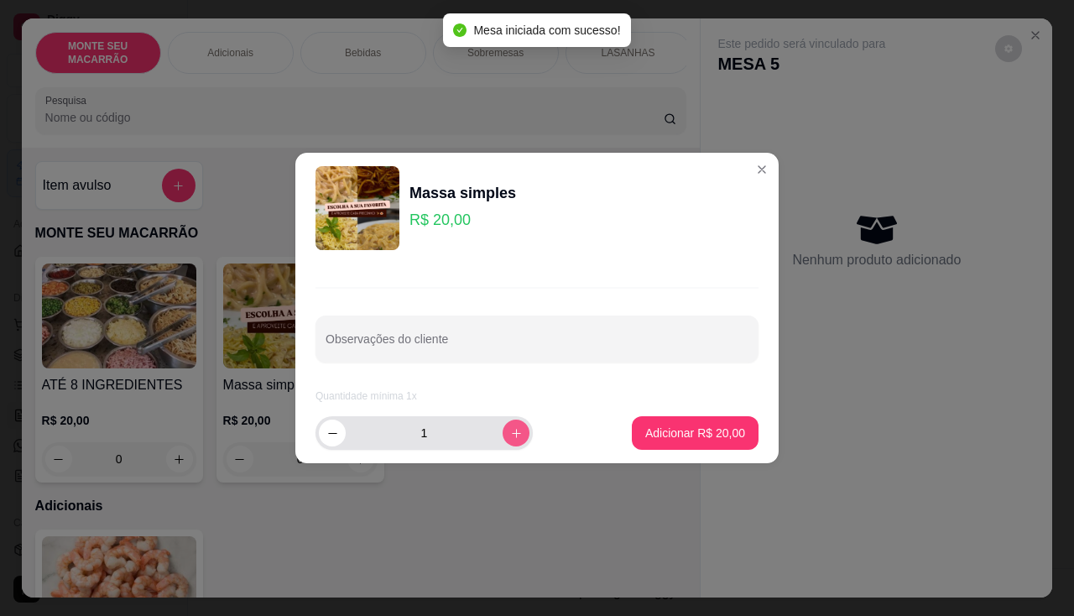
click at [510, 431] on icon "increase-product-quantity" at bounding box center [516, 433] width 13 height 13
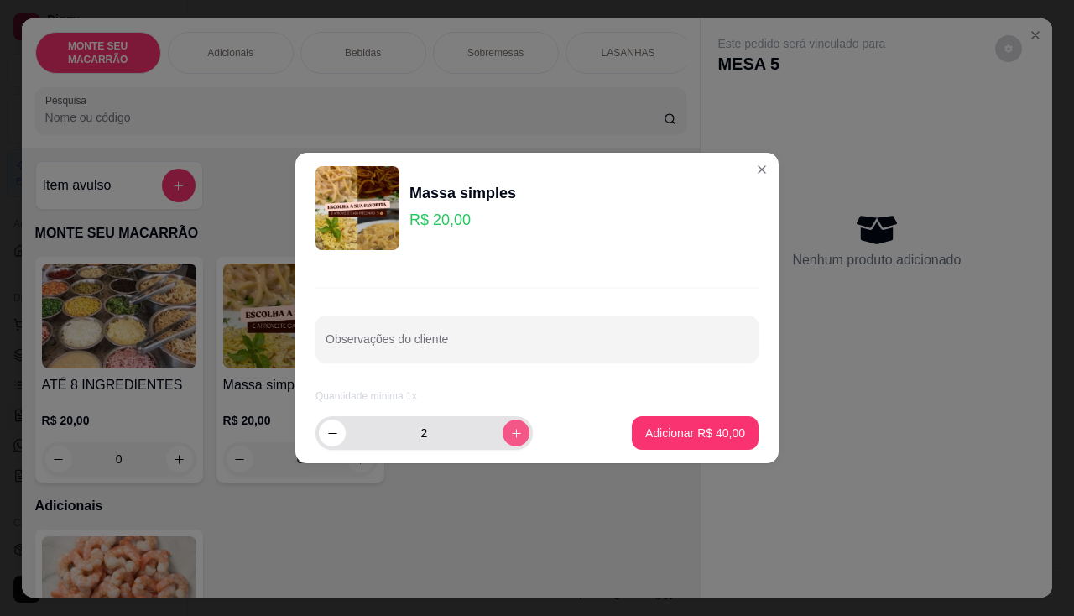
click at [510, 431] on icon "increase-product-quantity" at bounding box center [516, 433] width 13 height 13
type input "5"
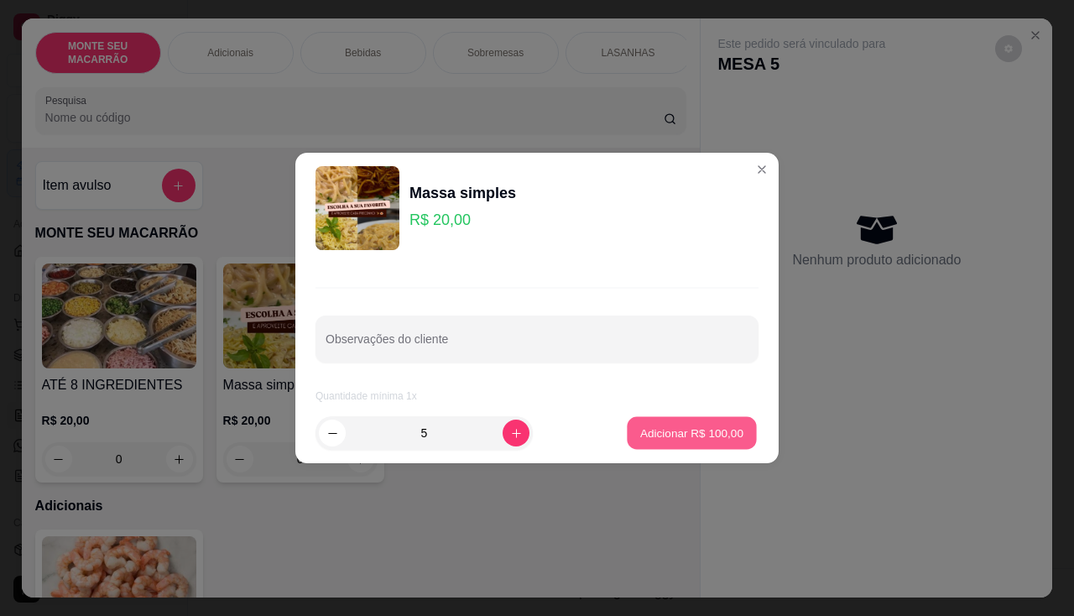
click at [644, 434] on p "Adicionar R$ 100,00" at bounding box center [691, 433] width 103 height 16
type input "5"
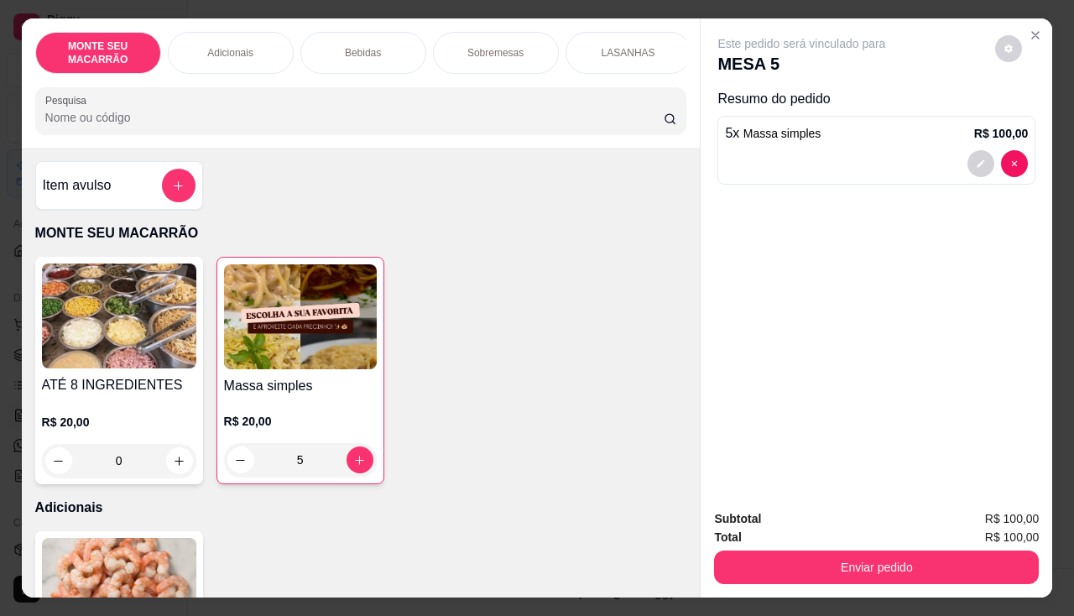
click at [466, 331] on div "ATÉ 8 INGREDIENTES R$ 20,00 0 Massa simples R$ 20,00 5" at bounding box center [361, 370] width 652 height 227
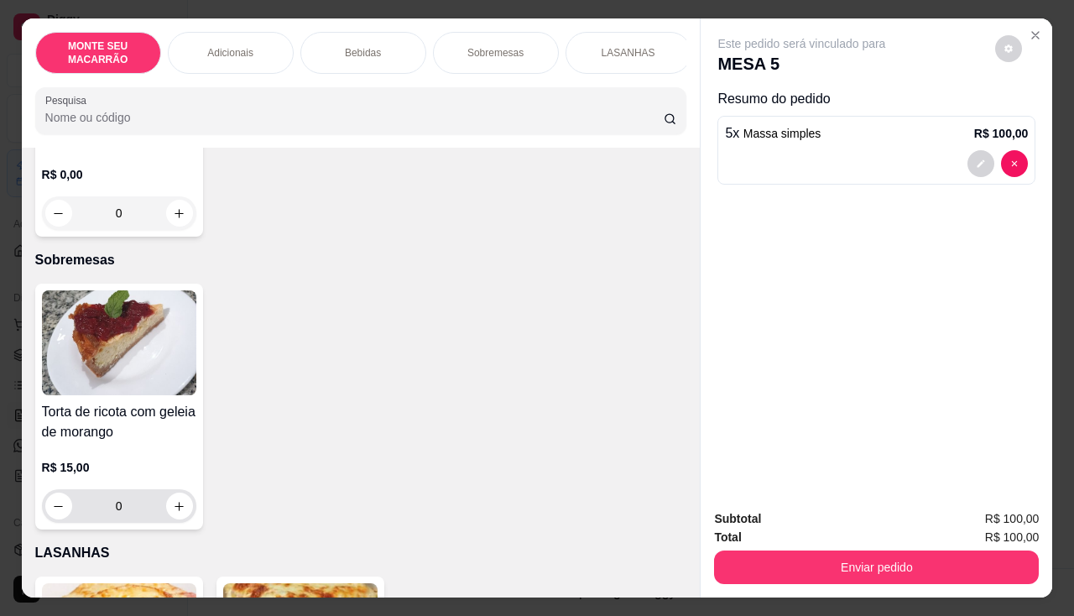
scroll to position [923, 0]
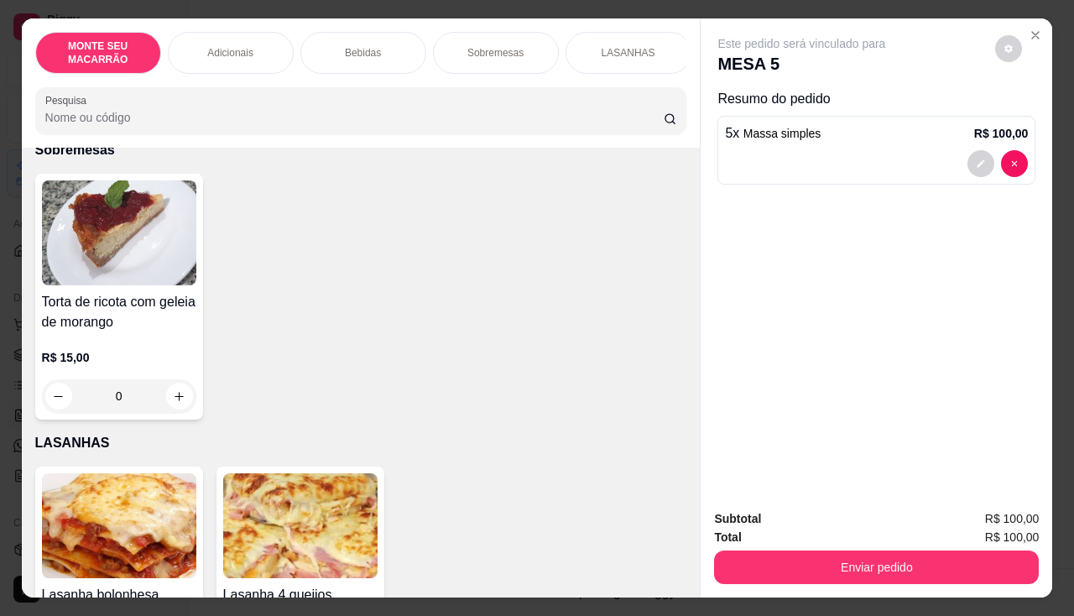
click at [110, 243] on img at bounding box center [119, 232] width 154 height 105
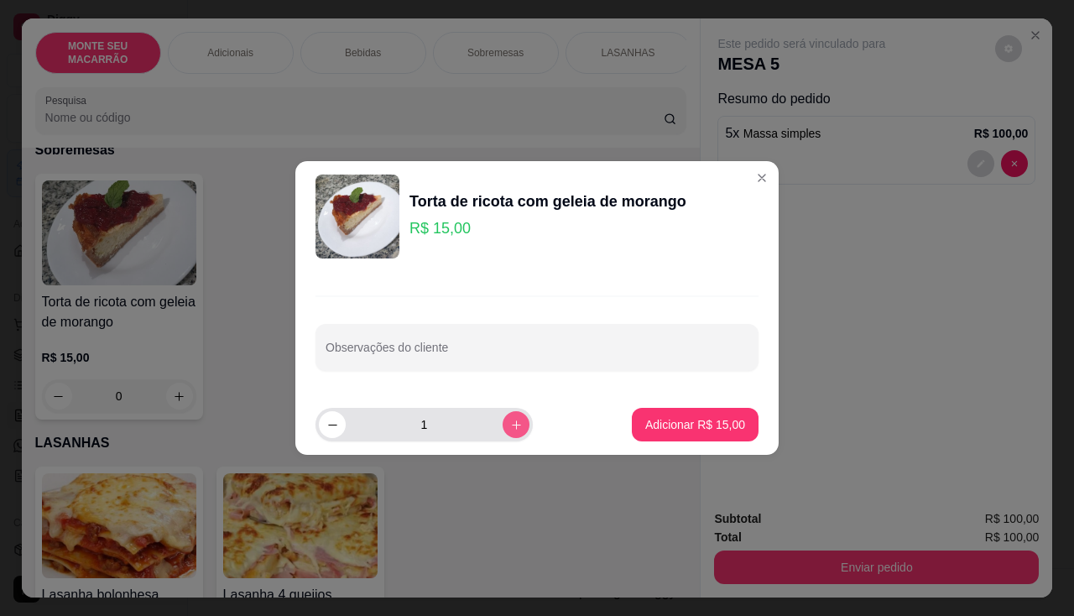
click at [512, 421] on icon "increase-product-quantity" at bounding box center [516, 424] width 9 height 9
type input "2"
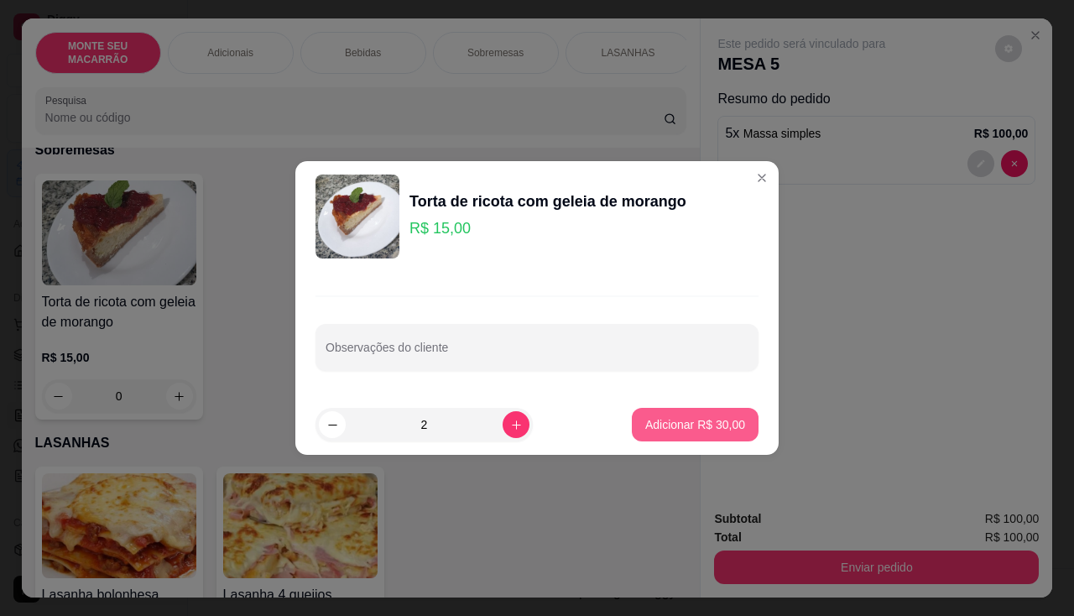
click at [685, 418] on p "Adicionar R$ 30,00" at bounding box center [695, 424] width 100 height 17
type input "2"
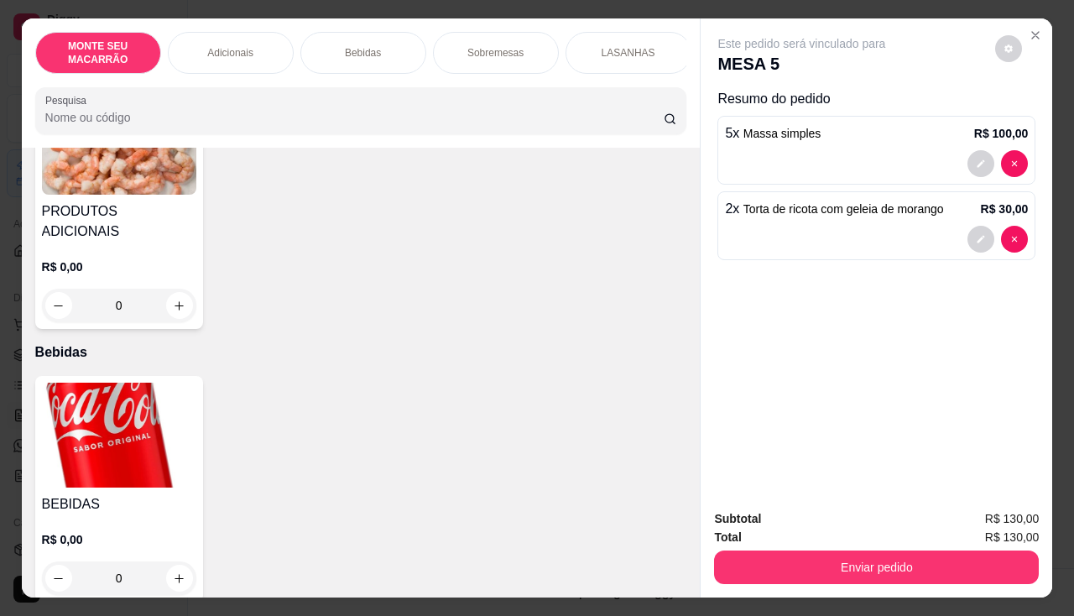
scroll to position [607, 0]
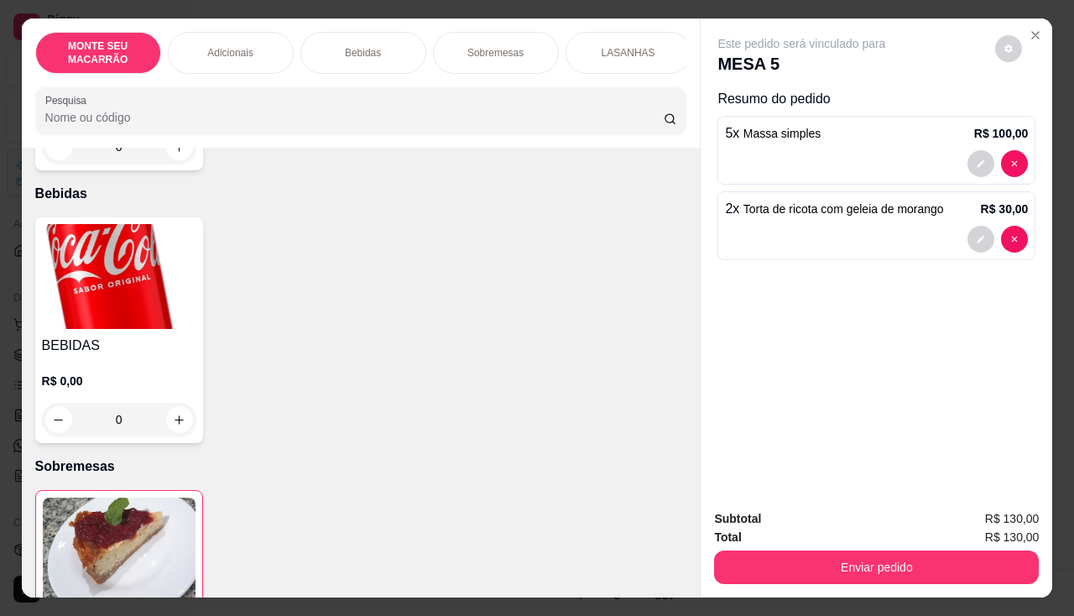
click at [101, 239] on img at bounding box center [119, 276] width 154 height 105
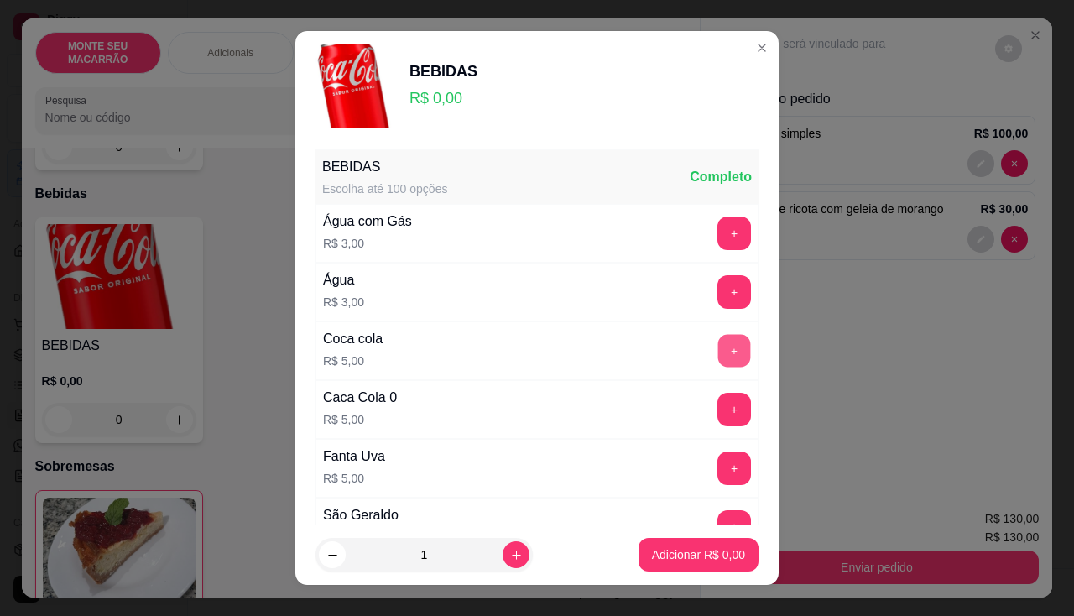
click at [718, 343] on button "+" at bounding box center [734, 350] width 33 height 33
click at [717, 351] on button "+" at bounding box center [734, 351] width 34 height 34
click at [718, 351] on button "+" at bounding box center [734, 350] width 33 height 33
click at [717, 351] on button "+" at bounding box center [734, 351] width 34 height 34
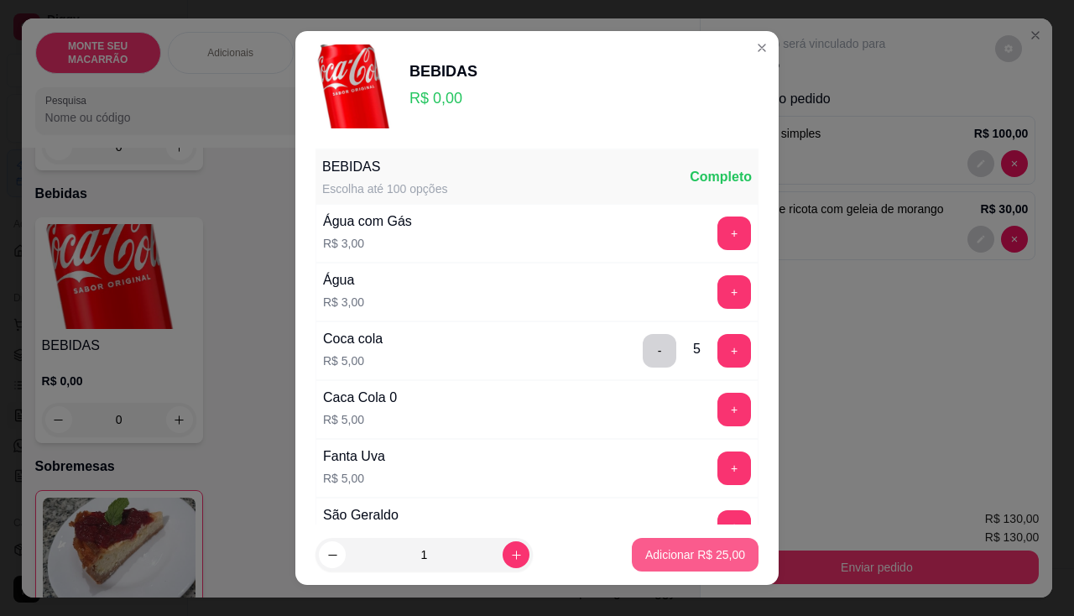
click at [680, 558] on p "Adicionar R$ 25,00" at bounding box center [695, 554] width 100 height 17
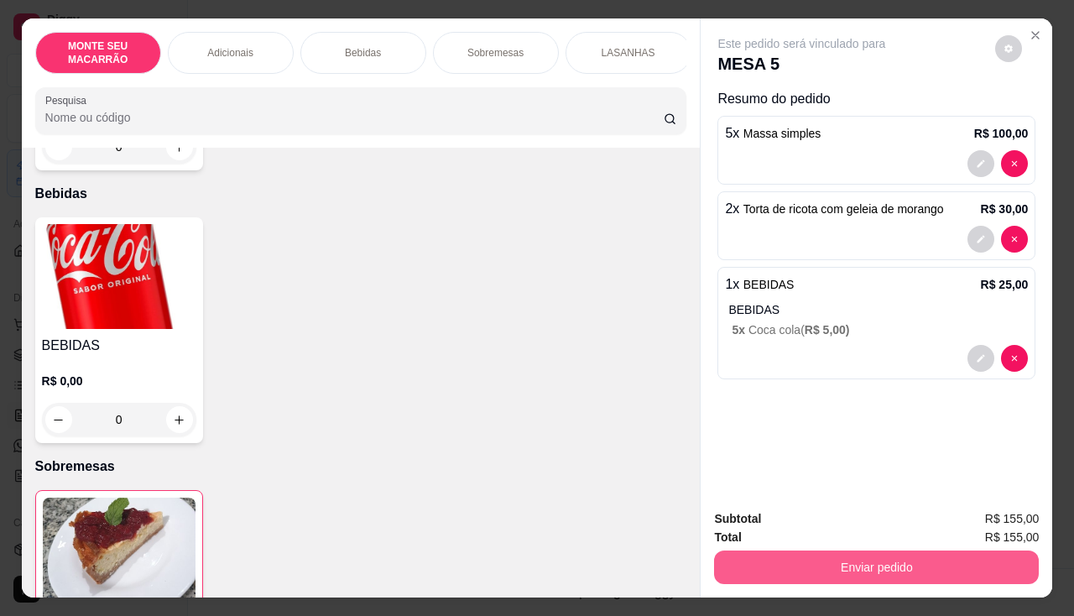
click at [793, 553] on button "Enviar pedido" at bounding box center [876, 567] width 325 height 34
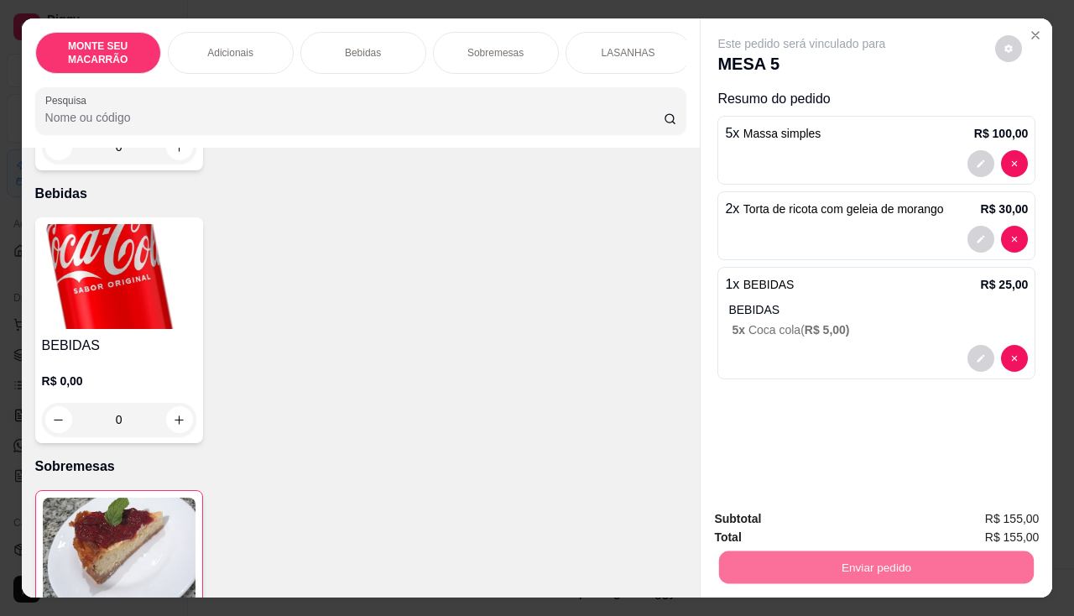
click at [772, 526] on button "Não registrar e enviar pedido" at bounding box center [821, 518] width 169 height 31
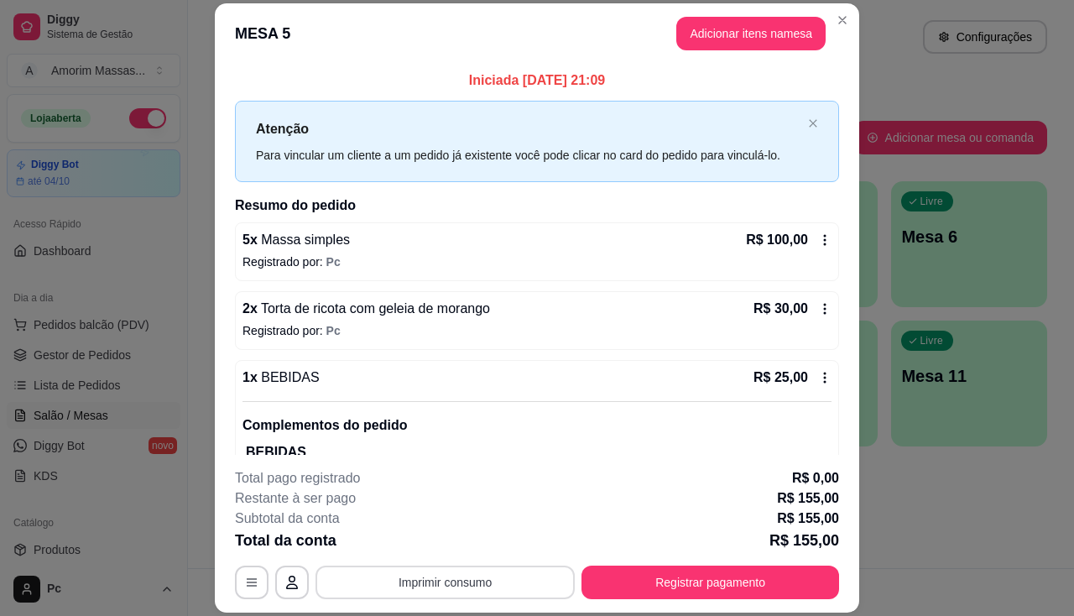
click at [503, 580] on button "Imprimir consumo" at bounding box center [444, 582] width 259 height 34
click at [456, 538] on button "IMPRESSORA" at bounding box center [444, 543] width 122 height 27
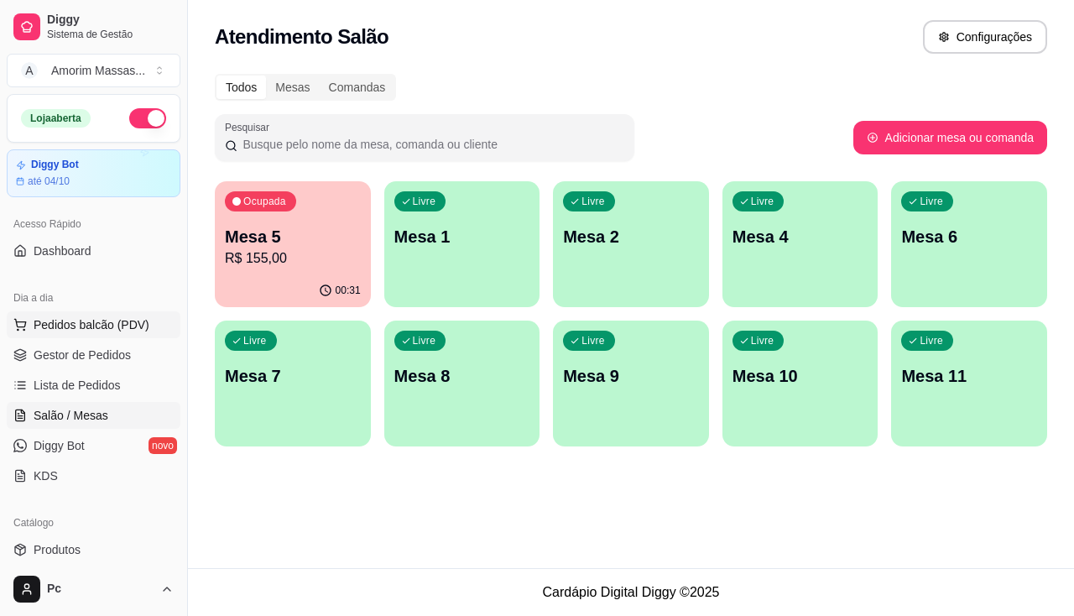
click at [67, 320] on span "Pedidos balcão (PDV)" at bounding box center [92, 324] width 116 height 17
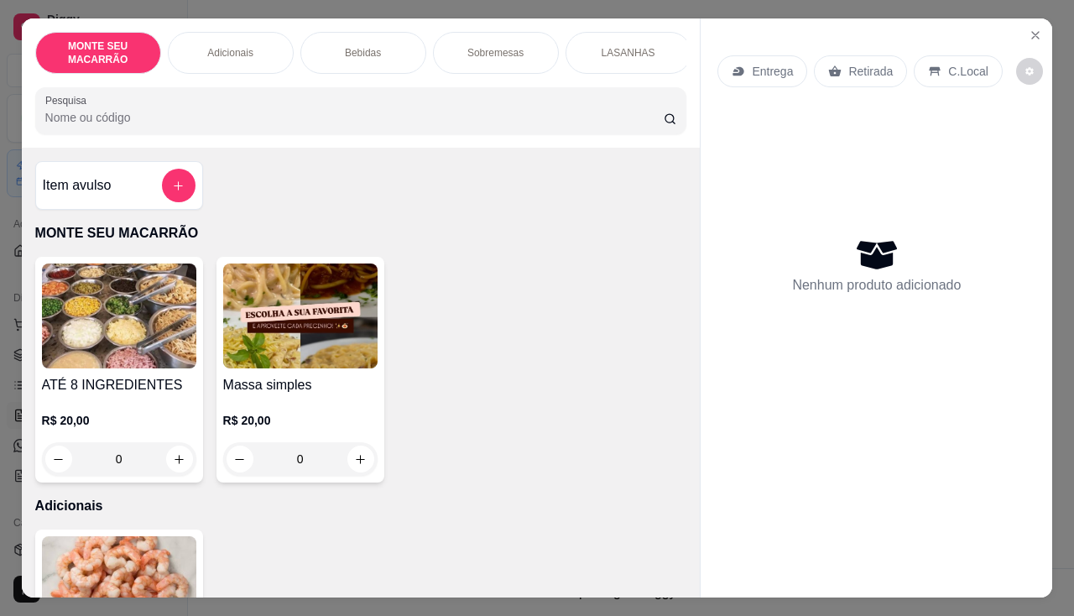
click at [294, 334] on img at bounding box center [300, 315] width 154 height 105
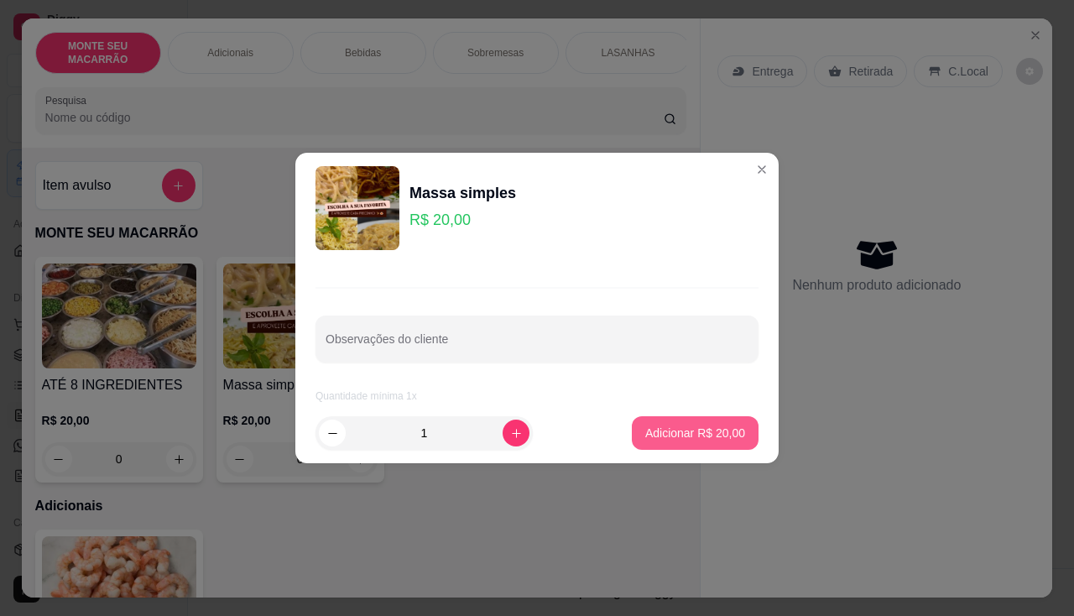
click at [708, 434] on p "Adicionar R$ 20,00" at bounding box center [695, 433] width 100 height 17
type input "1"
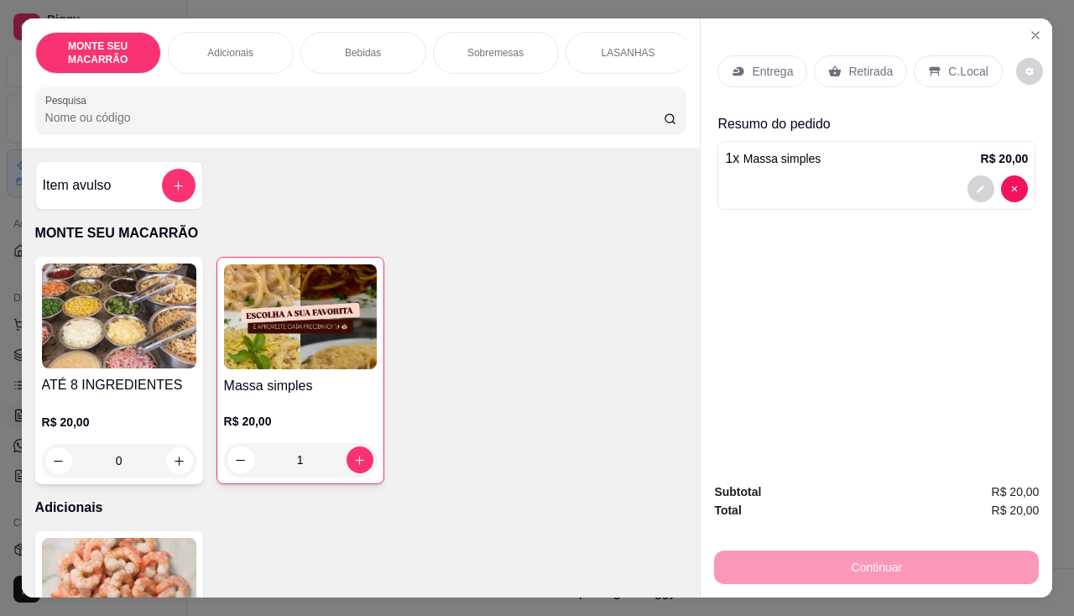
click at [752, 64] on p "Entrega" at bounding box center [772, 71] width 41 height 17
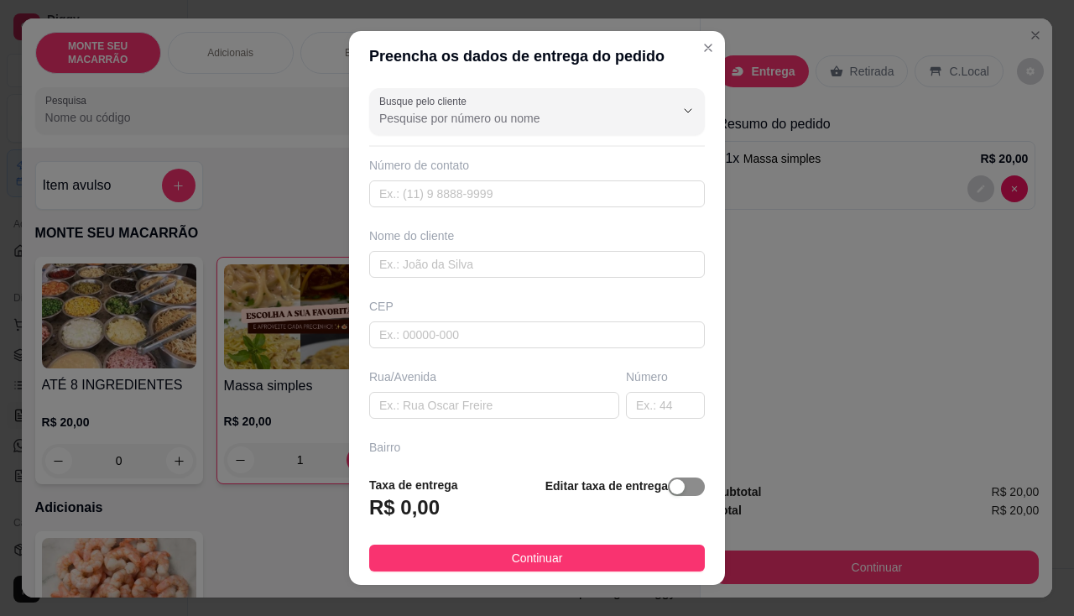
click at [669, 487] on span "button" at bounding box center [686, 486] width 37 height 18
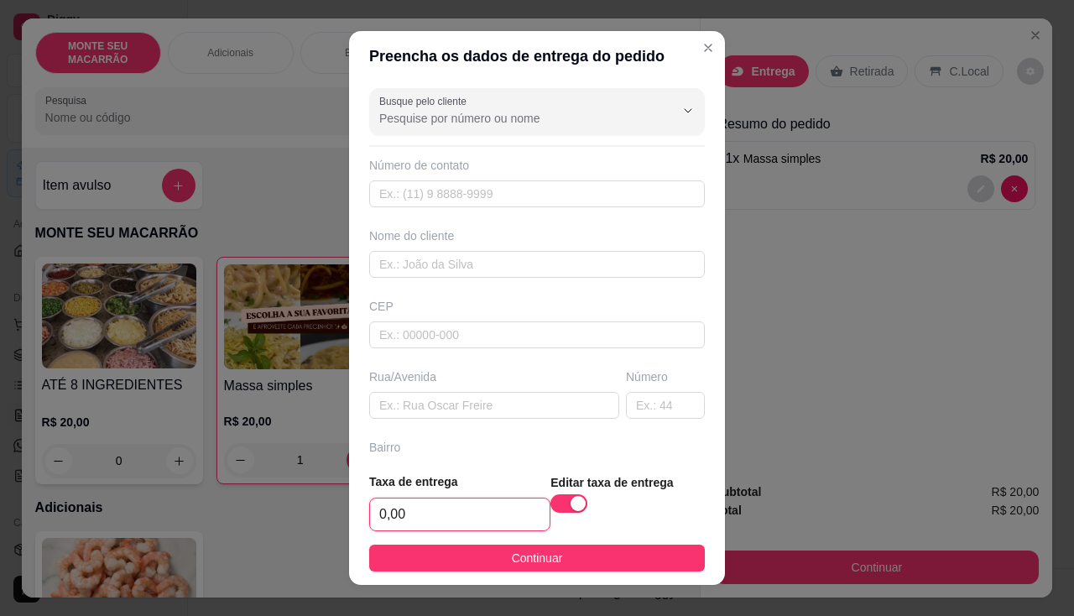
click at [456, 519] on input "0,00" at bounding box center [460, 514] width 180 height 32
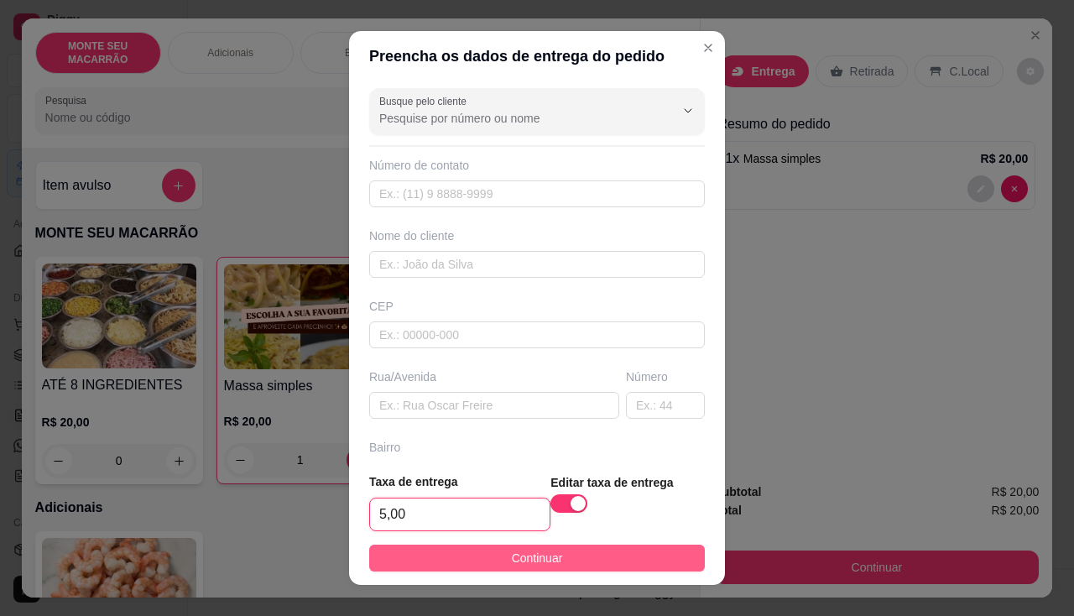
type input "5,00"
click at [512, 555] on span "Continuar" at bounding box center [537, 558] width 51 height 18
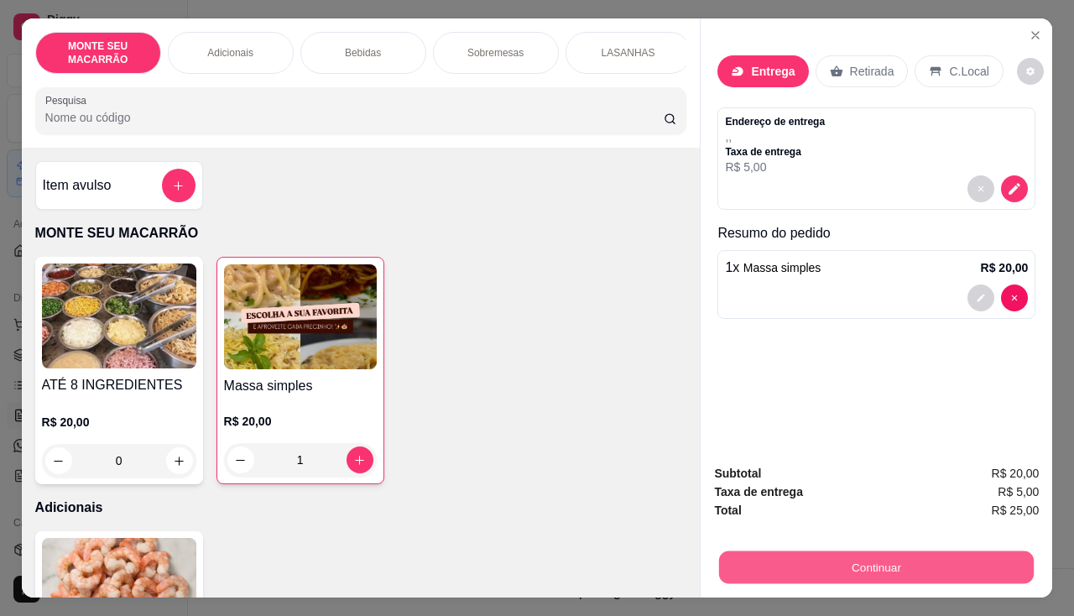
click at [841, 565] on button "Continuar" at bounding box center [876, 567] width 315 height 33
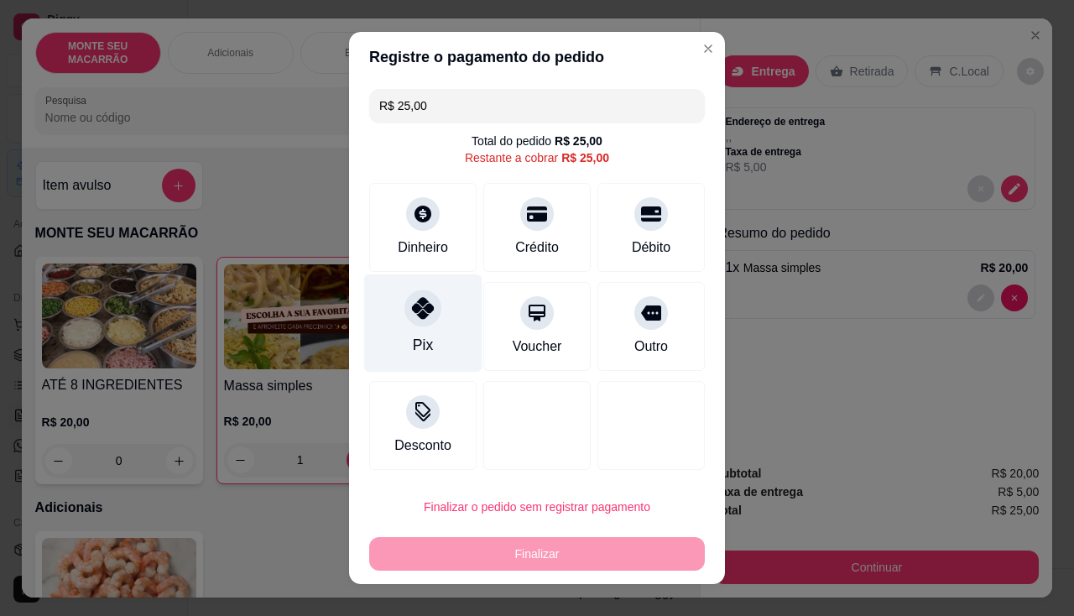
click at [404, 306] on div at bounding box center [422, 307] width 37 height 37
type input "R$ 0,00"
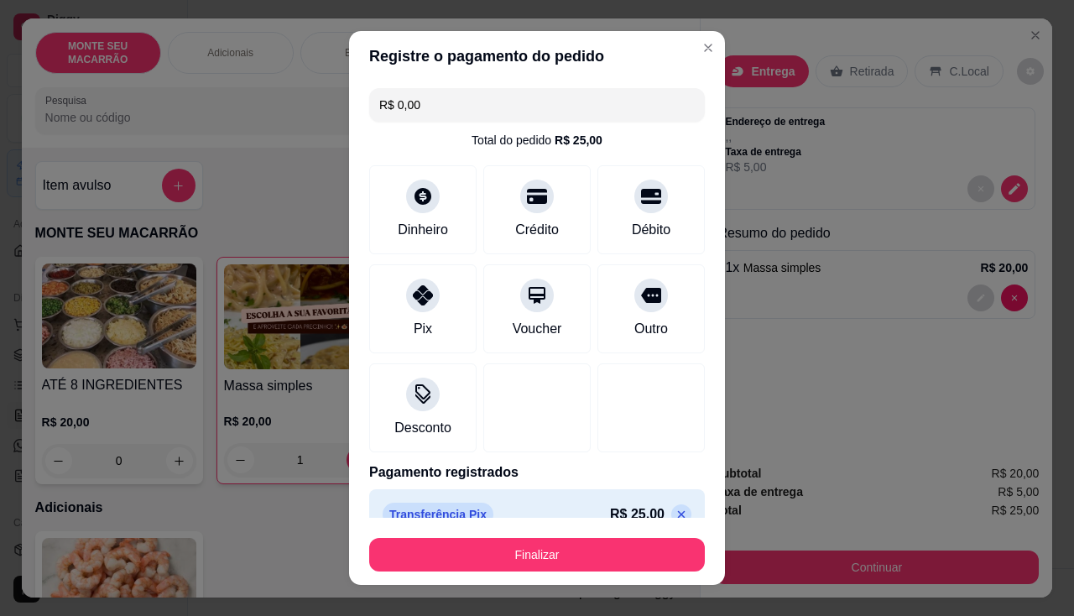
click at [548, 520] on section "Registre o pagamento do pedido R$ 0,00 Total do pedido R$ 25,00 Dinheiro Crédit…" at bounding box center [537, 308] width 376 height 555
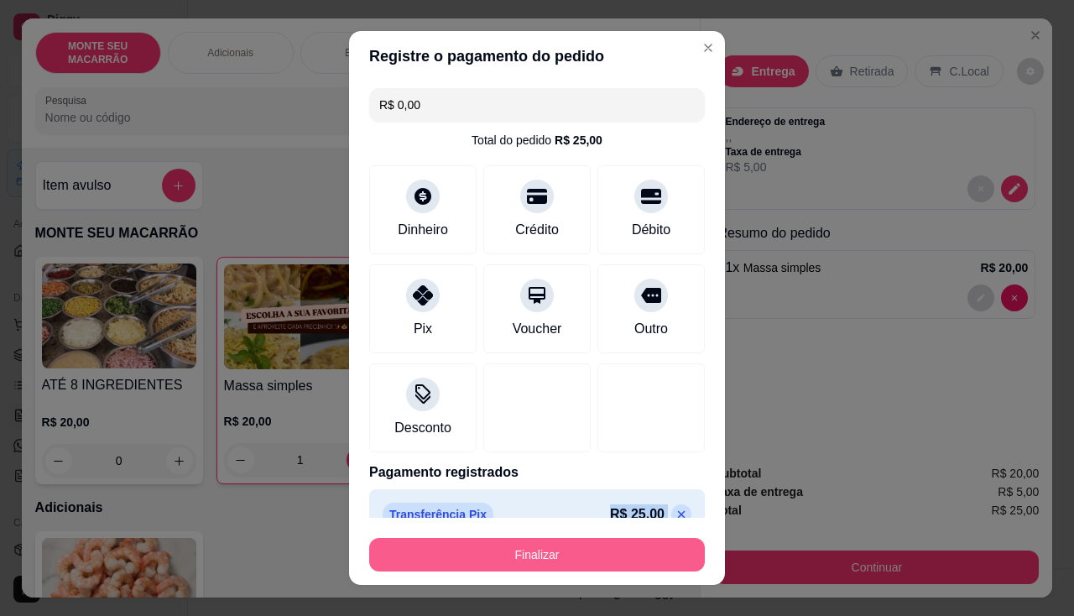
click at [534, 555] on button "Finalizar" at bounding box center [537, 555] width 336 height 34
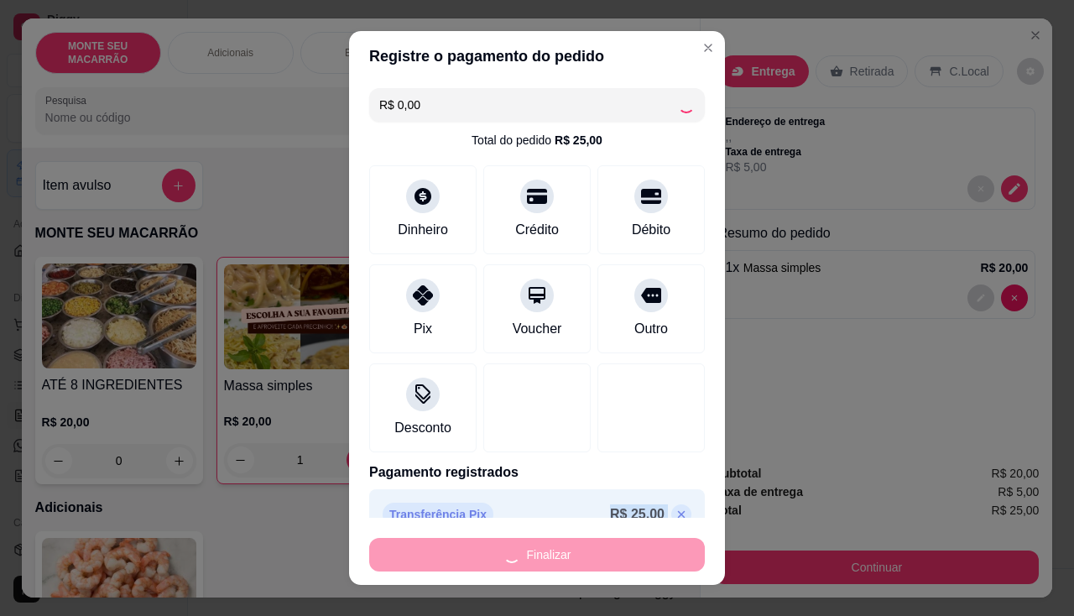
type input "0"
type input "-R$ 25,00"
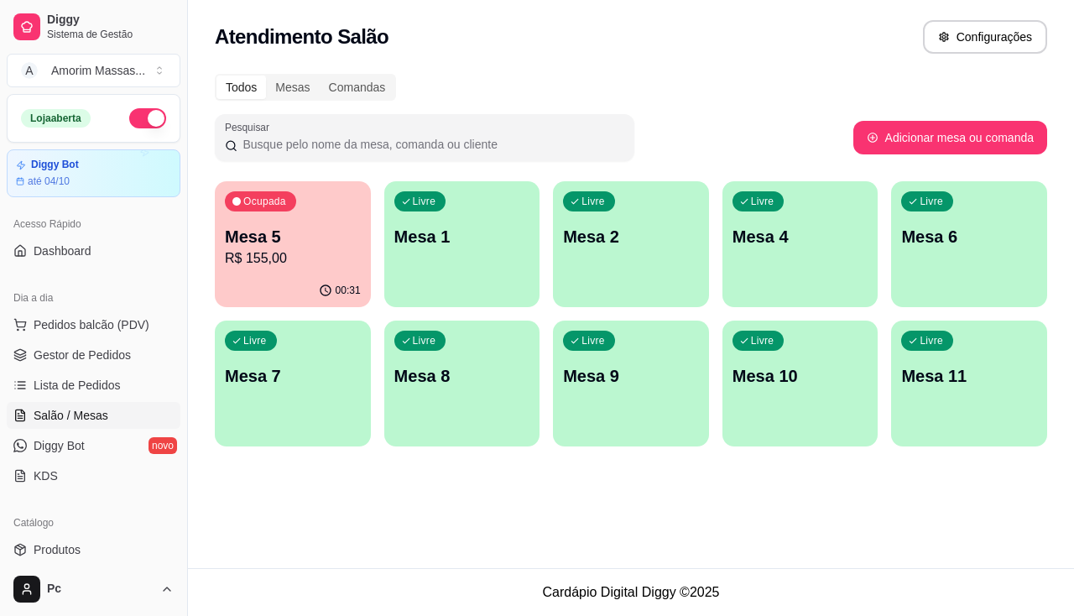
click at [545, 527] on div "Atendimento Salão Configurações Todos Mesas Comandas Pesquisar Adicionar mesa o…" at bounding box center [631, 284] width 886 height 568
click at [272, 232] on p "Mesa 5" at bounding box center [293, 236] width 136 height 23
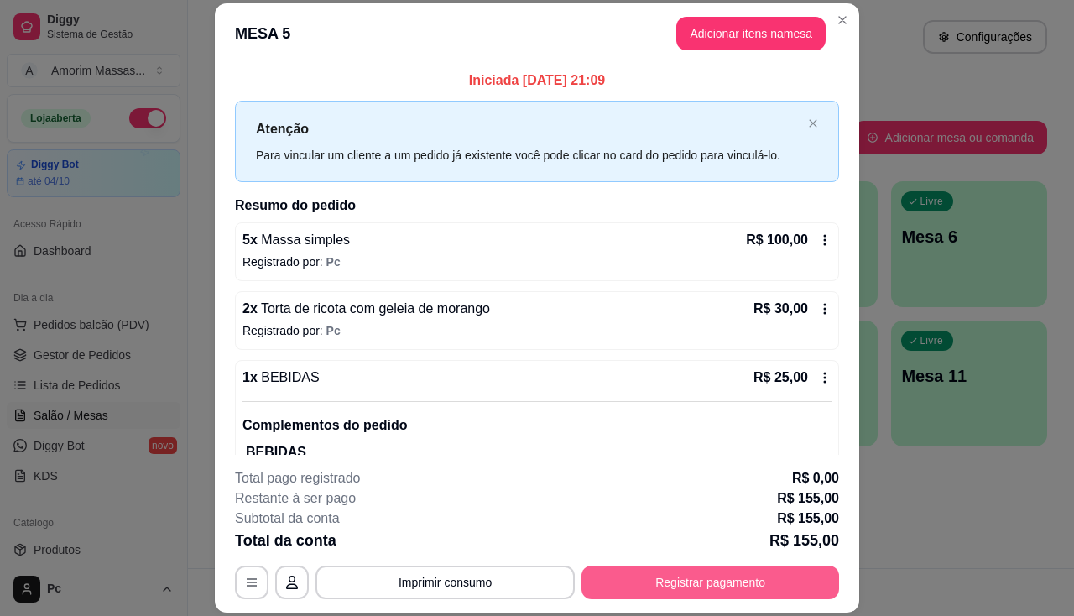
click at [722, 579] on button "Registrar pagamento" at bounding box center [710, 582] width 258 height 34
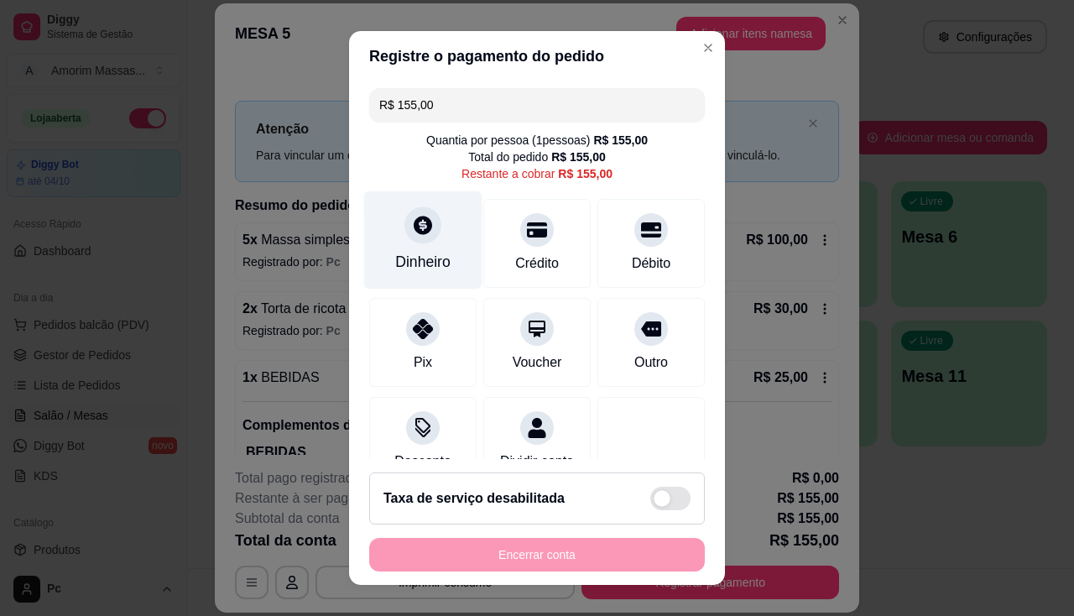
click at [412, 242] on div at bounding box center [422, 224] width 37 height 37
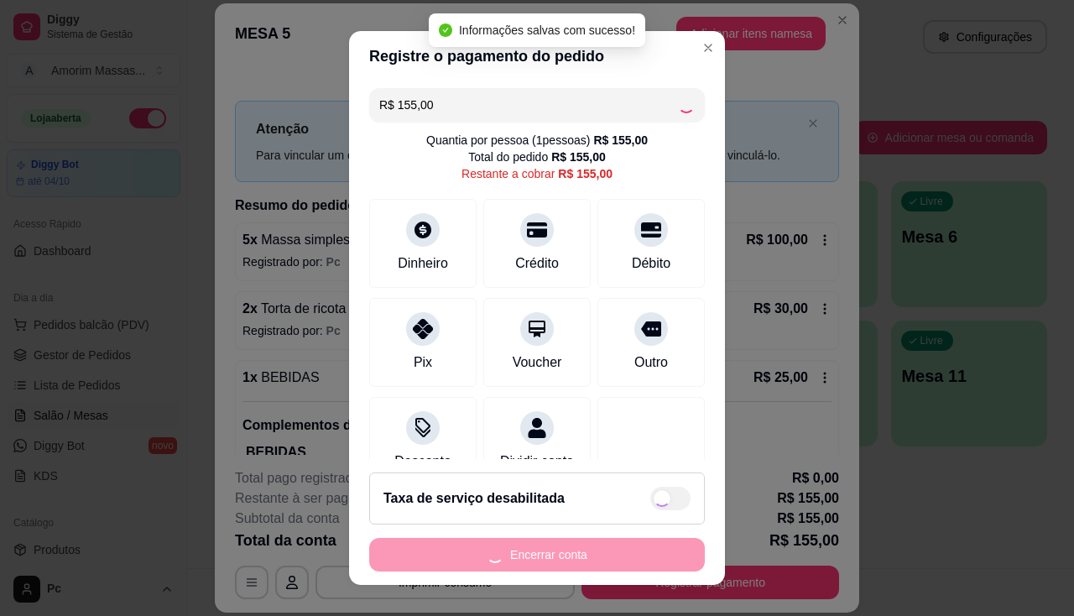
type input "R$ 0,00"
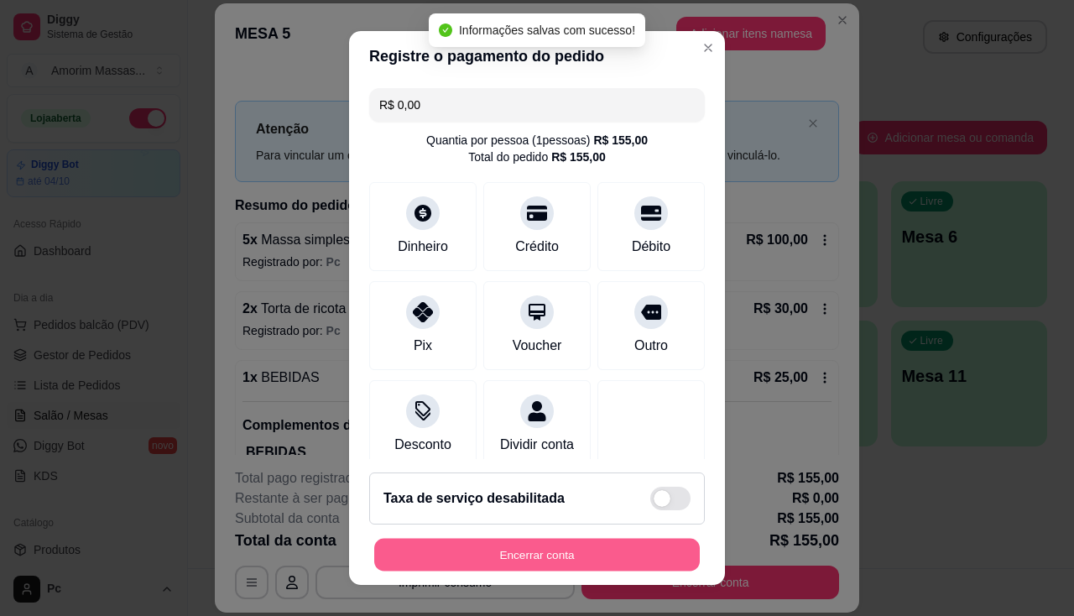
click at [576, 548] on button "Encerrar conta" at bounding box center [537, 555] width 326 height 33
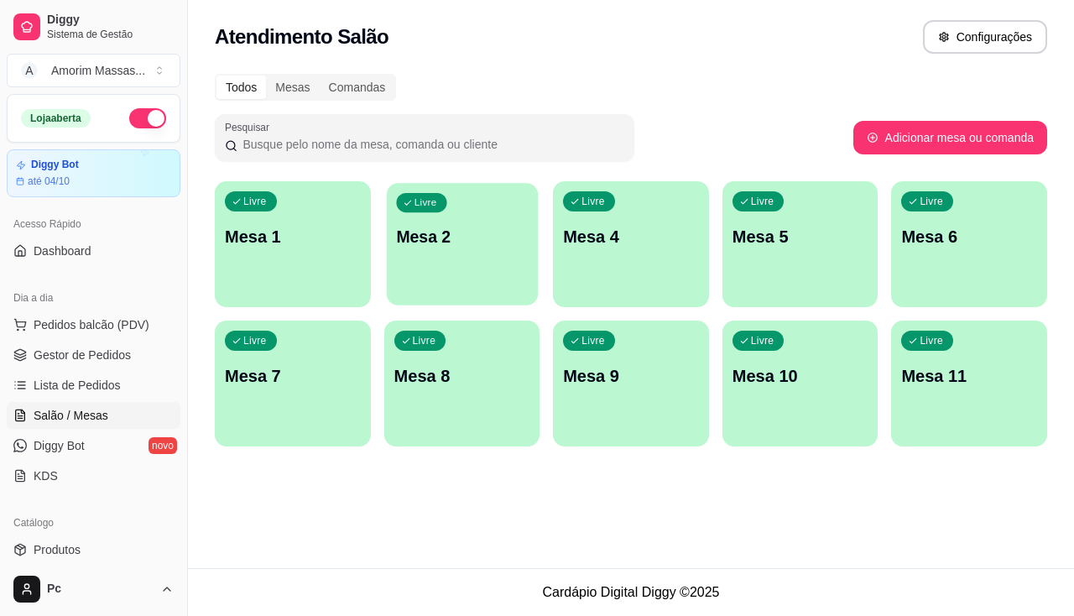
click at [451, 273] on div "Livre Mesa 2" at bounding box center [461, 234] width 151 height 102
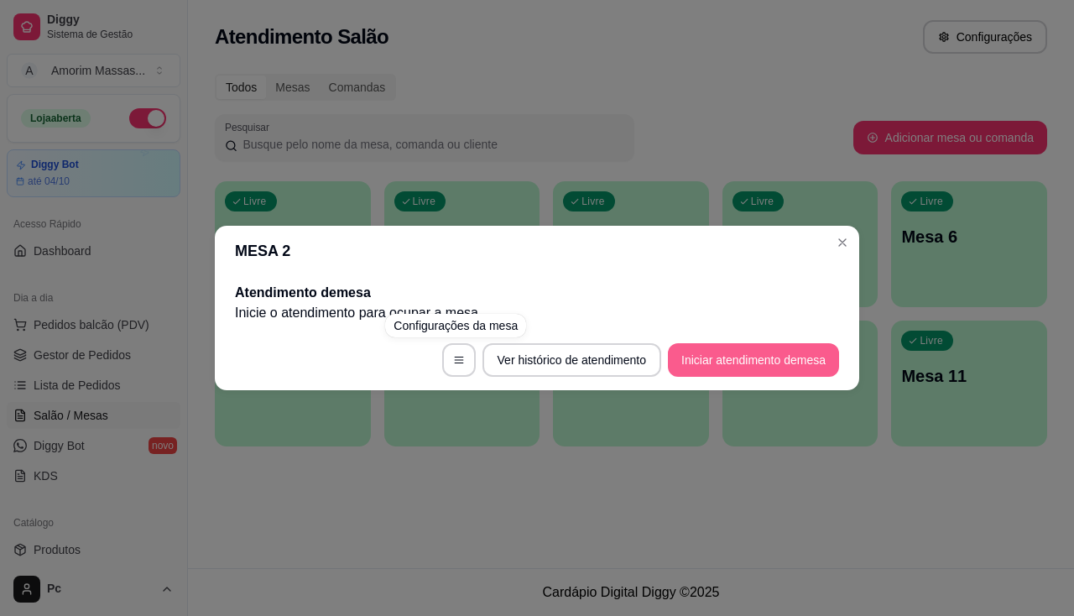
click at [795, 372] on button "Iniciar atendimento de mesa" at bounding box center [753, 360] width 171 height 34
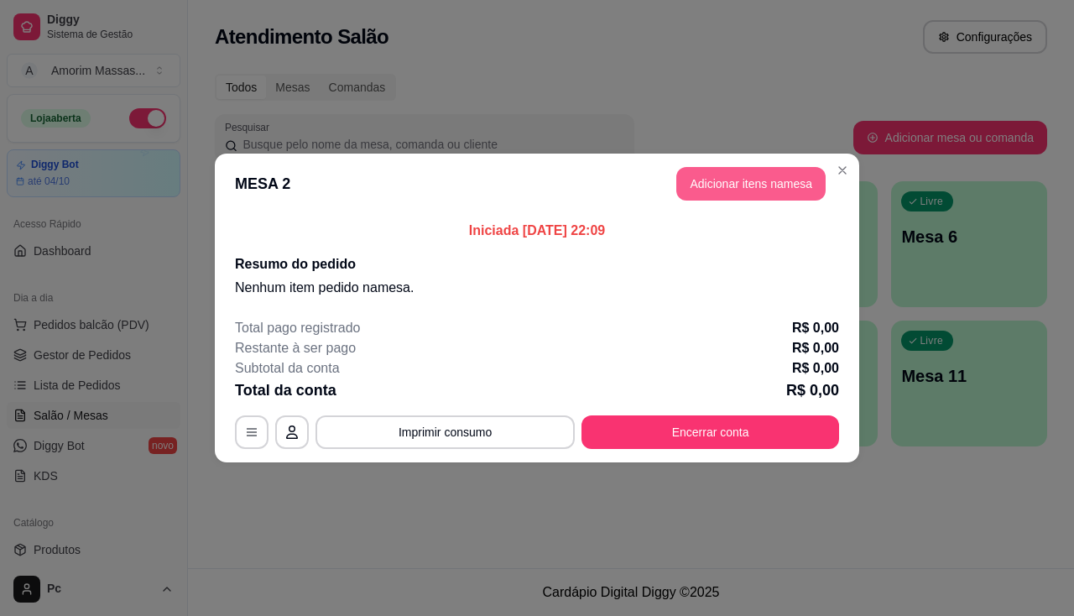
click at [736, 183] on button "Adicionar itens na mesa" at bounding box center [750, 184] width 149 height 34
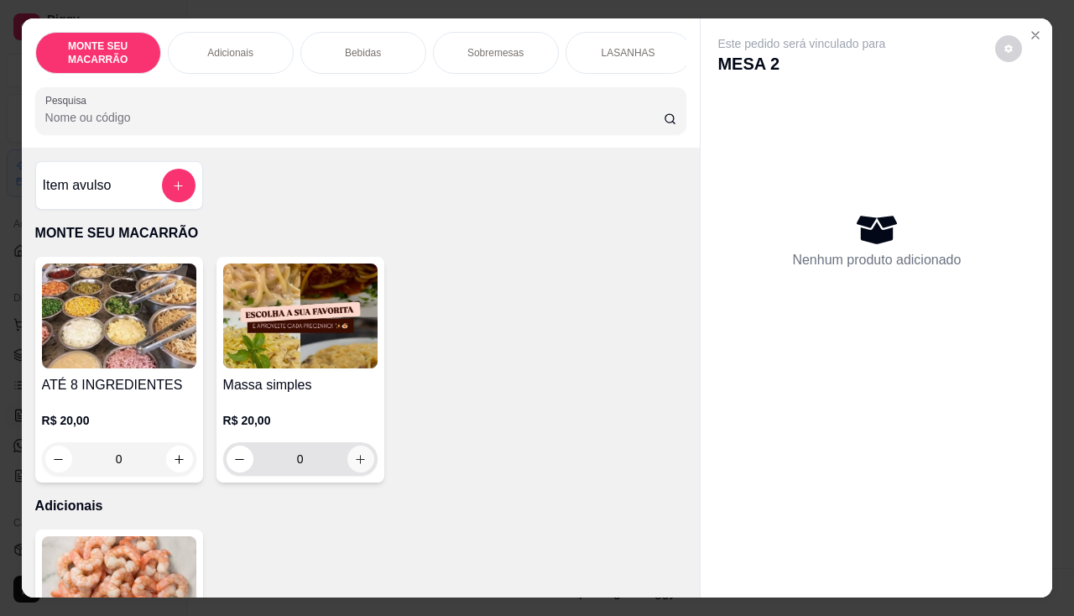
click at [354, 464] on icon "increase-product-quantity" at bounding box center [360, 459] width 13 height 13
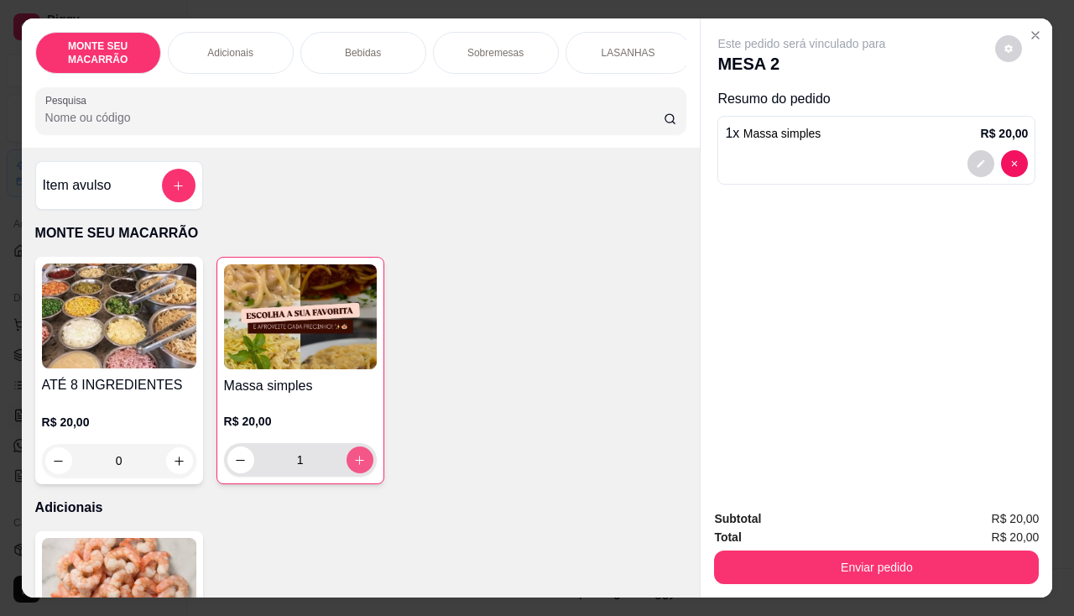
click at [353, 464] on icon "increase-product-quantity" at bounding box center [359, 460] width 13 height 13
type input "5"
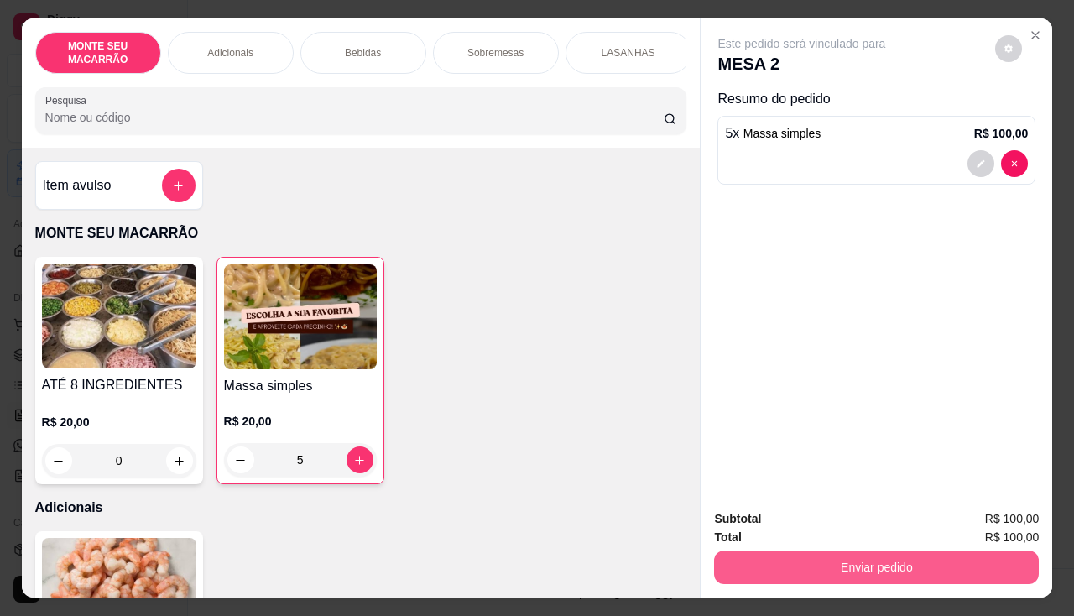
click at [847, 566] on button "Enviar pedido" at bounding box center [876, 567] width 325 height 34
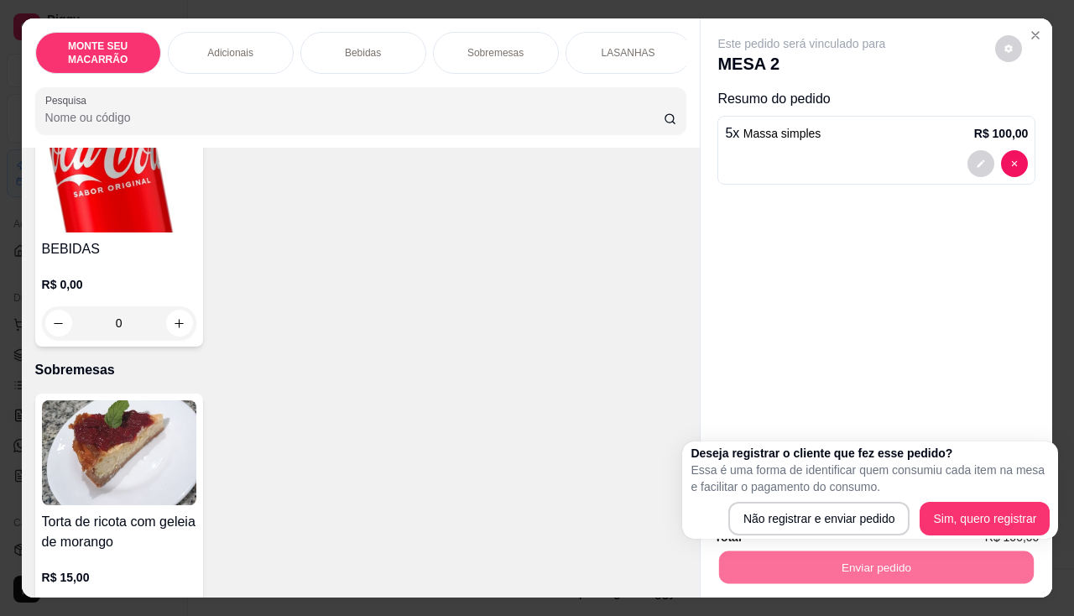
scroll to position [587, 0]
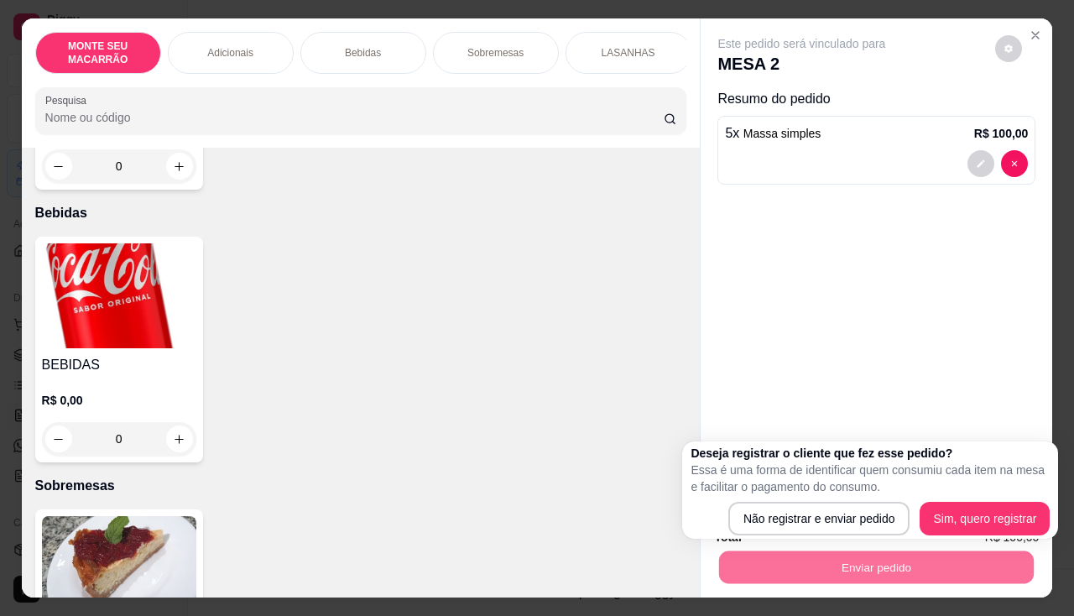
click at [104, 334] on img at bounding box center [119, 295] width 154 height 105
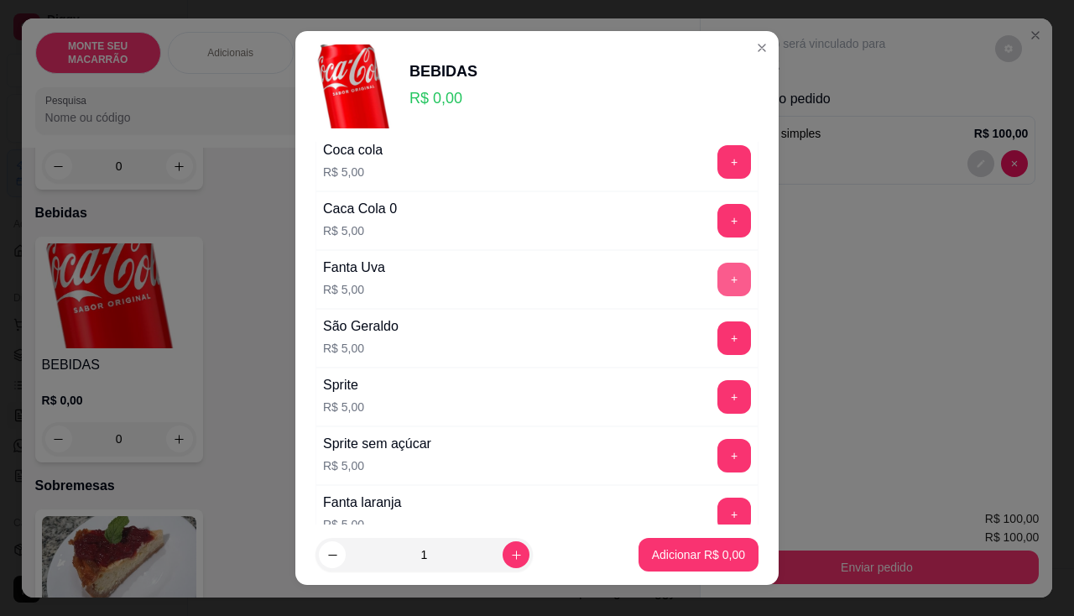
scroll to position [84, 0]
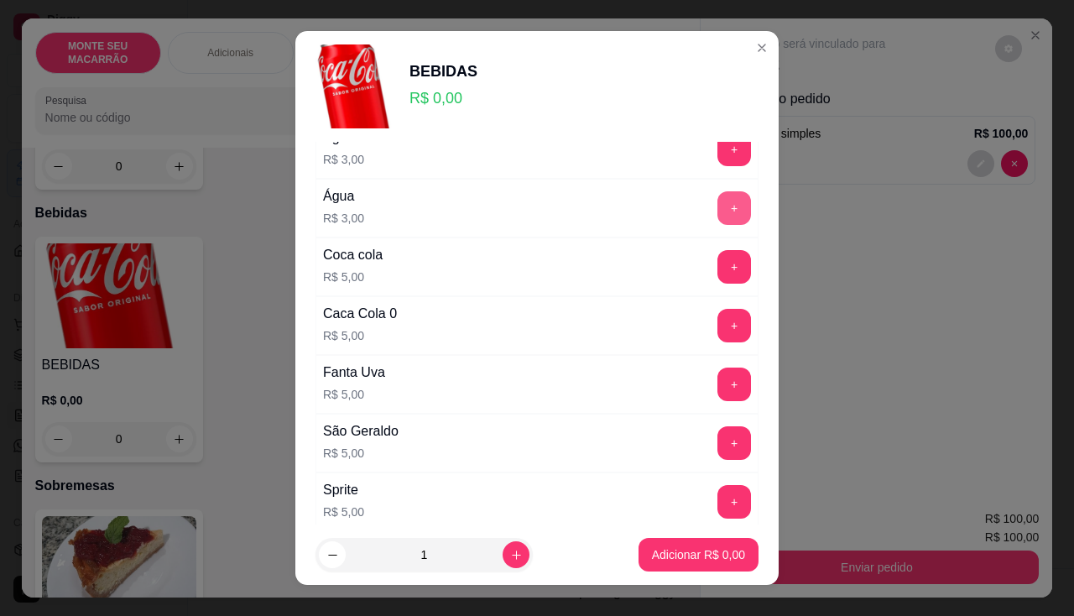
click at [717, 200] on button "+" at bounding box center [734, 208] width 34 height 34
click at [675, 545] on button "Adicionar R$ 3,00" at bounding box center [698, 555] width 120 height 34
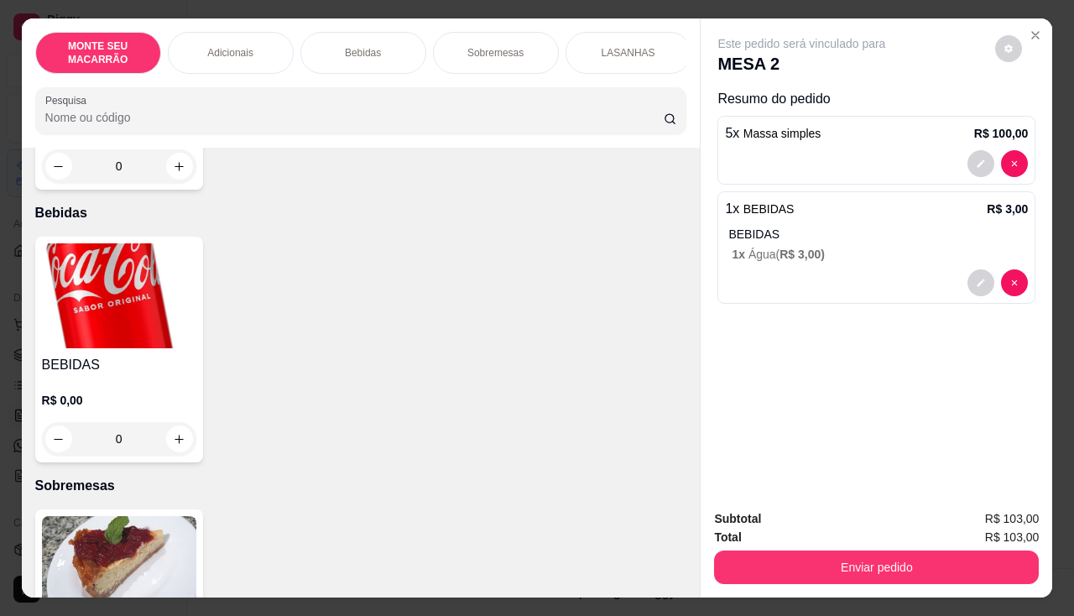
click at [122, 268] on img at bounding box center [119, 295] width 154 height 105
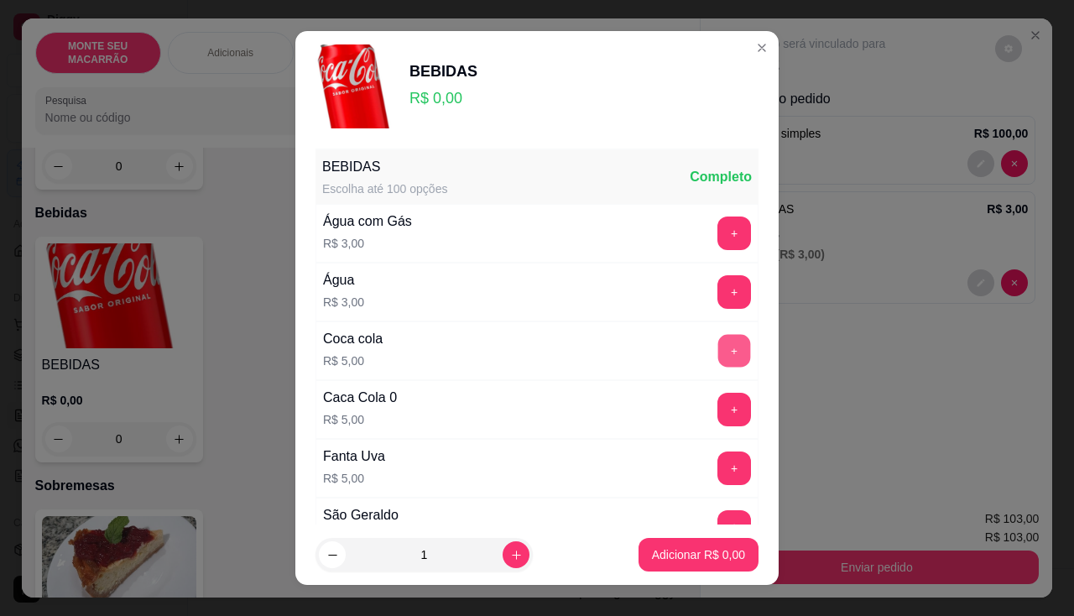
click at [718, 347] on button "+" at bounding box center [734, 350] width 33 height 33
click at [718, 398] on button "+" at bounding box center [734, 409] width 33 height 33
click at [717, 469] on button "+" at bounding box center [734, 468] width 34 height 34
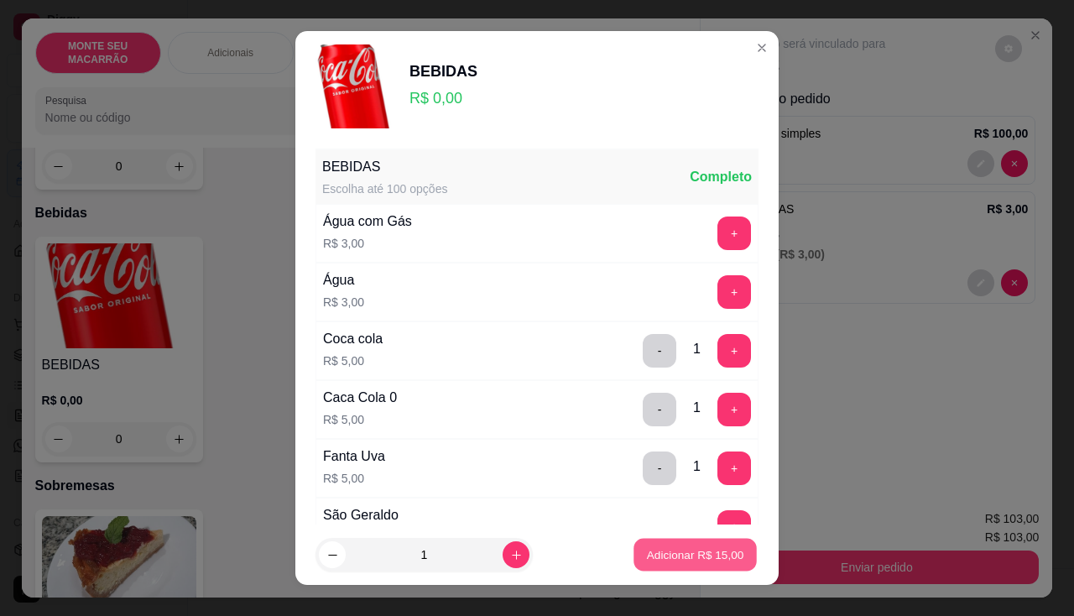
click at [668, 560] on p "Adicionar R$ 15,00" at bounding box center [695, 555] width 97 height 16
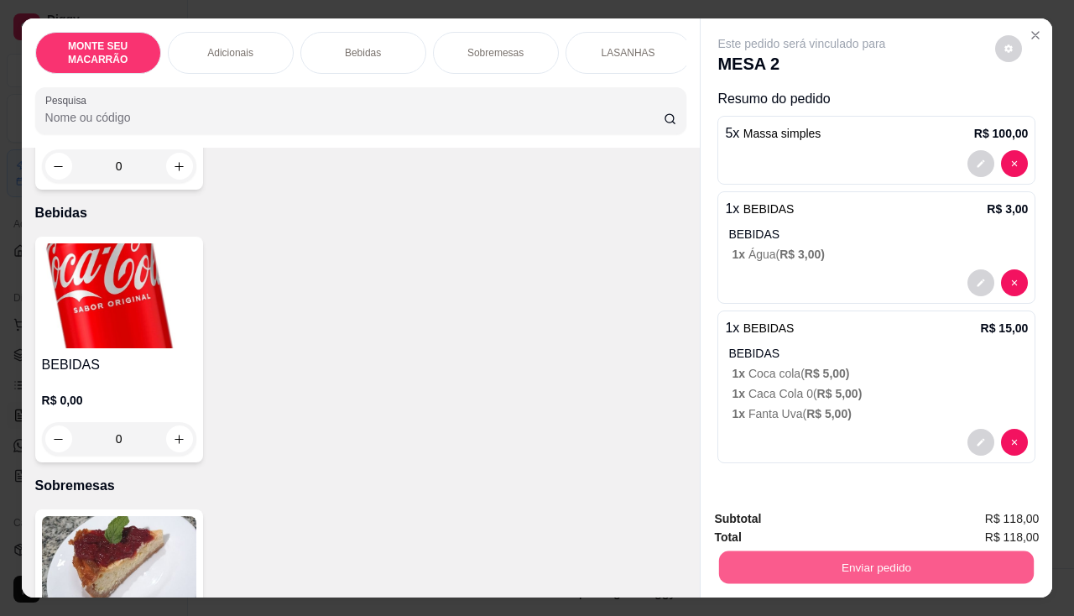
click at [859, 560] on button "Enviar pedido" at bounding box center [876, 567] width 315 height 33
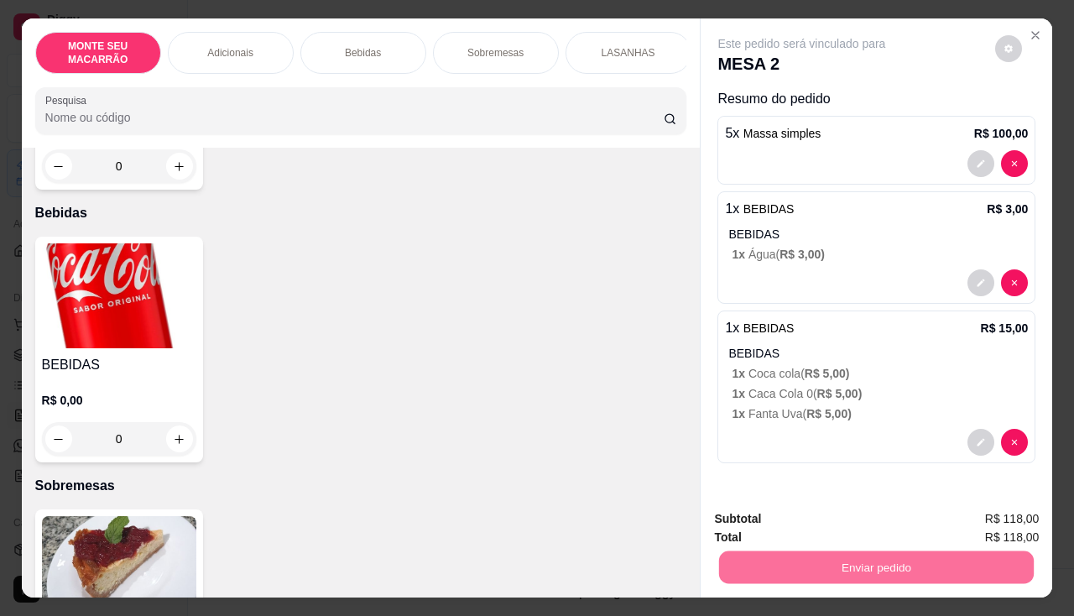
click at [861, 524] on button "Não registrar e enviar pedido" at bounding box center [821, 519] width 169 height 31
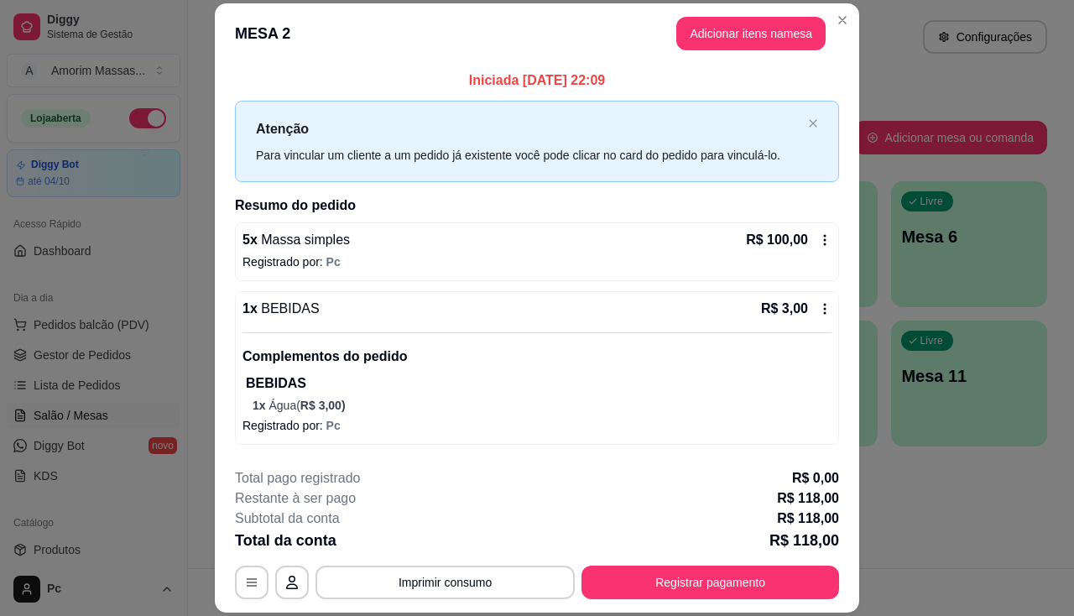
drag, startPoint x: 675, startPoint y: 522, endPoint x: 685, endPoint y: 524, distance: 10.4
click at [678, 522] on div "Subtotal da conta R$ 118,00" at bounding box center [537, 518] width 604 height 20
click at [685, 524] on div "Subtotal da conta R$ 118,00" at bounding box center [537, 518] width 604 height 20
click at [706, 42] on button "Adicionar itens na mesa" at bounding box center [750, 34] width 149 height 34
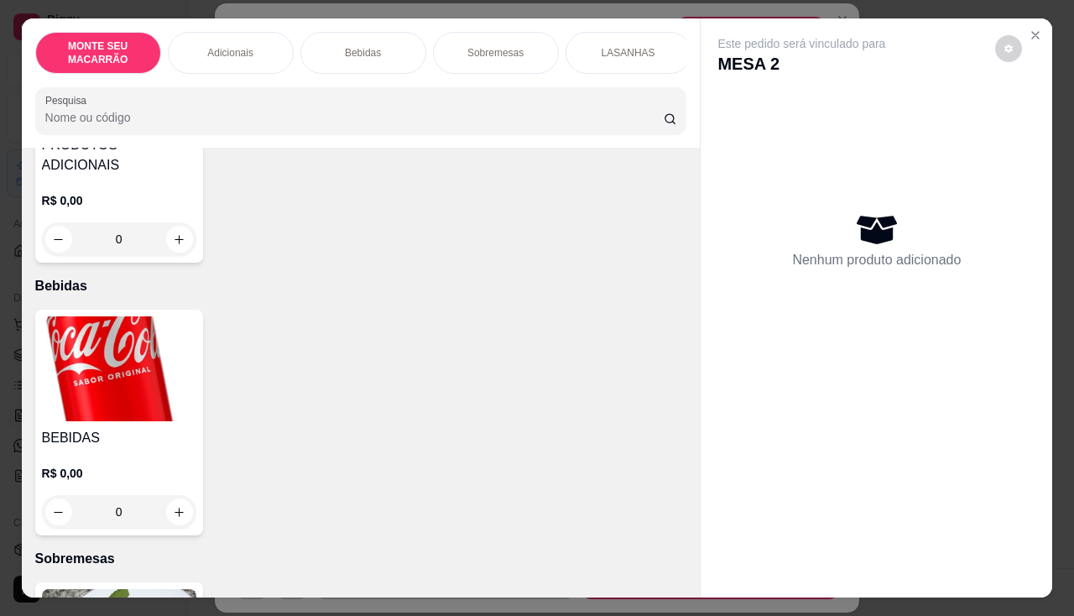
scroll to position [671, 0]
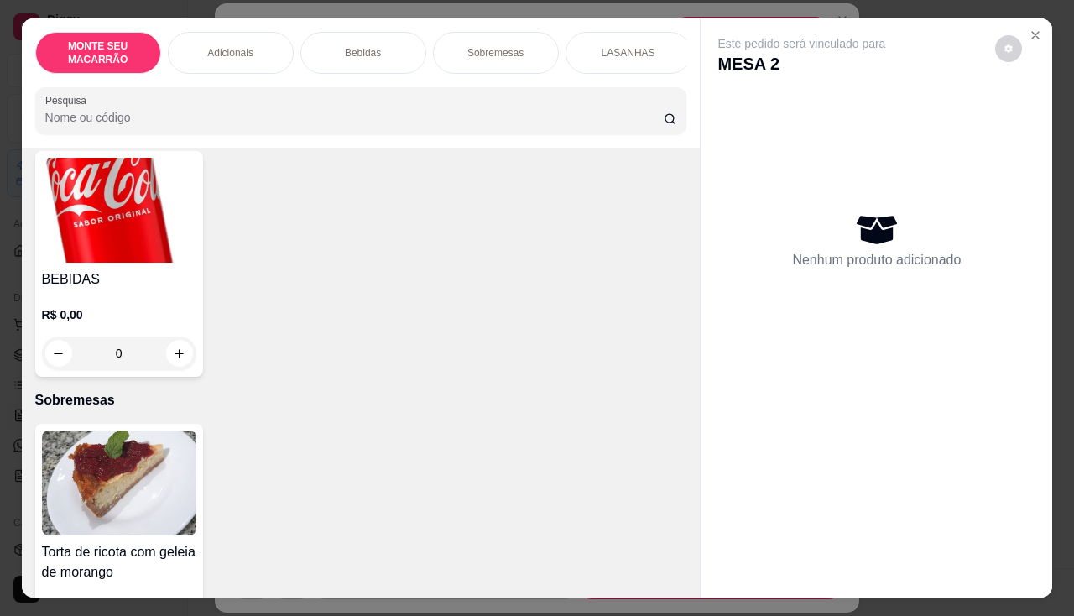
click at [109, 494] on img at bounding box center [119, 482] width 154 height 105
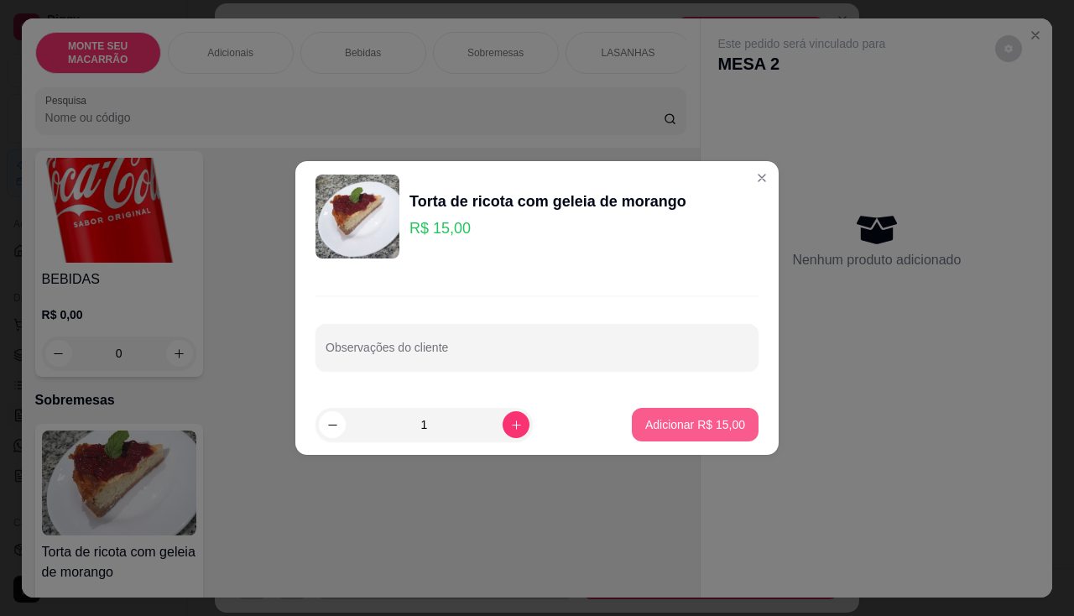
click at [725, 427] on p "Adicionar R$ 15,00" at bounding box center [695, 424] width 100 height 17
type input "1"
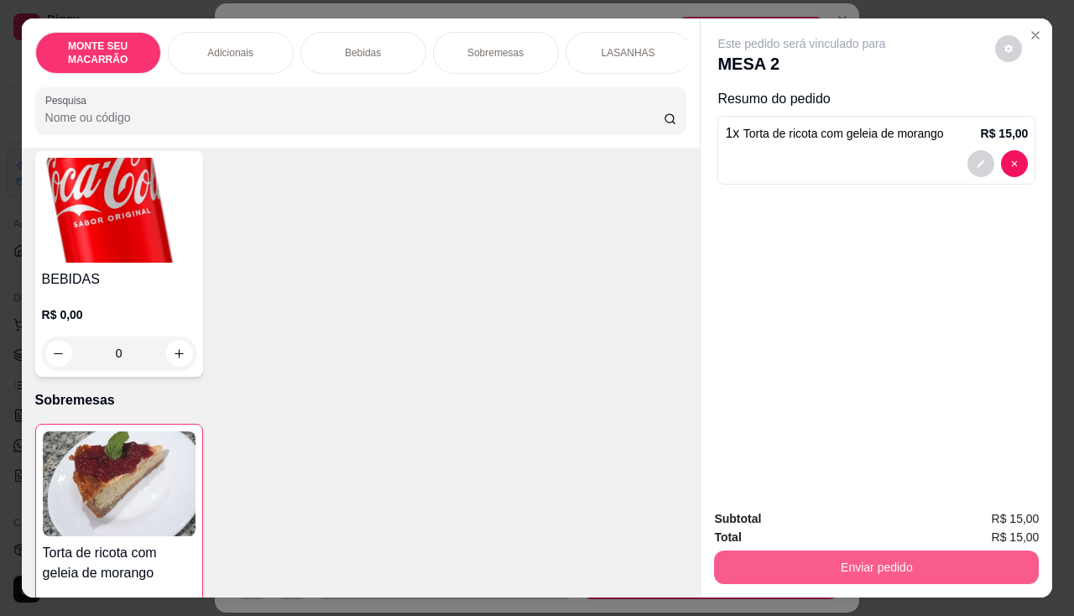
click at [858, 555] on button "Enviar pedido" at bounding box center [876, 567] width 325 height 34
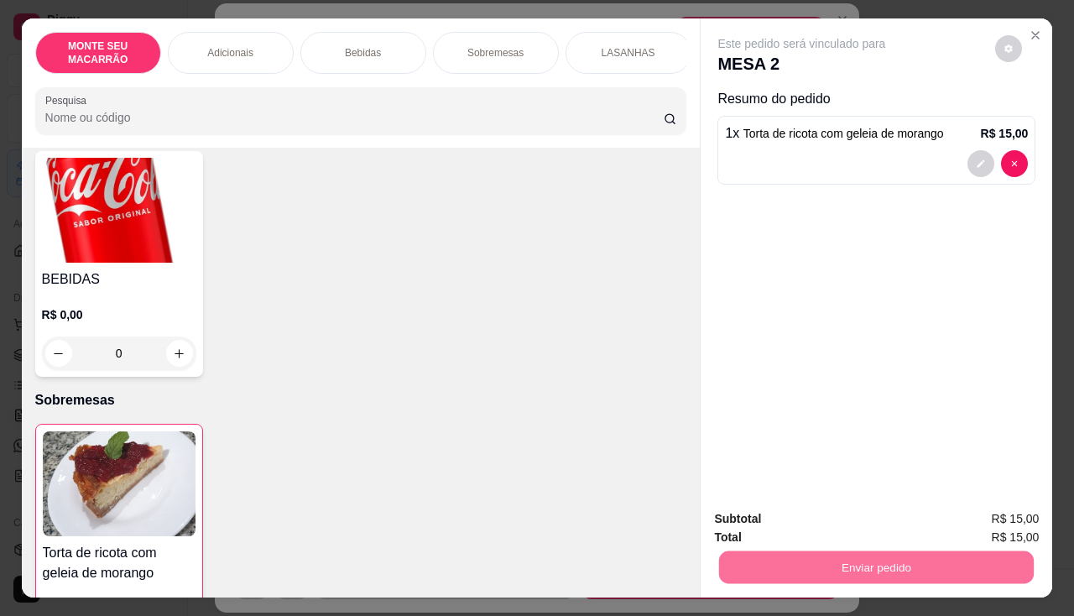
click at [854, 519] on button "Não registrar e enviar pedido" at bounding box center [821, 518] width 169 height 31
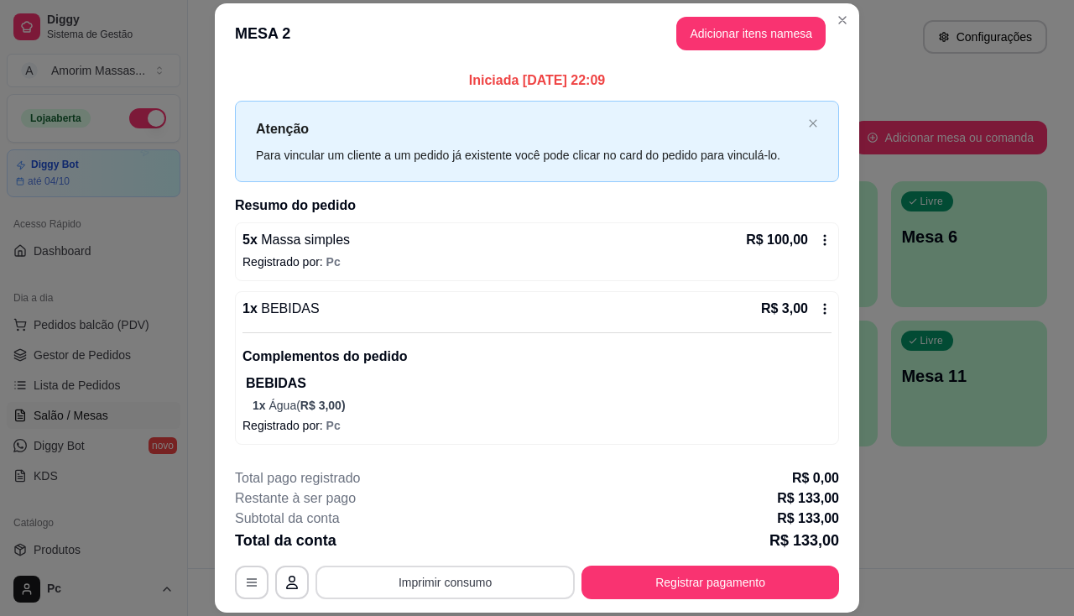
click at [435, 573] on button "Imprimir consumo" at bounding box center [444, 582] width 259 height 34
click at [475, 534] on button "IMPRESSORA" at bounding box center [444, 543] width 122 height 27
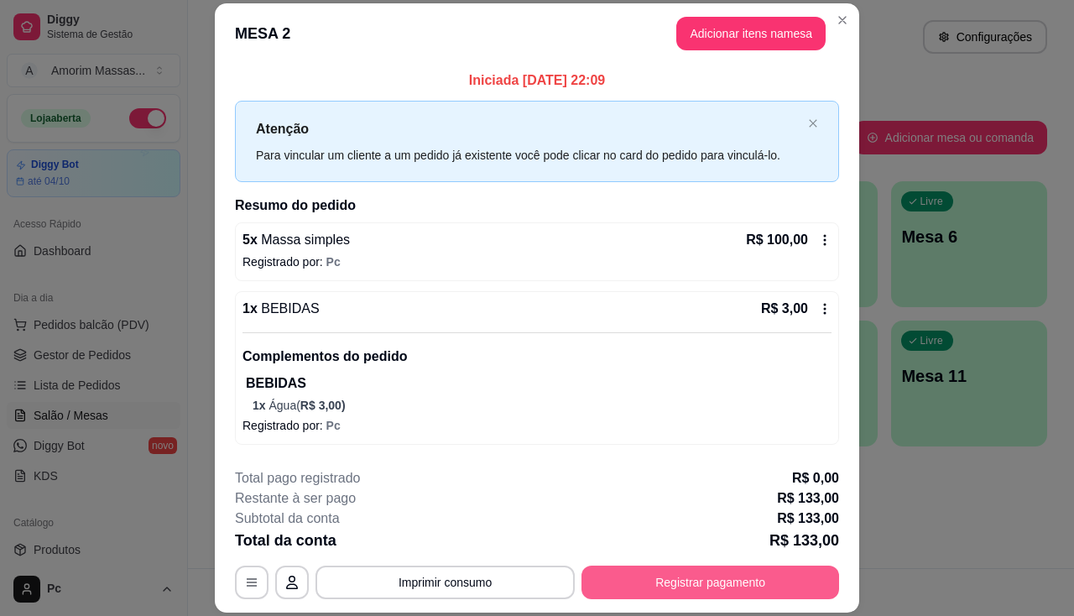
click at [661, 585] on button "Registrar pagamento" at bounding box center [710, 582] width 258 height 34
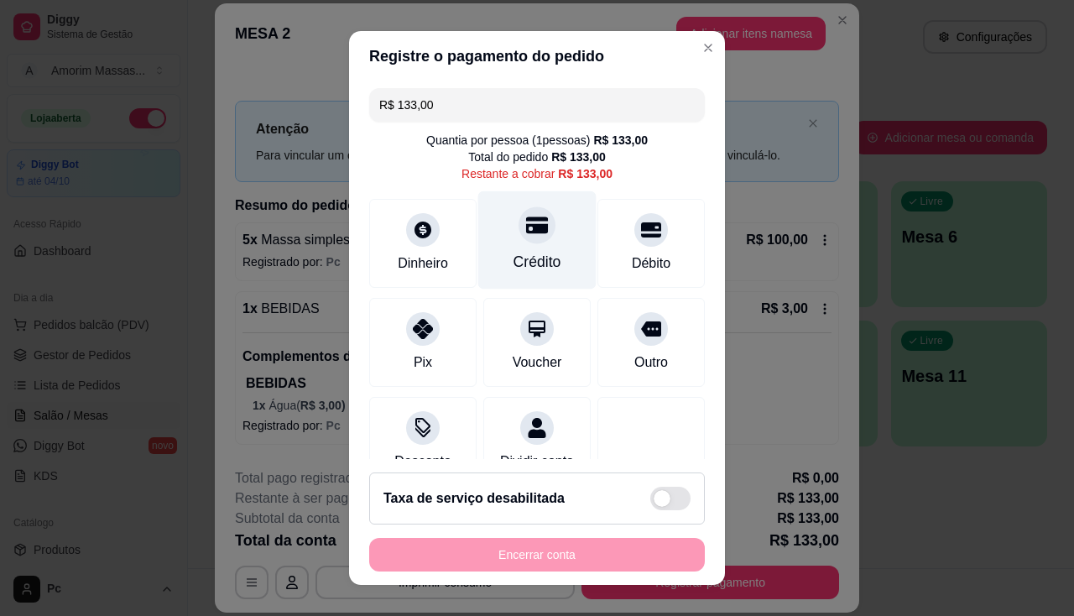
click at [528, 245] on div "Crédito" at bounding box center [537, 239] width 118 height 98
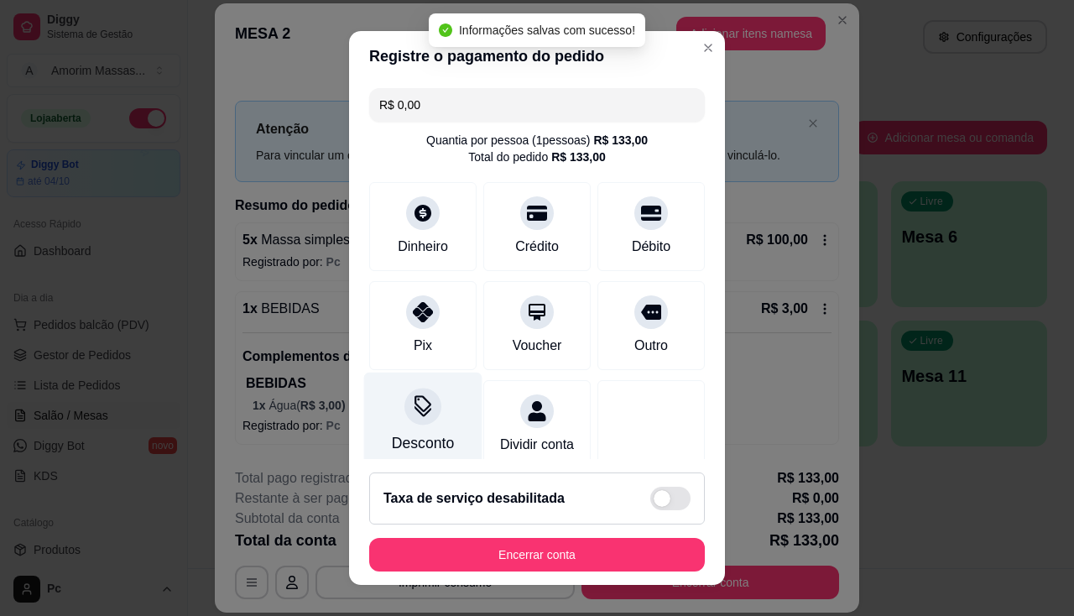
type input "R$ 0,00"
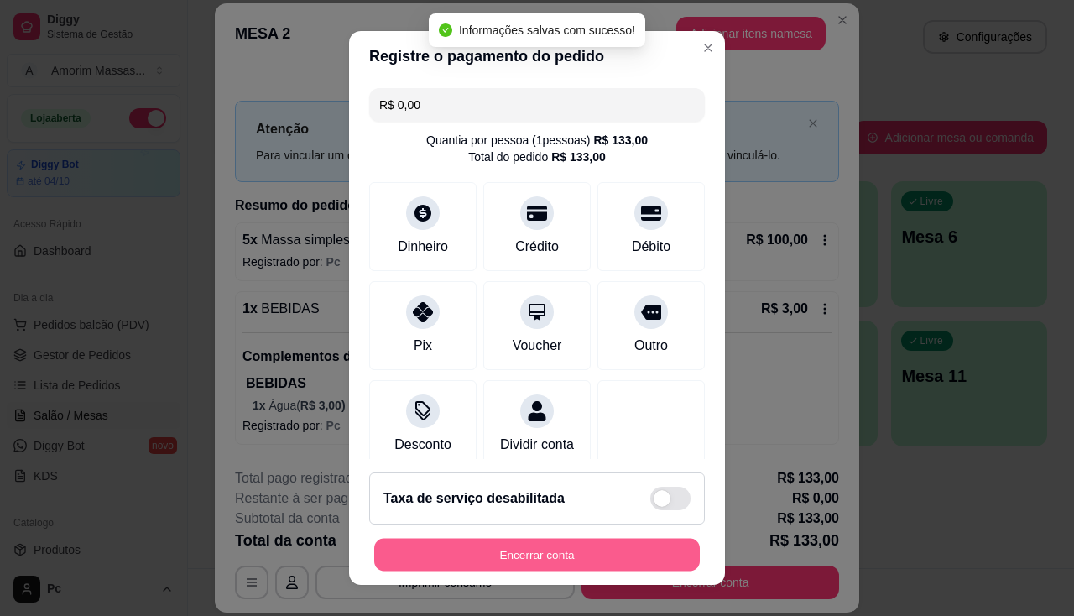
click at [516, 551] on button "Encerrar conta" at bounding box center [537, 555] width 326 height 33
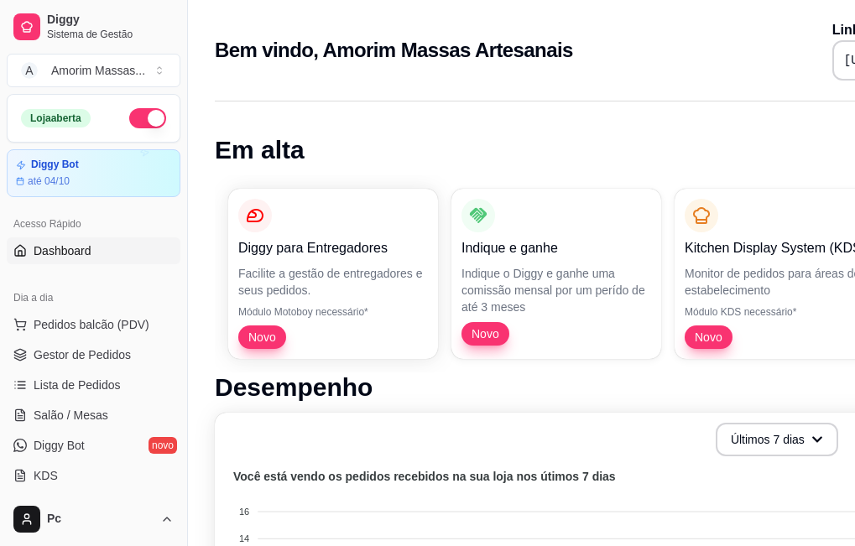
click at [139, 120] on button "button" at bounding box center [147, 118] width 37 height 20
